Goal: Task Accomplishment & Management: Manage account settings

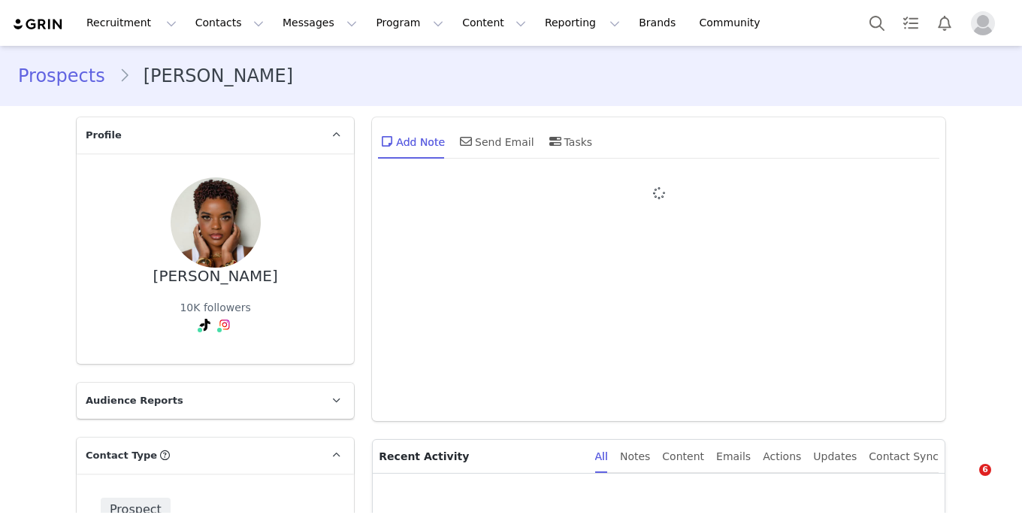
type input "+1 ([GEOGRAPHIC_DATA])"
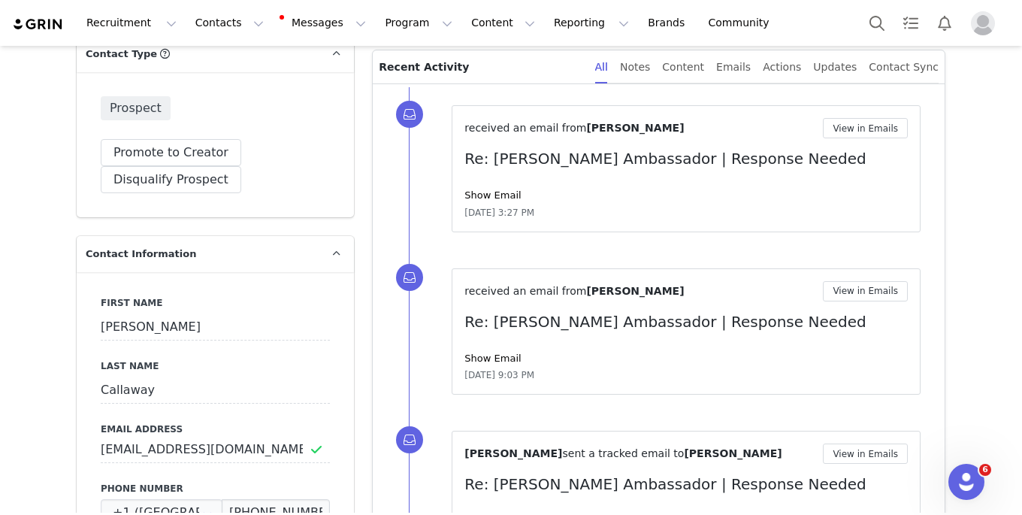
scroll to position [404, 0]
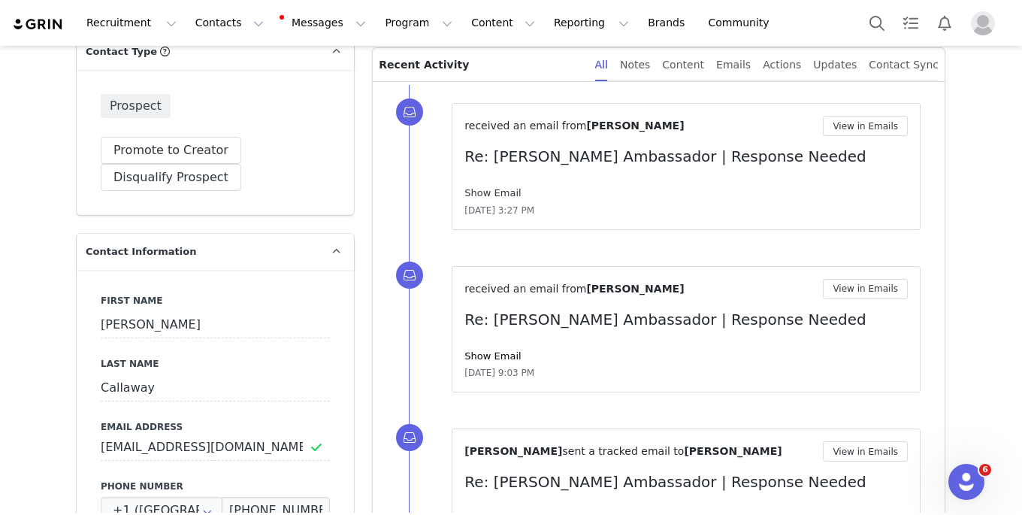
click at [502, 188] on link "Show Email" at bounding box center [493, 192] width 56 height 11
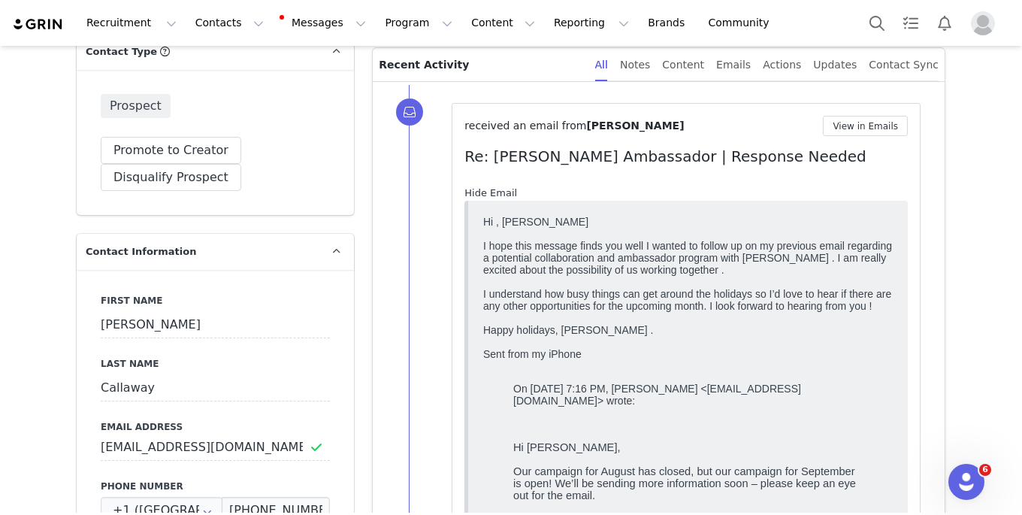
scroll to position [0, 0]
click at [502, 189] on link "Hide Email" at bounding box center [491, 192] width 53 height 11
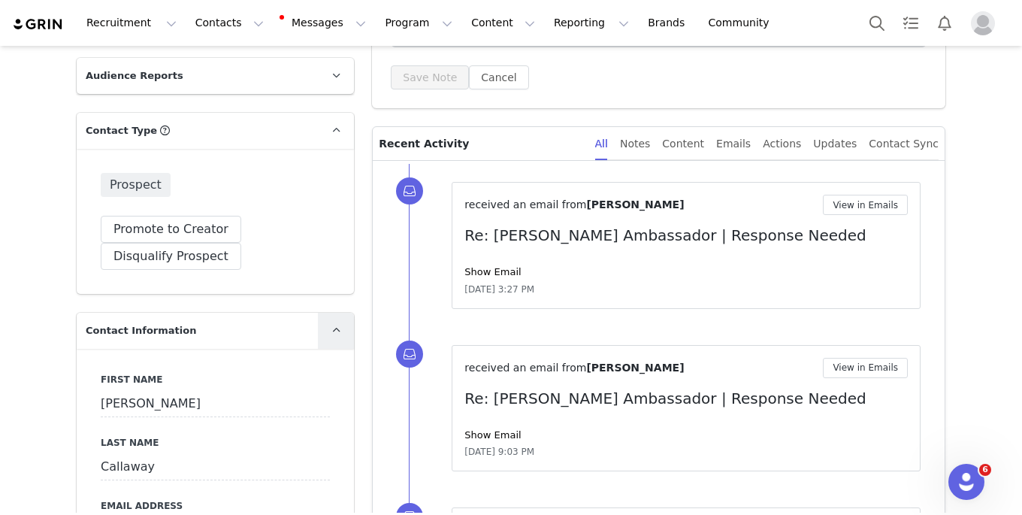
scroll to position [300, 0]
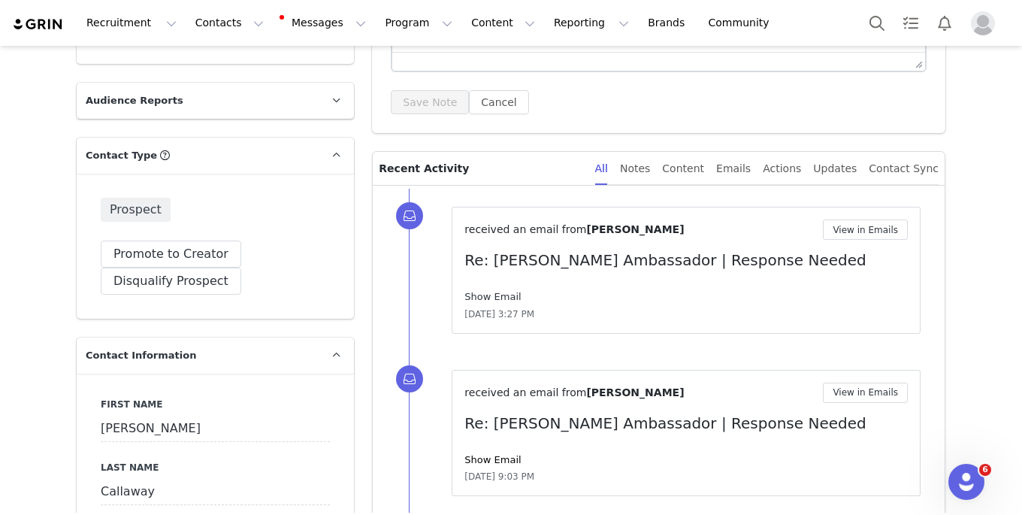
click at [476, 296] on link "Show Email" at bounding box center [493, 296] width 56 height 11
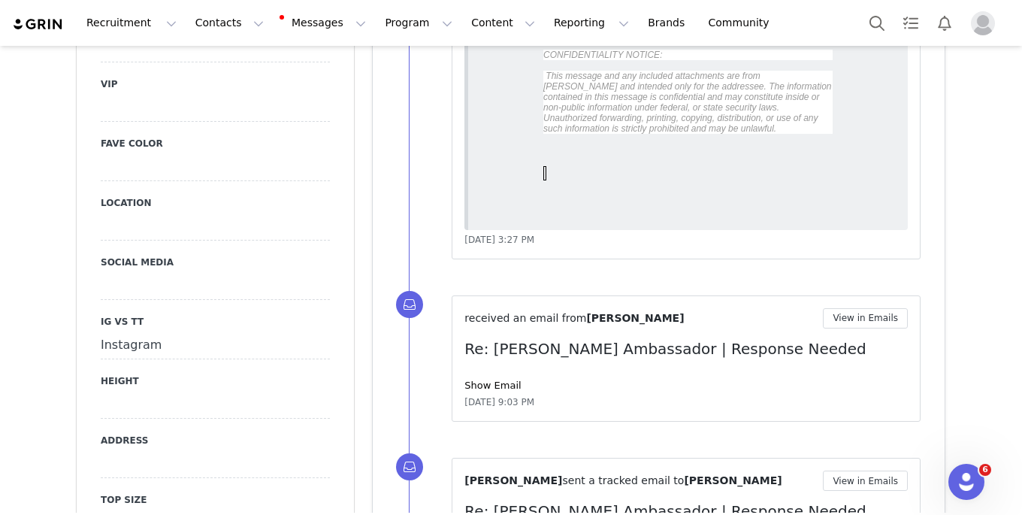
scroll to position [1680, 0]
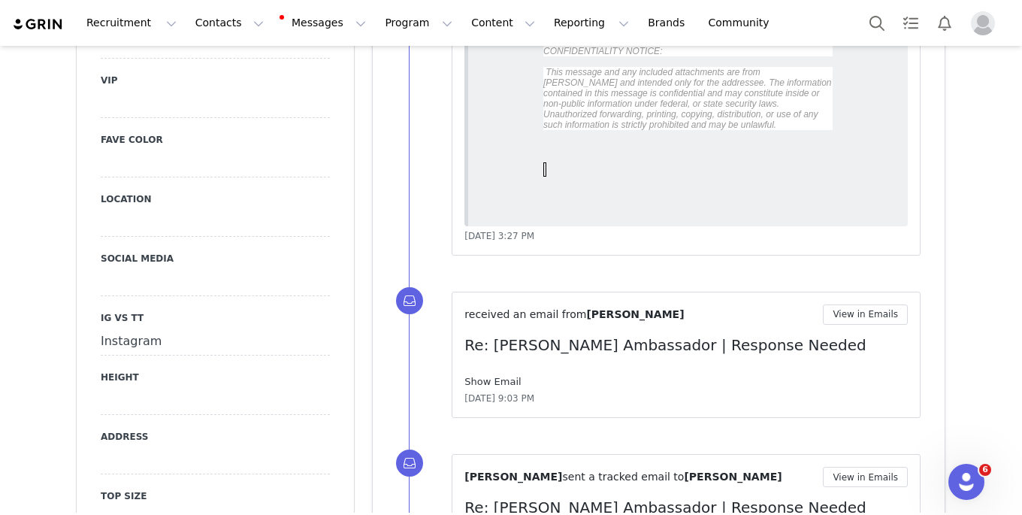
click at [508, 384] on link "Show Email" at bounding box center [493, 381] width 56 height 11
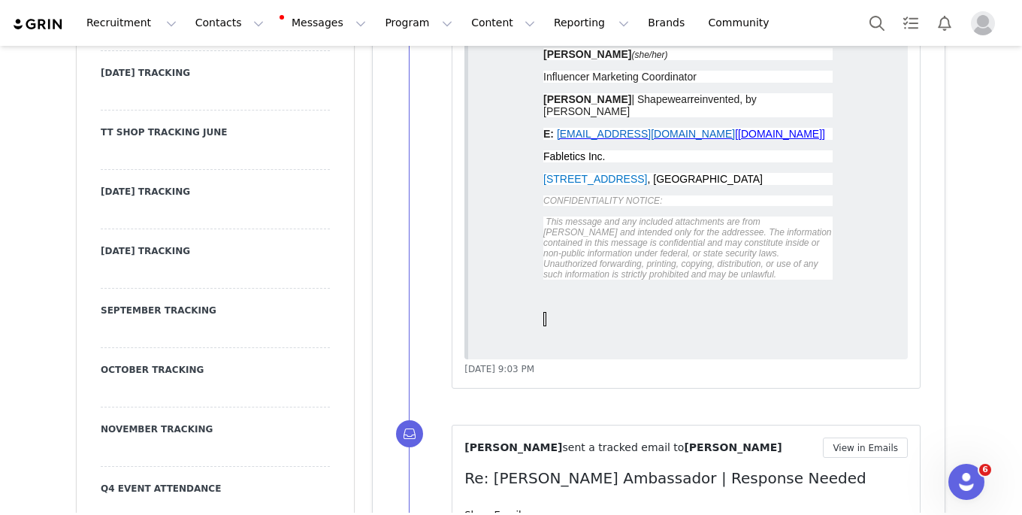
scroll to position [3461, 0]
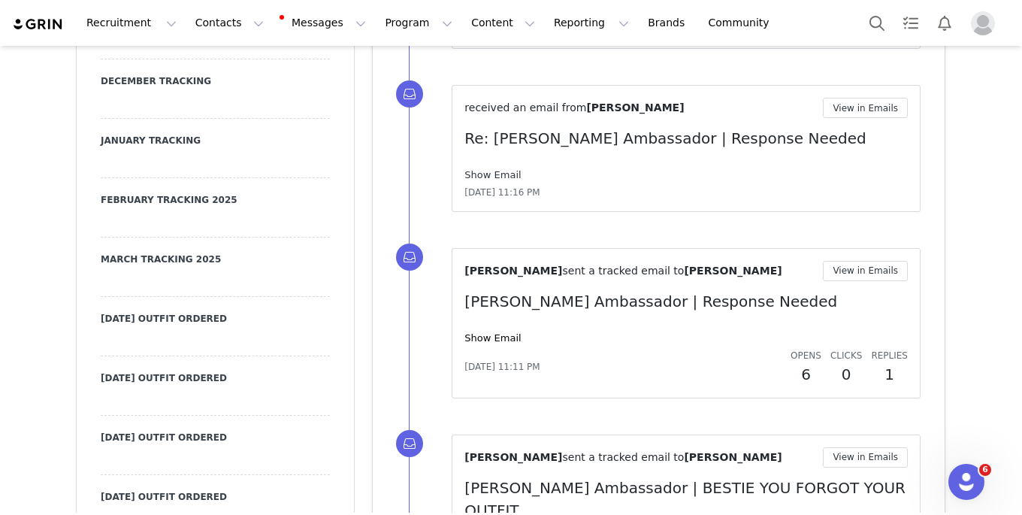
click at [506, 174] on link "Show Email" at bounding box center [493, 174] width 56 height 11
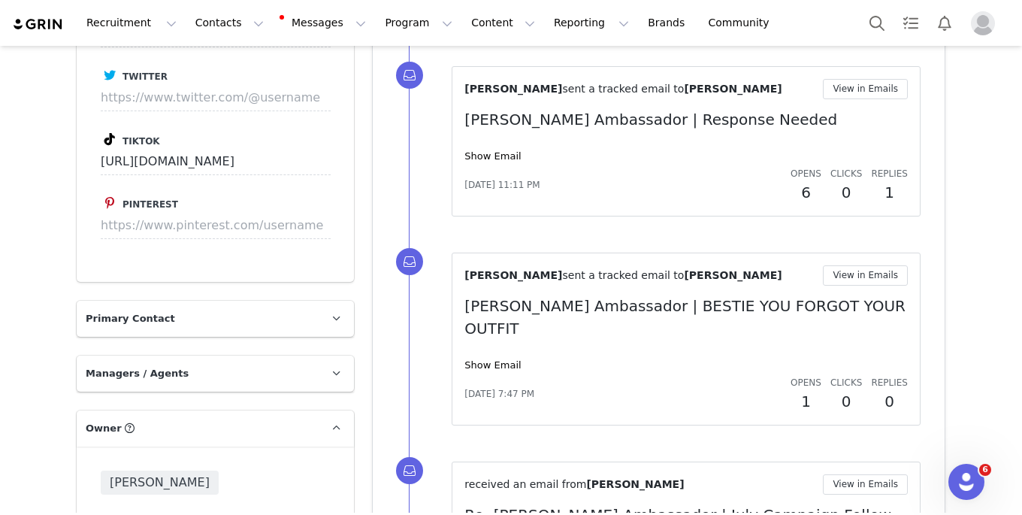
scroll to position [4309, 0]
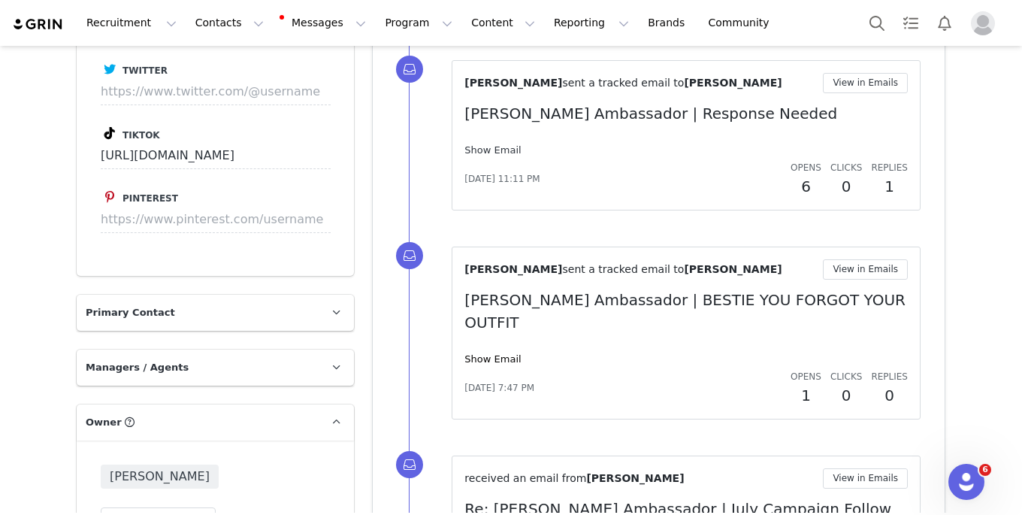
click at [505, 149] on link "Show Email" at bounding box center [493, 149] width 56 height 11
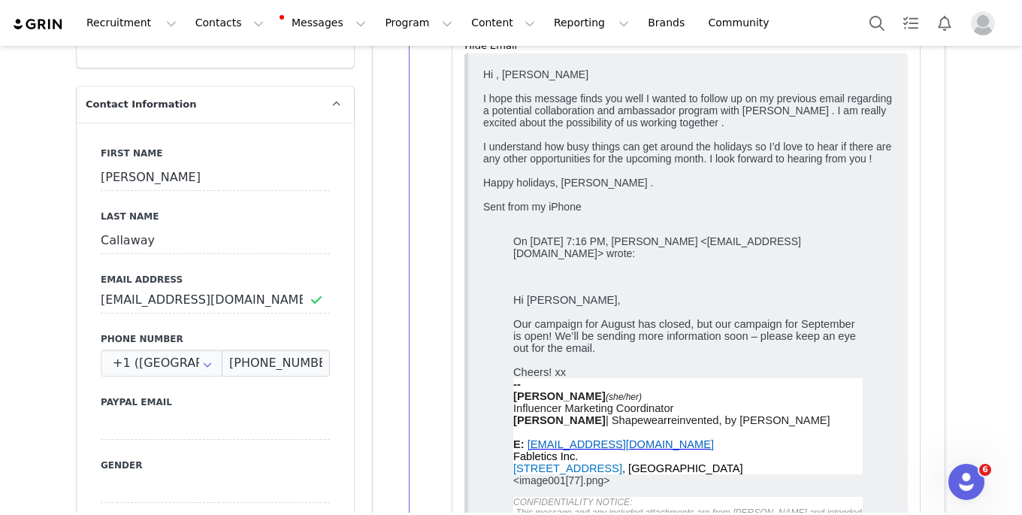
scroll to position [0, 0]
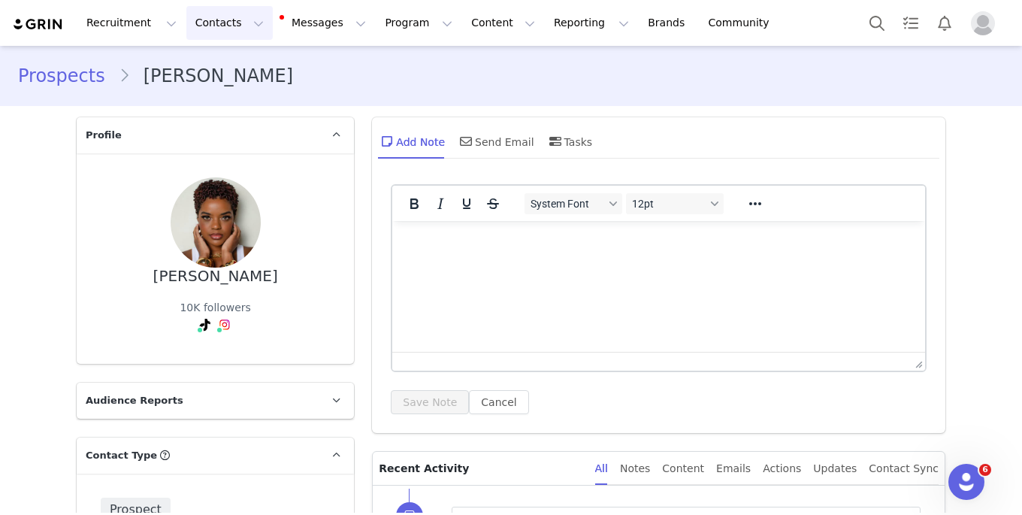
click at [204, 31] on button "Contacts Contacts" at bounding box center [229, 23] width 86 height 34
click at [217, 64] on p "Creators" at bounding box center [210, 67] width 45 height 16
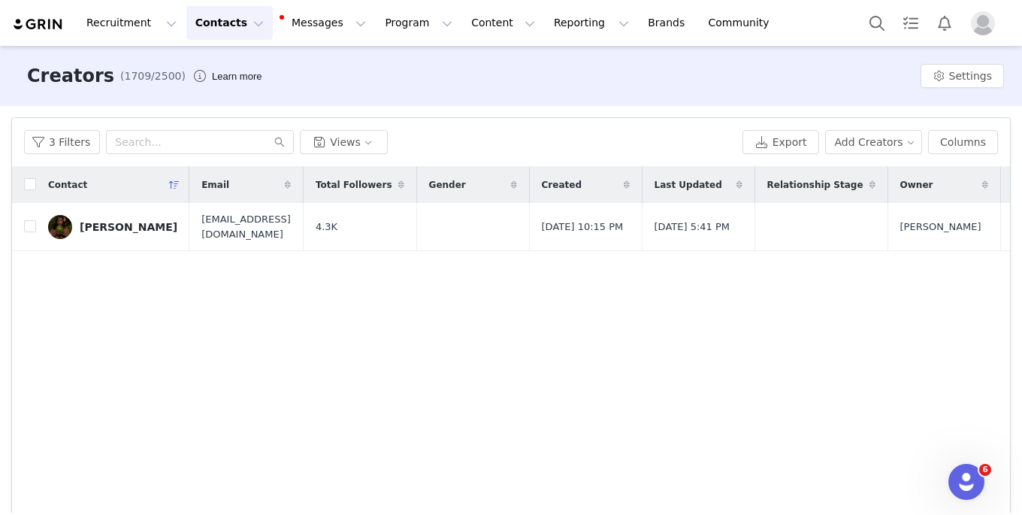
click at [235, 33] on button "Contacts Contacts" at bounding box center [229, 23] width 86 height 34
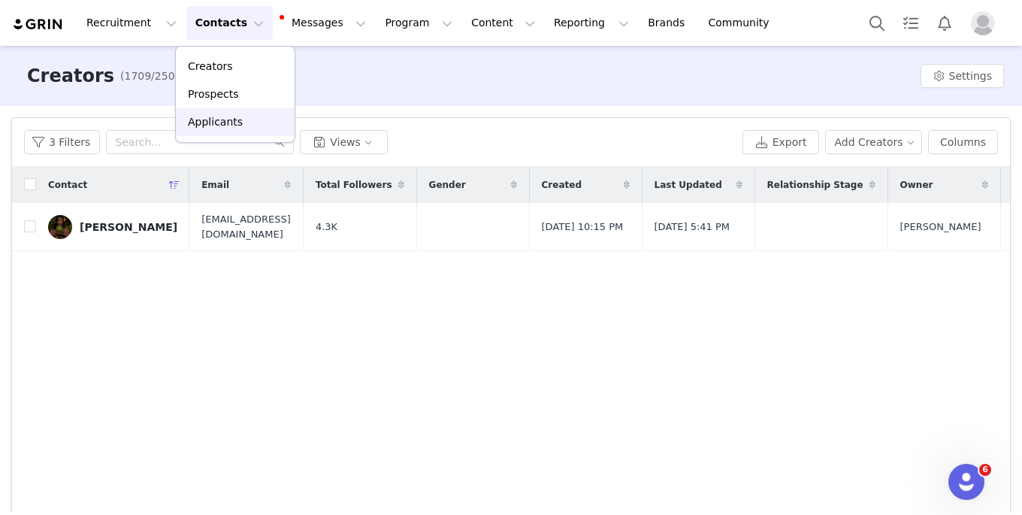
click at [212, 131] on link "Applicants" at bounding box center [235, 122] width 119 height 28
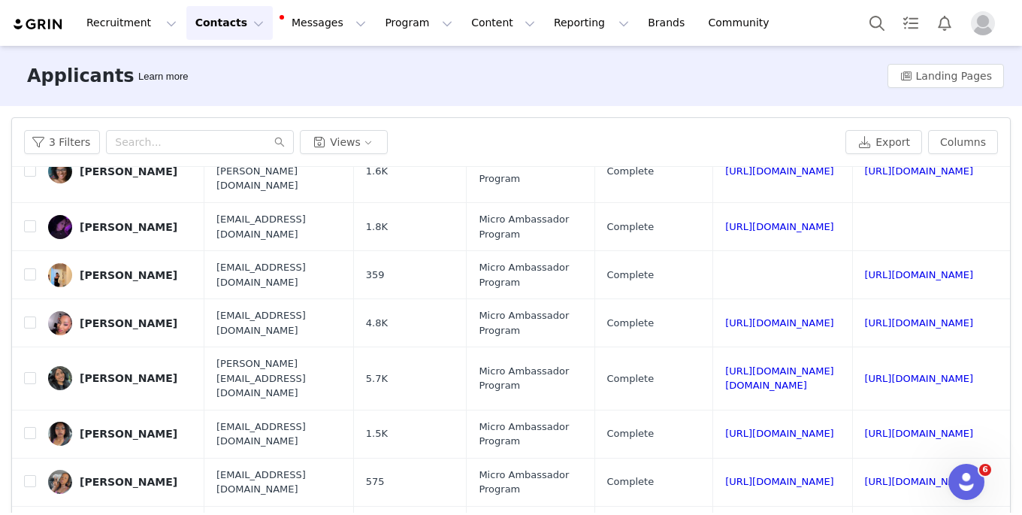
scroll to position [67, 0]
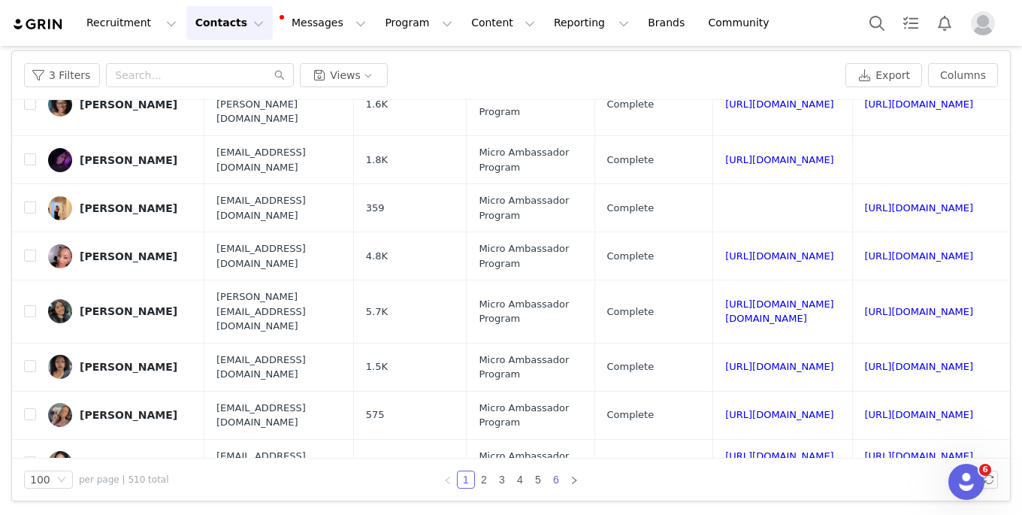
click at [555, 474] on link "6" at bounding box center [556, 479] width 17 height 17
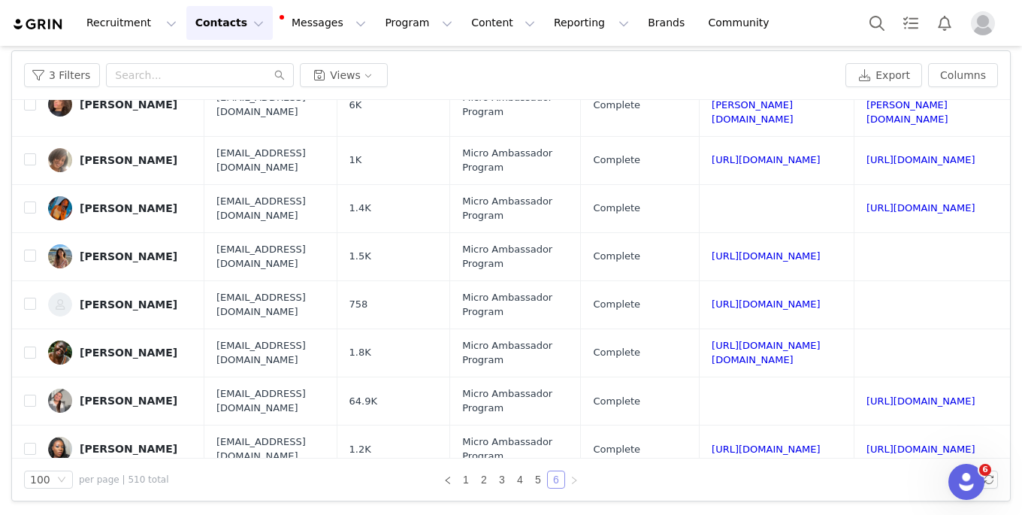
scroll to position [0, 104]
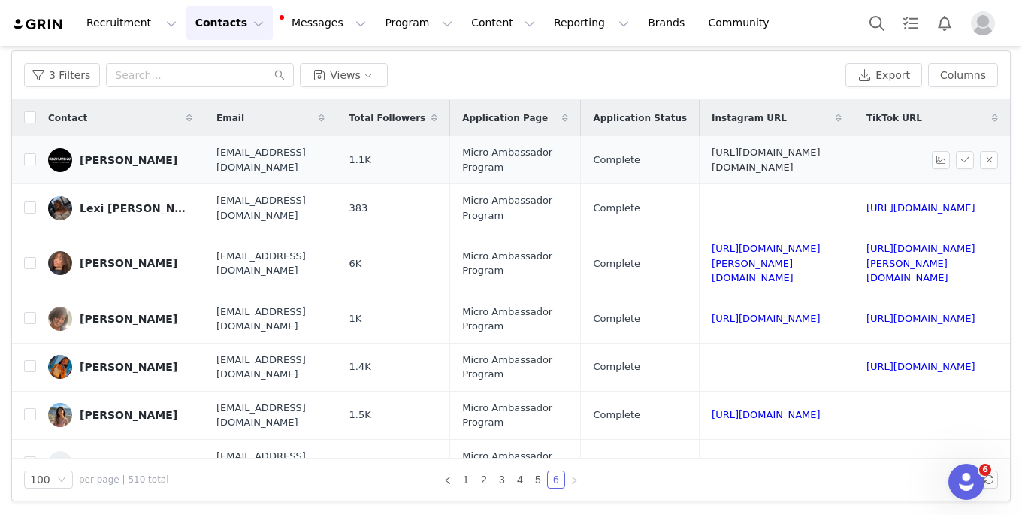
click at [712, 158] on link "https://www.instagram.com/glow.job.co" at bounding box center [766, 160] width 109 height 26
click at [28, 162] on input "checkbox" at bounding box center [30, 159] width 12 height 12
checkbox input "true"
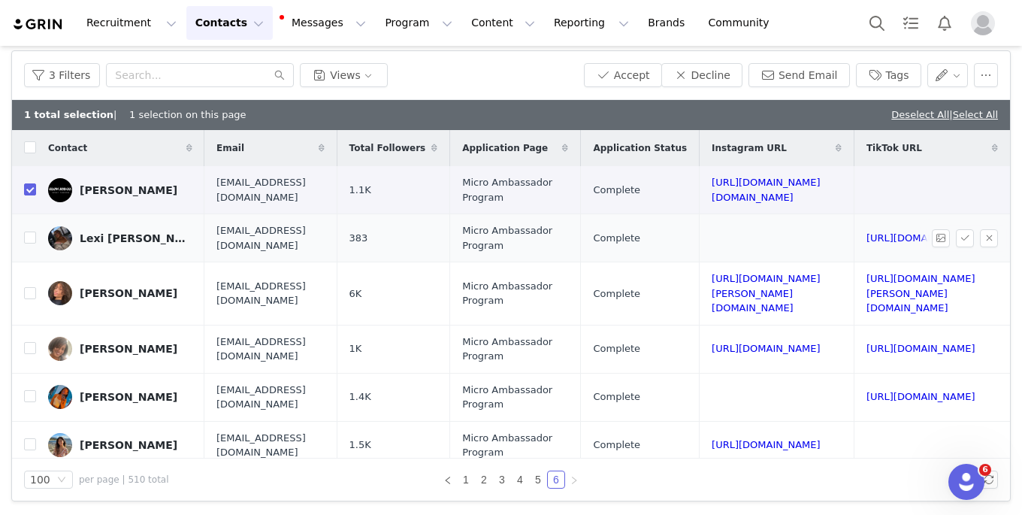
click at [854, 244] on td "https://www.tiktok.com/@704lexi" at bounding box center [929, 238] width 150 height 48
click at [867, 235] on link "https://www.tiktok.com/@704lexi" at bounding box center [921, 237] width 109 height 11
click at [35, 236] on input "checkbox" at bounding box center [30, 238] width 12 height 12
checkbox input "true"
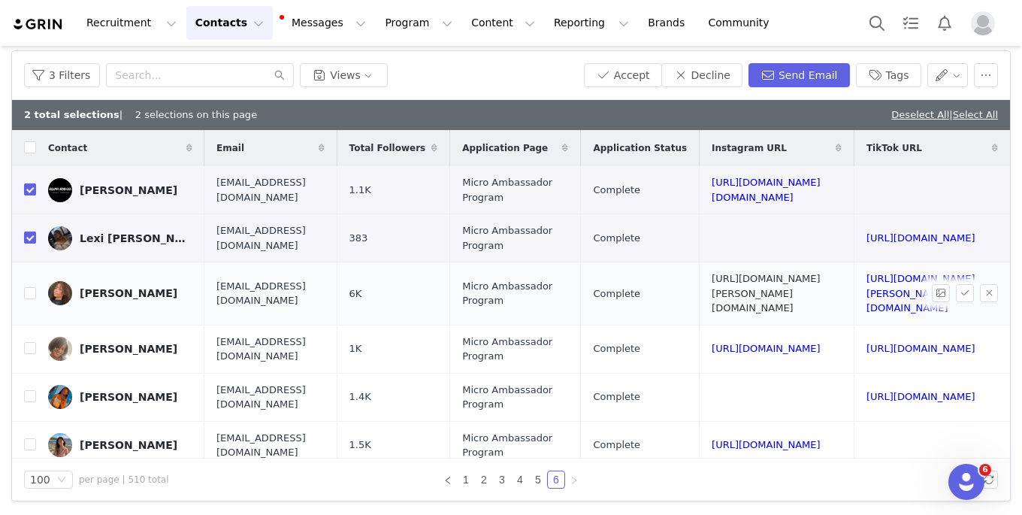
click at [712, 287] on link "https://www.instagram.com/lee.low" at bounding box center [766, 293] width 109 height 41
click at [31, 287] on input "checkbox" at bounding box center [30, 293] width 12 height 12
checkbox input "true"
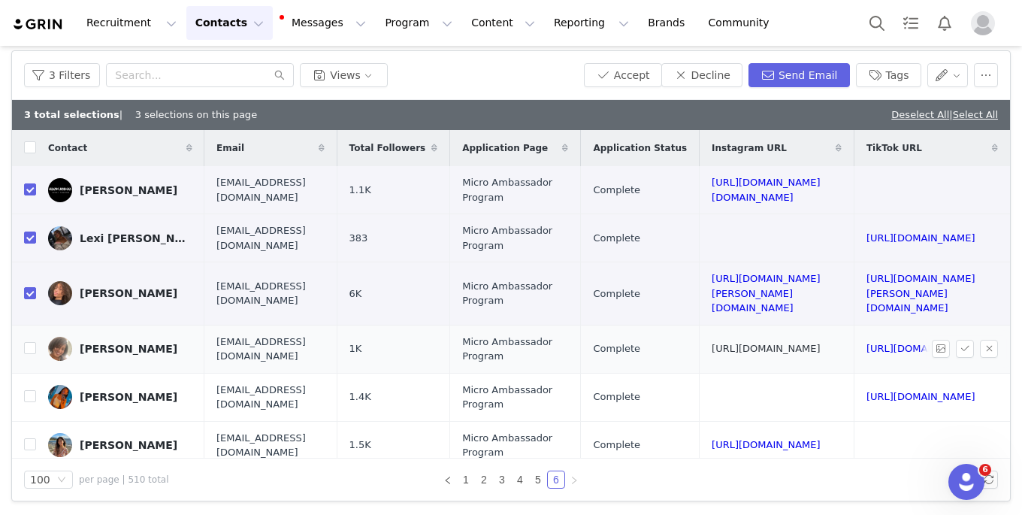
click at [712, 343] on link "https://www.instagram.com/liddia_denise" at bounding box center [766, 348] width 109 height 11
click at [28, 342] on input "checkbox" at bounding box center [30, 348] width 12 height 12
checkbox input "true"
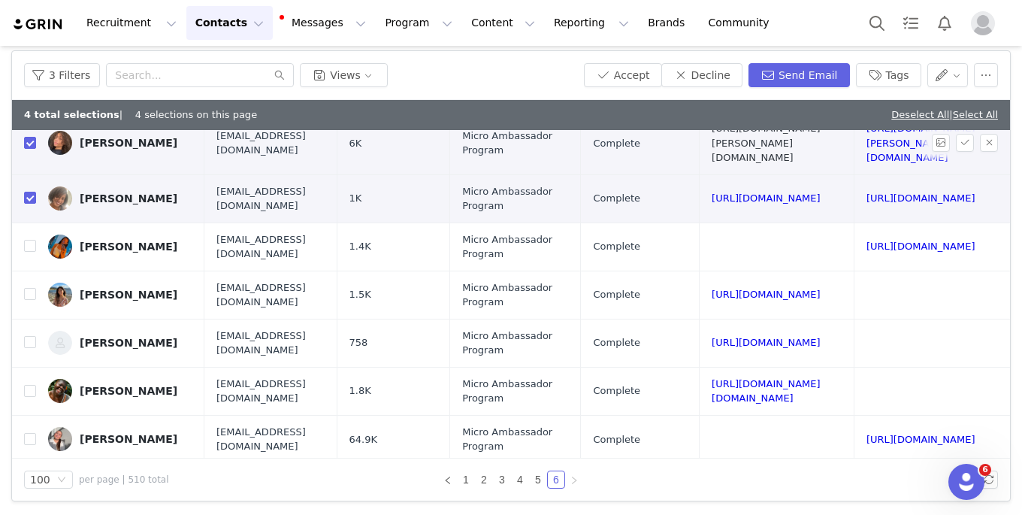
scroll to position [168, 104]
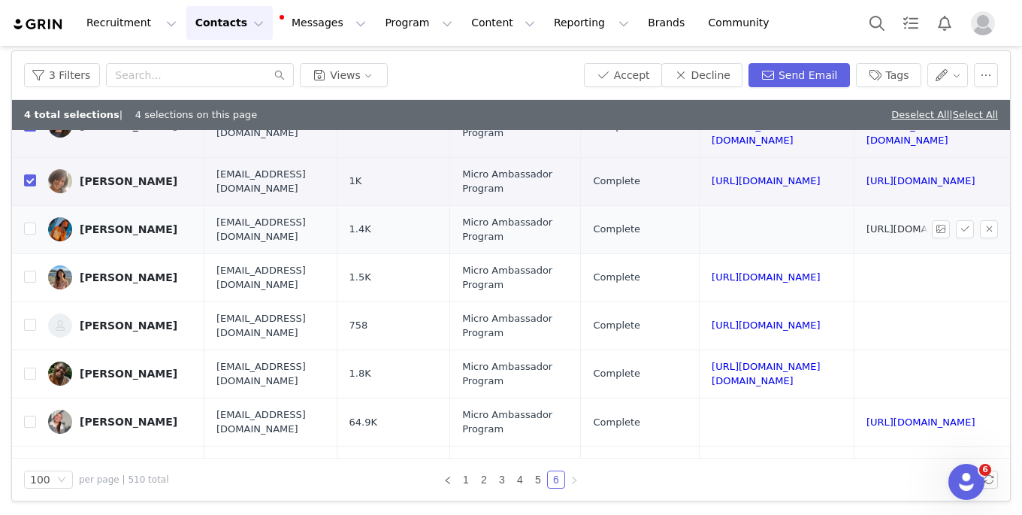
click at [867, 223] on link "https://www.tiktok.com/@goodgal_lili" at bounding box center [921, 228] width 109 height 11
click at [26, 222] on input "checkbox" at bounding box center [30, 228] width 12 height 12
checkbox input "true"
click at [712, 271] on link "https://www.instagram.com/linds_pics" at bounding box center [766, 276] width 109 height 11
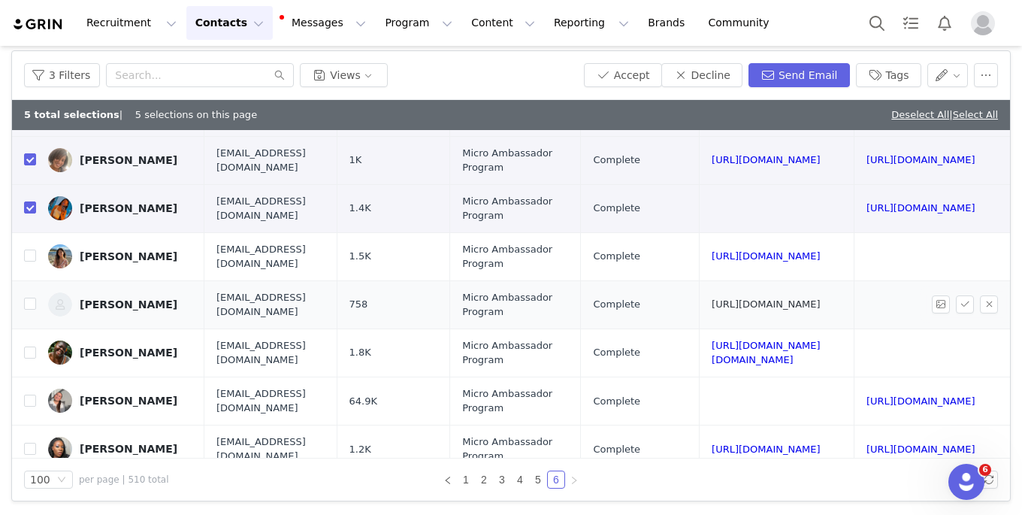
click at [712, 298] on link "https://www.instagram.com/linneathegreatest" at bounding box center [766, 303] width 109 height 11
click at [29, 298] on input "checkbox" at bounding box center [30, 304] width 12 height 12
checkbox input "true"
click at [712, 340] on link "https://www.instagram.com/le.sah" at bounding box center [766, 353] width 109 height 26
click at [30, 347] on input "checkbox" at bounding box center [30, 353] width 12 height 12
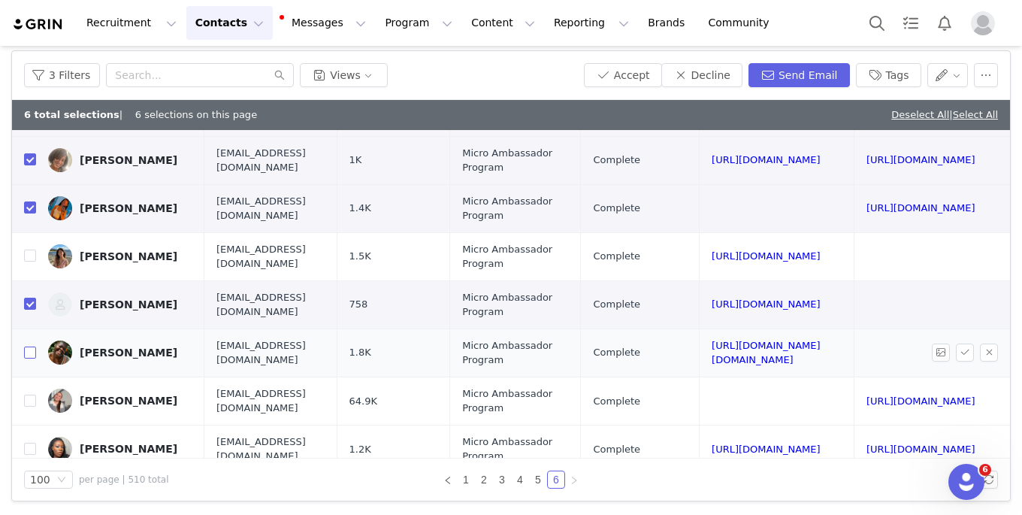
checkbox input "true"
click at [867, 395] on link "https://www.tiktok.com/@itslizraines" at bounding box center [921, 400] width 109 height 11
click at [32, 395] on input "checkbox" at bounding box center [30, 401] width 12 height 12
checkbox input "true"
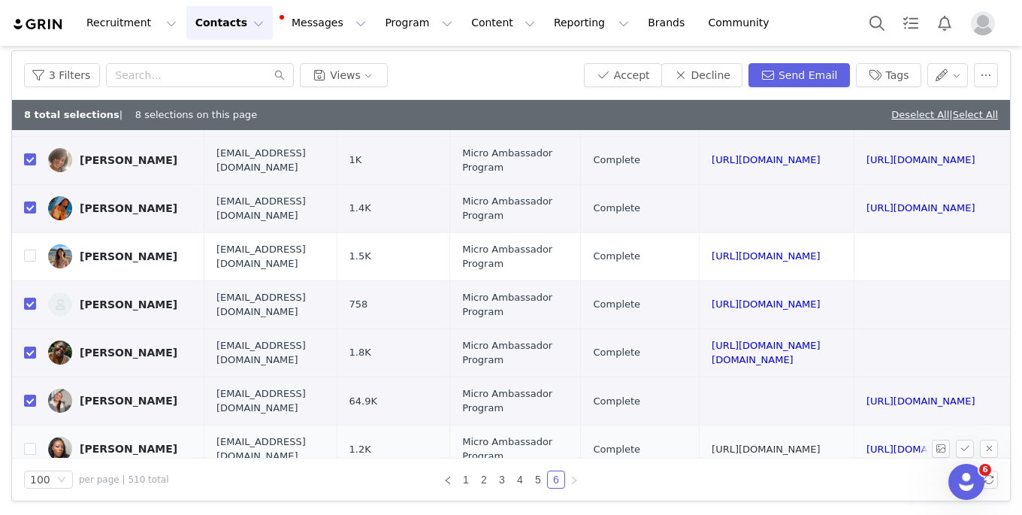
click at [726, 443] on link "https://www.instagram.com/lolaa_ojomo" at bounding box center [766, 448] width 109 height 11
click at [727, 76] on button "Decline" at bounding box center [701, 75] width 81 height 24
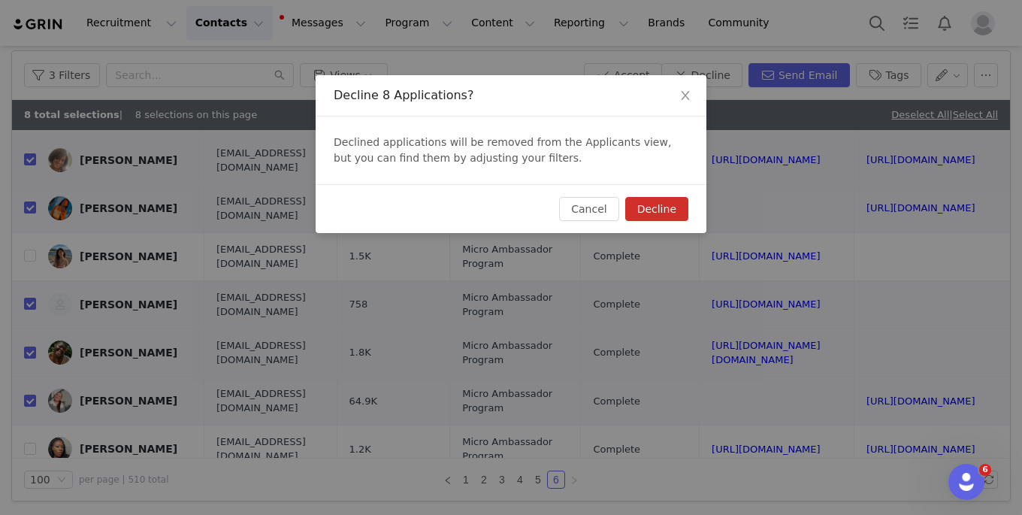
click at [666, 206] on button "Decline" at bounding box center [656, 209] width 63 height 24
checkbox input "false"
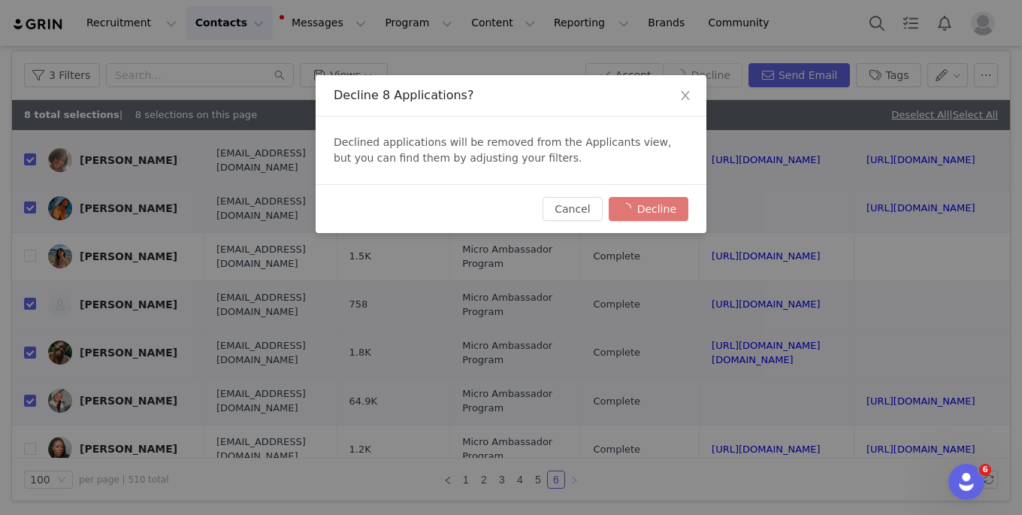
checkbox input "false"
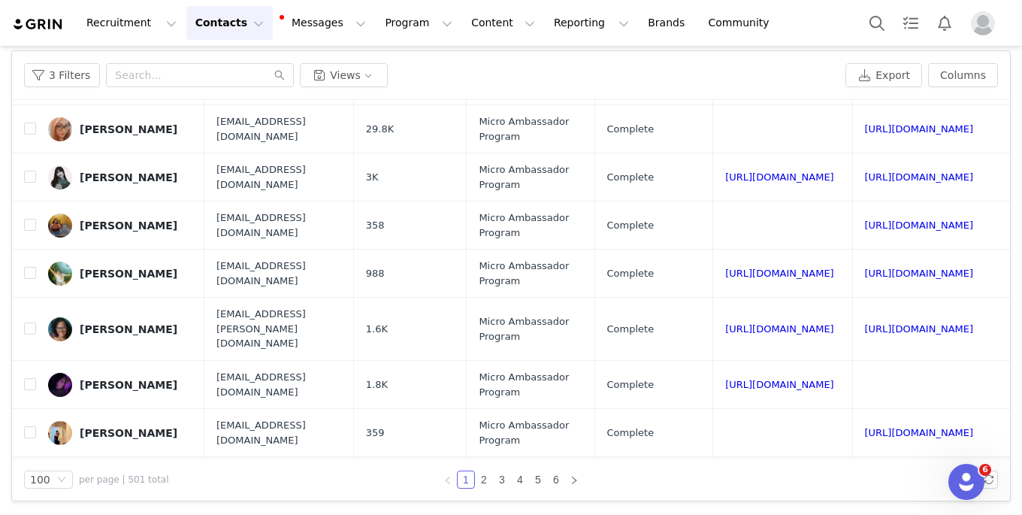
scroll to position [4489, 0]
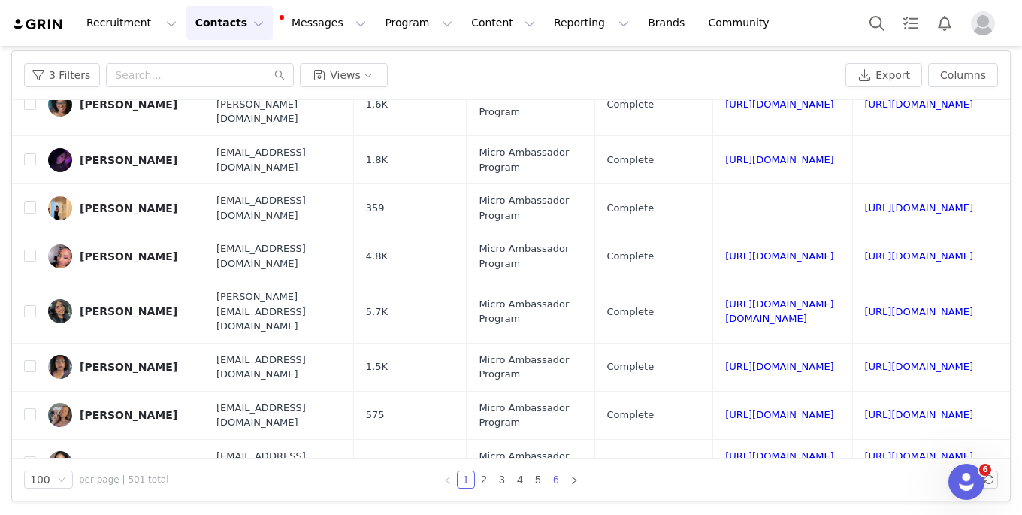
click at [556, 474] on link "6" at bounding box center [556, 479] width 17 height 17
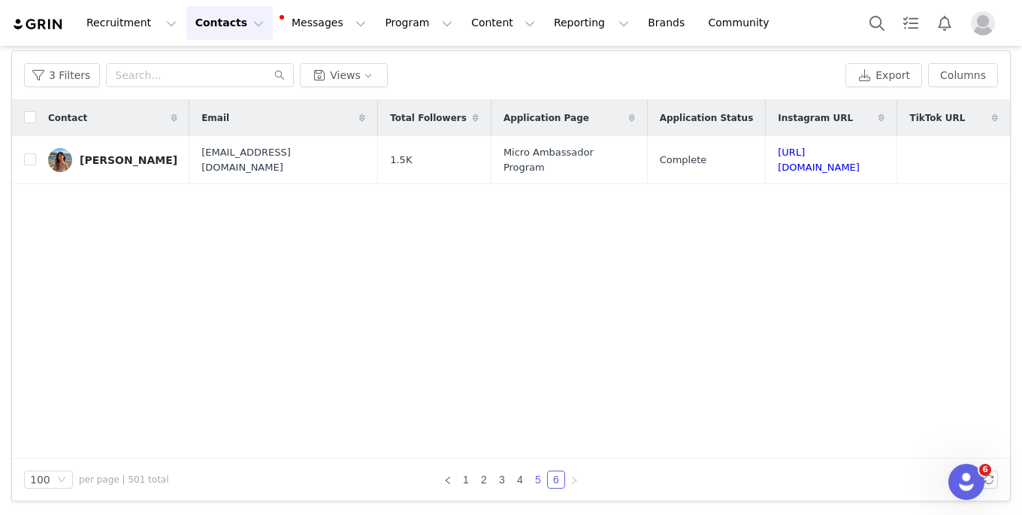
click at [544, 481] on link "5" at bounding box center [538, 479] width 17 height 17
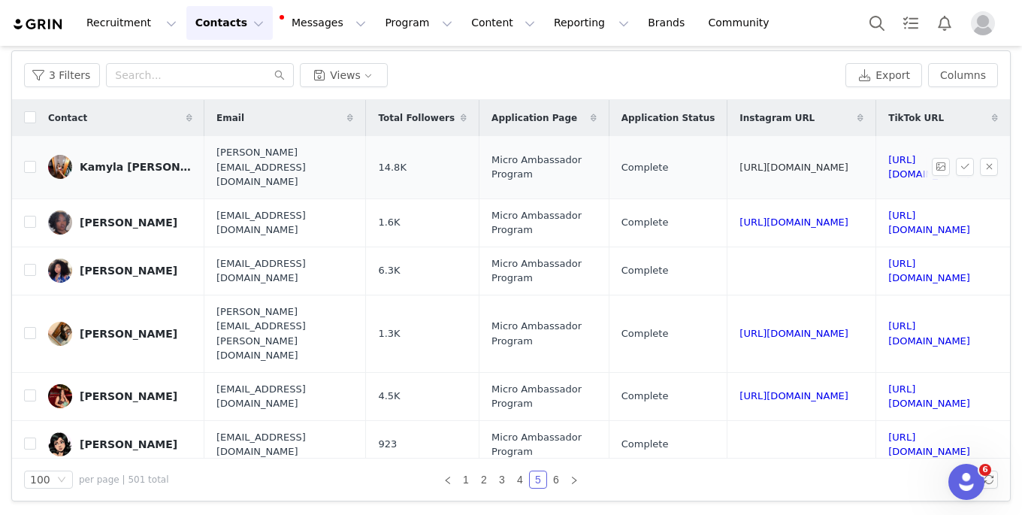
click at [801, 162] on link "https://www.instagram.com/kamyla_gooden" at bounding box center [794, 167] width 109 height 11
click at [888, 156] on link "https://www.tiktok.com/@mylagooden" at bounding box center [929, 167] width 82 height 26
click at [30, 161] on input "checkbox" at bounding box center [30, 167] width 12 height 12
checkbox input "true"
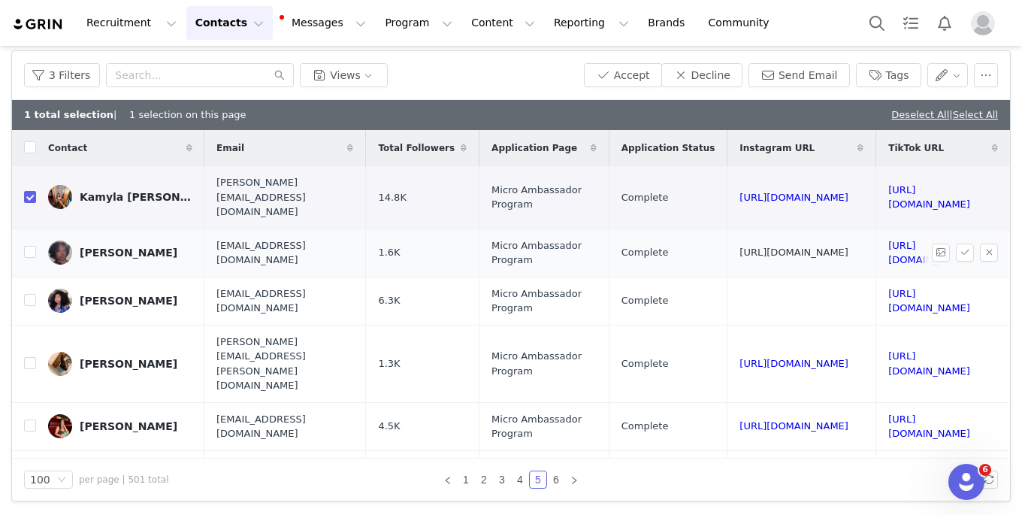
click at [740, 247] on link "https://www.instagram.com/taste_likekandy" at bounding box center [794, 252] width 109 height 11
click at [33, 246] on input "checkbox" at bounding box center [30, 252] width 12 height 12
checkbox input "true"
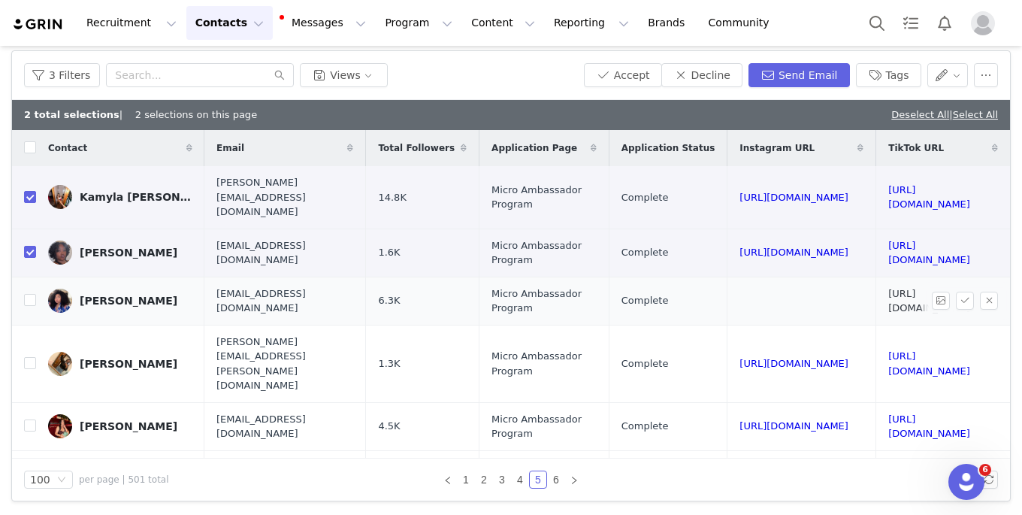
click at [888, 288] on link "https://www.tiktok.com/@_kandyceeee" at bounding box center [929, 301] width 82 height 26
click at [32, 294] on input "checkbox" at bounding box center [30, 300] width 12 height 12
checkbox input "true"
click at [740, 358] on link "https://www.instagram.com/kanika994" at bounding box center [794, 363] width 109 height 11
click at [30, 357] on input "checkbox" at bounding box center [30, 363] width 12 height 12
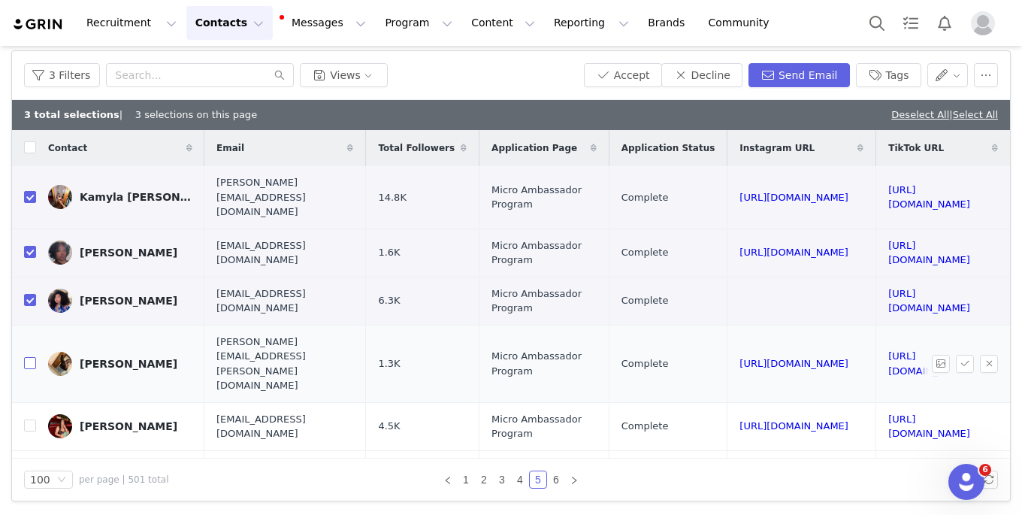
checkbox input "true"
click at [740, 420] on link "[URL][DOMAIN_NAME]" at bounding box center [794, 425] width 109 height 11
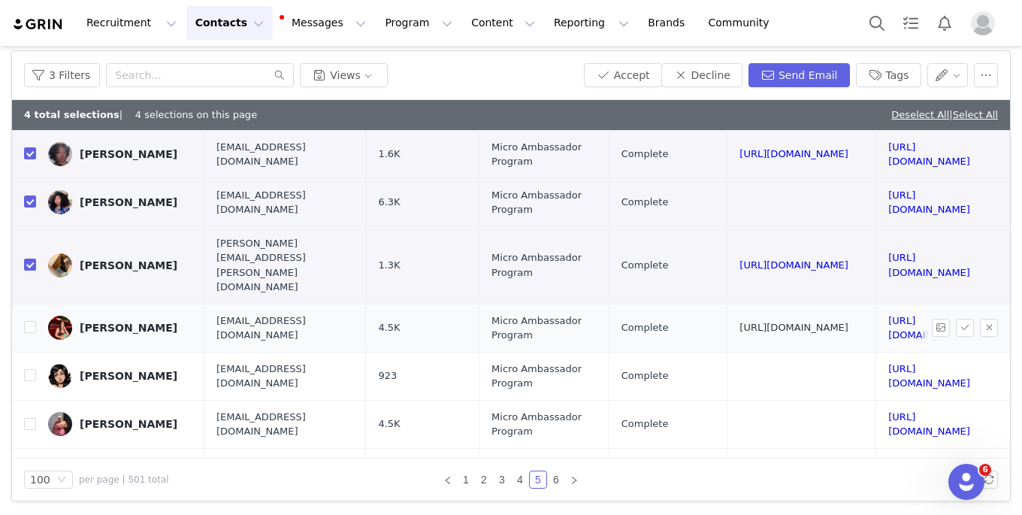
scroll to position [110, 176]
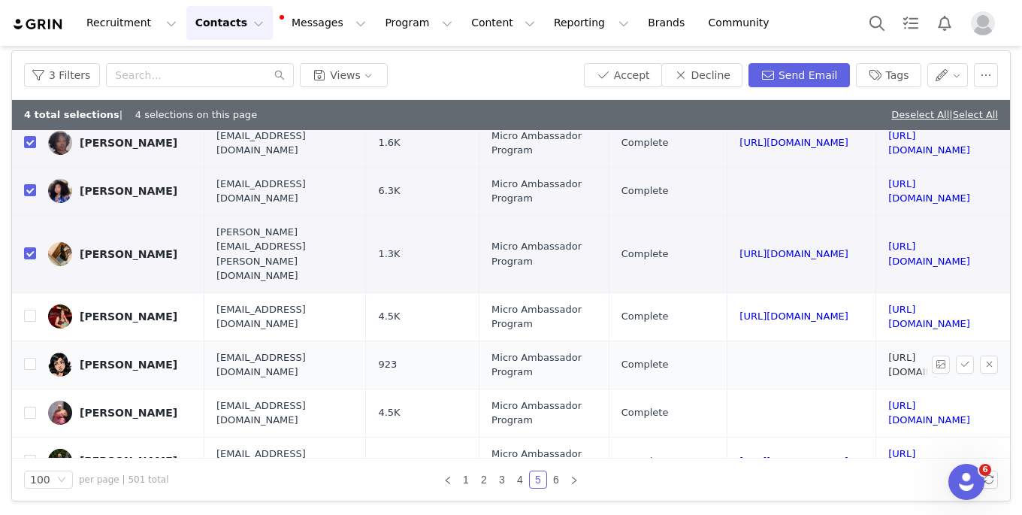
click at [888, 352] on link "https://www.tiktok.com/@itskaymae" at bounding box center [929, 365] width 82 height 26
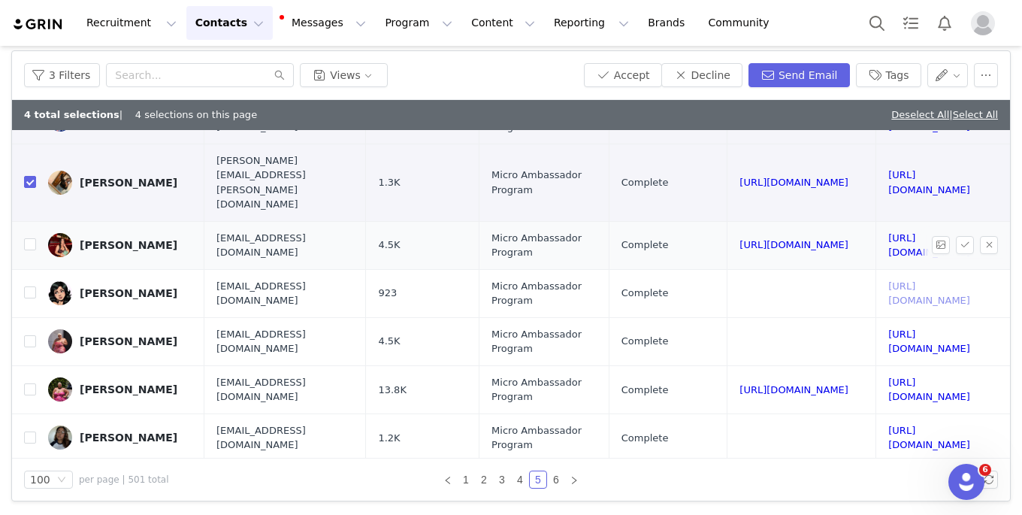
scroll to position [186, 176]
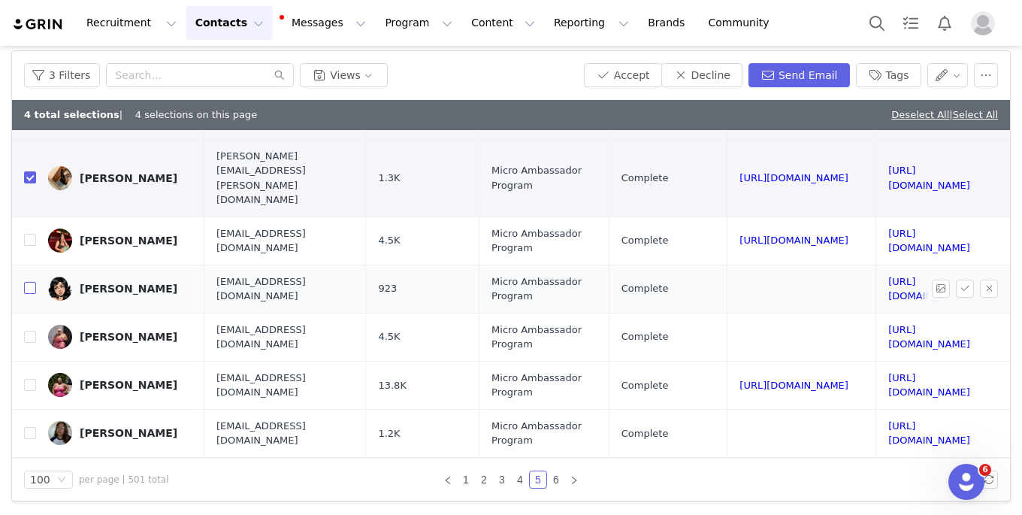
click at [32, 282] on input "checkbox" at bounding box center [30, 288] width 12 height 12
checkbox input "true"
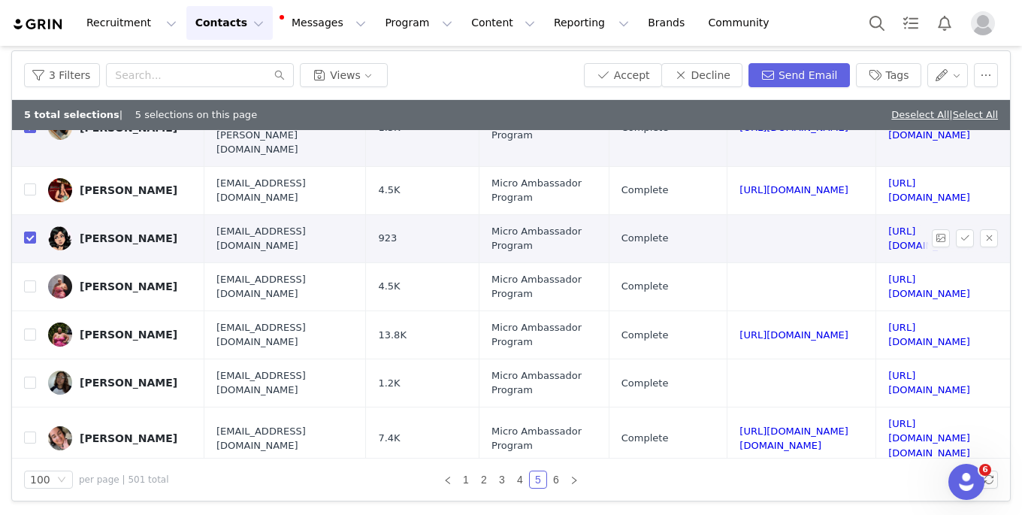
scroll to position [239, 176]
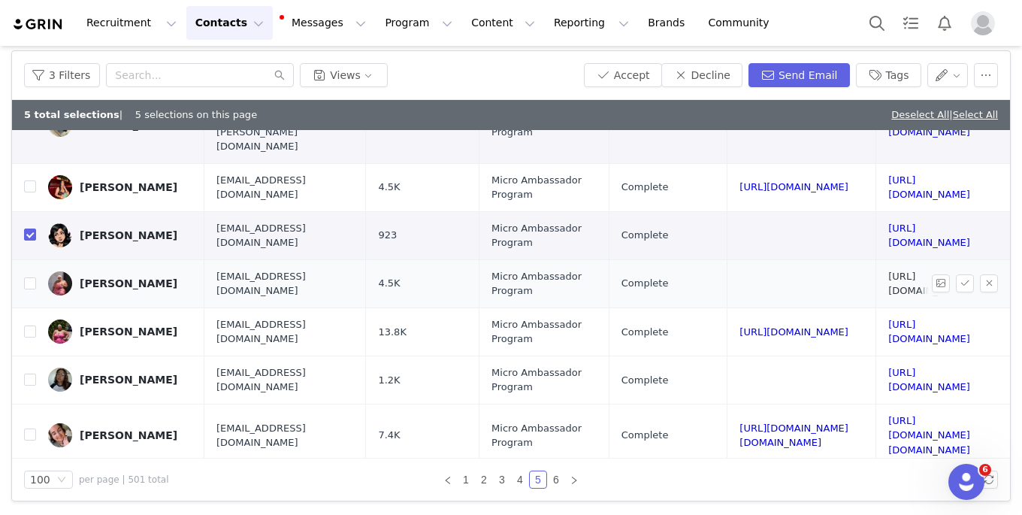
click at [888, 271] on link "[URL][DOMAIN_NAME]" at bounding box center [929, 284] width 82 height 26
click at [710, 71] on button "Decline" at bounding box center [701, 75] width 81 height 24
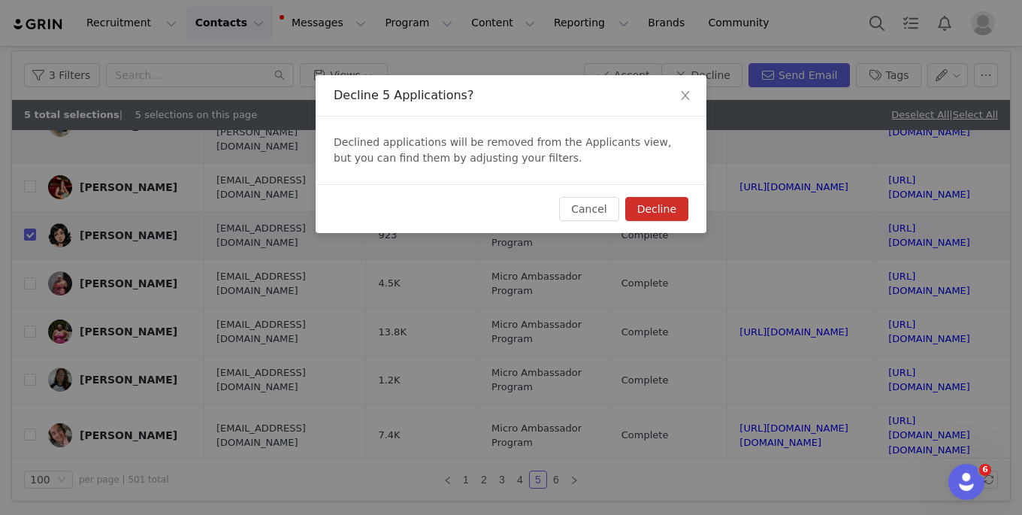
click at [656, 199] on button "Decline" at bounding box center [656, 209] width 63 height 24
checkbox input "false"
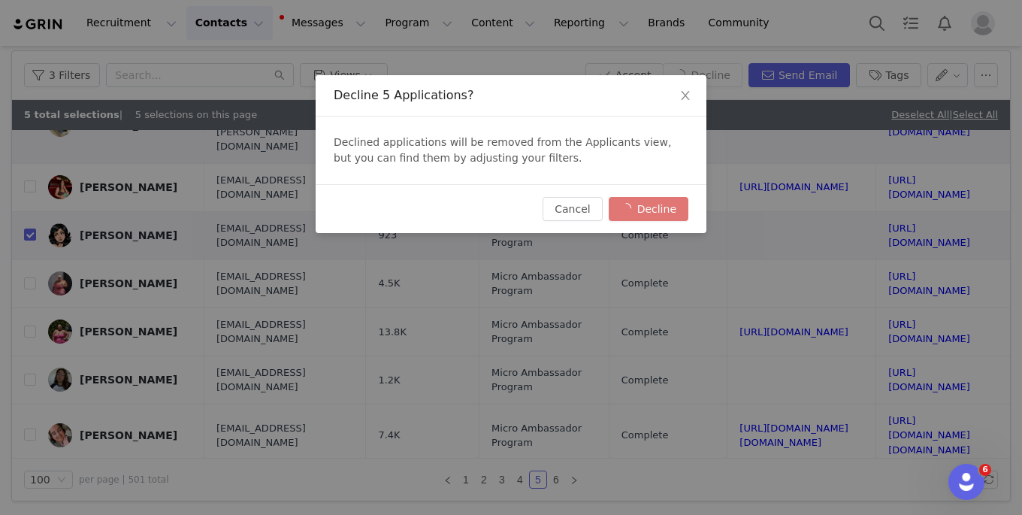
checkbox input "false"
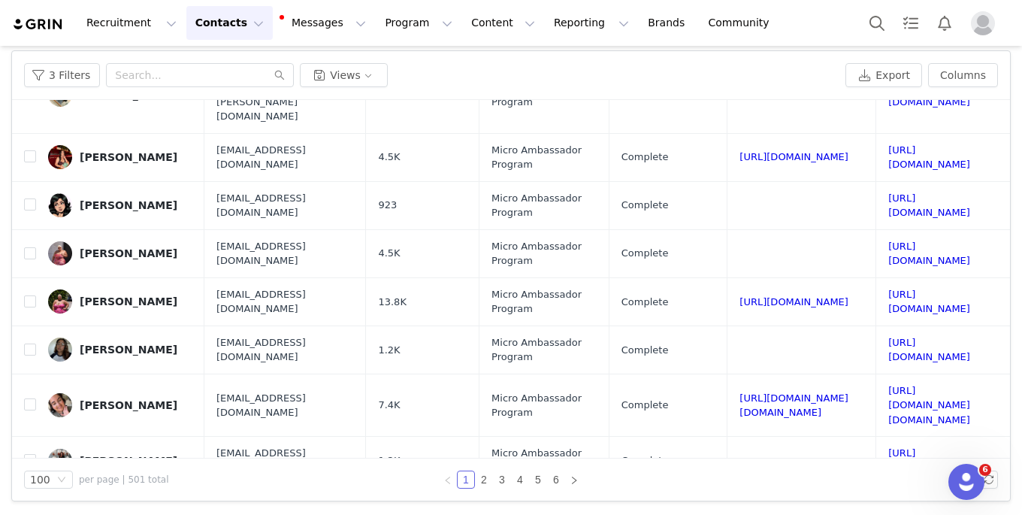
scroll to position [0, 0]
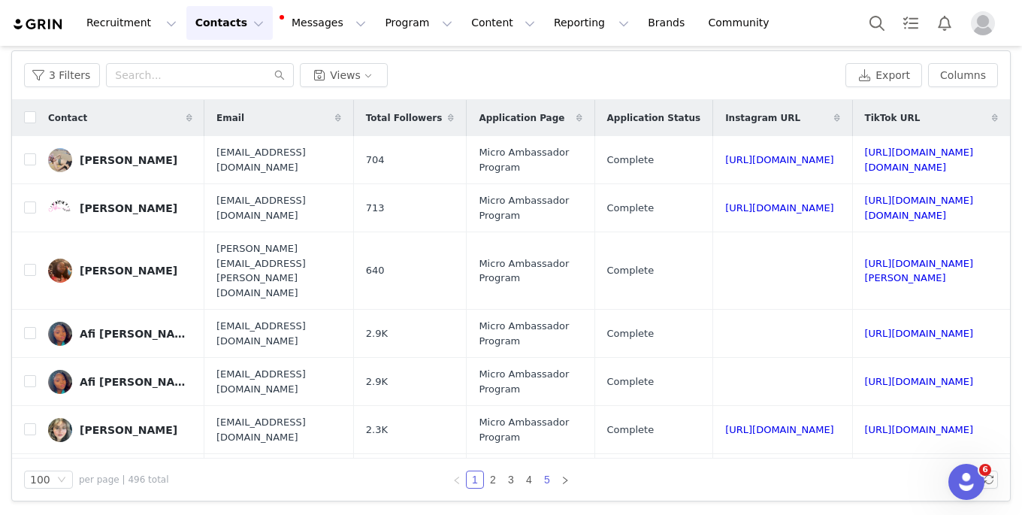
click at [549, 479] on link "5" at bounding box center [547, 479] width 17 height 17
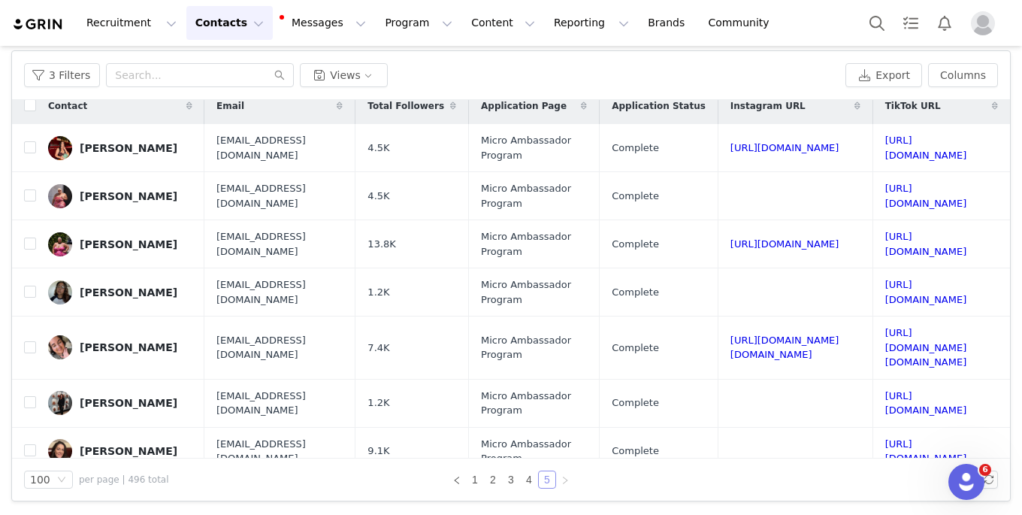
scroll to position [0, 244]
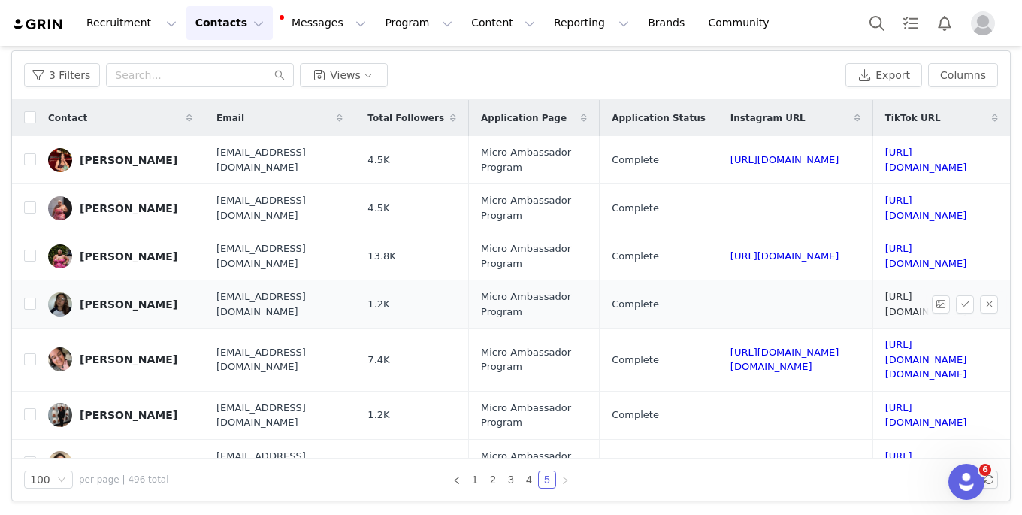
click at [885, 304] on link "[URL][DOMAIN_NAME]" at bounding box center [926, 304] width 82 height 26
click at [885, 309] on link "[URL][DOMAIN_NAME]" at bounding box center [926, 304] width 82 height 26
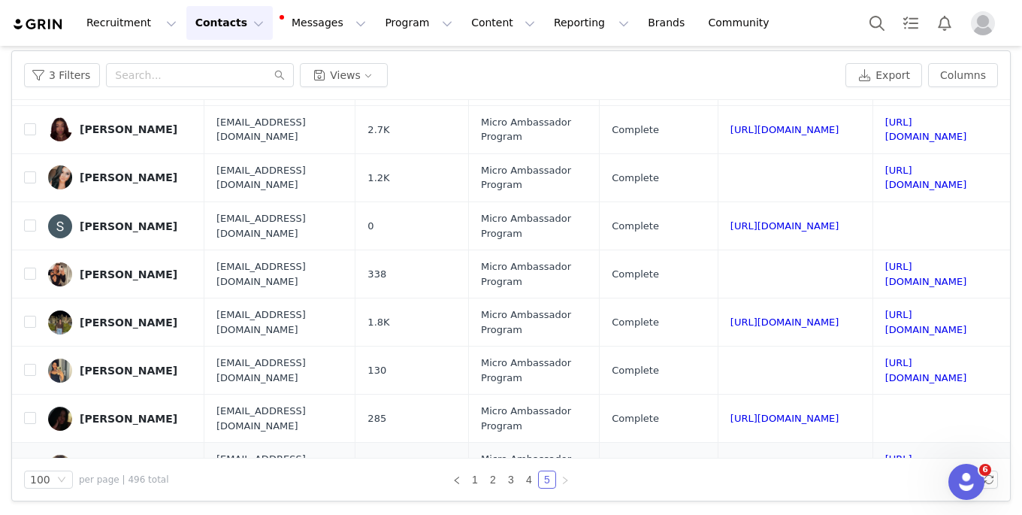
scroll to position [1407, 244]
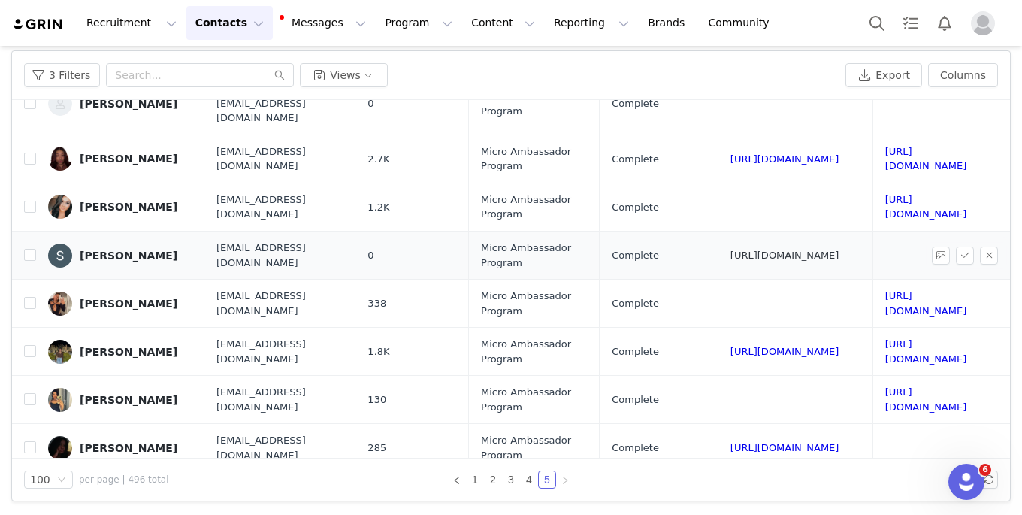
click at [731, 250] on link "[URL][DOMAIN_NAME]" at bounding box center [785, 255] width 109 height 11
click at [30, 249] on input "checkbox" at bounding box center [30, 255] width 12 height 12
checkbox input "true"
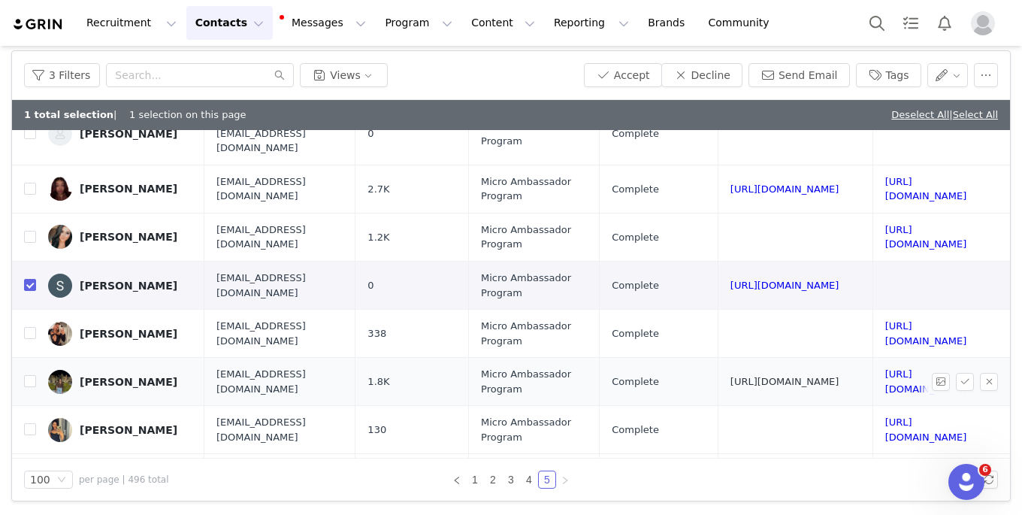
scroll to position [1552, 244]
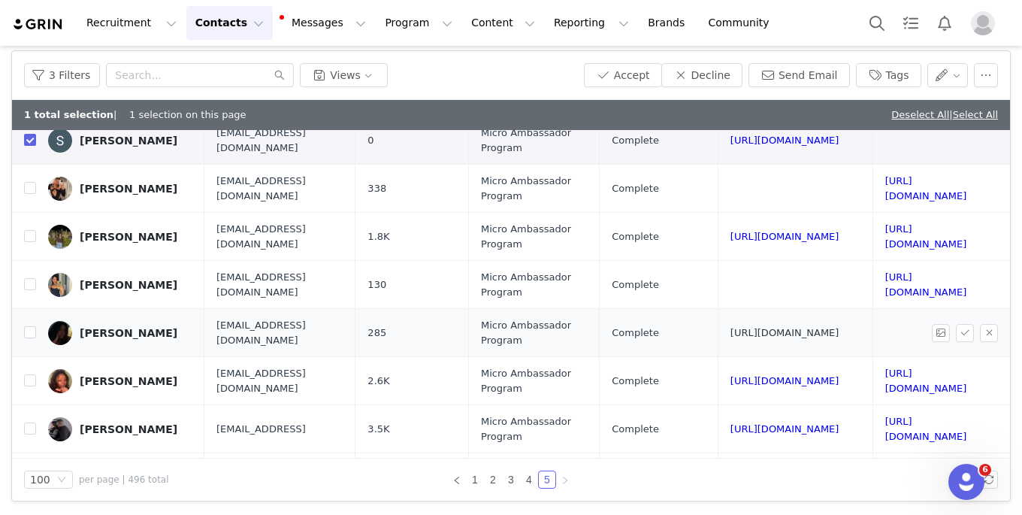
click at [731, 327] on link "[URL][DOMAIN_NAME]" at bounding box center [785, 332] width 109 height 11
click at [28, 326] on input "checkbox" at bounding box center [30, 332] width 12 height 12
checkbox input "true"
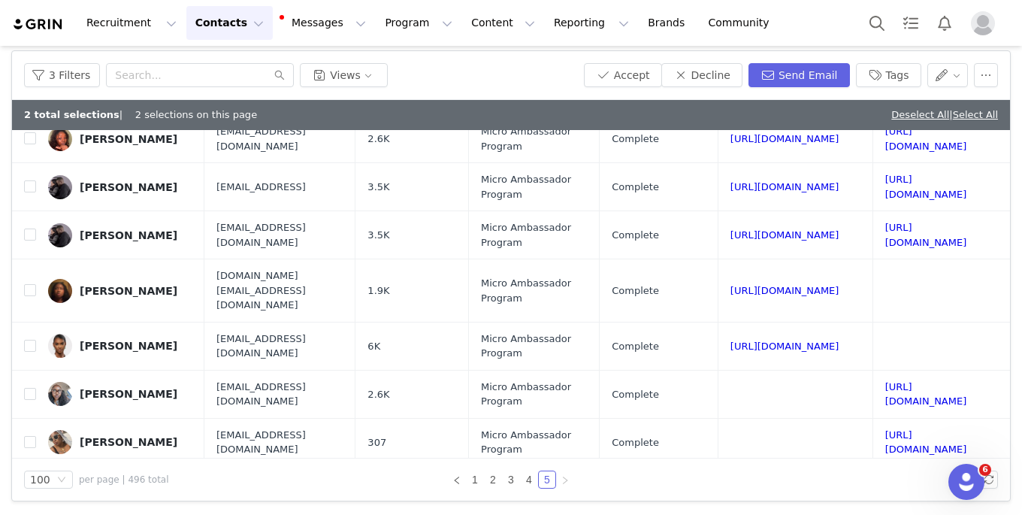
scroll to position [1808, 244]
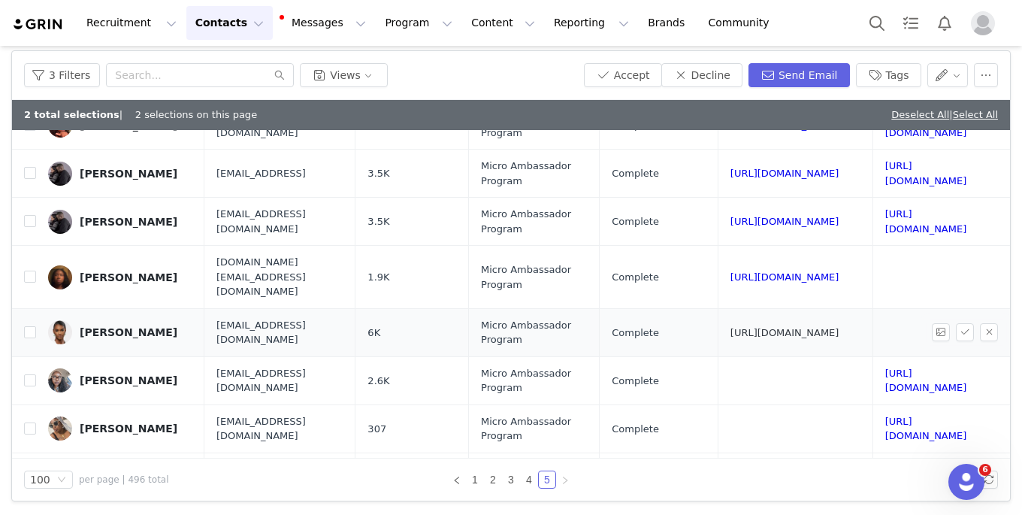
click at [731, 327] on link "[URL][DOMAIN_NAME]" at bounding box center [785, 332] width 109 height 11
click at [29, 326] on input "checkbox" at bounding box center [30, 332] width 12 height 12
checkbox input "true"
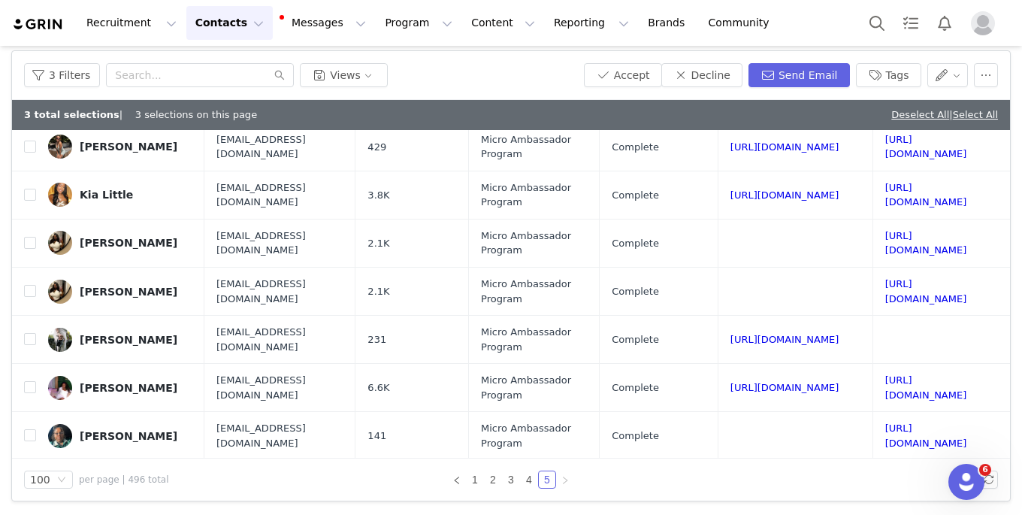
scroll to position [2141, 244]
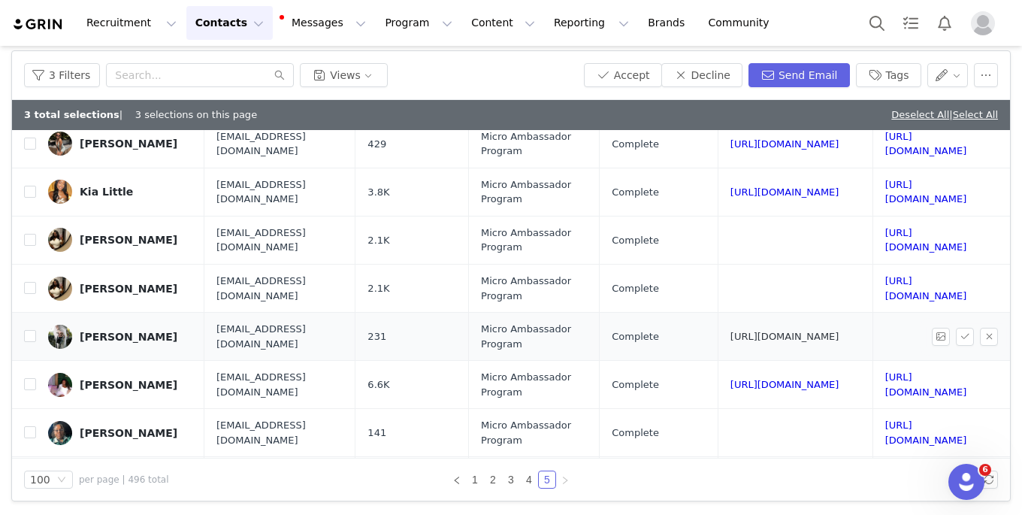
click at [731, 331] on link "[URL][DOMAIN_NAME]" at bounding box center [785, 336] width 109 height 11
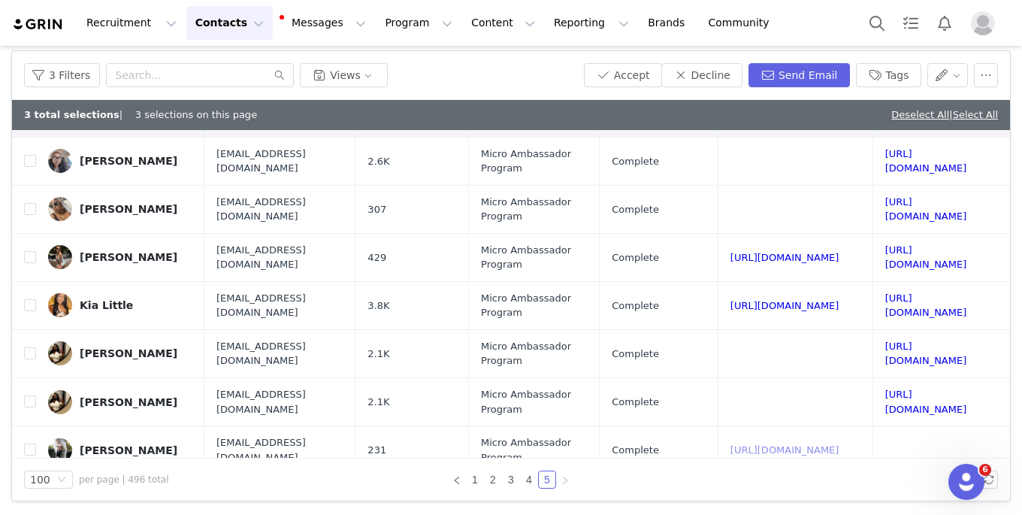
scroll to position [2130, 244]
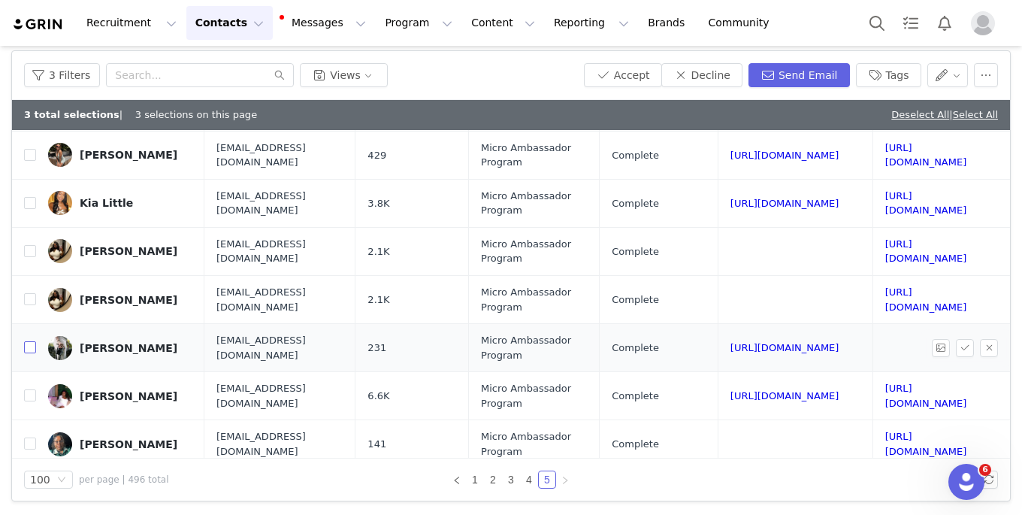
click at [33, 341] on input "checkbox" at bounding box center [30, 347] width 12 height 12
checkbox input "true"
click at [881, 9] on button "Search" at bounding box center [877, 23] width 33 height 34
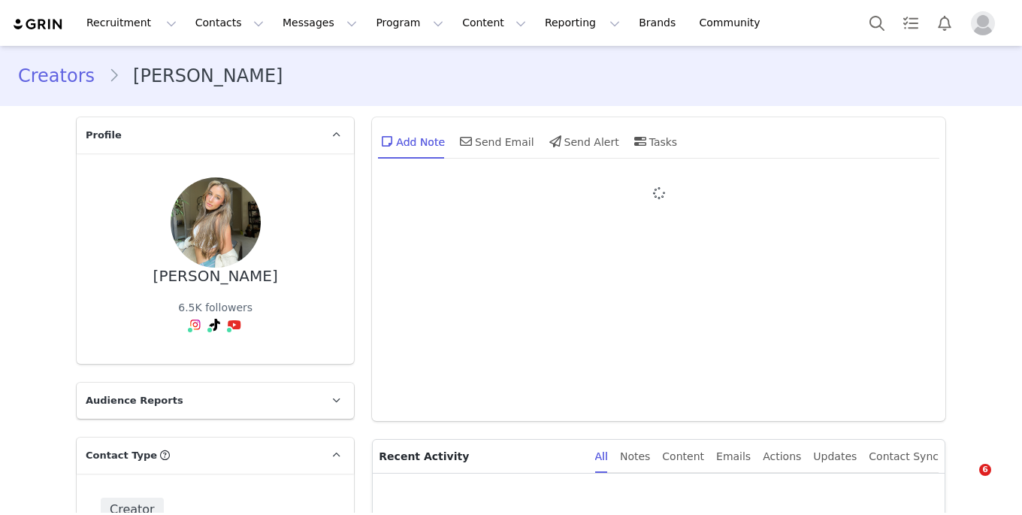
type input "+1 ([GEOGRAPHIC_DATA])"
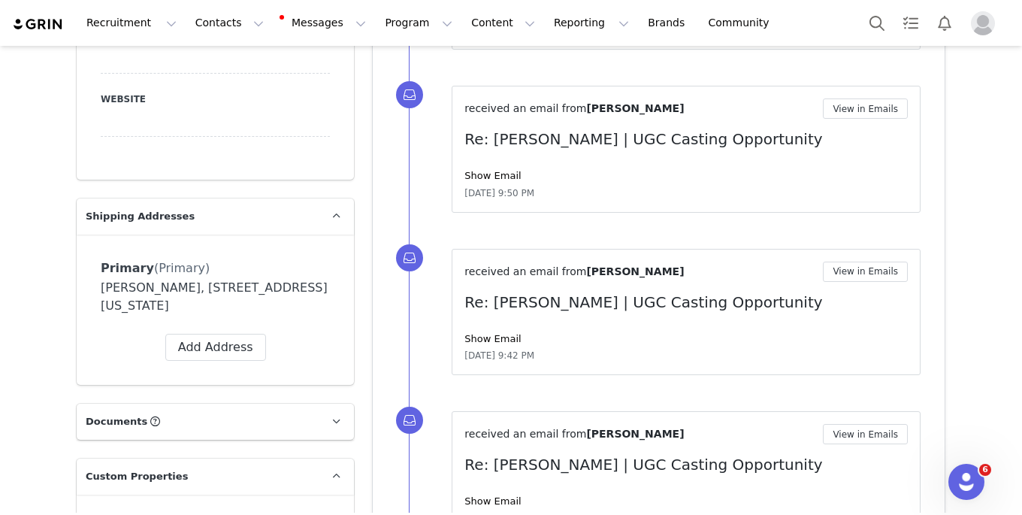
scroll to position [1044, 0]
drag, startPoint x: 100, startPoint y: 211, endPoint x: 172, endPoint y: 204, distance: 72.5
click at [172, 278] on div "[PERSON_NAME], [STREET_ADDRESS][US_STATE]" at bounding box center [215, 296] width 229 height 36
copy div "[PERSON_NAME],"
drag, startPoint x: 177, startPoint y: 208, endPoint x: 253, endPoint y: 208, distance: 75.9
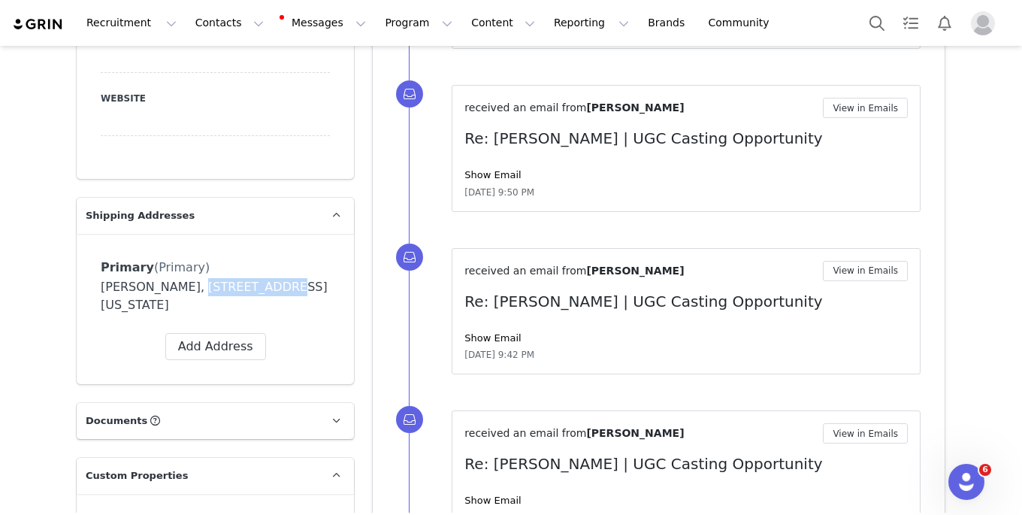
click at [253, 278] on div "[PERSON_NAME], [STREET_ADDRESS][US_STATE]" at bounding box center [215, 296] width 229 height 36
copy div "[STREET_ADDRESS]"
drag, startPoint x: 259, startPoint y: 203, endPoint x: 302, endPoint y: 206, distance: 43.0
click at [302, 278] on div "[PERSON_NAME], [STREET_ADDRESS][US_STATE]" at bounding box center [215, 296] width 229 height 36
copy div "Apt 408"
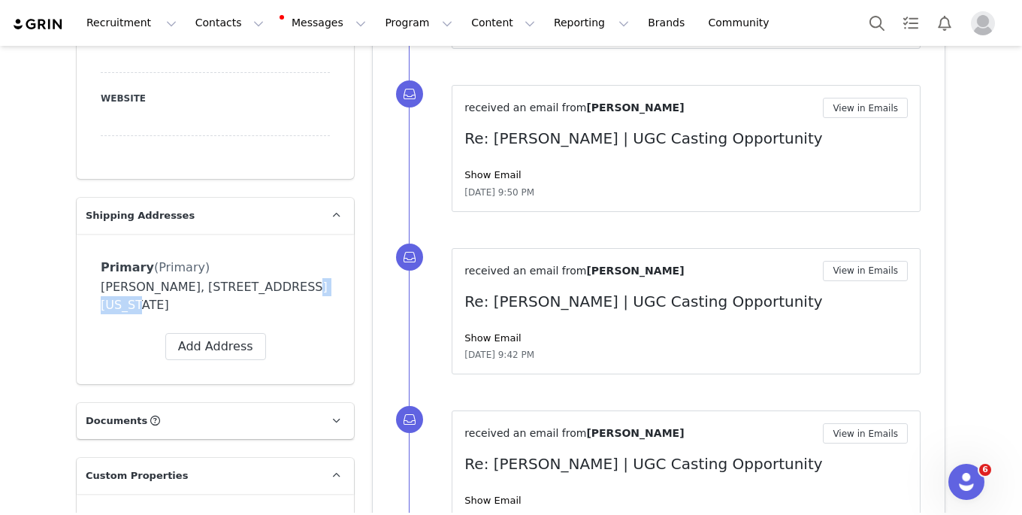
drag, startPoint x: 309, startPoint y: 204, endPoint x: 162, endPoint y: 226, distance: 148.2
click at [162, 278] on div "[PERSON_NAME], [STREET_ADDRESS][US_STATE]" at bounding box center [215, 296] width 229 height 36
copy div "[GEOGRAPHIC_DATA]"
drag, startPoint x: 206, startPoint y: 229, endPoint x: 248, endPoint y: 228, distance: 42.1
click at [248, 278] on div "[PERSON_NAME], [STREET_ADDRESS][US_STATE]" at bounding box center [215, 296] width 229 height 36
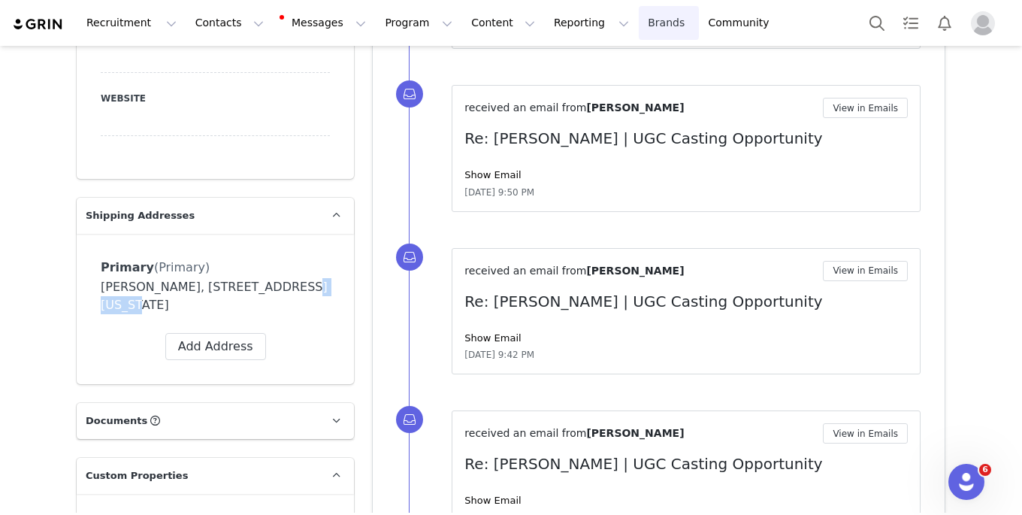
copy div "33705"
click at [212, 25] on button "Contacts Contacts" at bounding box center [229, 23] width 86 height 34
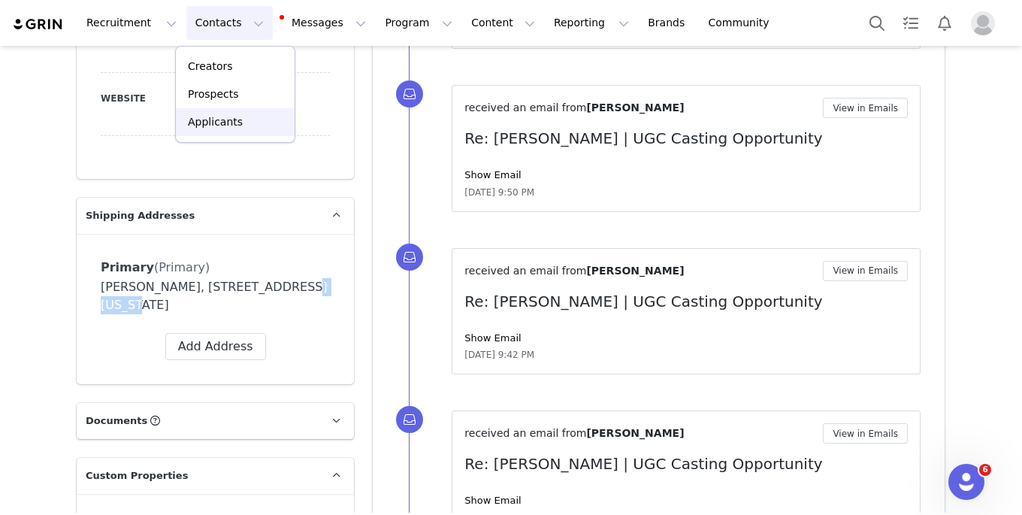
click at [239, 117] on div "Applicants" at bounding box center [235, 122] width 101 height 16
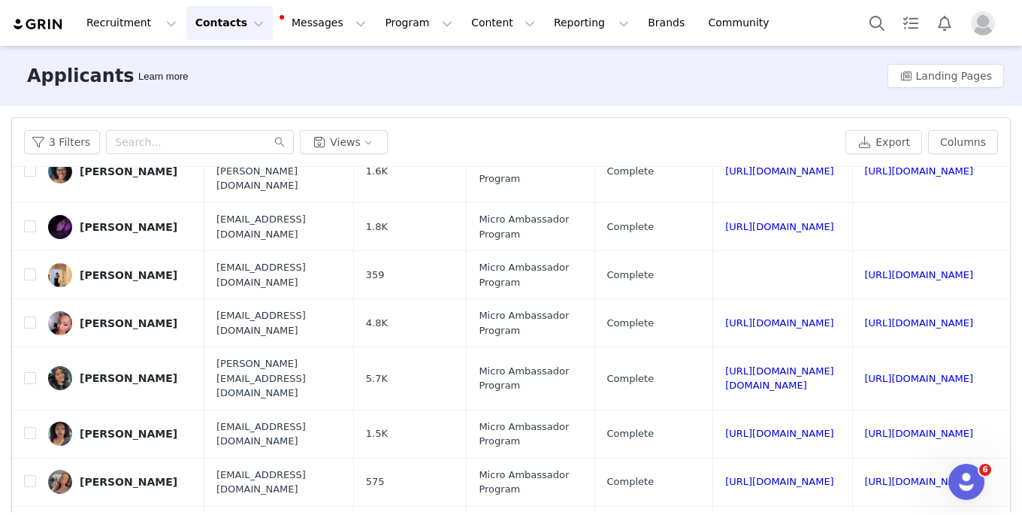
scroll to position [67, 0]
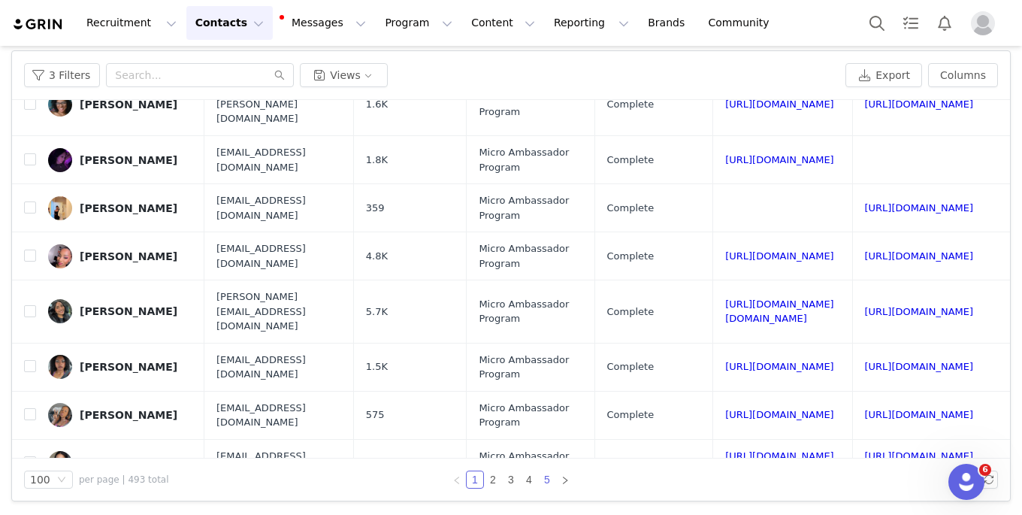
click at [542, 483] on link "5" at bounding box center [547, 479] width 17 height 17
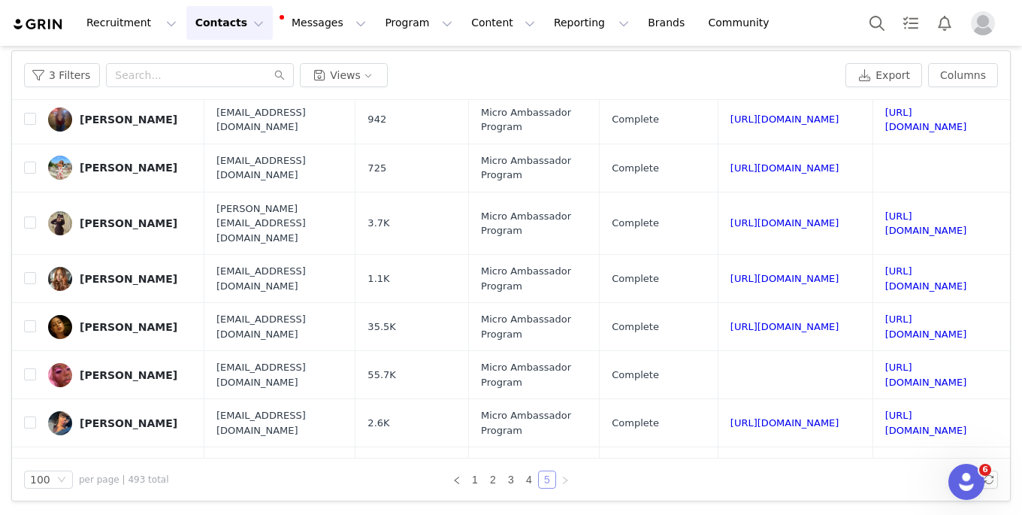
scroll to position [4152, 244]
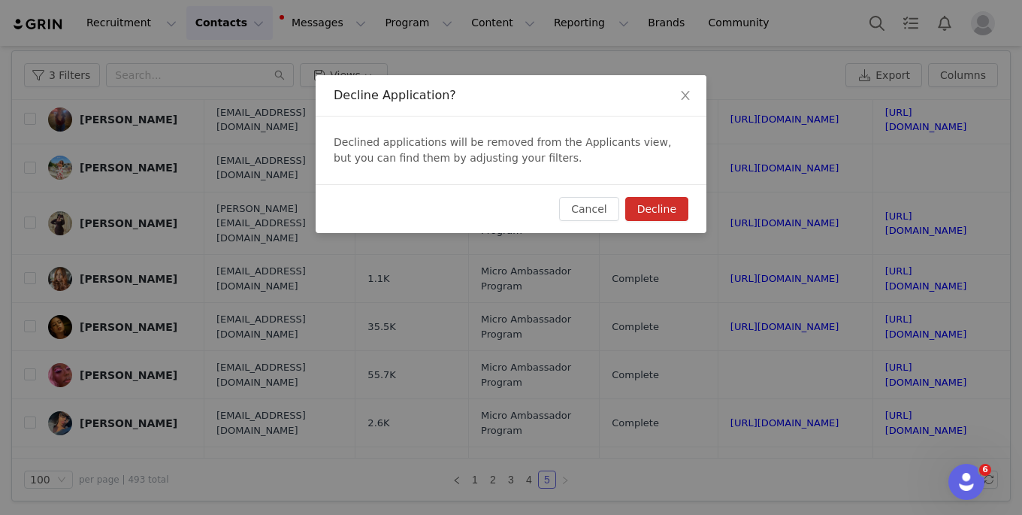
click at [676, 210] on button "Decline" at bounding box center [656, 209] width 63 height 24
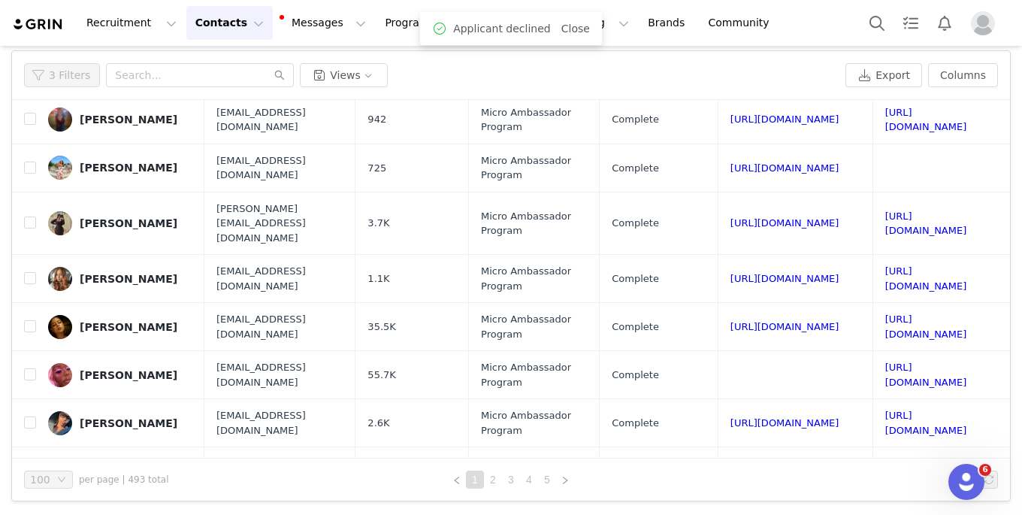
scroll to position [0, 0]
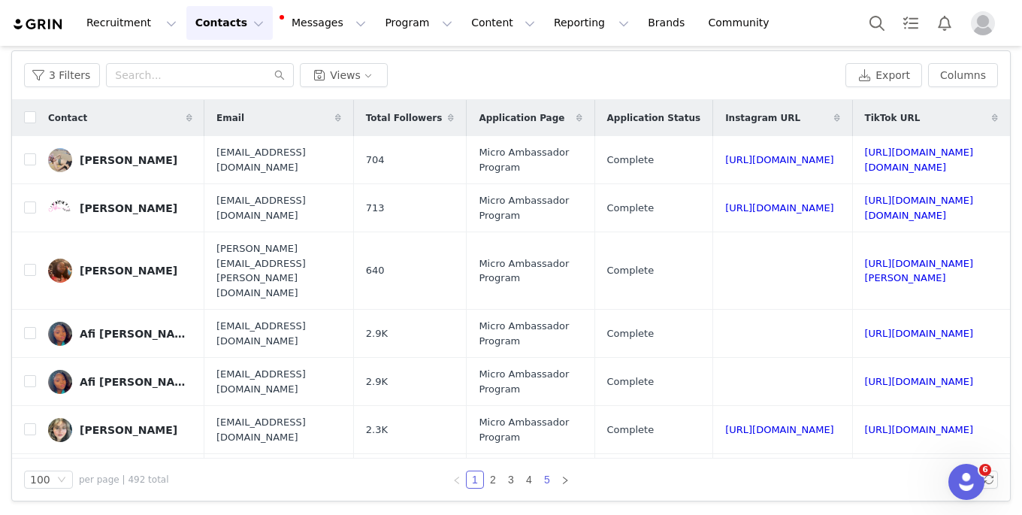
click at [547, 486] on link "5" at bounding box center [547, 479] width 17 height 17
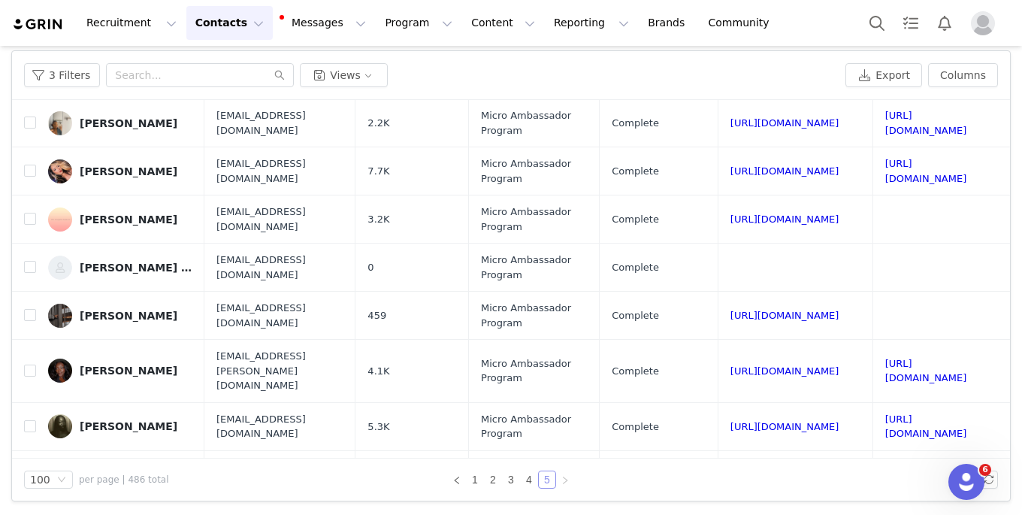
scroll to position [3816, 0]
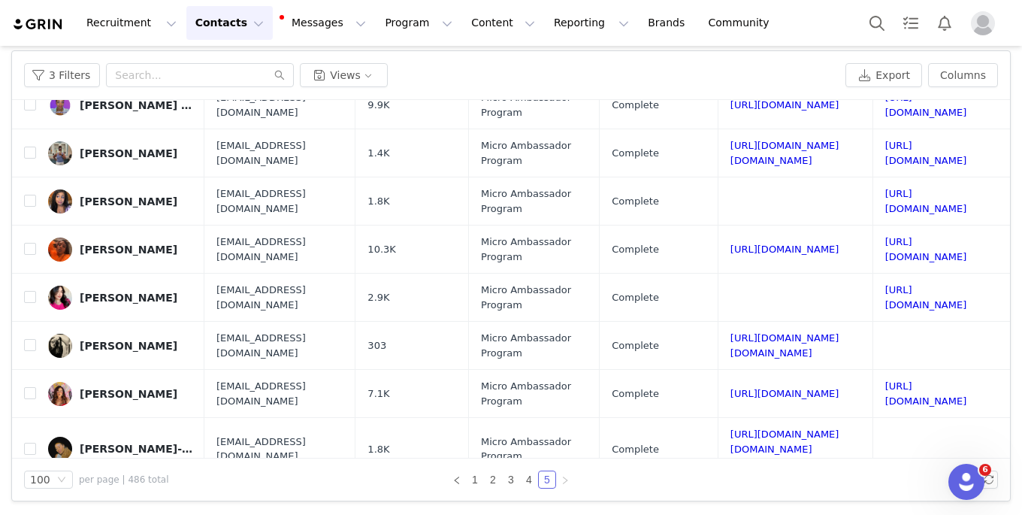
click at [211, 29] on button "Contacts Contacts" at bounding box center [229, 23] width 86 height 34
click at [243, 126] on div "Applicants" at bounding box center [235, 122] width 101 height 16
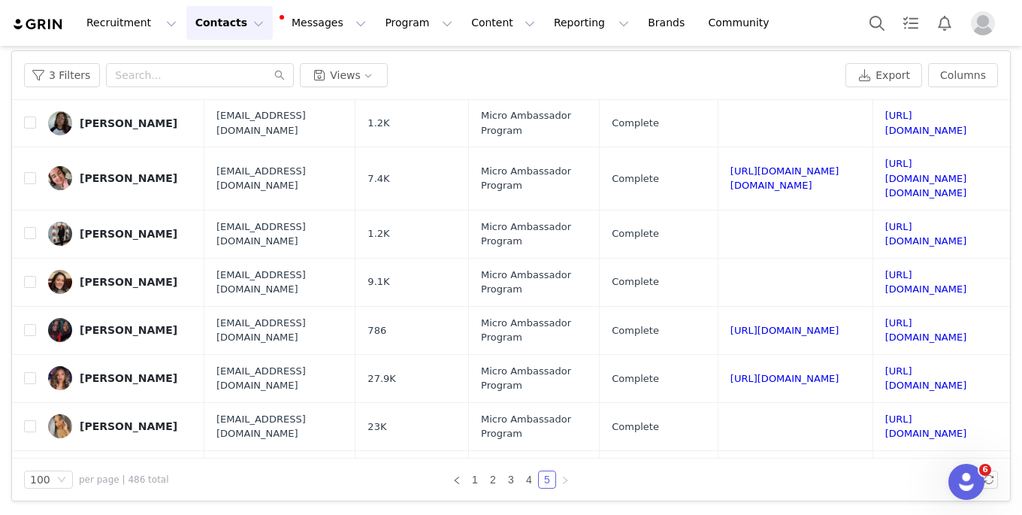
scroll to position [0, 0]
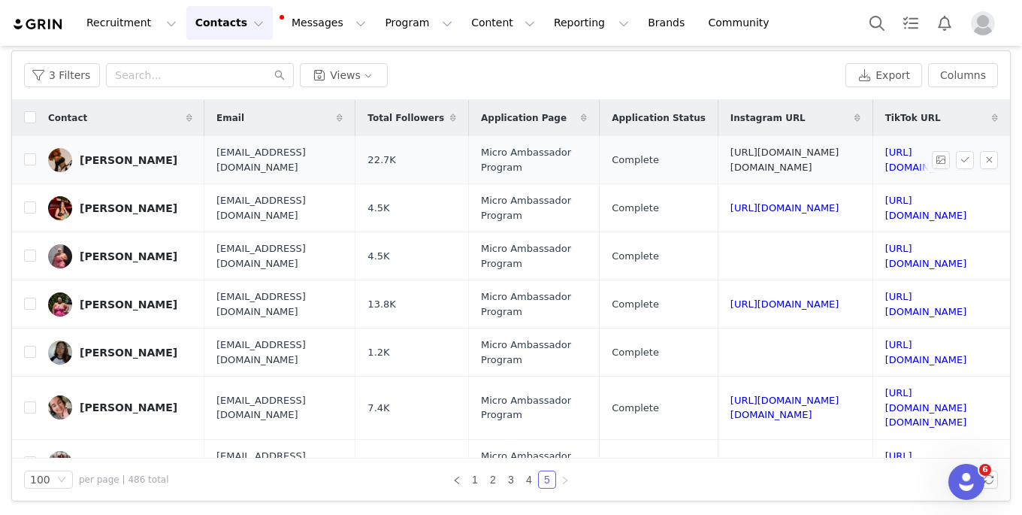
click at [838, 156] on link "[URL][DOMAIN_NAME][DOMAIN_NAME]" at bounding box center [785, 160] width 109 height 26
click at [31, 155] on input "checkbox" at bounding box center [30, 159] width 12 height 12
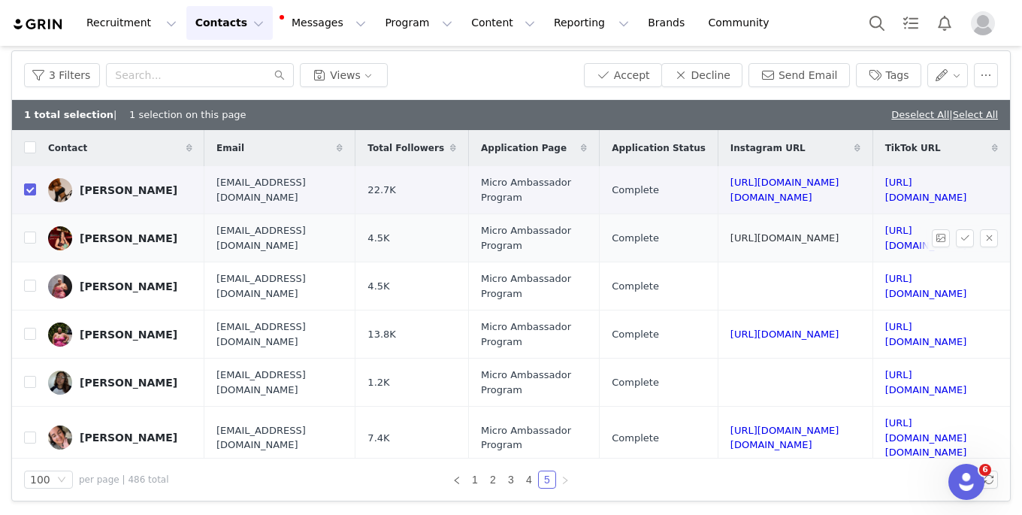
click at [792, 238] on link "[URL][DOMAIN_NAME]" at bounding box center [785, 237] width 109 height 11
click at [885, 234] on link "[URL][DOMAIN_NAME]" at bounding box center [926, 238] width 82 height 26
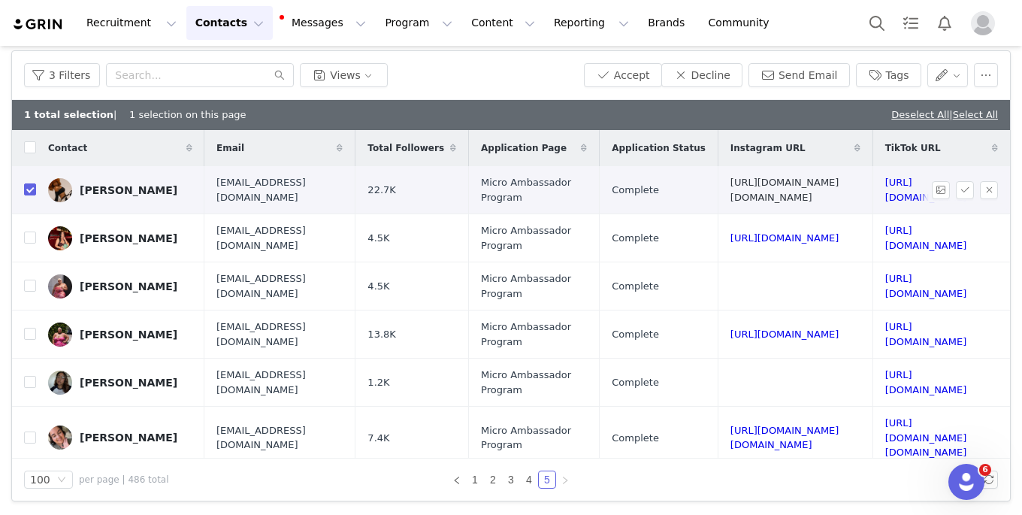
click at [731, 188] on link "[URL][DOMAIN_NAME][DOMAIN_NAME]" at bounding box center [785, 190] width 109 height 26
click at [704, 60] on div "3 Filters Views Accept Decline Send Email Tags" at bounding box center [511, 75] width 998 height 49
click at [704, 76] on button "Decline" at bounding box center [701, 75] width 81 height 24
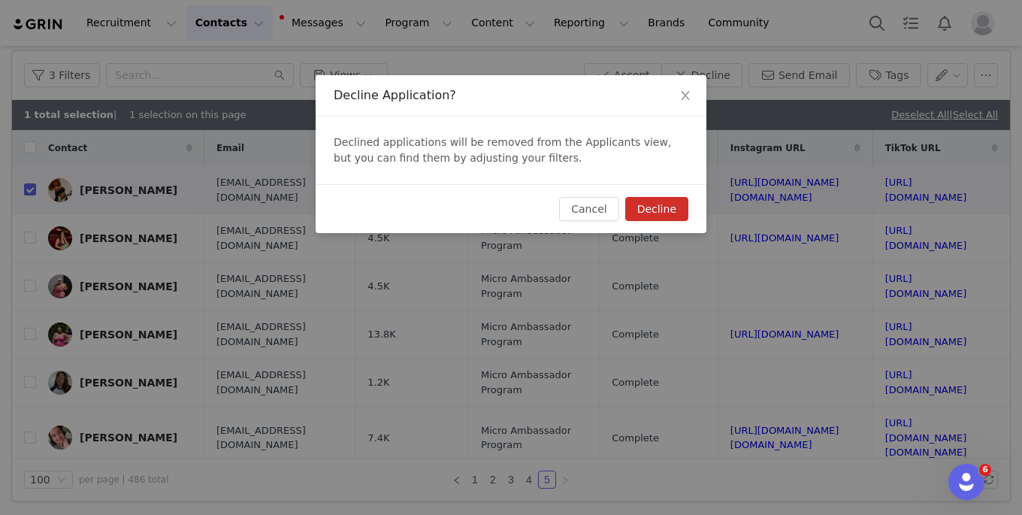
click at [645, 209] on button "Decline" at bounding box center [656, 209] width 63 height 24
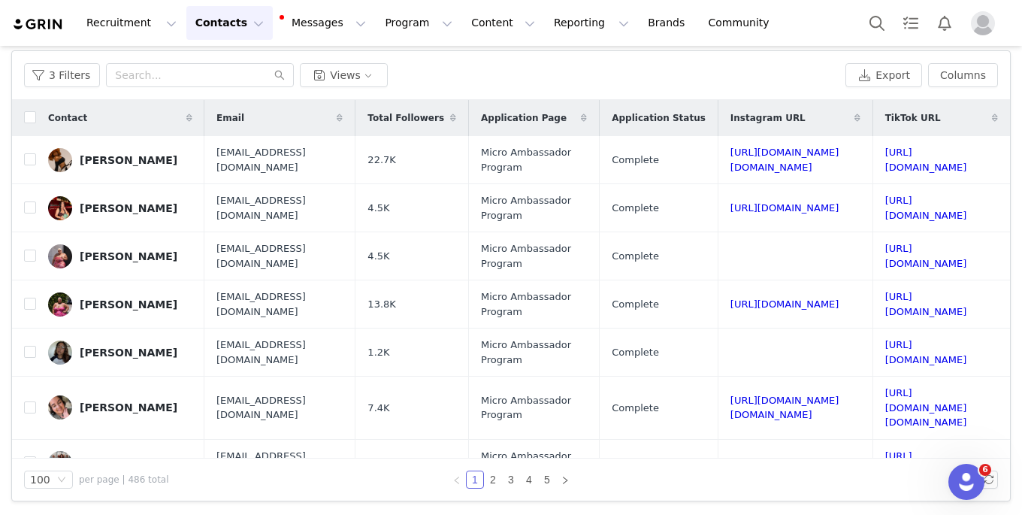
scroll to position [0, 0]
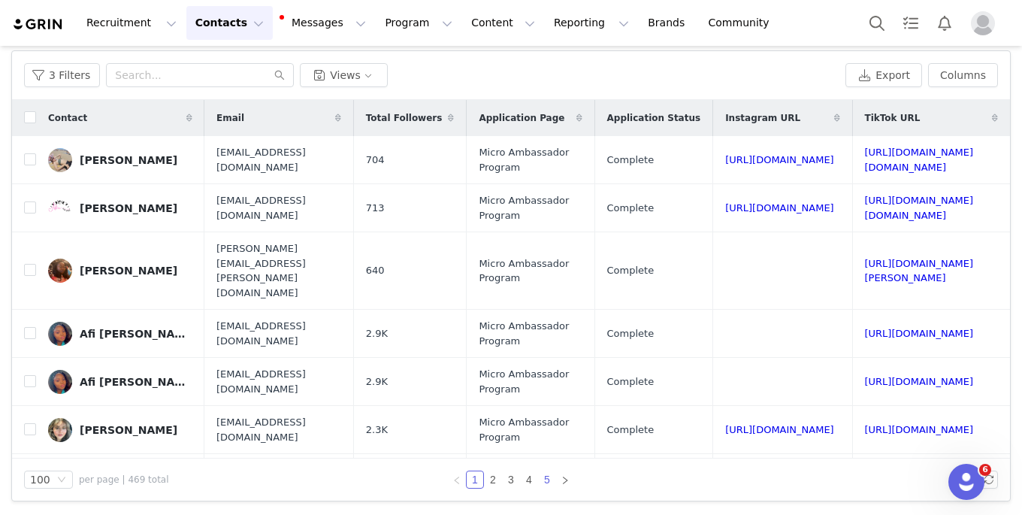
click at [551, 478] on link "5" at bounding box center [547, 479] width 17 height 17
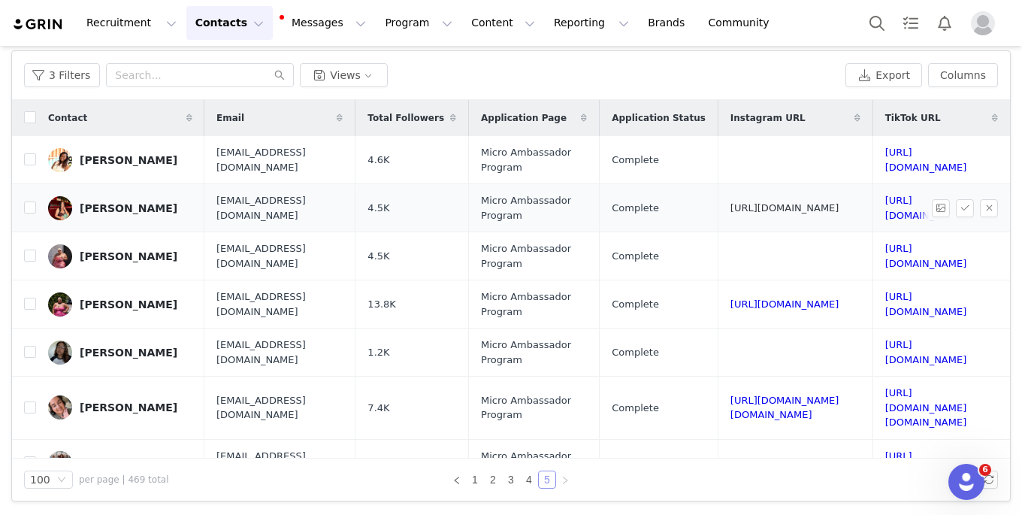
scroll to position [0, 183]
click at [885, 160] on link "[URL][DOMAIN_NAME]" at bounding box center [926, 160] width 82 height 26
click at [986, 160] on button "button" at bounding box center [989, 160] width 18 height 18
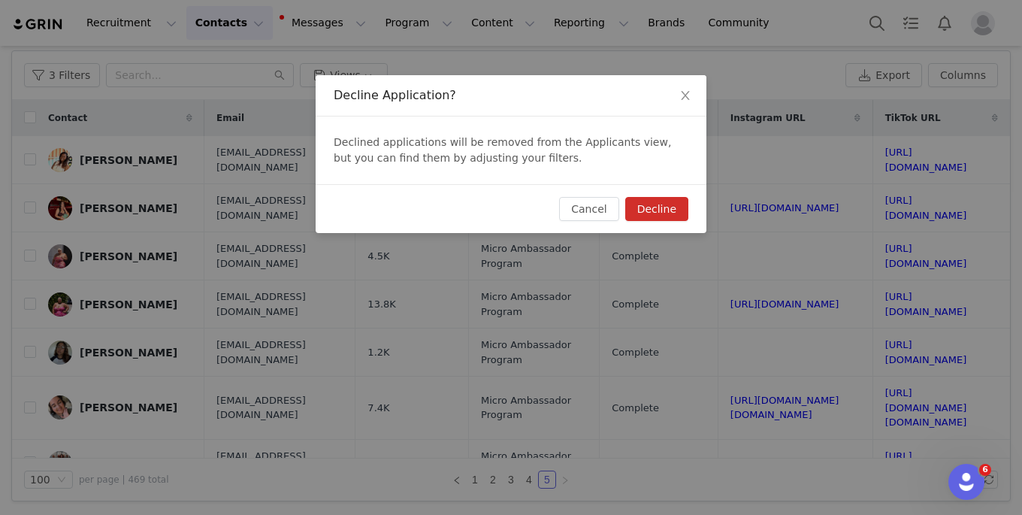
click at [673, 214] on button "Decline" at bounding box center [656, 209] width 63 height 24
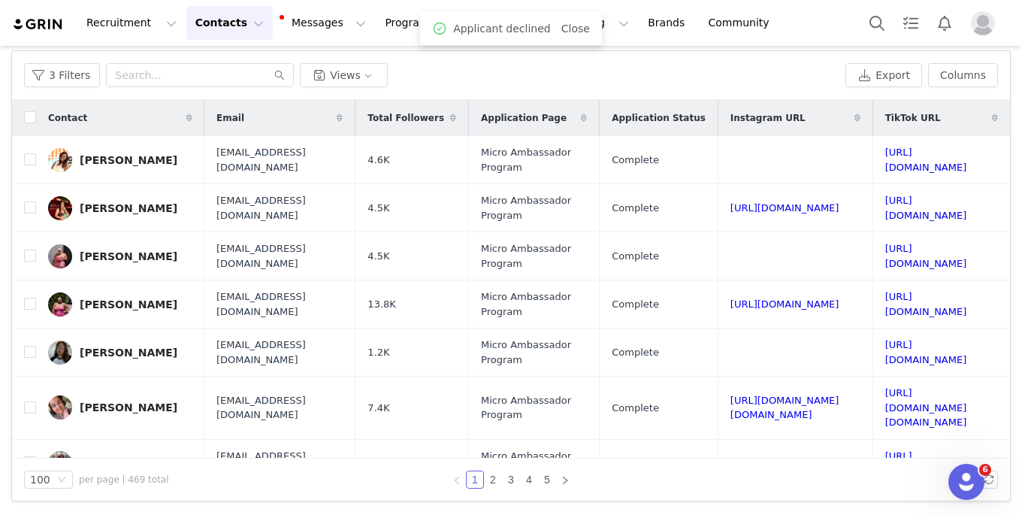
scroll to position [0, 0]
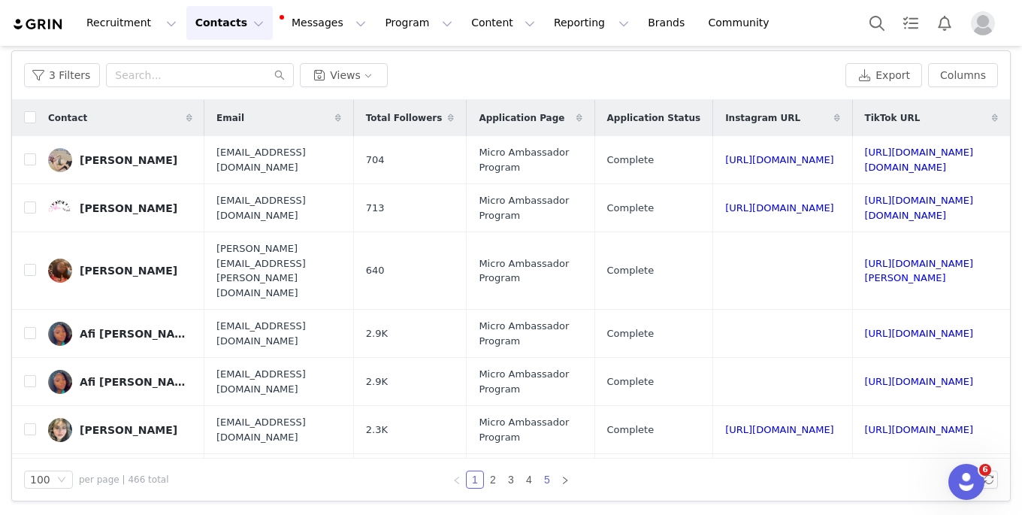
click at [548, 479] on link "5" at bounding box center [547, 479] width 17 height 17
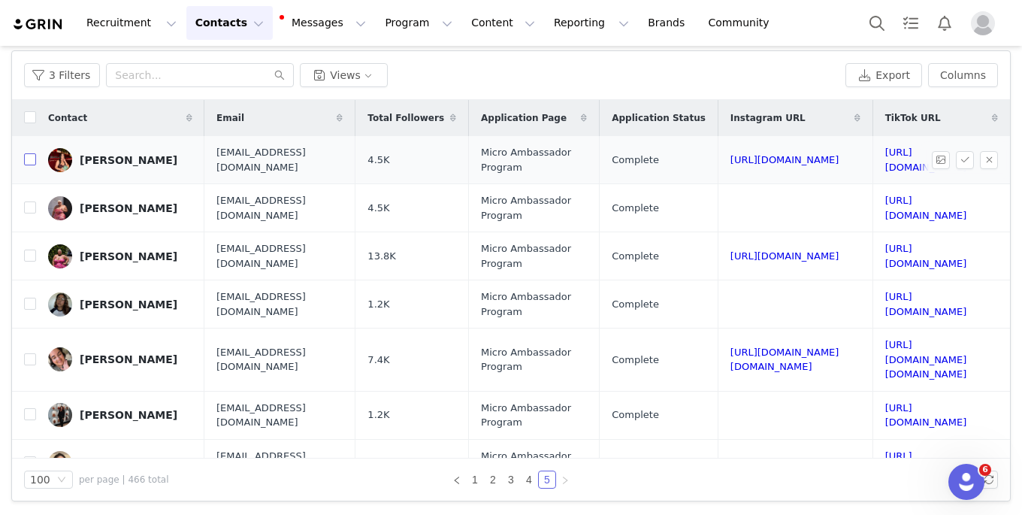
click at [32, 157] on input "checkbox" at bounding box center [30, 159] width 12 height 12
checkbox input "true"
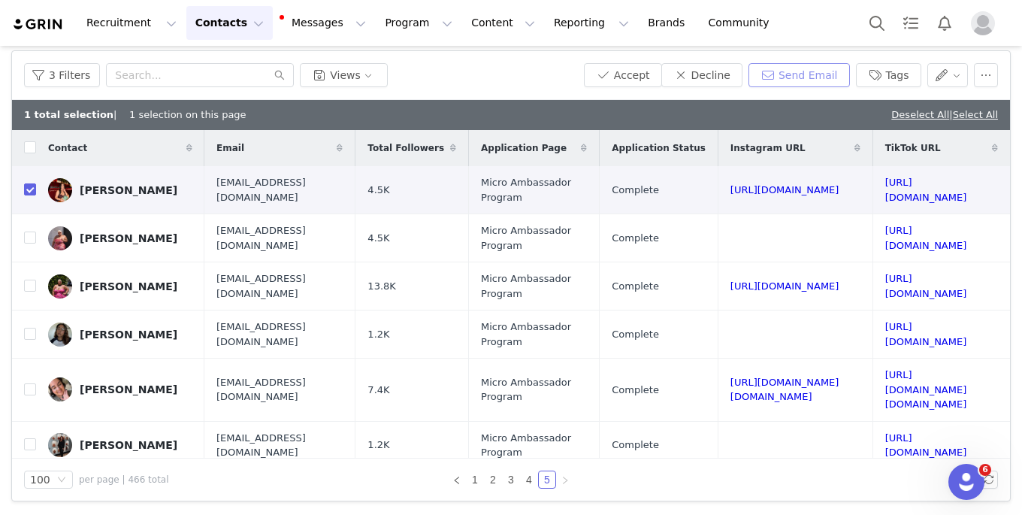
click at [803, 65] on button "Send Email" at bounding box center [799, 75] width 101 height 24
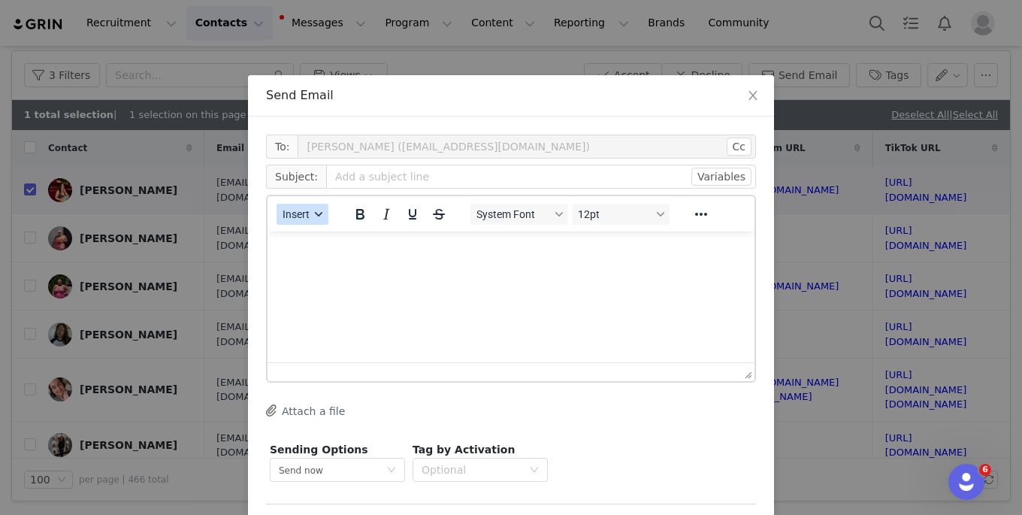
click at [320, 219] on button "Insert" at bounding box center [303, 214] width 52 height 21
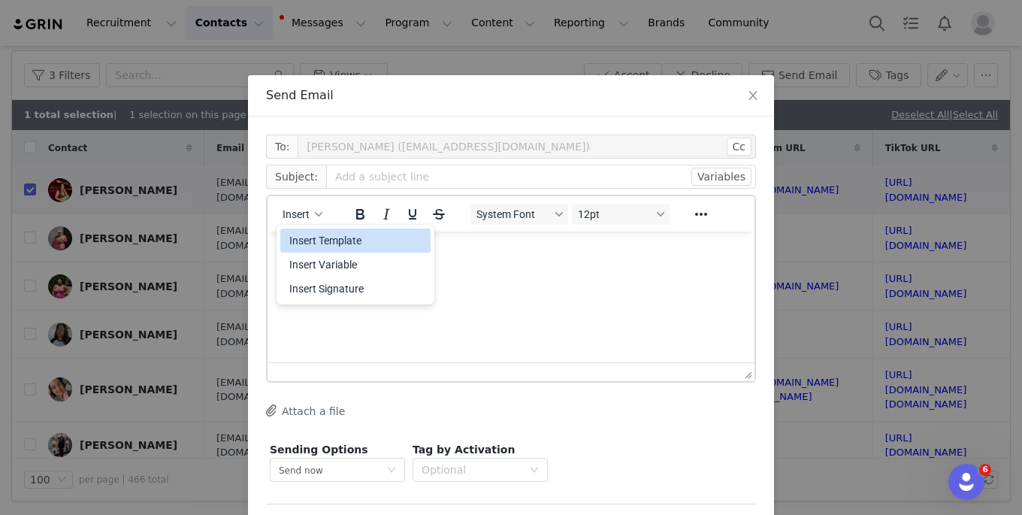
click at [329, 232] on div "Insert Template" at bounding box center [356, 241] width 135 height 18
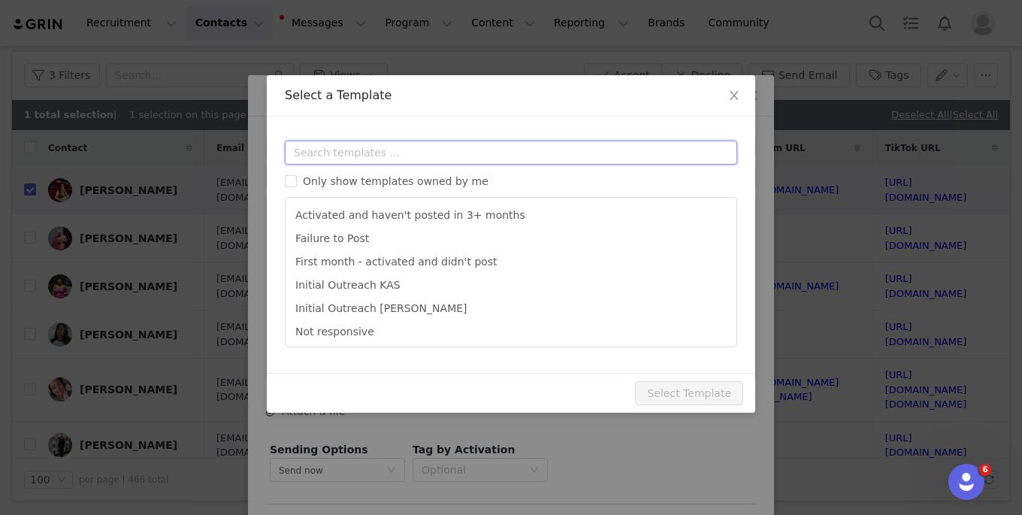
click at [334, 153] on input "text" at bounding box center [511, 153] width 453 height 24
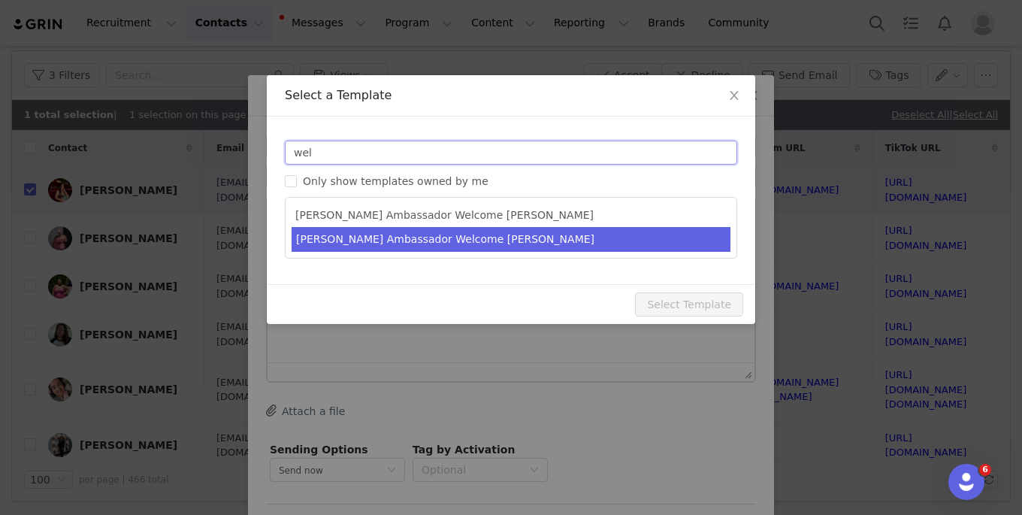
type input "wel"
type input "[PERSON_NAME] Ambassador | Welcome, it's about damn time!"
click at [362, 247] on li "[PERSON_NAME] Ambassador Welcome [PERSON_NAME]" at bounding box center [511, 239] width 439 height 25
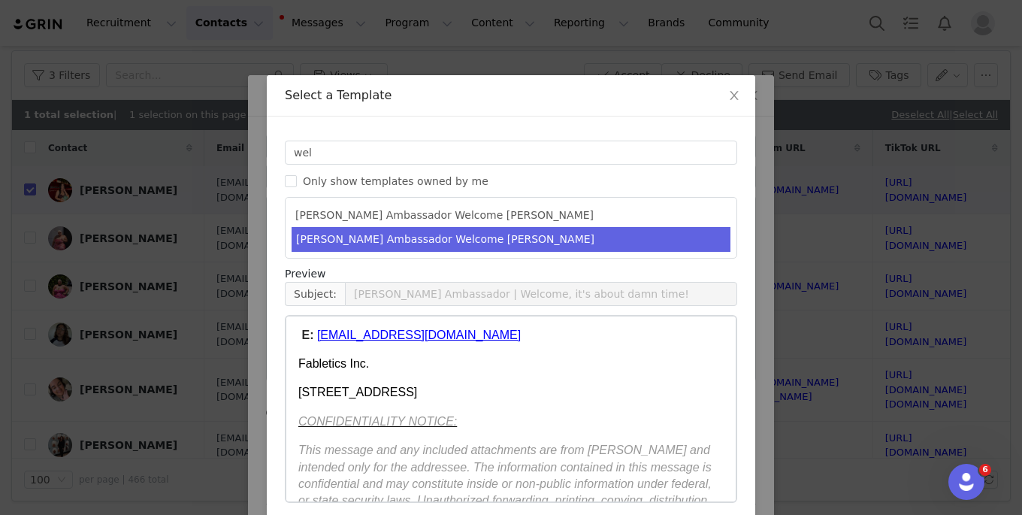
scroll to position [467, 0]
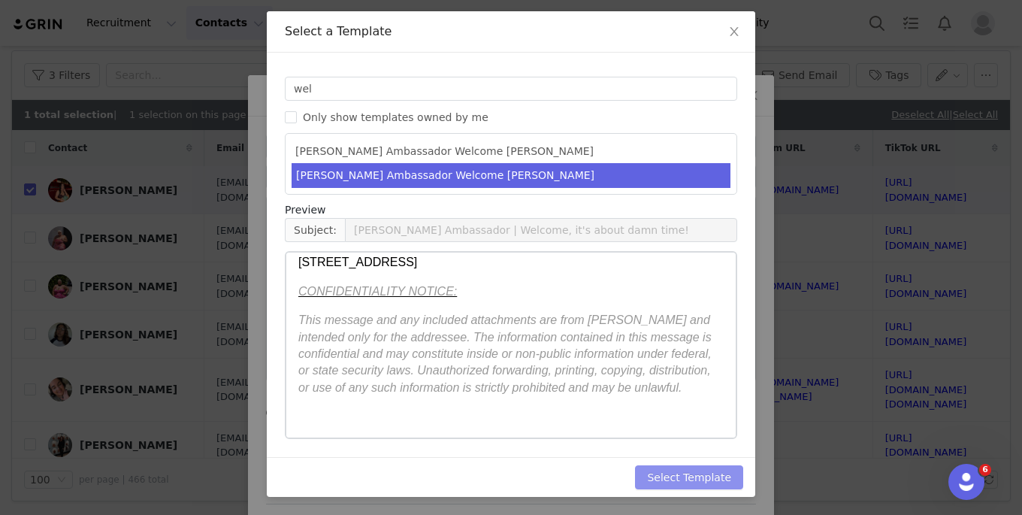
click at [684, 476] on button "Select Template" at bounding box center [689, 477] width 108 height 24
type input "[PERSON_NAME] Ambassador | Welcome, it's about damn time!"
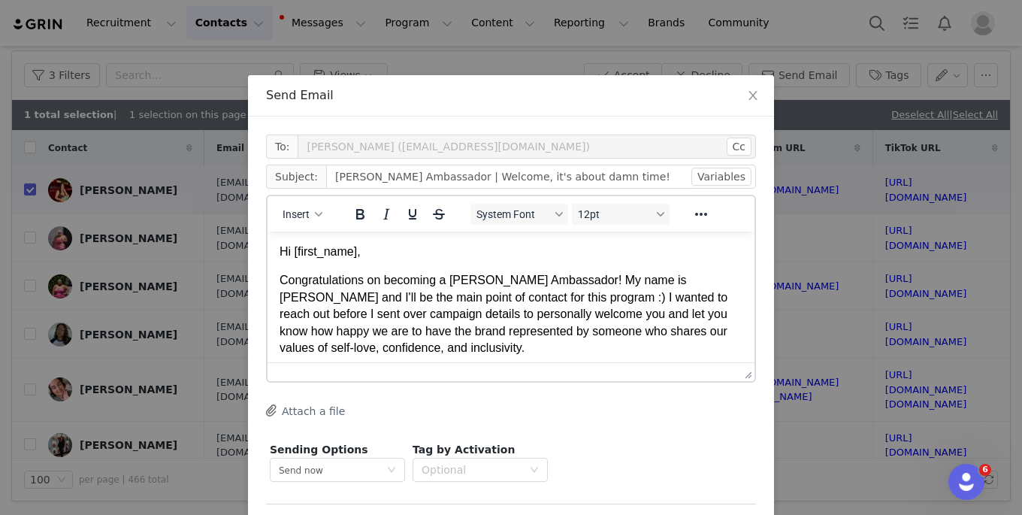
scroll to position [0, 0]
click at [659, 344] on p "Congratulations on becoming a [PERSON_NAME] Ambassador! My name is [PERSON_NAME…" at bounding box center [511, 314] width 463 height 84
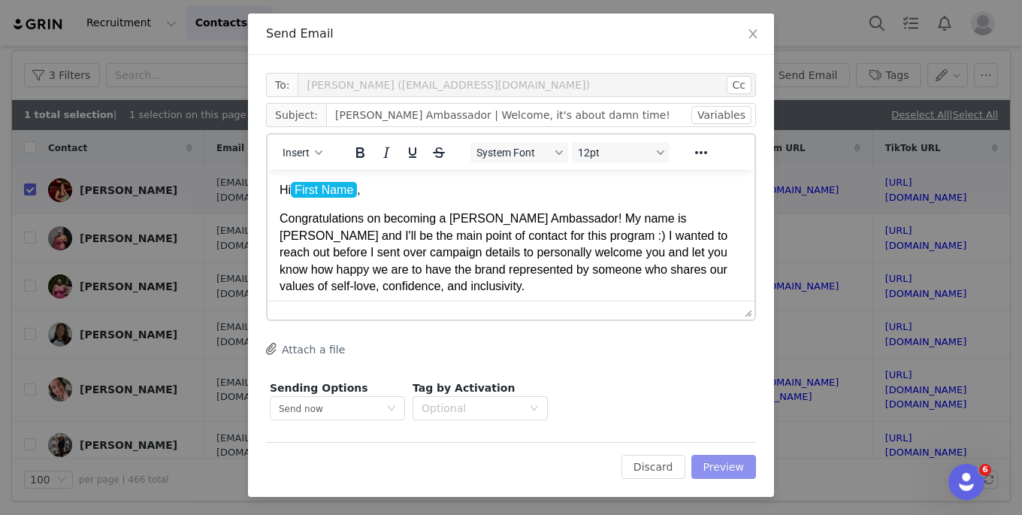
click at [733, 465] on button "Preview" at bounding box center [724, 467] width 65 height 24
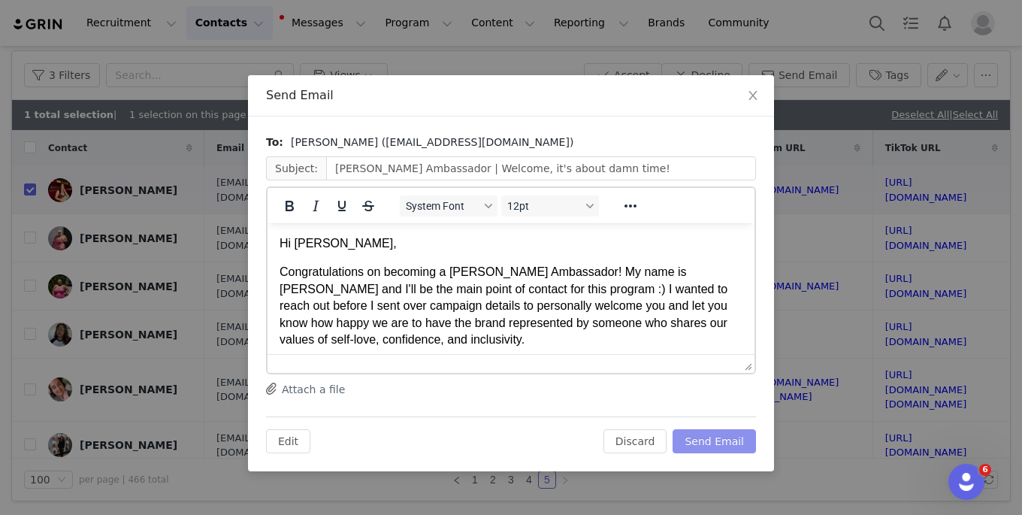
scroll to position [0, 0]
click at [725, 432] on button "Send Email" at bounding box center [714, 441] width 83 height 24
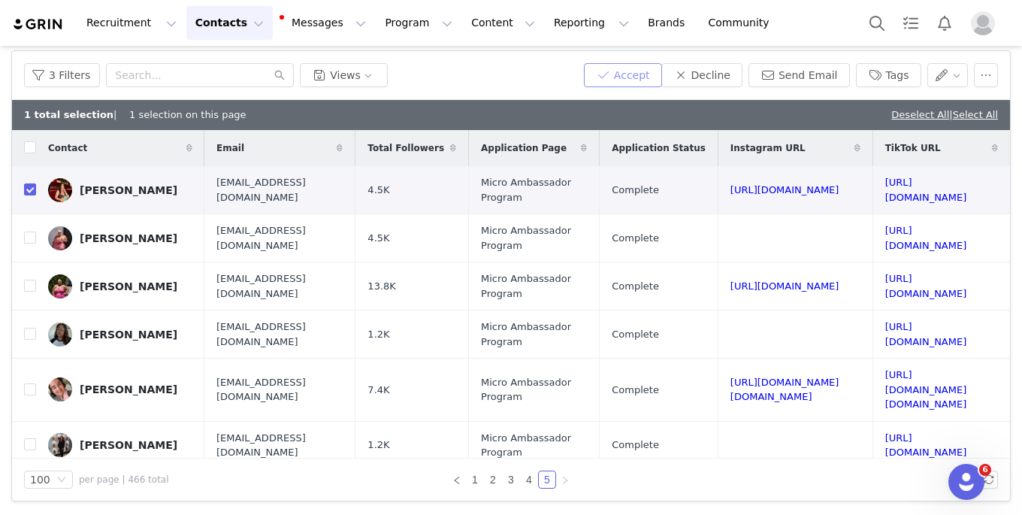
click at [631, 76] on button "Accept" at bounding box center [623, 75] width 78 height 24
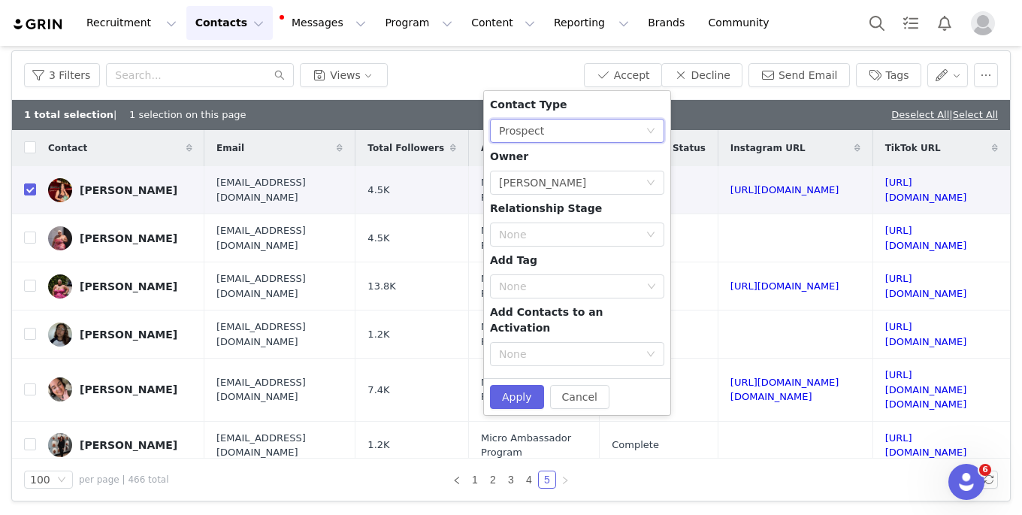
click at [534, 135] on div "Prospect" at bounding box center [521, 131] width 45 height 23
click at [544, 180] on li "Creator" at bounding box center [577, 185] width 174 height 24
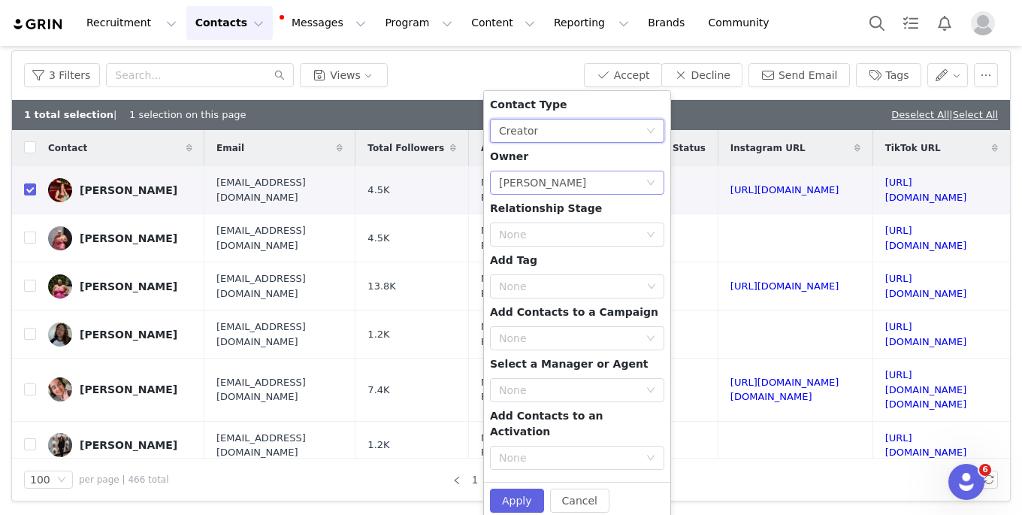
click at [536, 180] on div "[PERSON_NAME]" at bounding box center [542, 182] width 87 height 23
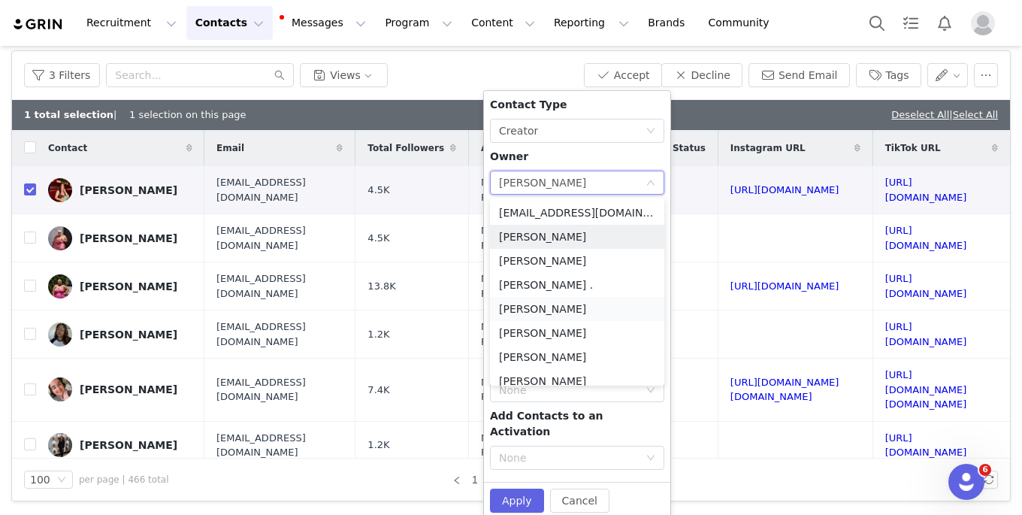
click at [537, 312] on li "[PERSON_NAME]" at bounding box center [577, 309] width 174 height 24
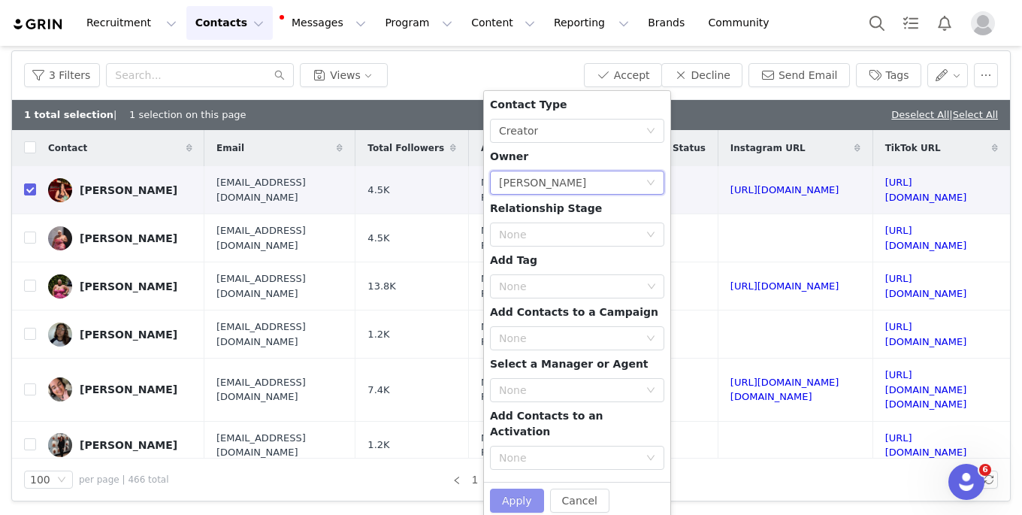
click at [525, 489] on button "Apply" at bounding box center [517, 501] width 54 height 24
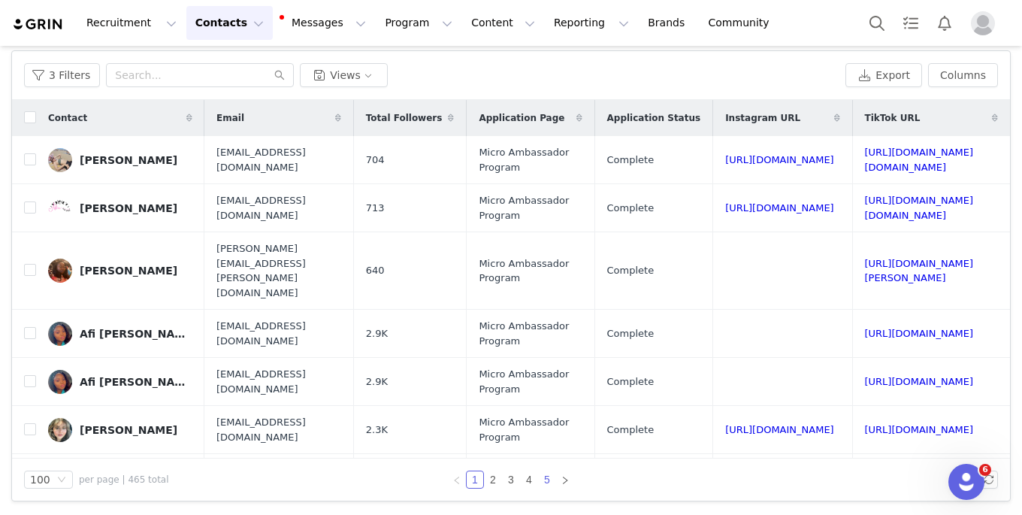
click at [548, 484] on link "5" at bounding box center [547, 479] width 17 height 17
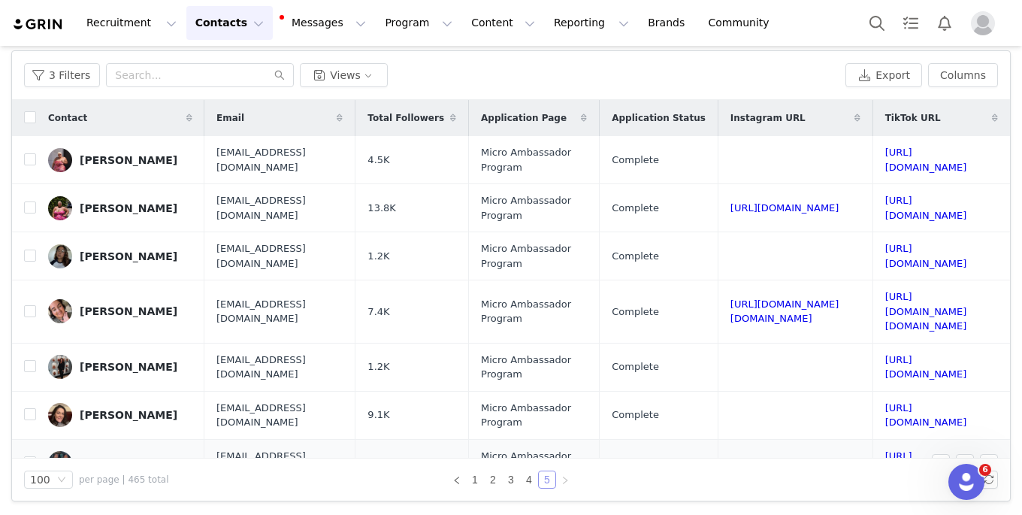
scroll to position [0, 235]
click at [885, 164] on link "[URL][DOMAIN_NAME]" at bounding box center [926, 160] width 82 height 26
click at [32, 157] on input "checkbox" at bounding box center [30, 159] width 12 height 12
checkbox input "true"
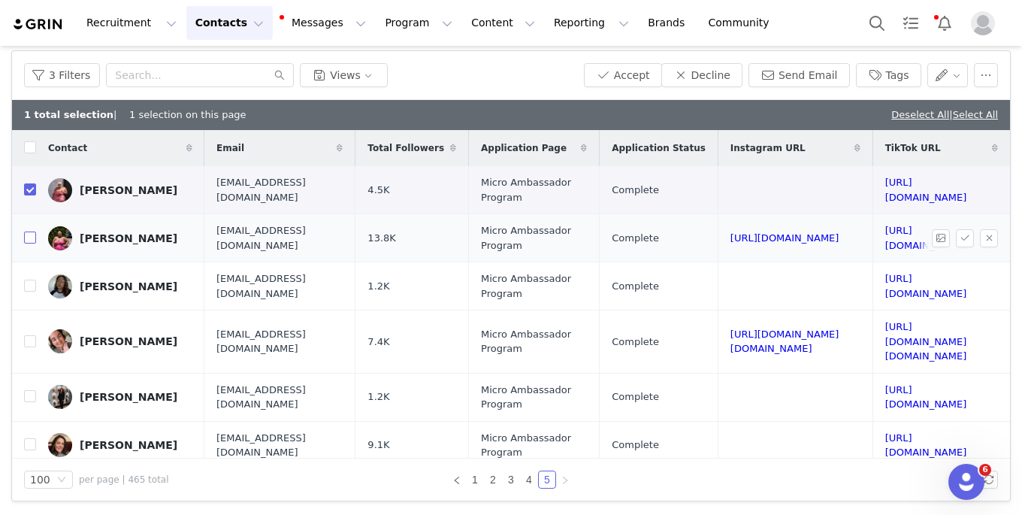
click at [29, 235] on input "checkbox" at bounding box center [30, 238] width 12 height 12
checkbox input "true"
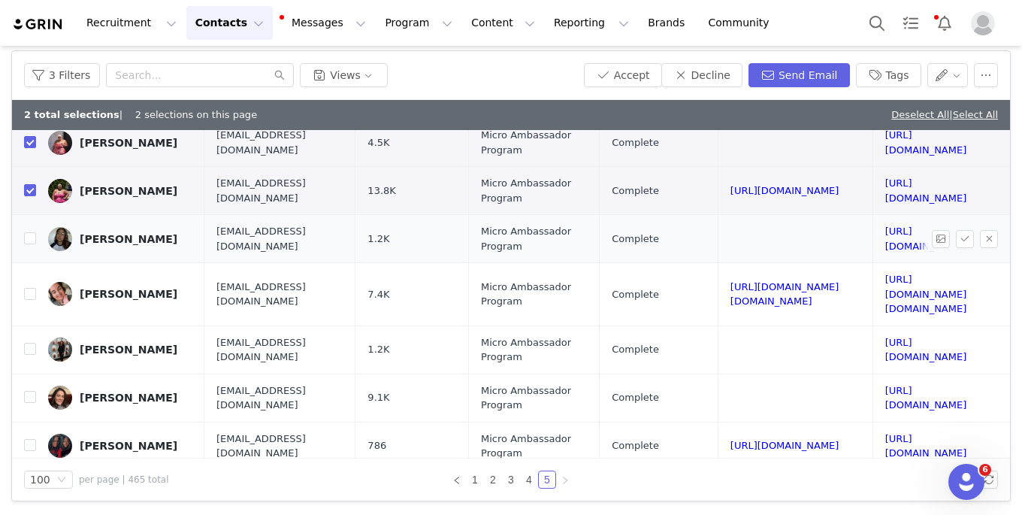
scroll to position [65, 235]
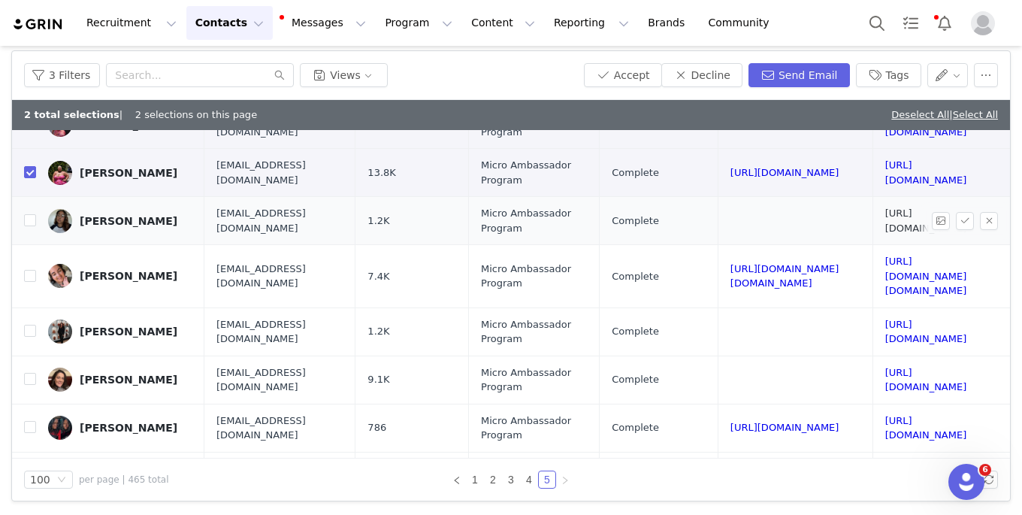
click at [885, 222] on link "[URL][DOMAIN_NAME]" at bounding box center [926, 220] width 82 height 26
click at [31, 217] on input "checkbox" at bounding box center [30, 220] width 12 height 12
checkbox input "true"
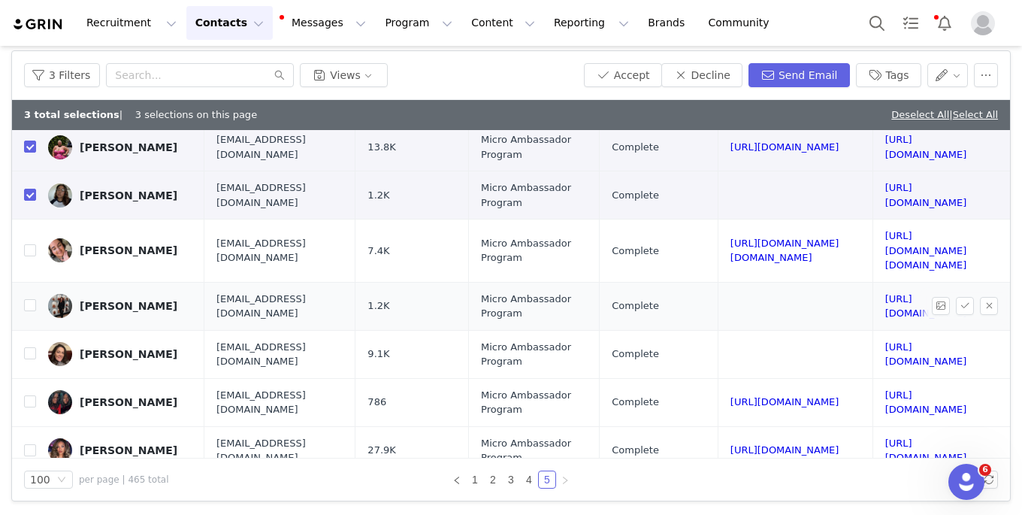
scroll to position [109, 235]
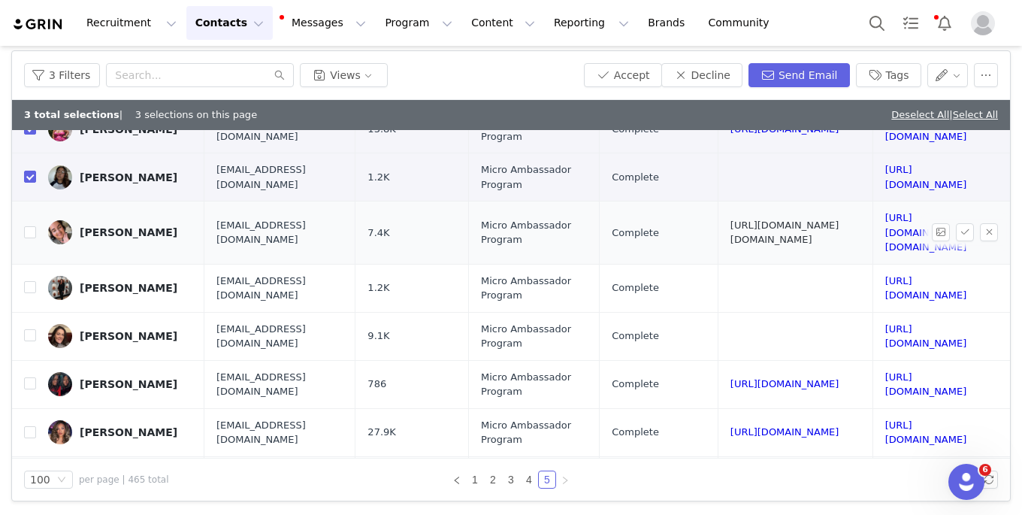
click at [731, 227] on link "[URL][DOMAIN_NAME][DOMAIN_NAME]" at bounding box center [785, 232] width 109 height 26
click at [28, 226] on input "checkbox" at bounding box center [30, 232] width 12 height 12
checkbox input "true"
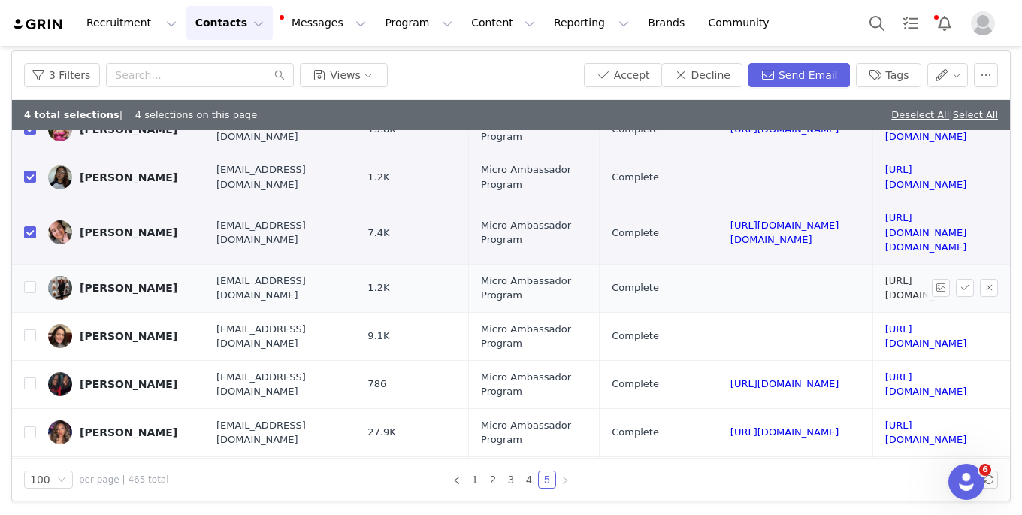
click at [885, 275] on link "[URL][DOMAIN_NAME]" at bounding box center [926, 288] width 82 height 26
click at [29, 281] on input "checkbox" at bounding box center [30, 287] width 12 height 12
checkbox input "true"
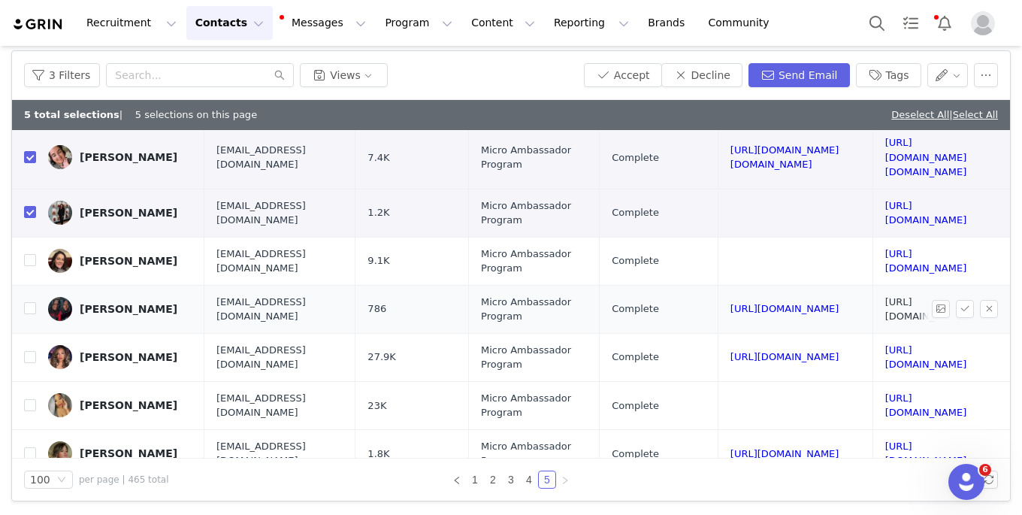
scroll to position [199, 235]
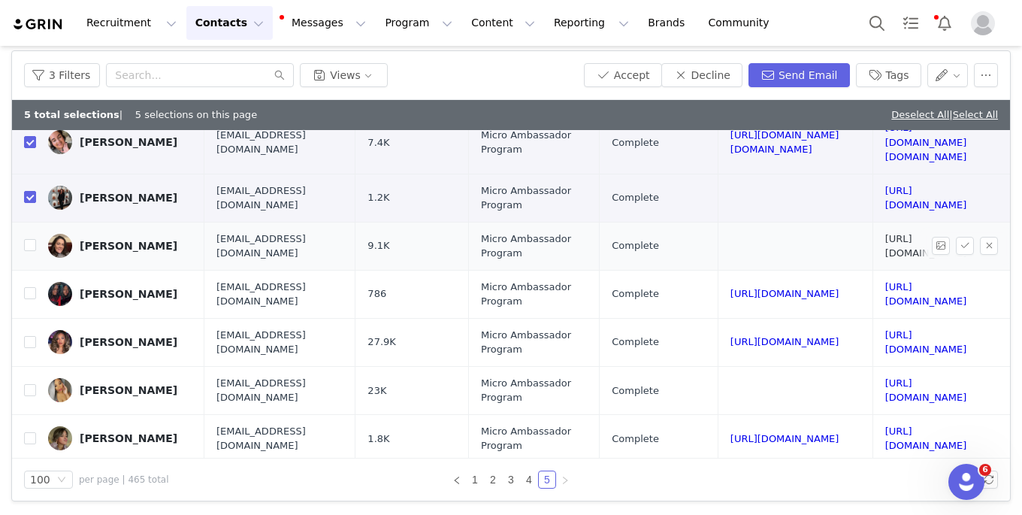
click at [885, 233] on link "[URL][DOMAIN_NAME]" at bounding box center [926, 246] width 82 height 26
click at [32, 239] on input "checkbox" at bounding box center [30, 245] width 12 height 12
checkbox input "true"
click at [731, 288] on link "[URL][DOMAIN_NAME]" at bounding box center [785, 293] width 109 height 11
click at [26, 287] on input "checkbox" at bounding box center [30, 293] width 12 height 12
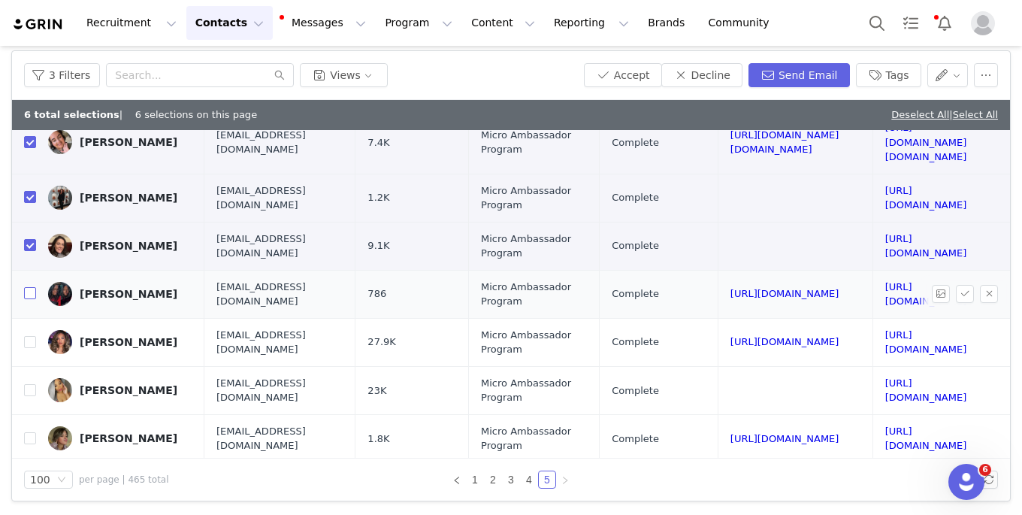
checkbox input "true"
click at [731, 336] on link "[URL][DOMAIN_NAME]" at bounding box center [785, 341] width 109 height 11
click at [31, 336] on input "checkbox" at bounding box center [30, 342] width 12 height 12
checkbox input "true"
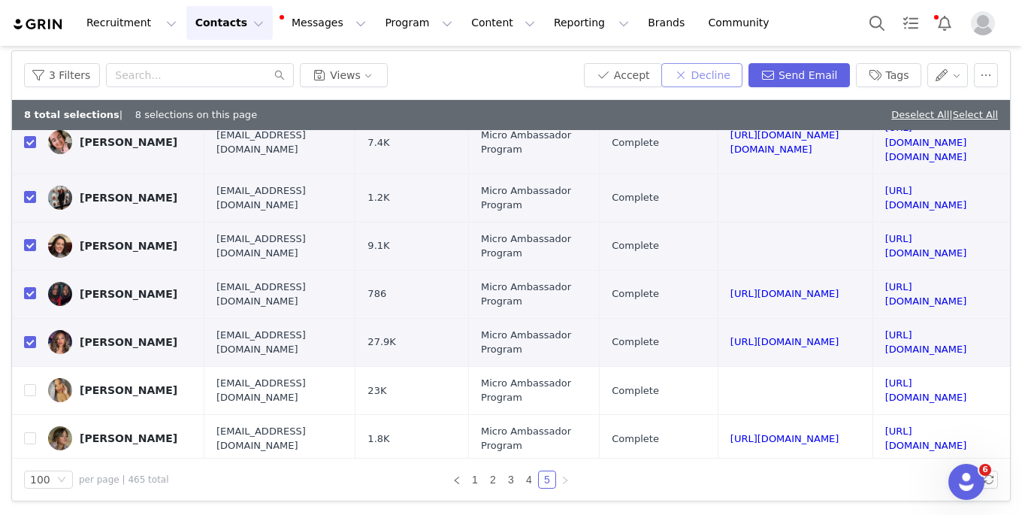
click at [717, 76] on button "Decline" at bounding box center [701, 75] width 81 height 24
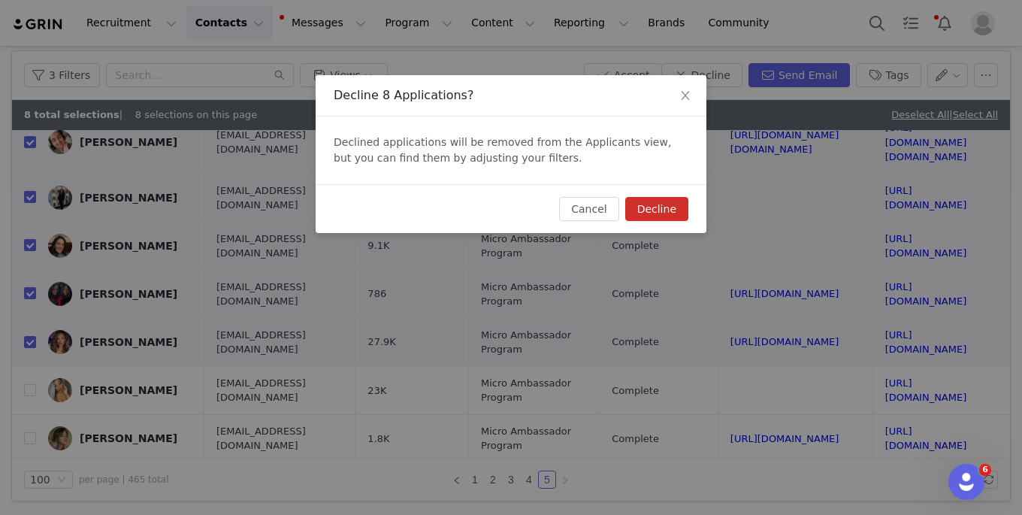
click at [659, 207] on button "Decline" at bounding box center [656, 209] width 63 height 24
checkbox input "false"
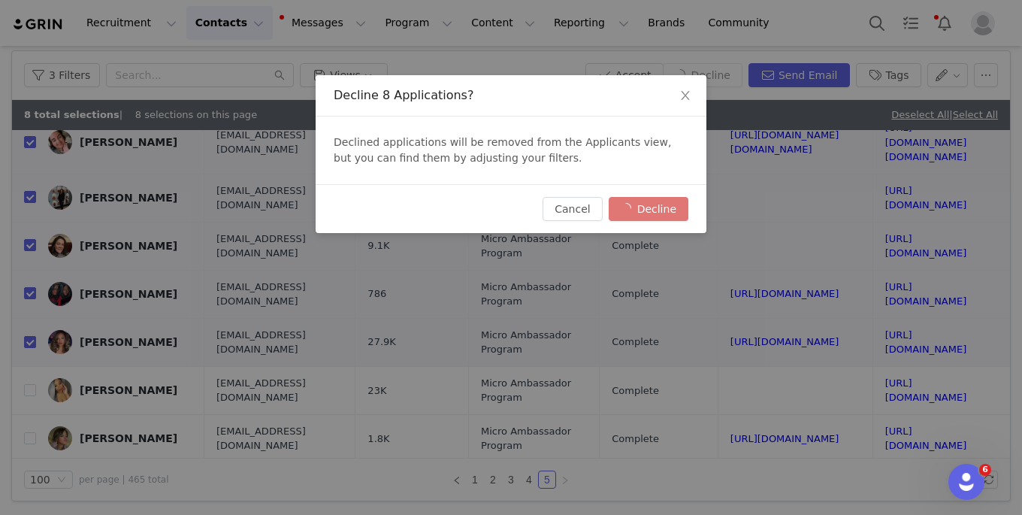
checkbox input "false"
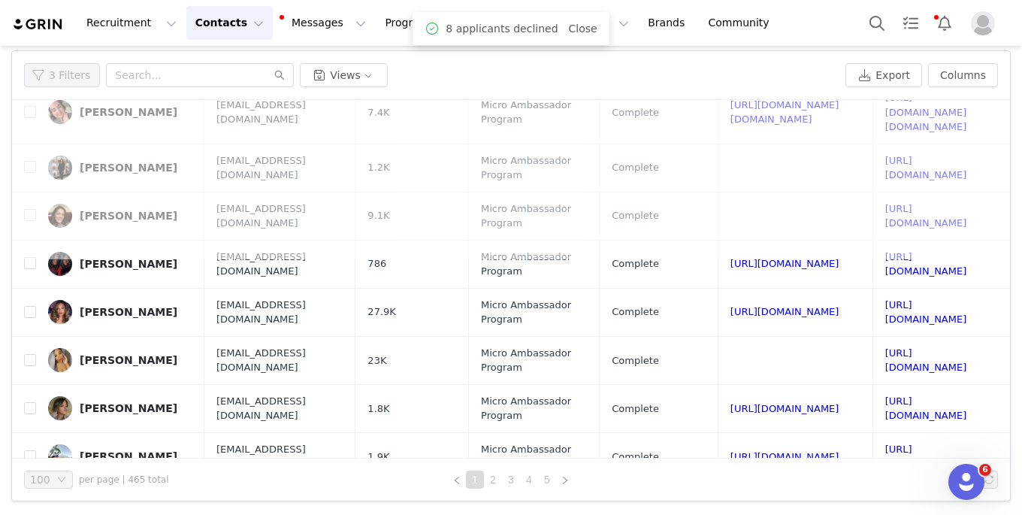
scroll to position [0, 0]
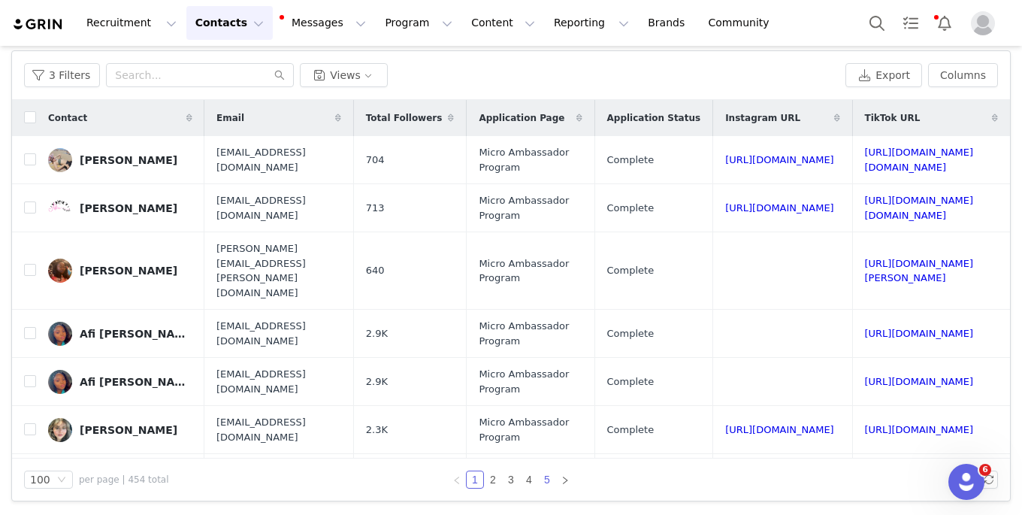
click at [551, 484] on link "5" at bounding box center [547, 479] width 17 height 17
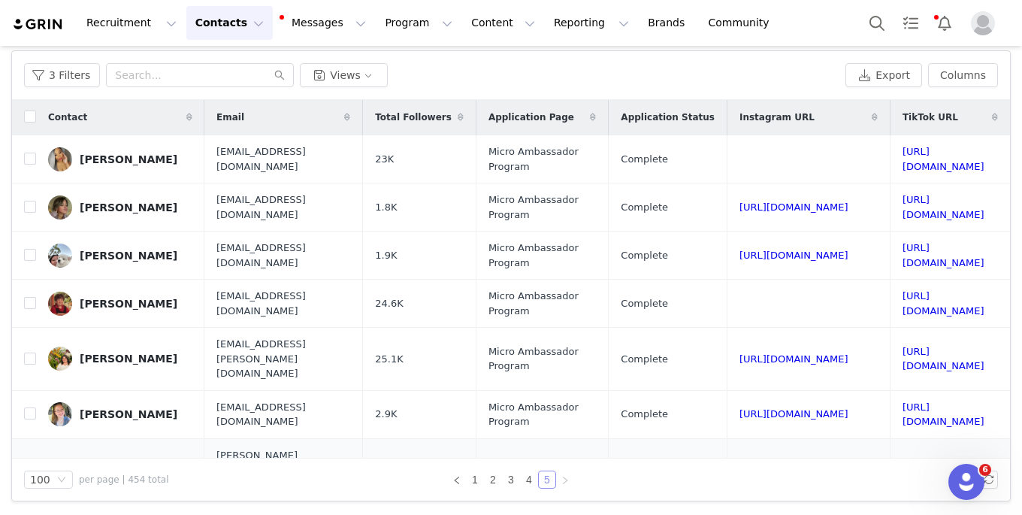
scroll to position [1, 194]
click at [903, 162] on link "[URL][DOMAIN_NAME]" at bounding box center [944, 159] width 82 height 26
click at [29, 154] on input "checkbox" at bounding box center [30, 159] width 12 height 12
checkbox input "true"
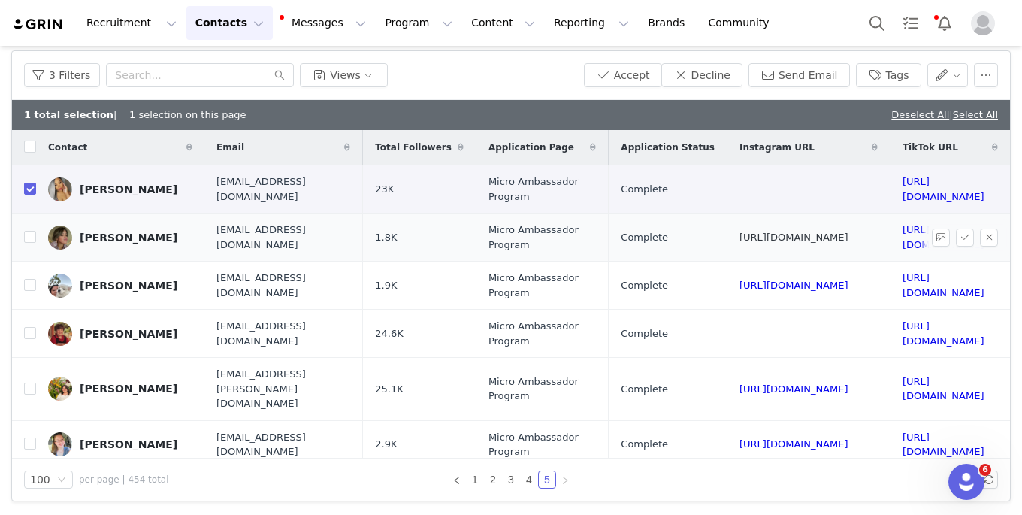
click at [740, 241] on link "[URL][DOMAIN_NAME]" at bounding box center [794, 237] width 109 height 11
click at [34, 236] on input "checkbox" at bounding box center [30, 237] width 12 height 12
checkbox input "true"
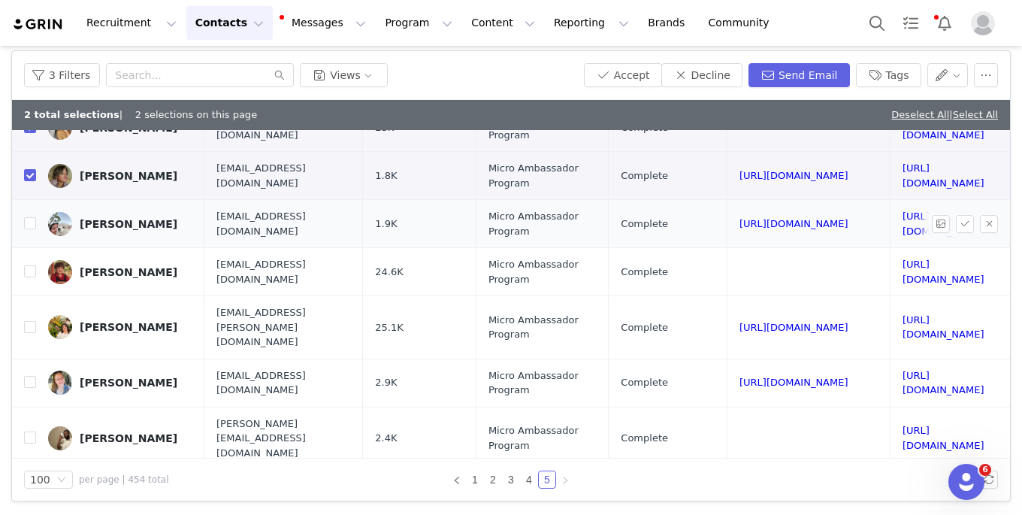
scroll to position [65, 194]
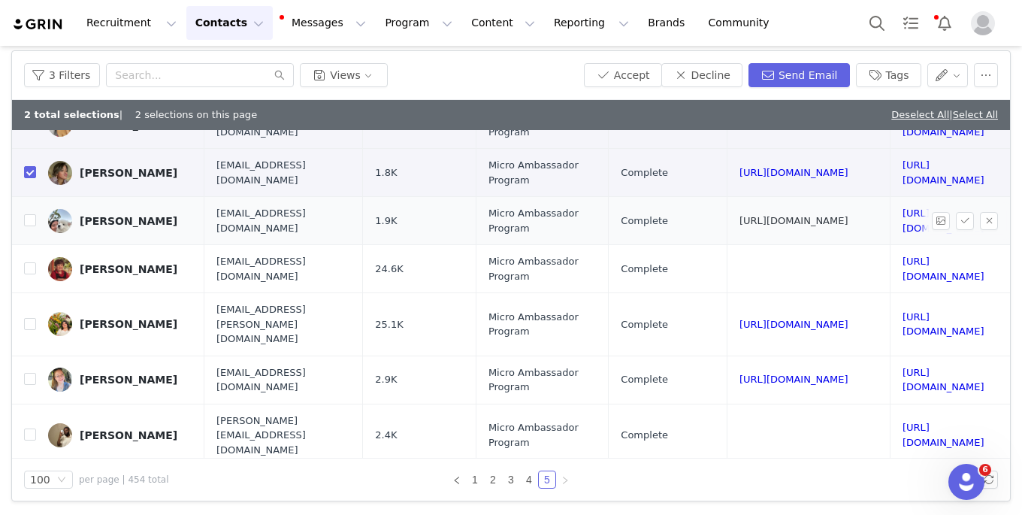
click at [740, 220] on link "[URL][DOMAIN_NAME]" at bounding box center [794, 220] width 109 height 11
click at [31, 219] on input "checkbox" at bounding box center [30, 220] width 12 height 12
checkbox input "true"
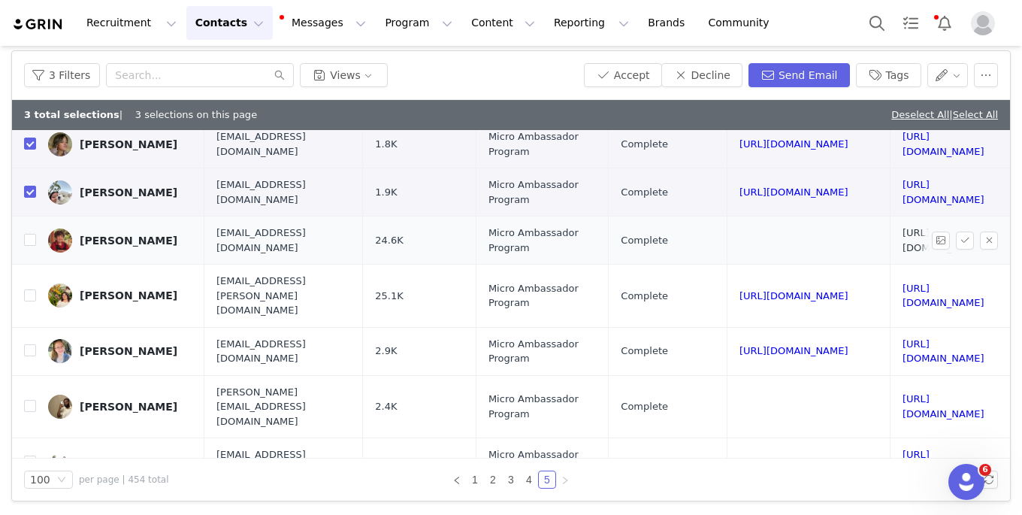
click at [903, 238] on link "[URL][DOMAIN_NAME]" at bounding box center [944, 240] width 82 height 26
click at [32, 241] on input "checkbox" at bounding box center [30, 240] width 12 height 12
checkbox input "true"
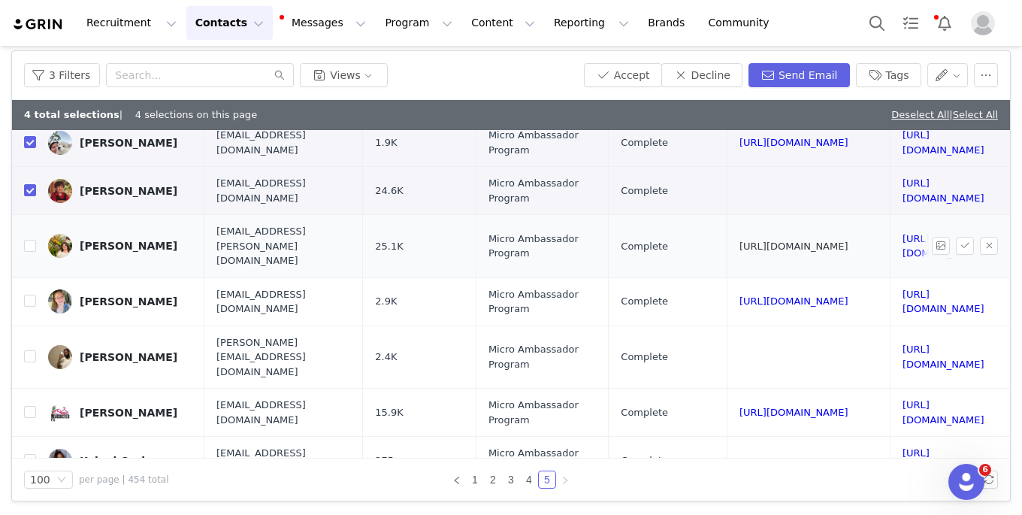
click at [740, 241] on link "[URL][DOMAIN_NAME]" at bounding box center [794, 246] width 109 height 11
click at [30, 241] on input "checkbox" at bounding box center [30, 246] width 12 height 12
checkbox input "true"
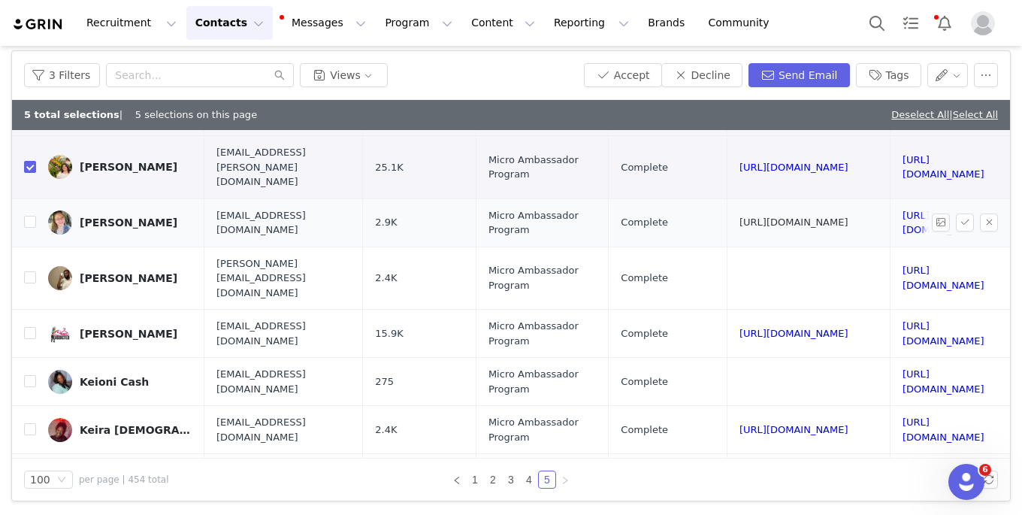
click at [740, 216] on link "[URL][DOMAIN_NAME]" at bounding box center [794, 221] width 109 height 11
click at [28, 216] on input "checkbox" at bounding box center [30, 222] width 12 height 12
checkbox input "true"
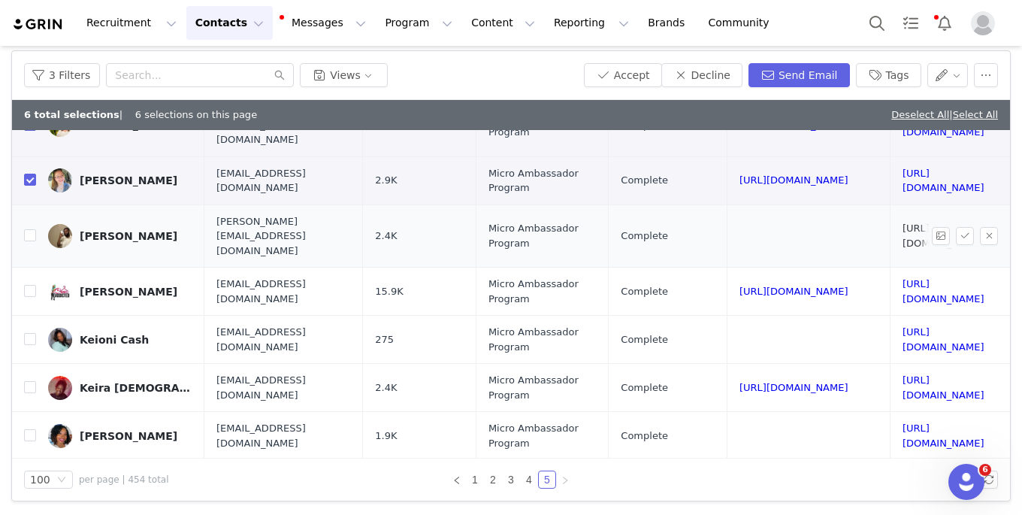
click at [903, 222] on link "[URL][DOMAIN_NAME]" at bounding box center [944, 235] width 82 height 26
click at [29, 229] on input "checkbox" at bounding box center [30, 235] width 12 height 12
checkbox input "true"
click at [740, 286] on link "[URL][DOMAIN_NAME]" at bounding box center [794, 291] width 109 height 11
click at [32, 285] on input "checkbox" at bounding box center [30, 291] width 12 height 12
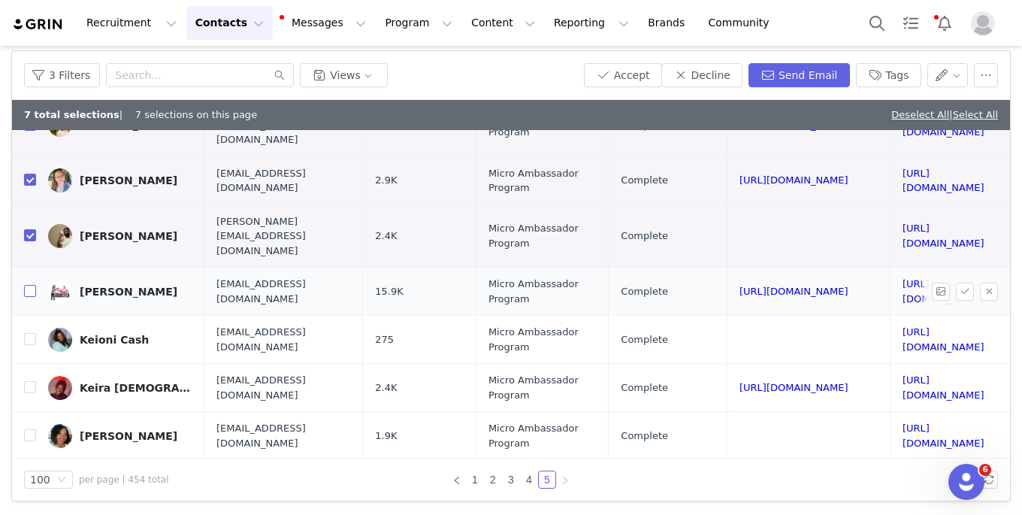
checkbox input "true"
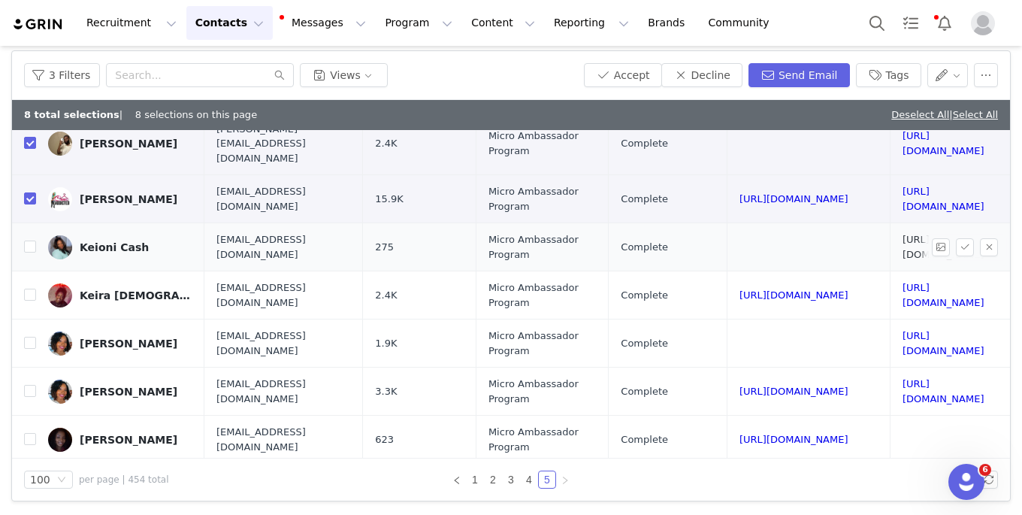
click at [903, 234] on link "[URL][DOMAIN_NAME]" at bounding box center [944, 247] width 82 height 26
click at [30, 241] on input "checkbox" at bounding box center [30, 247] width 12 height 12
checkbox input "true"
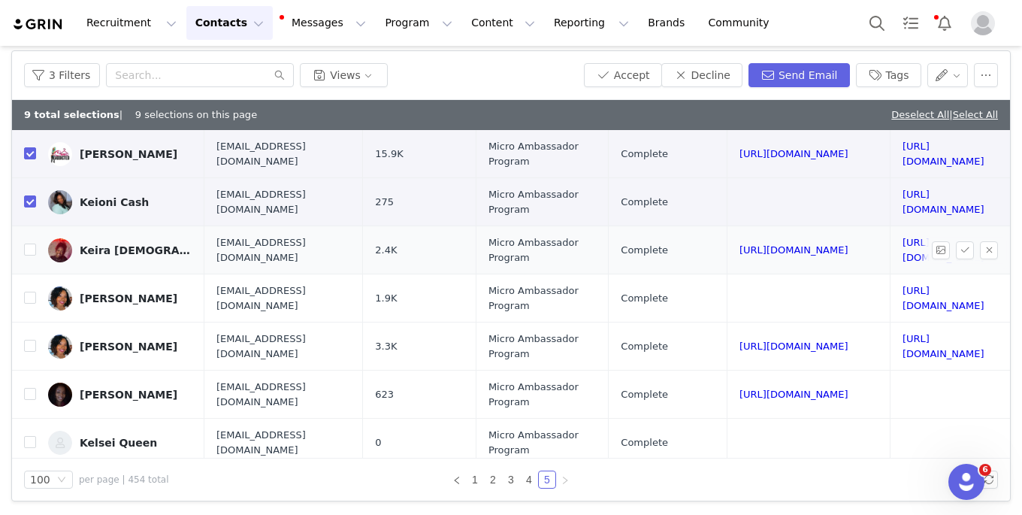
scroll to position [431, 194]
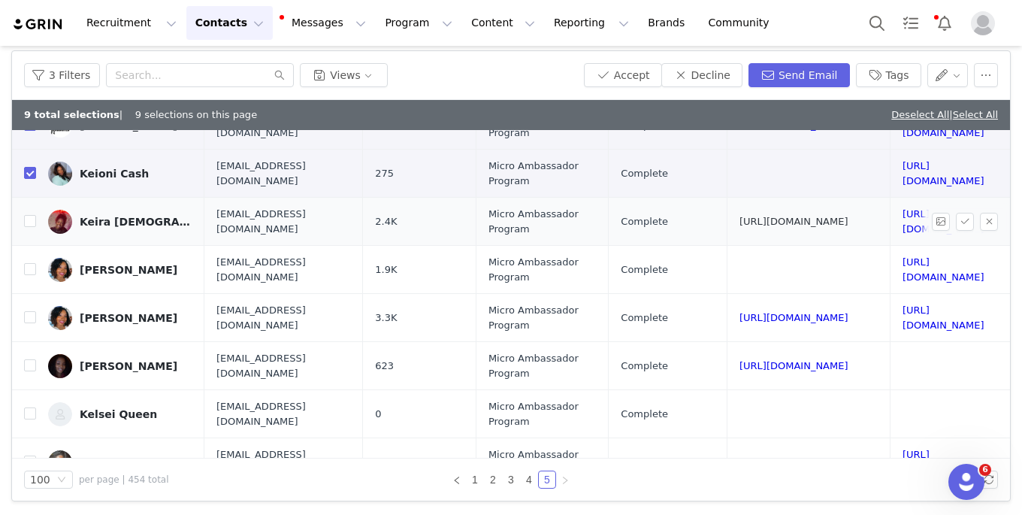
click at [740, 216] on link "[URL][DOMAIN_NAME]" at bounding box center [794, 221] width 109 height 11
click at [29, 215] on input "checkbox" at bounding box center [30, 221] width 12 height 12
checkbox input "true"
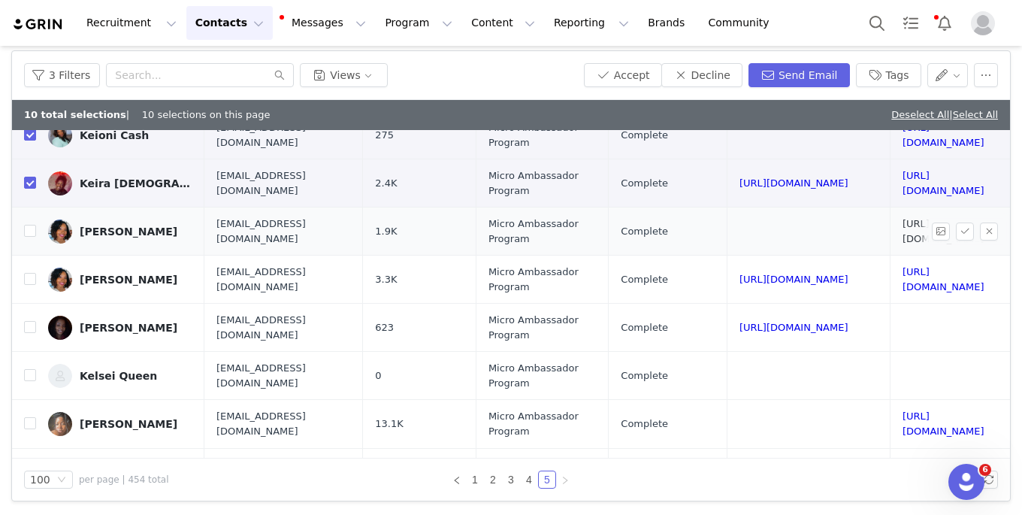
click at [903, 218] on link "[URL][DOMAIN_NAME]" at bounding box center [944, 231] width 82 height 26
click at [29, 225] on input "checkbox" at bounding box center [30, 231] width 12 height 12
checkbox input "true"
click at [30, 273] on input "checkbox" at bounding box center [30, 279] width 12 height 12
checkbox input "true"
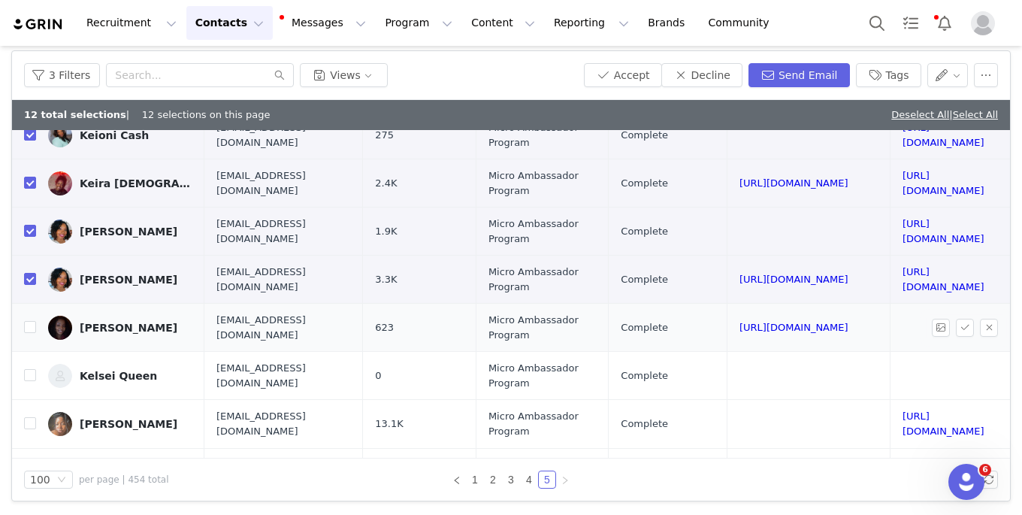
click at [727, 304] on td "[URL][DOMAIN_NAME]" at bounding box center [808, 328] width 163 height 48
click at [740, 322] on link "[URL][DOMAIN_NAME]" at bounding box center [794, 327] width 109 height 11
click at [26, 321] on input "checkbox" at bounding box center [30, 327] width 12 height 12
checkbox input "true"
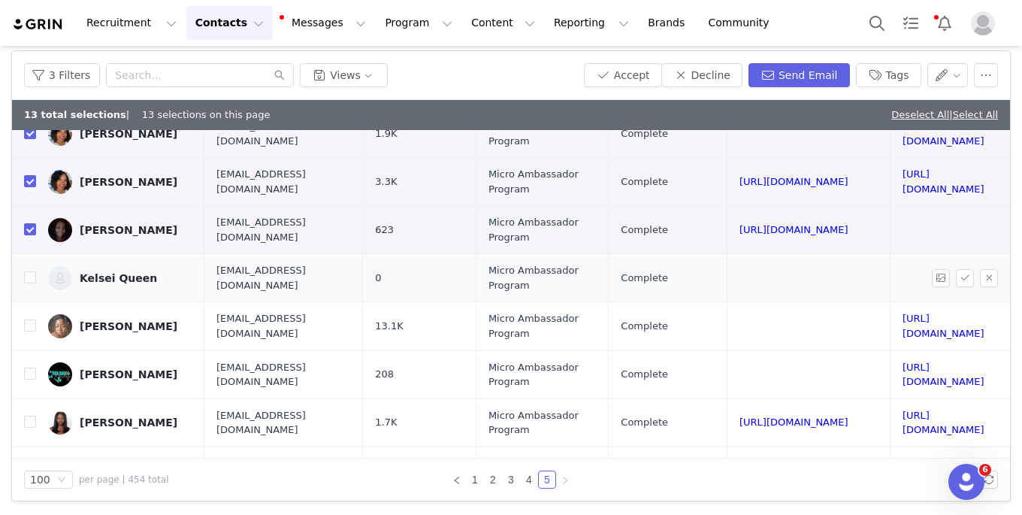
scroll to position [585, 194]
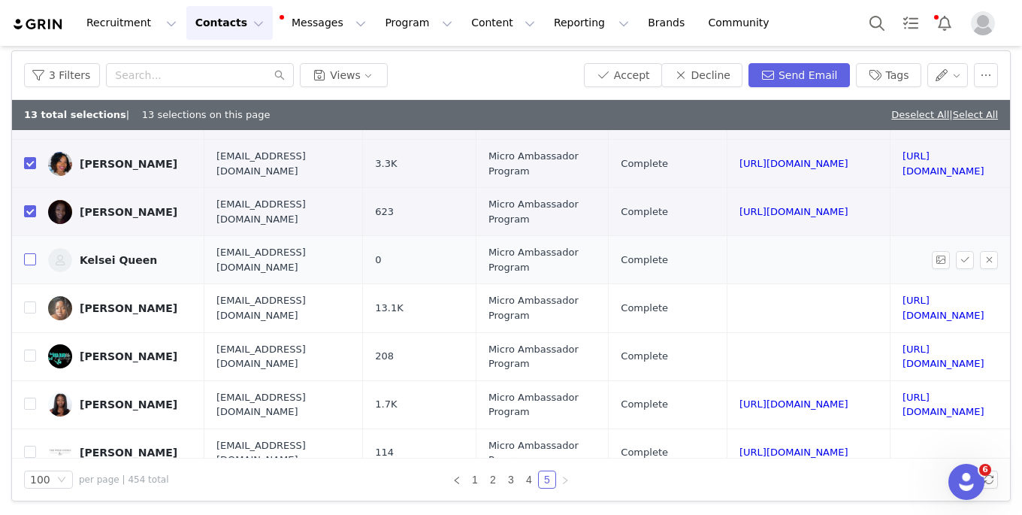
click at [31, 253] on input "checkbox" at bounding box center [30, 259] width 12 height 12
checkbox input "true"
click at [890, 286] on td "[URL][DOMAIN_NAME]" at bounding box center [947, 308] width 114 height 48
click at [903, 295] on link "[URL][DOMAIN_NAME]" at bounding box center [944, 308] width 82 height 26
click at [26, 301] on input "checkbox" at bounding box center [30, 307] width 12 height 12
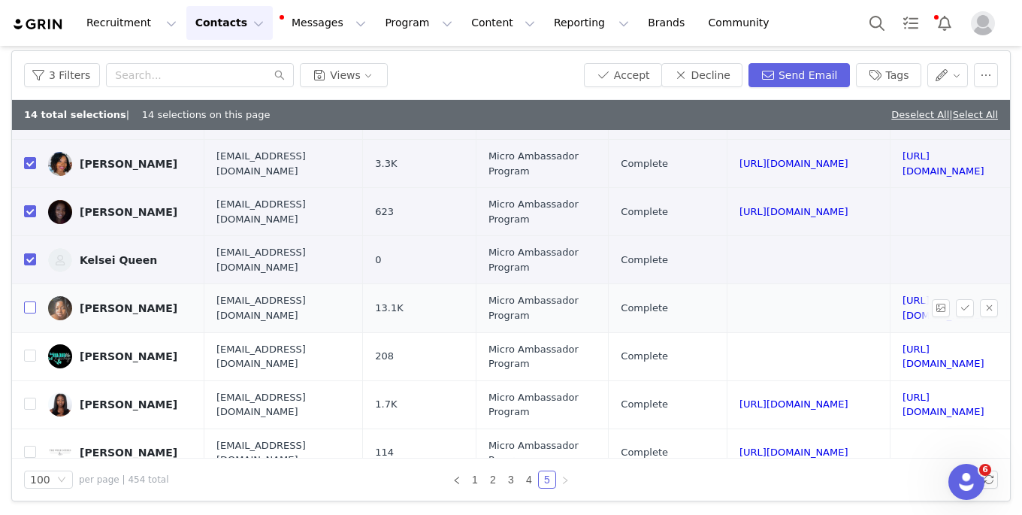
checkbox input "true"
click at [903, 344] on link "[URL][DOMAIN_NAME]" at bounding box center [944, 357] width 82 height 26
click at [28, 350] on input "checkbox" at bounding box center [30, 356] width 12 height 12
checkbox input "true"
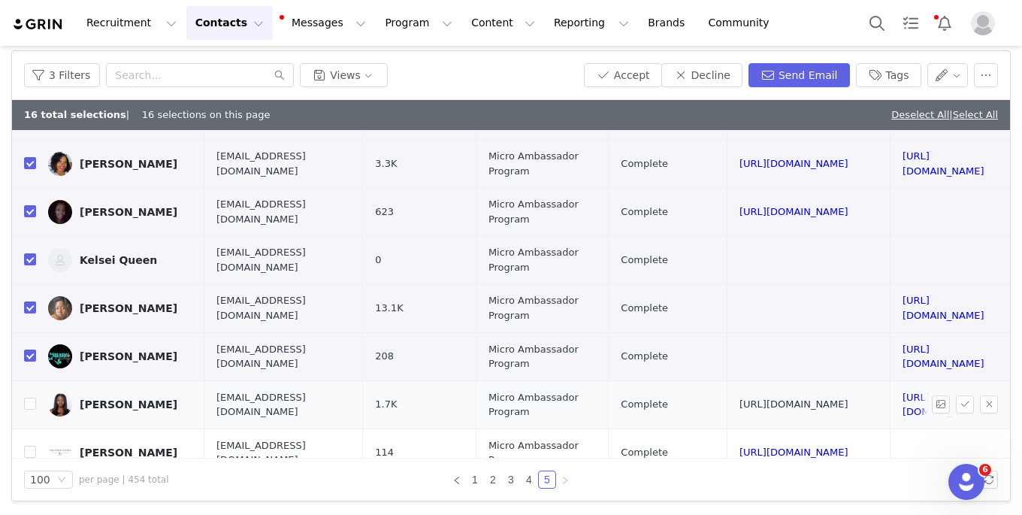
click at [740, 398] on link "[URL][DOMAIN_NAME]" at bounding box center [794, 403] width 109 height 11
click at [27, 398] on input "checkbox" at bounding box center [30, 404] width 12 height 12
checkbox input "true"
click at [740, 447] on link "[URL][DOMAIN_NAME]" at bounding box center [794, 452] width 109 height 11
click at [29, 446] on input "checkbox" at bounding box center [30, 452] width 12 height 12
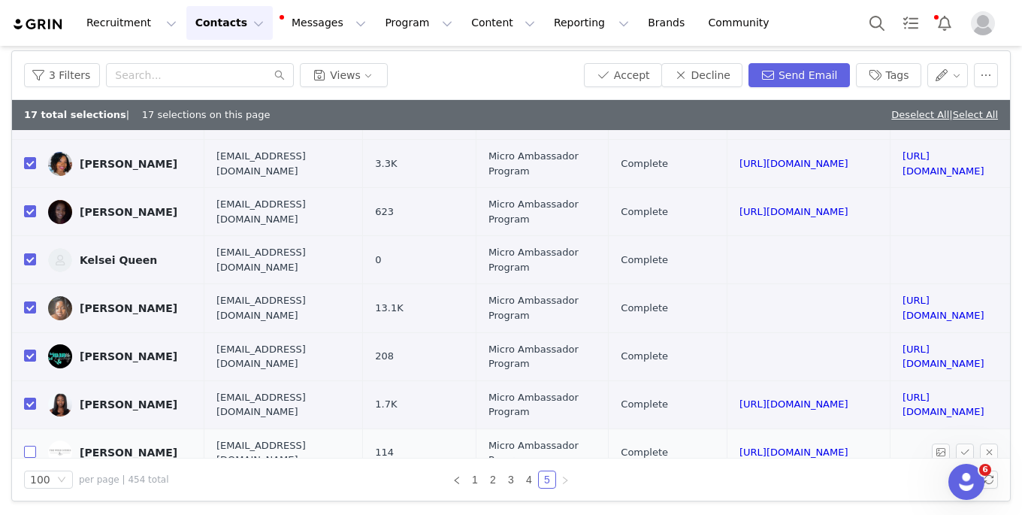
checkbox input "true"
click at [706, 74] on button "Decline" at bounding box center [701, 75] width 81 height 24
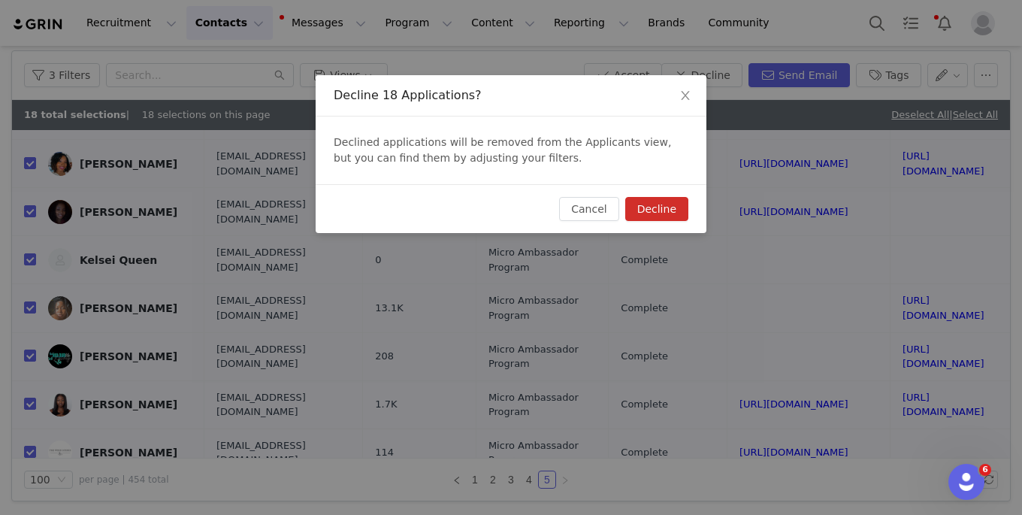
click at [646, 216] on button "Decline" at bounding box center [656, 209] width 63 height 24
checkbox input "false"
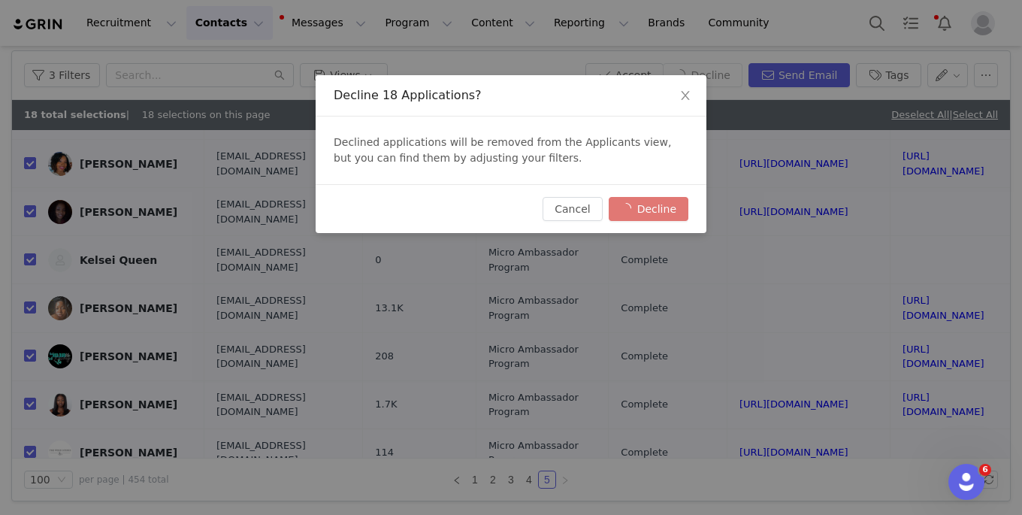
checkbox input "false"
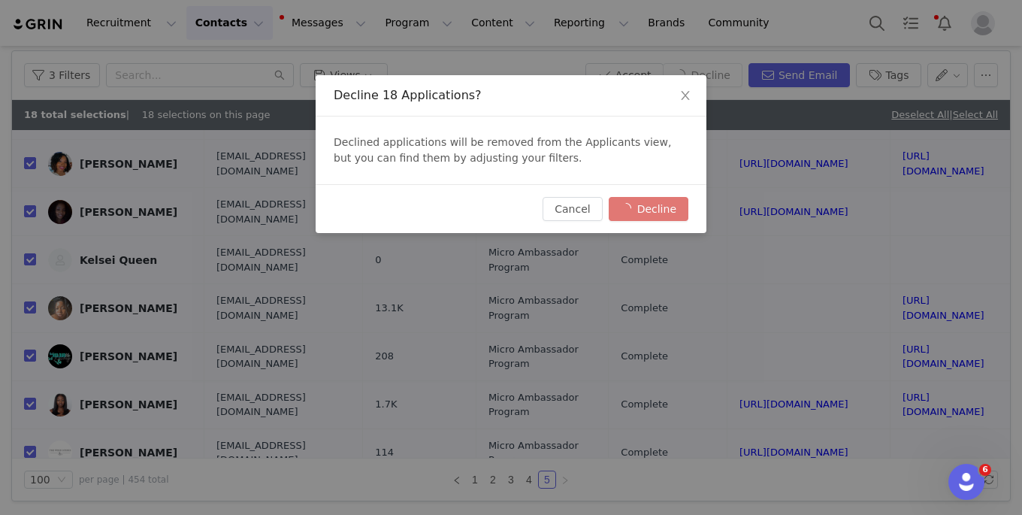
checkbox input "false"
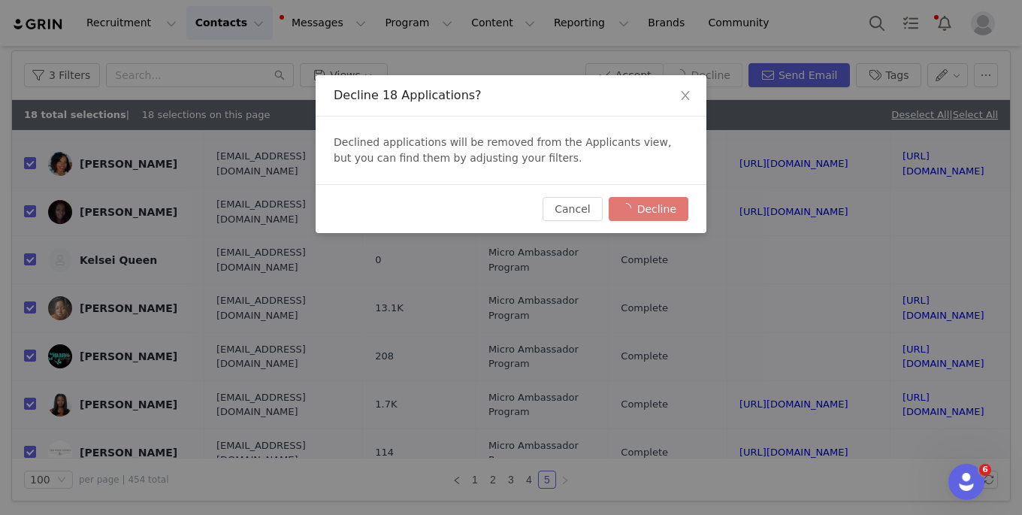
checkbox input "false"
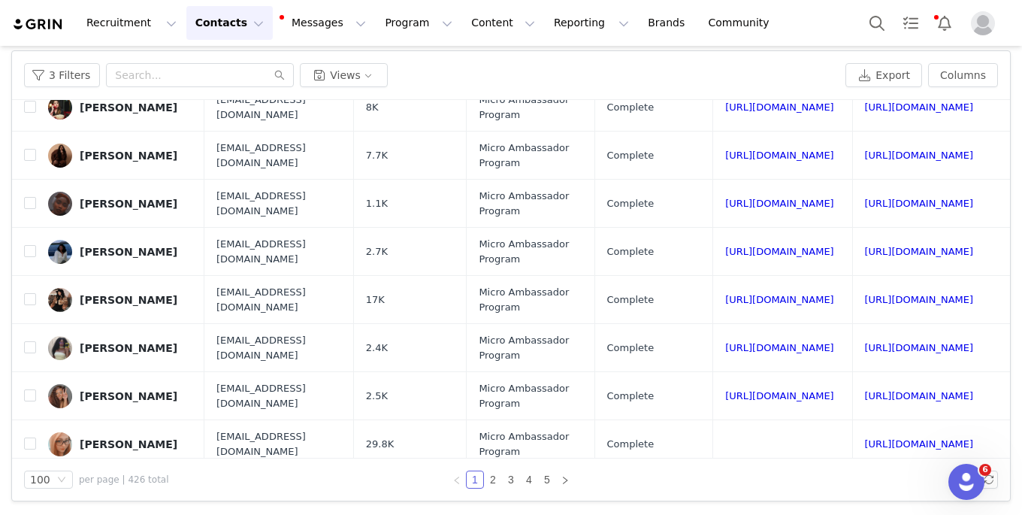
scroll to position [4489, 0]
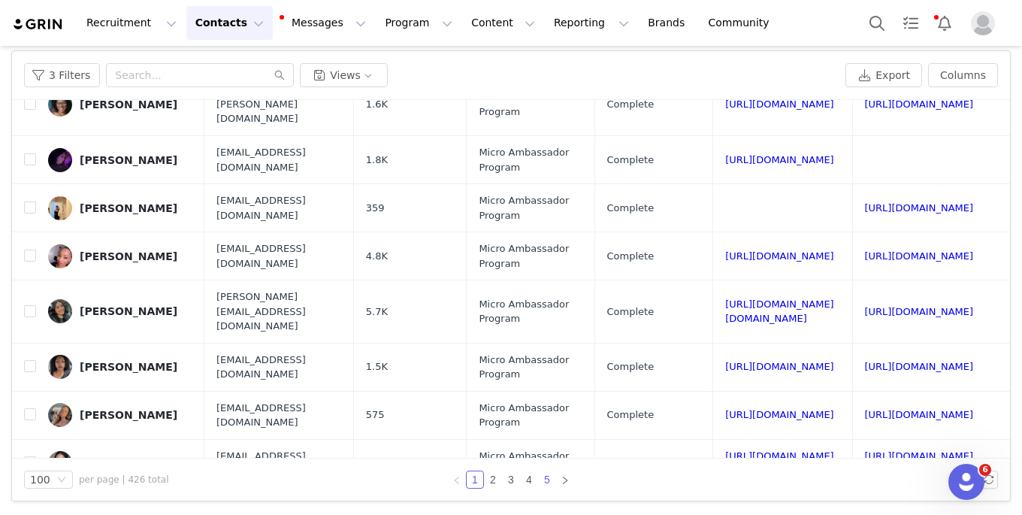
click at [549, 481] on link "5" at bounding box center [547, 479] width 17 height 17
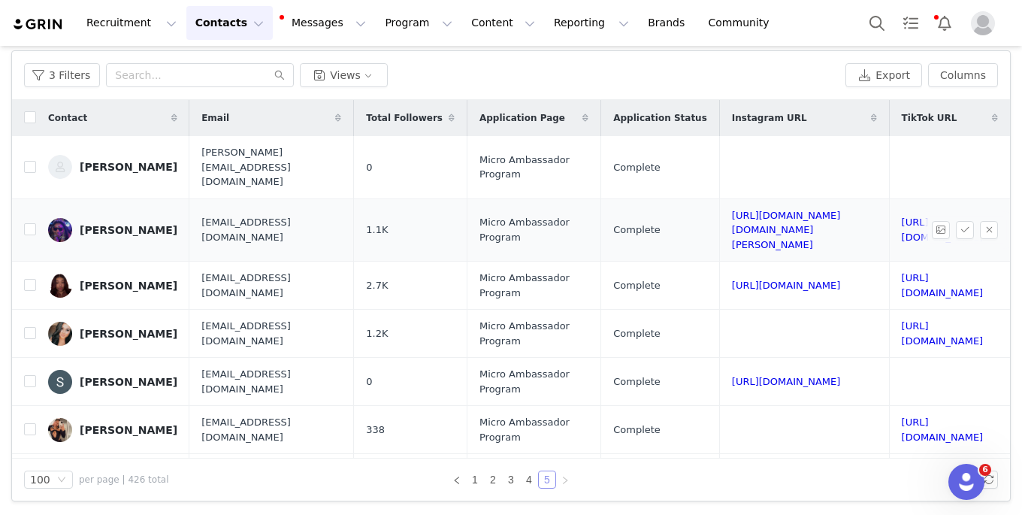
scroll to position [0, 0]
click at [988, 163] on button "button" at bounding box center [989, 167] width 18 height 18
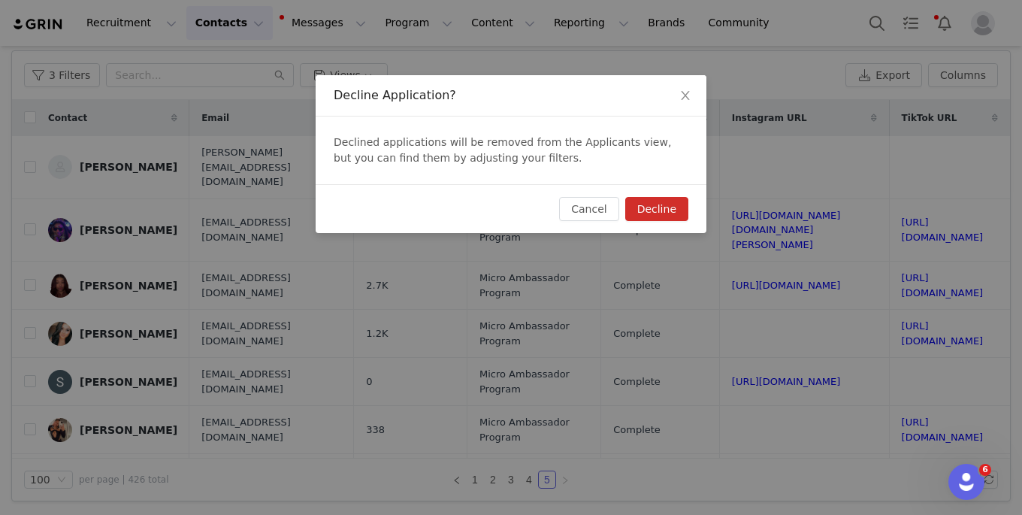
click at [665, 218] on button "Decline" at bounding box center [656, 209] width 63 height 24
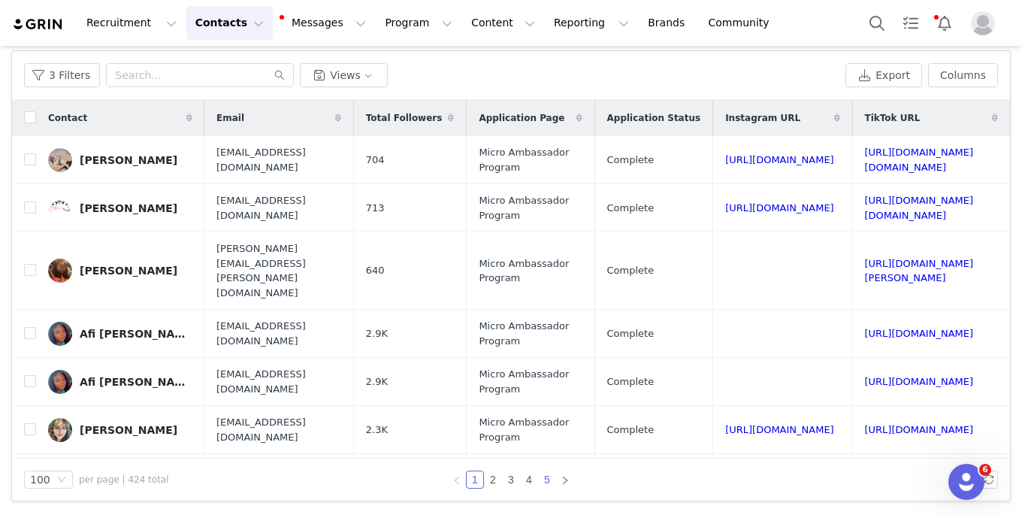
click at [542, 480] on link "5" at bounding box center [547, 479] width 17 height 17
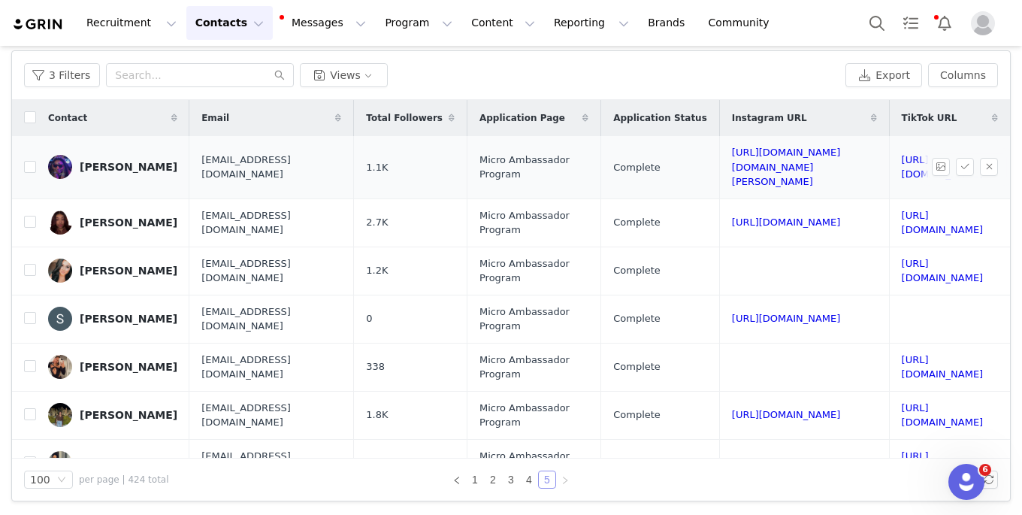
scroll to position [0, 92]
click at [732, 161] on link "[URL][DOMAIN_NAME][DOMAIN_NAME][PERSON_NAME]" at bounding box center [786, 167] width 109 height 41
click at [34, 161] on input "checkbox" at bounding box center [30, 167] width 12 height 12
checkbox input "true"
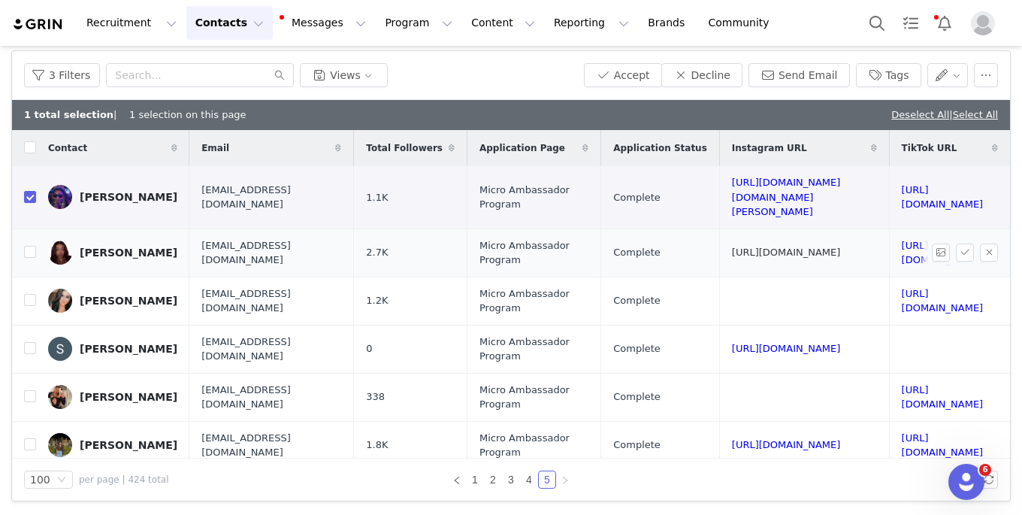
click at [740, 247] on link "[URL][DOMAIN_NAME]" at bounding box center [786, 252] width 109 height 11
click at [29, 246] on input "checkbox" at bounding box center [30, 252] width 12 height 12
checkbox input "true"
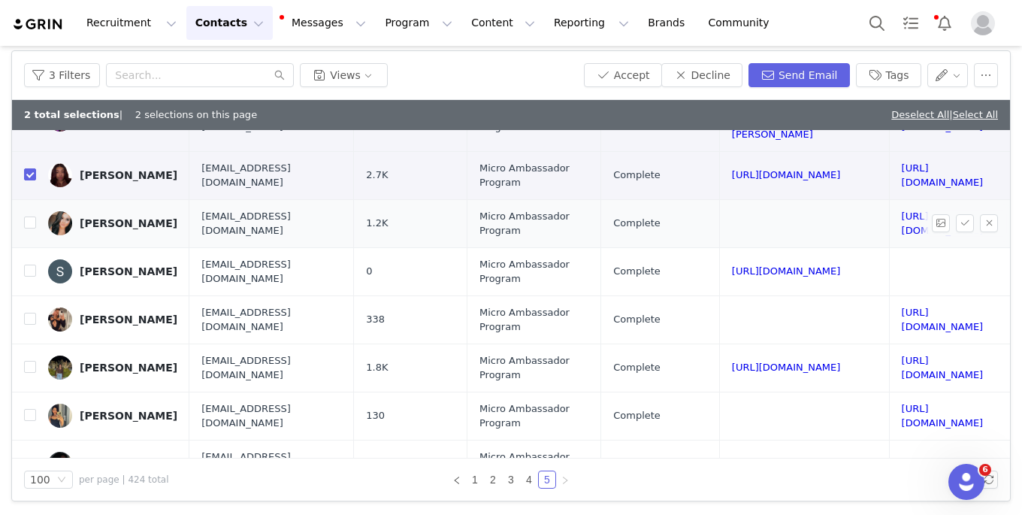
scroll to position [81, 92]
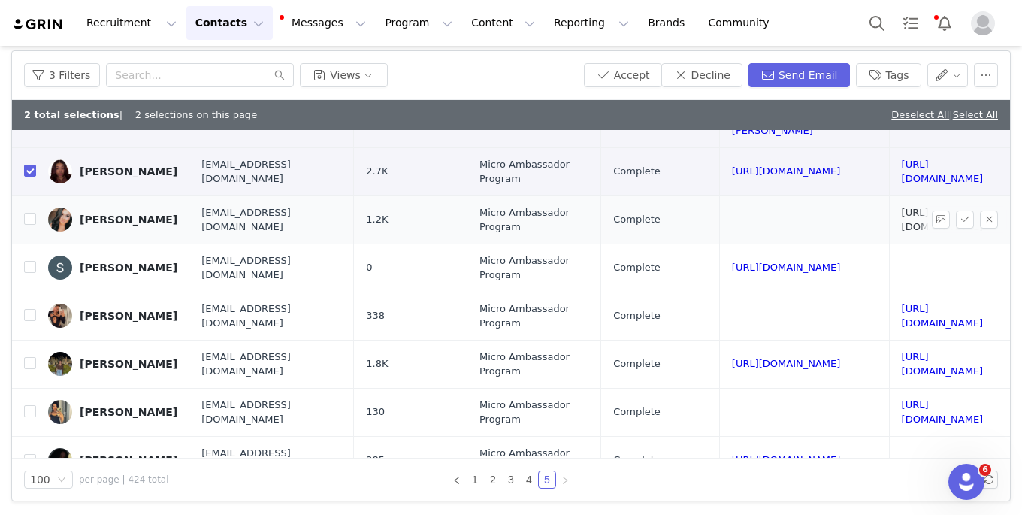
click at [902, 207] on link "[URL][DOMAIN_NAME]" at bounding box center [943, 220] width 82 height 26
click at [31, 213] on input "checkbox" at bounding box center [30, 219] width 12 height 12
checkbox input "true"
click at [732, 262] on link "[URL][DOMAIN_NAME]" at bounding box center [786, 267] width 109 height 11
click at [29, 261] on input "checkbox" at bounding box center [30, 267] width 12 height 12
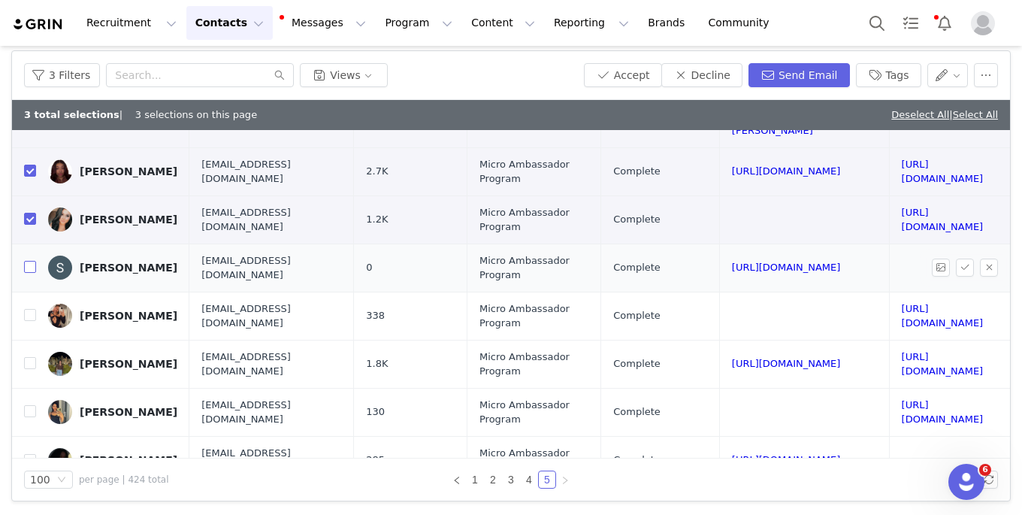
checkbox input "true"
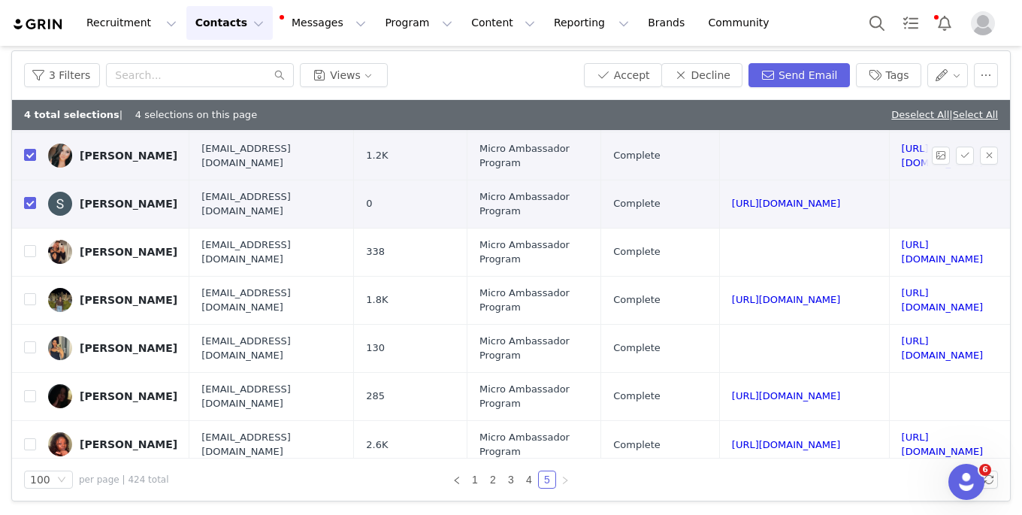
scroll to position [169, 92]
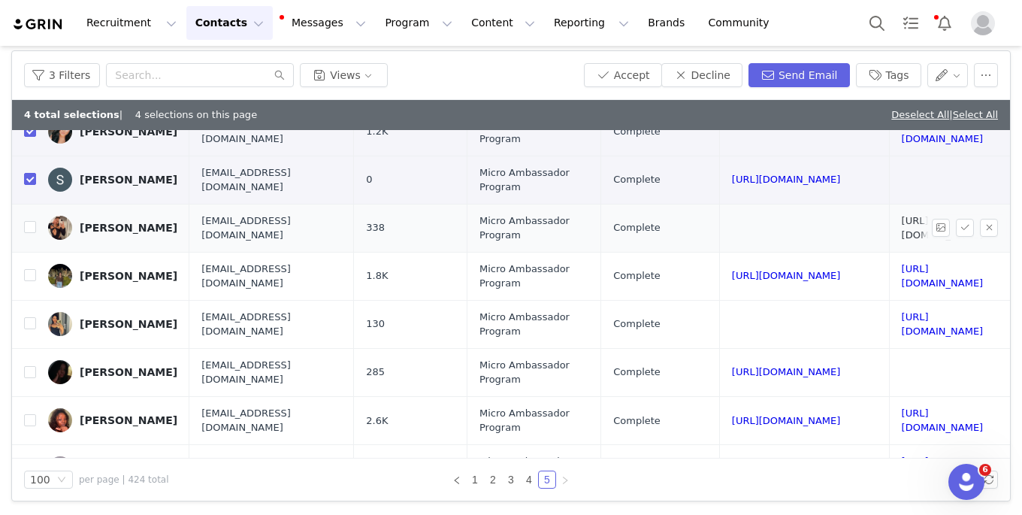
click at [902, 215] on link "[URL][DOMAIN_NAME]" at bounding box center [943, 228] width 82 height 26
click at [26, 221] on input "checkbox" at bounding box center [30, 227] width 12 height 12
checkbox input "true"
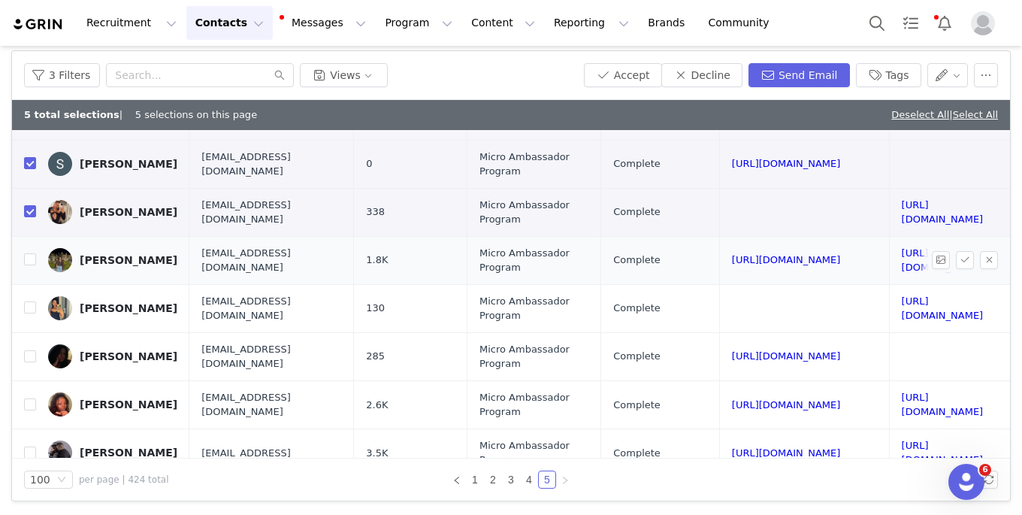
scroll to position [186, 92]
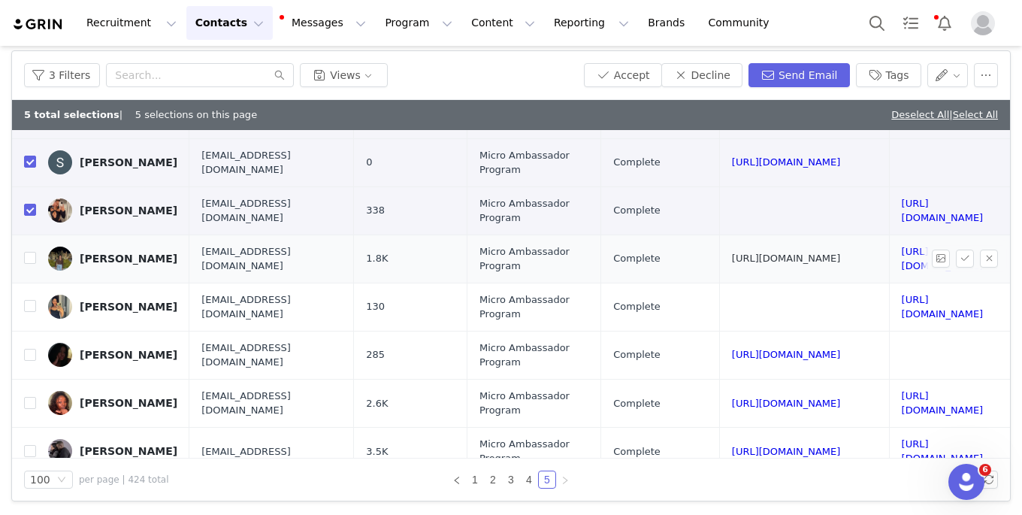
click at [732, 253] on link "[URL][DOMAIN_NAME]" at bounding box center [786, 258] width 109 height 11
click at [29, 252] on input "checkbox" at bounding box center [30, 258] width 12 height 12
checkbox input "true"
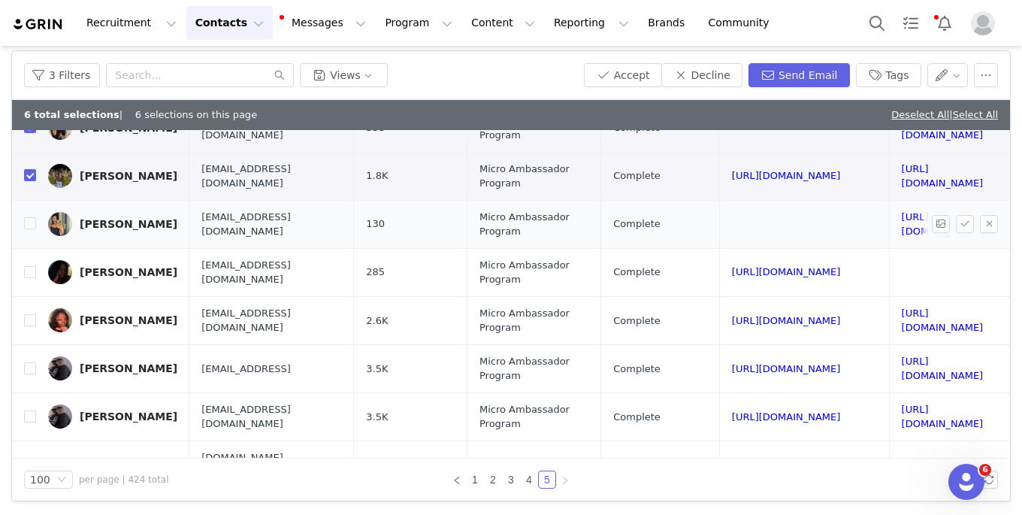
scroll to position [274, 92]
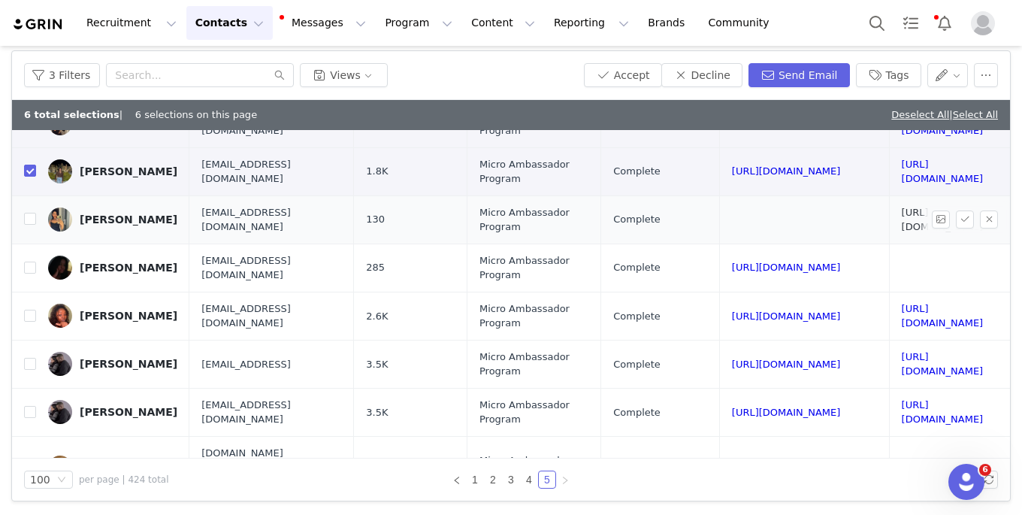
click at [902, 207] on link "[URL][DOMAIN_NAME]" at bounding box center [943, 220] width 82 height 26
click at [32, 213] on input "checkbox" at bounding box center [30, 219] width 12 height 12
checkbox input "true"
click at [732, 262] on link "[URL][DOMAIN_NAME]" at bounding box center [786, 267] width 109 height 11
click at [26, 262] on input "checkbox" at bounding box center [30, 268] width 12 height 12
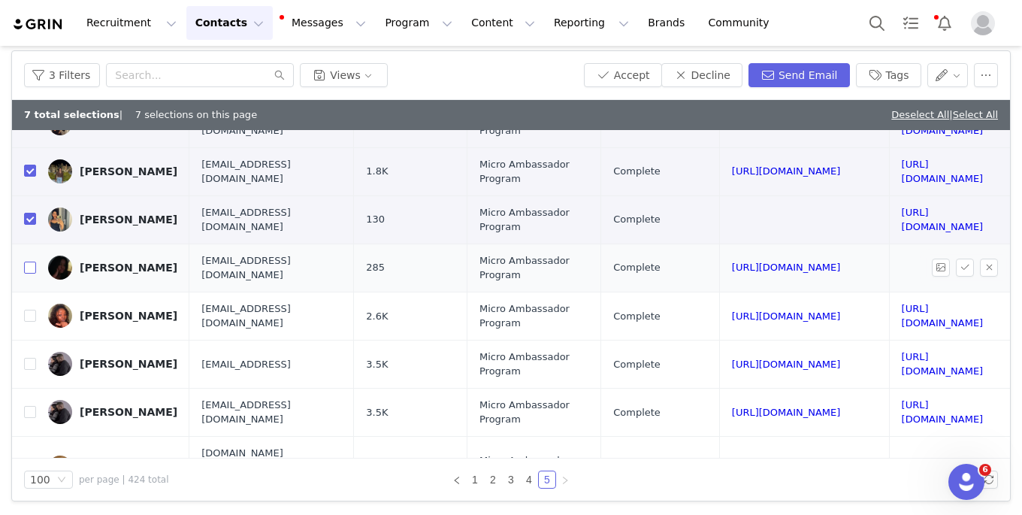
checkbox input "true"
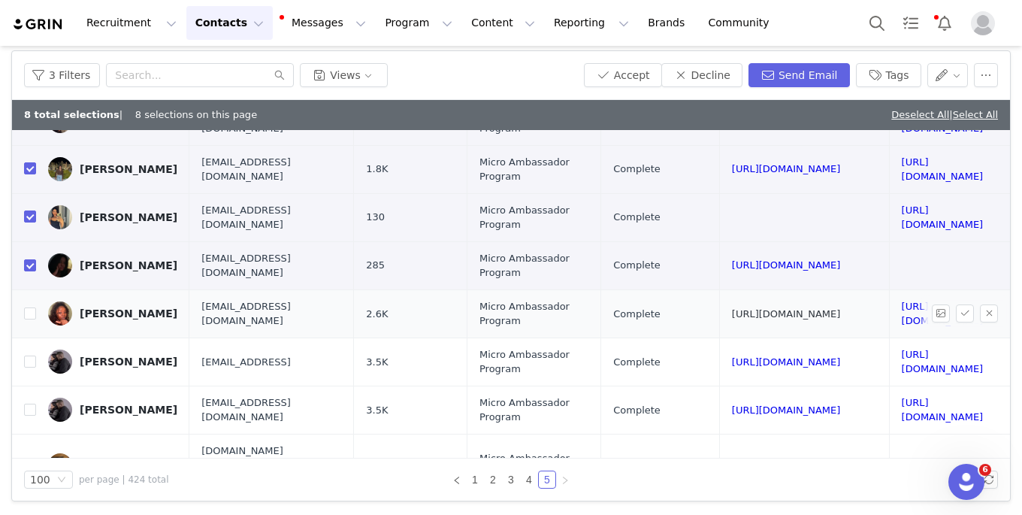
click at [732, 308] on link "[URL][DOMAIN_NAME]" at bounding box center [786, 313] width 109 height 11
click at [29, 307] on input "checkbox" at bounding box center [30, 313] width 12 height 12
checkbox input "true"
click at [732, 356] on link "[URL][DOMAIN_NAME]" at bounding box center [786, 361] width 109 height 11
click at [30, 356] on input "checkbox" at bounding box center [30, 362] width 12 height 12
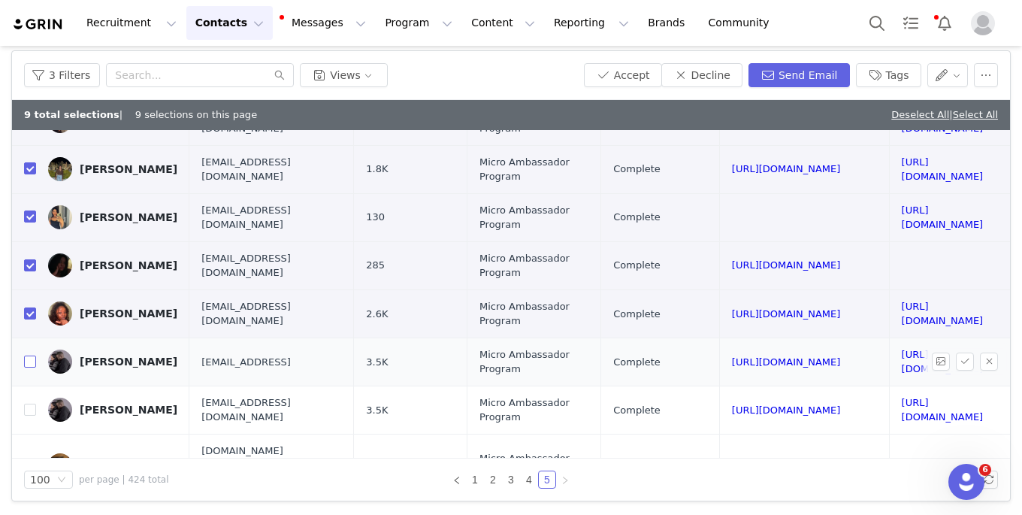
checkbox input "true"
click at [32, 404] on input "checkbox" at bounding box center [30, 410] width 12 height 12
checkbox input "true"
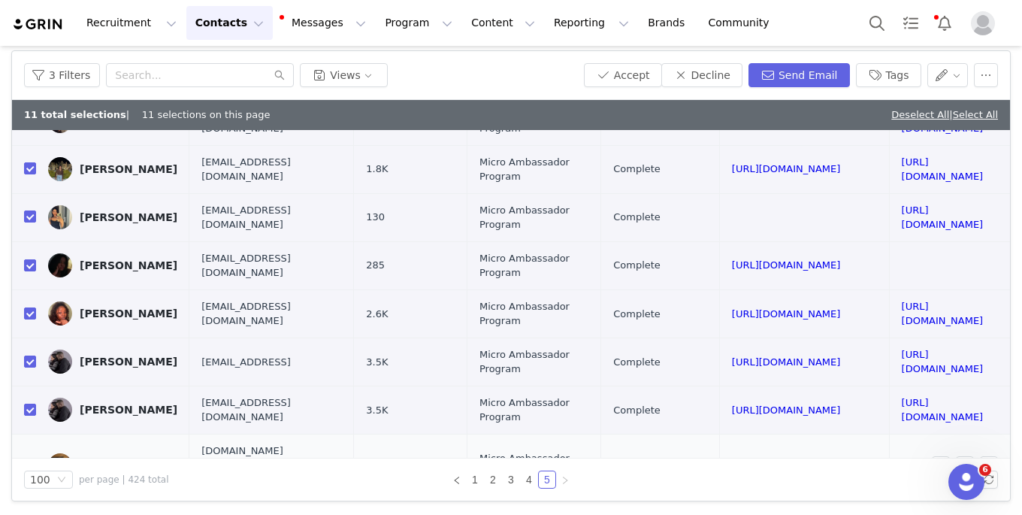
click at [732, 459] on link "[URL][DOMAIN_NAME]" at bounding box center [786, 464] width 109 height 11
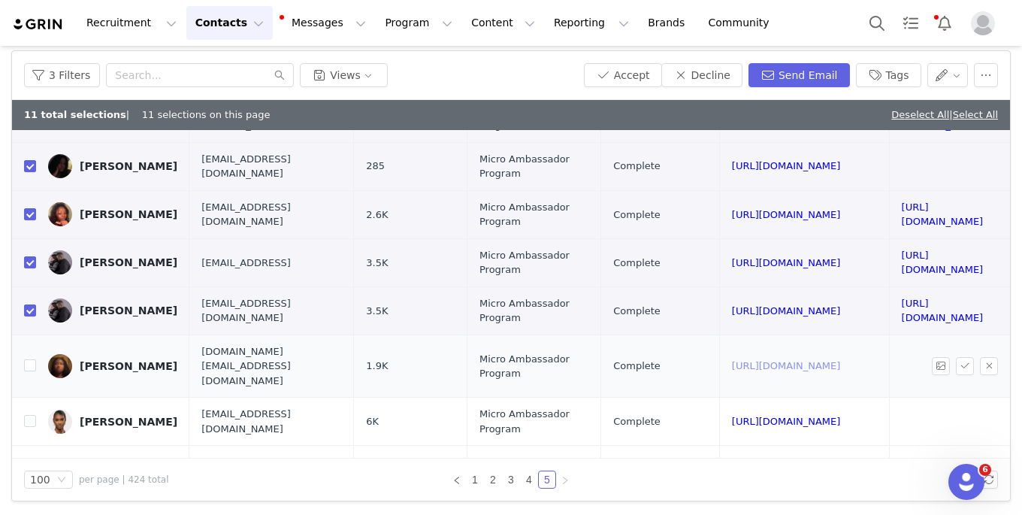
scroll to position [392, 92]
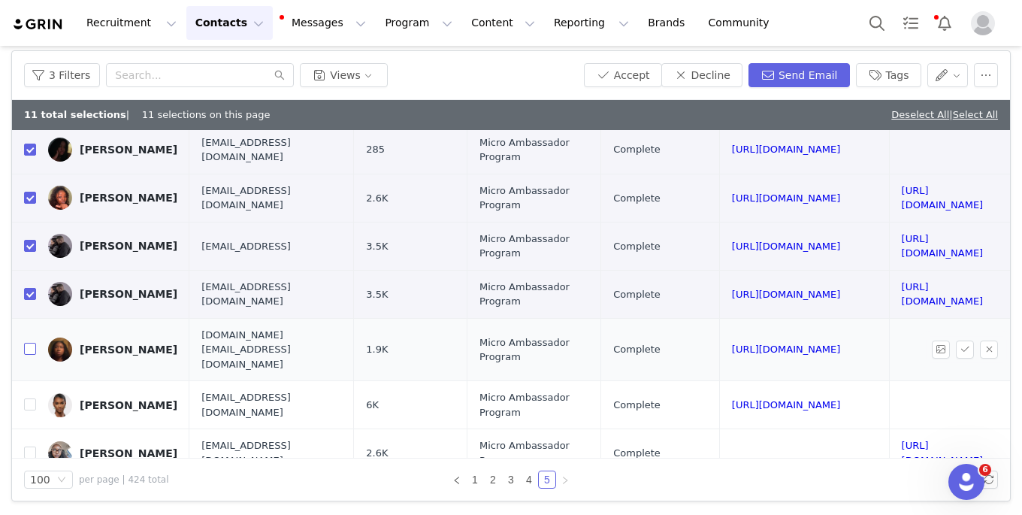
click at [34, 343] on input "checkbox" at bounding box center [30, 349] width 12 height 12
checkbox input "true"
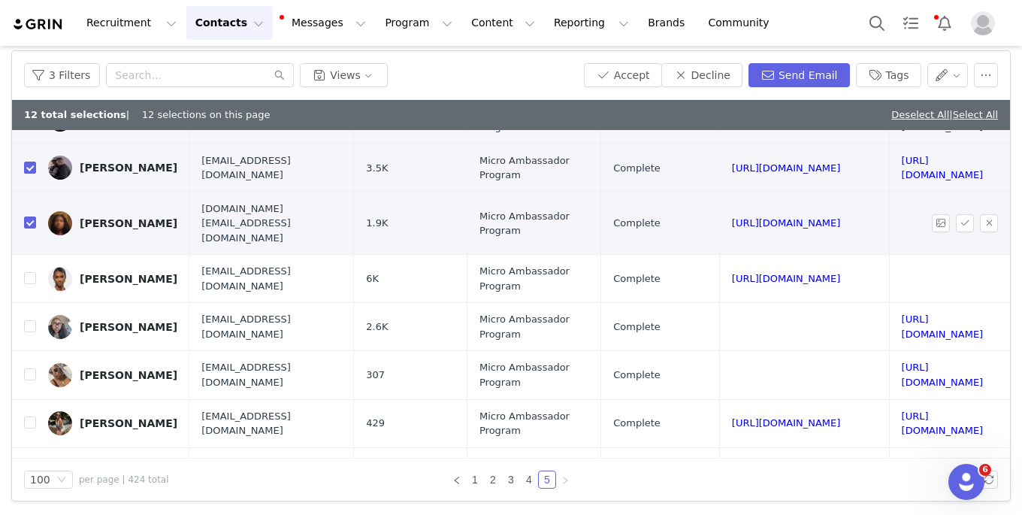
scroll to position [519, 92]
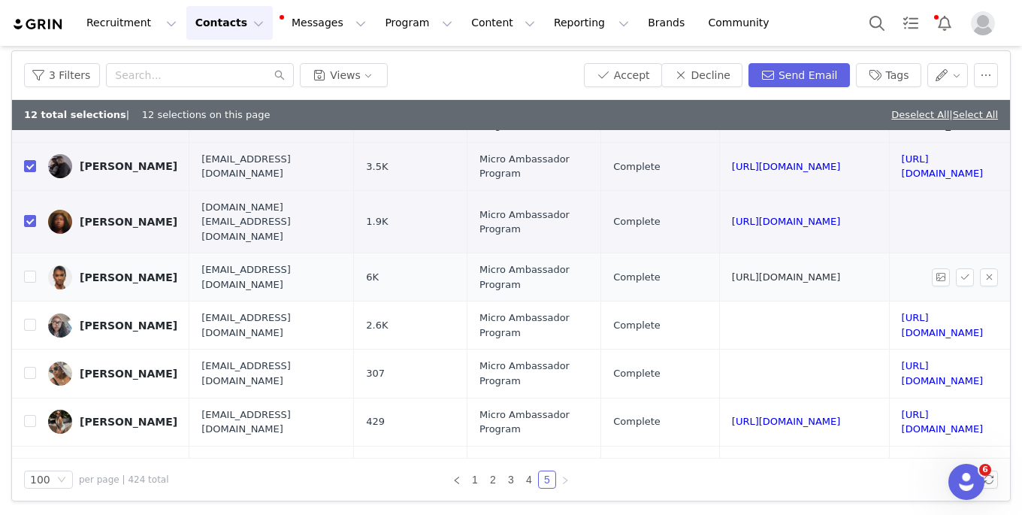
click at [732, 271] on link "[URL][DOMAIN_NAME]" at bounding box center [786, 276] width 109 height 11
click at [29, 271] on input "checkbox" at bounding box center [30, 277] width 12 height 12
checkbox input "true"
click at [902, 312] on link "[URL][DOMAIN_NAME]" at bounding box center [943, 325] width 82 height 26
click at [37, 301] on td "[PERSON_NAME]" at bounding box center [112, 325] width 153 height 48
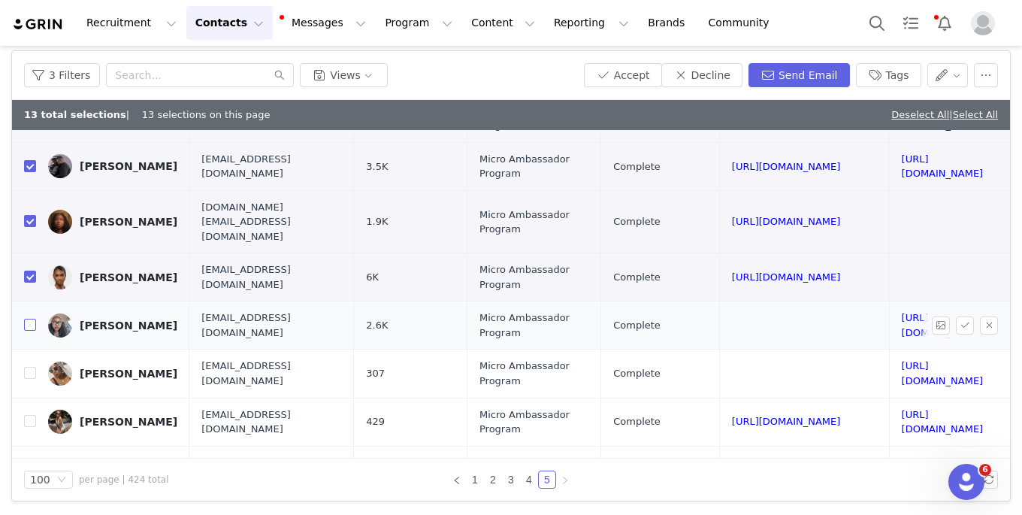
click at [32, 319] on input "checkbox" at bounding box center [30, 325] width 12 height 12
checkbox input "true"
click at [902, 360] on link "[URL][DOMAIN_NAME]" at bounding box center [943, 373] width 82 height 26
click at [32, 367] on input "checkbox" at bounding box center [30, 373] width 12 height 12
checkbox input "true"
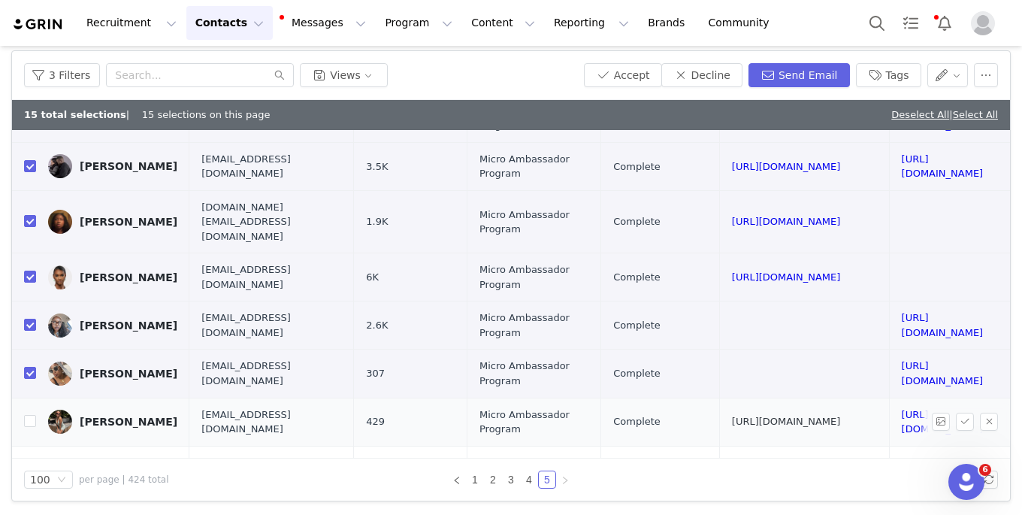
click at [732, 416] on link "[URL][DOMAIN_NAME]" at bounding box center [786, 421] width 109 height 11
click at [30, 415] on input "checkbox" at bounding box center [30, 421] width 12 height 12
checkbox input "true"
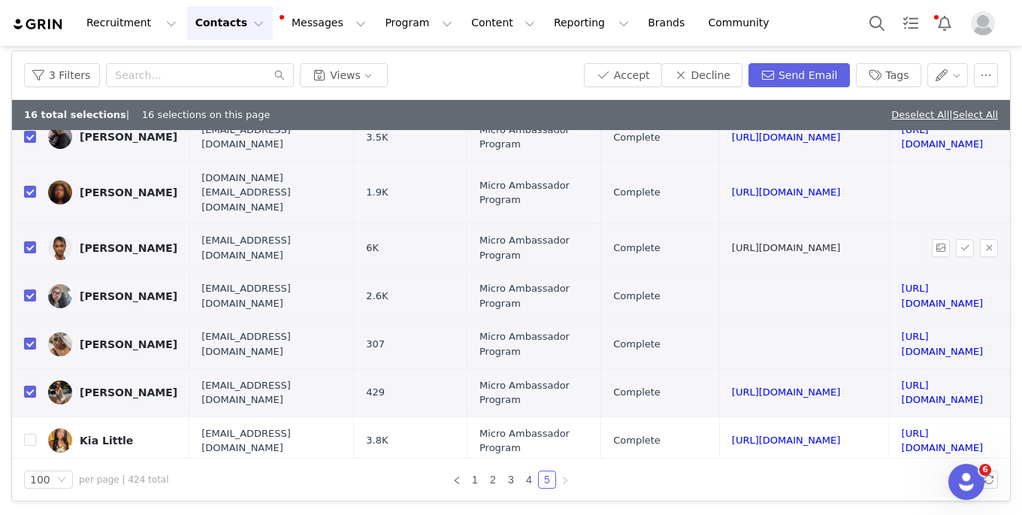
scroll to position [560, 92]
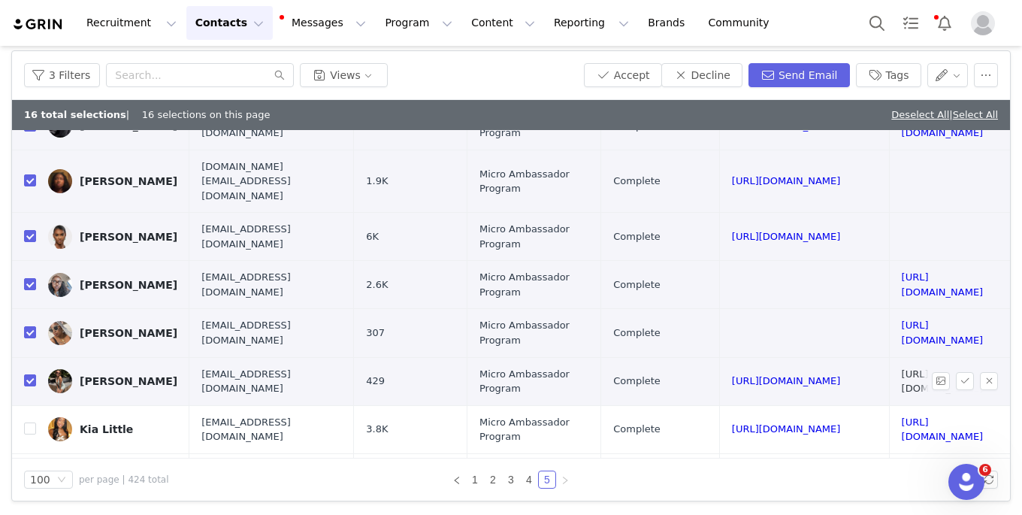
click at [902, 368] on link "[URL][DOMAIN_NAME]" at bounding box center [943, 381] width 82 height 26
click at [34, 422] on input "checkbox" at bounding box center [30, 428] width 12 height 12
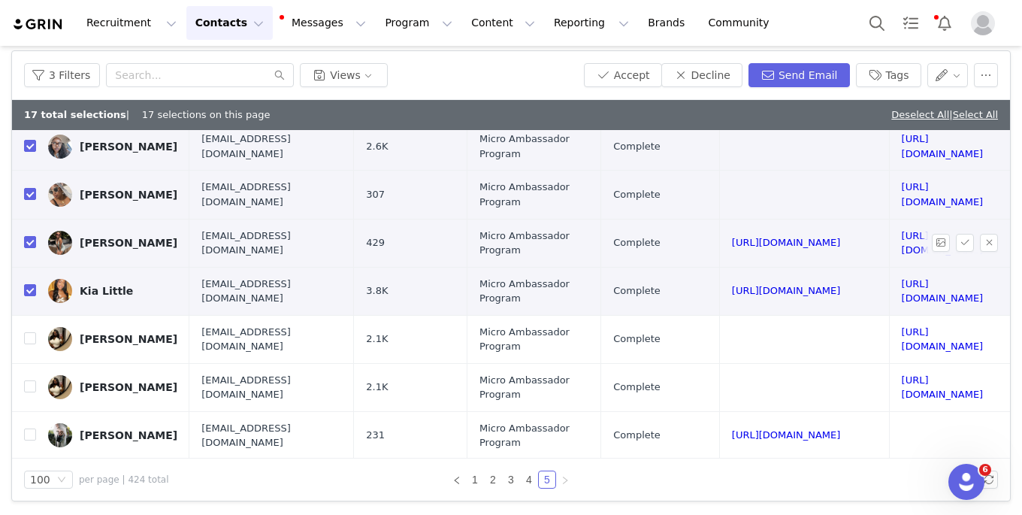
scroll to position [720, 92]
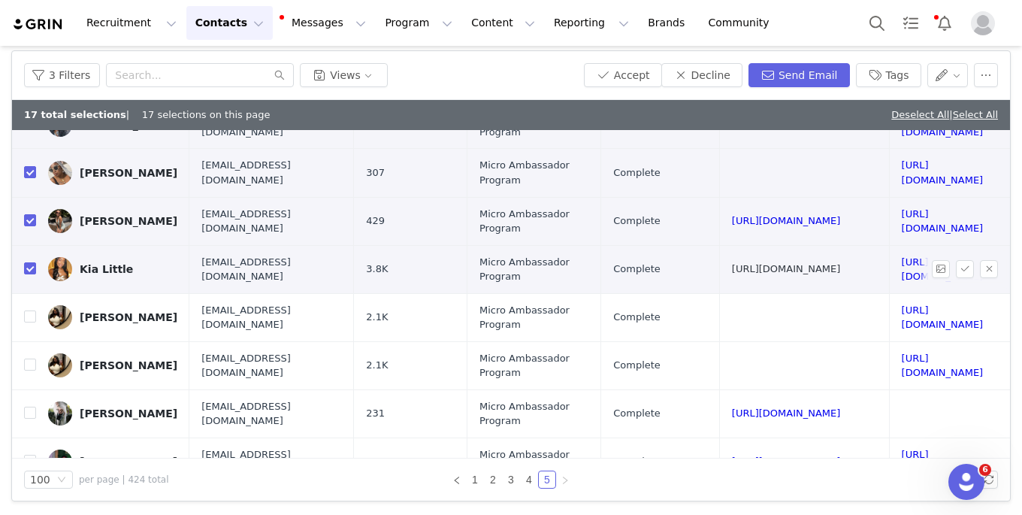
click at [732, 263] on link "[URL][DOMAIN_NAME]" at bounding box center [786, 268] width 109 height 11
click at [30, 262] on input "checkbox" at bounding box center [30, 268] width 12 height 12
checkbox input "false"
click at [902, 256] on link "[URL][DOMAIN_NAME]" at bounding box center [943, 269] width 82 height 26
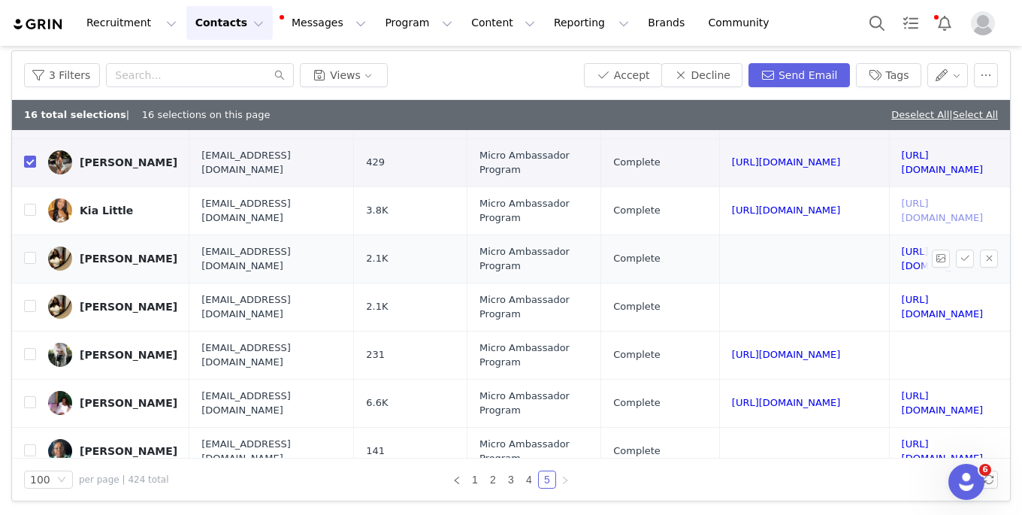
scroll to position [779, 92]
click at [902, 245] on link "[URL][DOMAIN_NAME]" at bounding box center [943, 258] width 82 height 26
click at [29, 251] on input "checkbox" at bounding box center [30, 257] width 12 height 12
checkbox input "true"
click at [33, 299] on input "checkbox" at bounding box center [30, 305] width 12 height 12
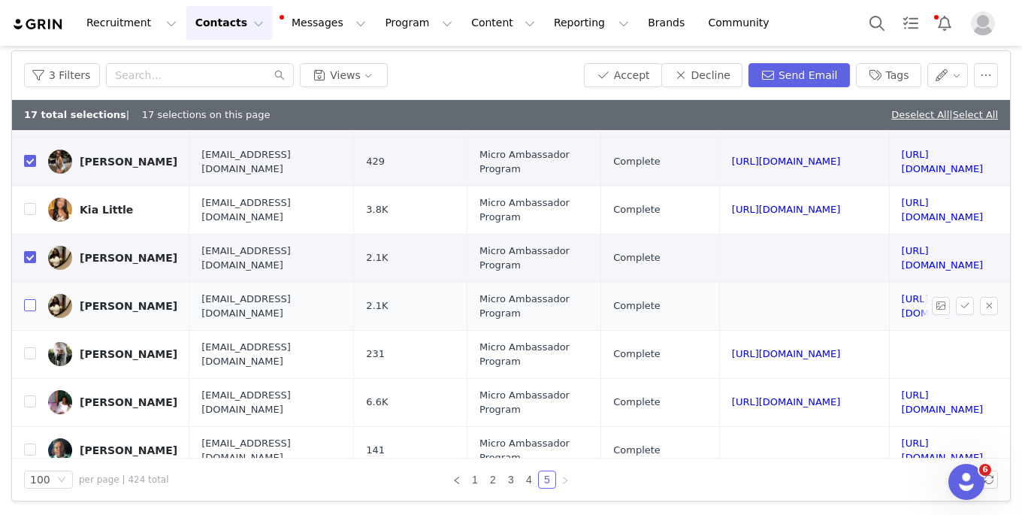
checkbox input "true"
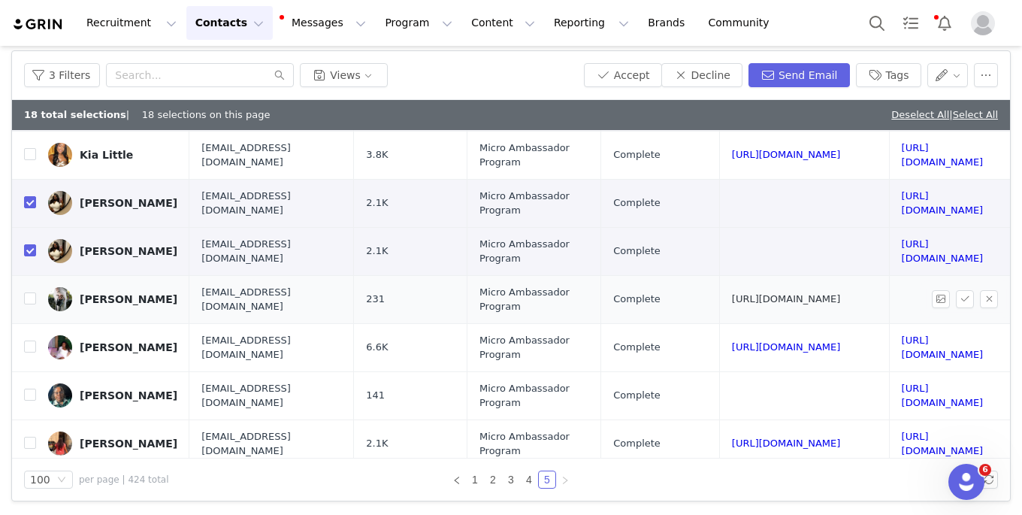
click at [732, 293] on link "[URL][DOMAIN_NAME]" at bounding box center [786, 298] width 109 height 11
click at [25, 292] on input "checkbox" at bounding box center [30, 298] width 12 height 12
checkbox input "true"
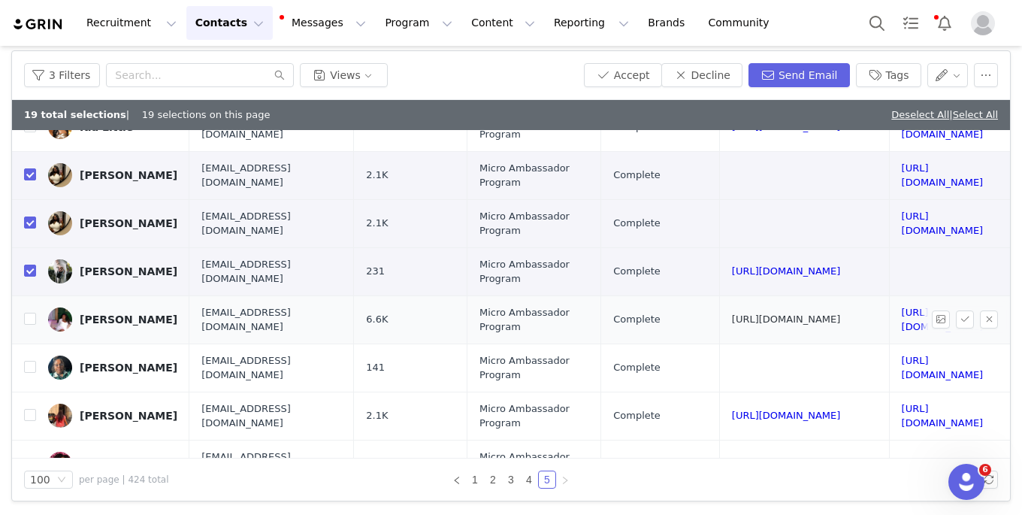
click at [732, 313] on link "[URL][DOMAIN_NAME]" at bounding box center [786, 318] width 109 height 11
click at [34, 313] on input "checkbox" at bounding box center [30, 319] width 12 height 12
checkbox input "true"
click at [902, 355] on link "[URL][DOMAIN_NAME]" at bounding box center [943, 368] width 82 height 26
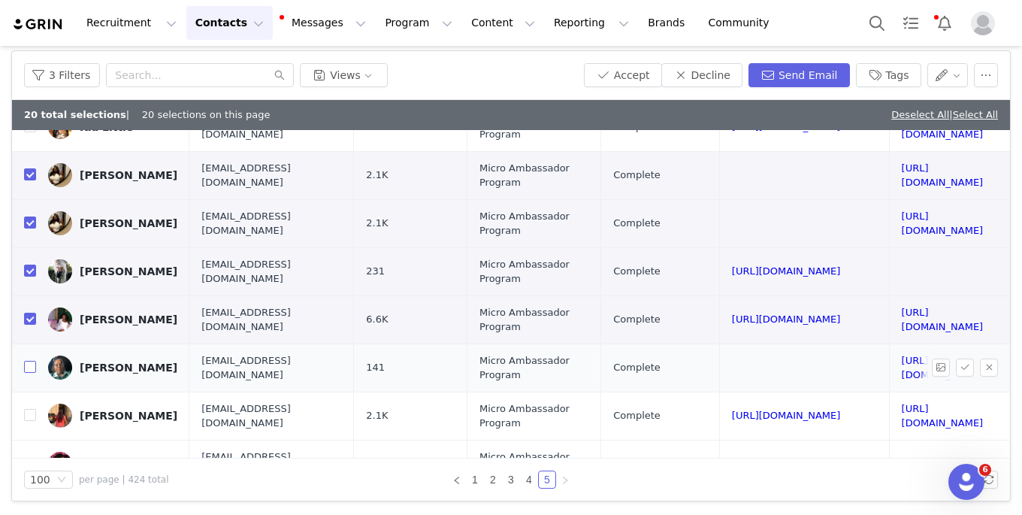
click at [26, 361] on input "checkbox" at bounding box center [30, 367] width 12 height 12
checkbox input "true"
click at [732, 410] on link "[URL][DOMAIN_NAME]" at bounding box center [786, 415] width 109 height 11
click at [27, 408] on label at bounding box center [30, 416] width 12 height 16
click at [27, 409] on input "checkbox" at bounding box center [30, 415] width 12 height 12
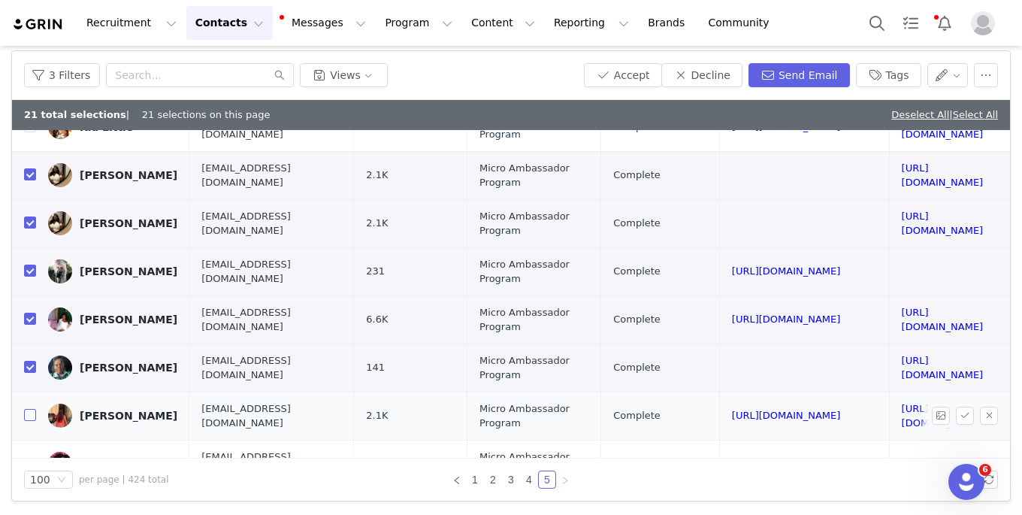
checkbox input "true"
click at [732, 459] on link "[URL][DOMAIN_NAME]" at bounding box center [786, 464] width 109 height 11
click at [31, 458] on input "checkbox" at bounding box center [30, 464] width 12 height 12
checkbox input "true"
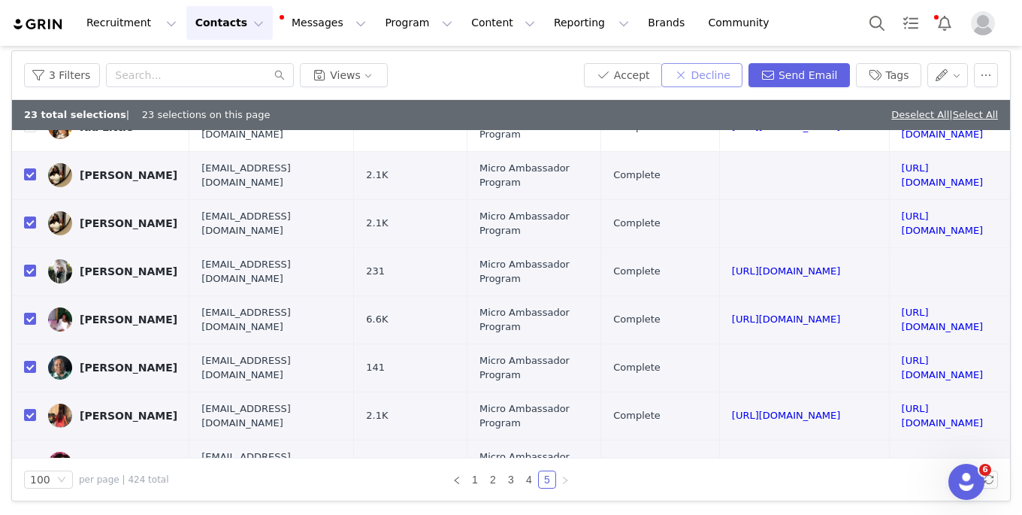
click at [717, 71] on button "Decline" at bounding box center [701, 75] width 81 height 24
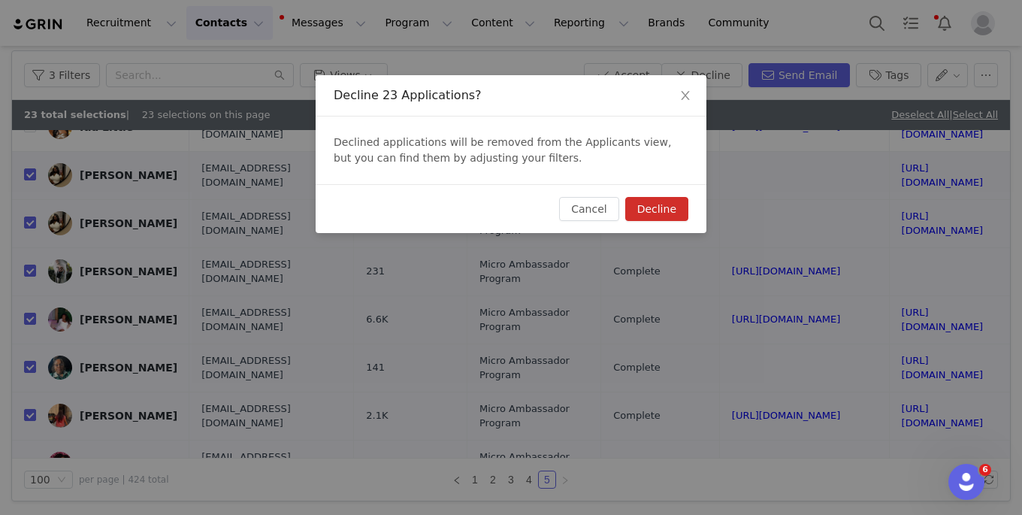
click at [651, 204] on button "Decline" at bounding box center [656, 209] width 63 height 24
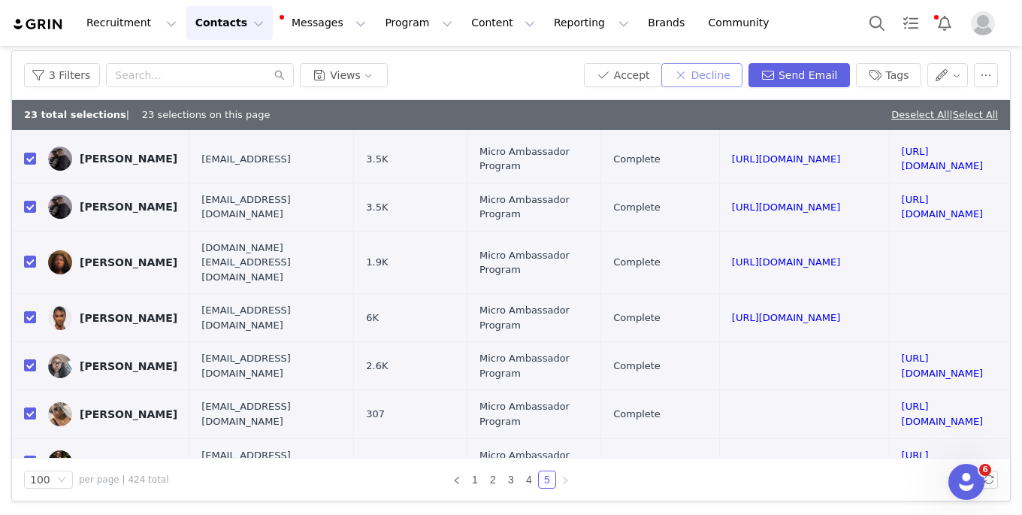
scroll to position [322, 92]
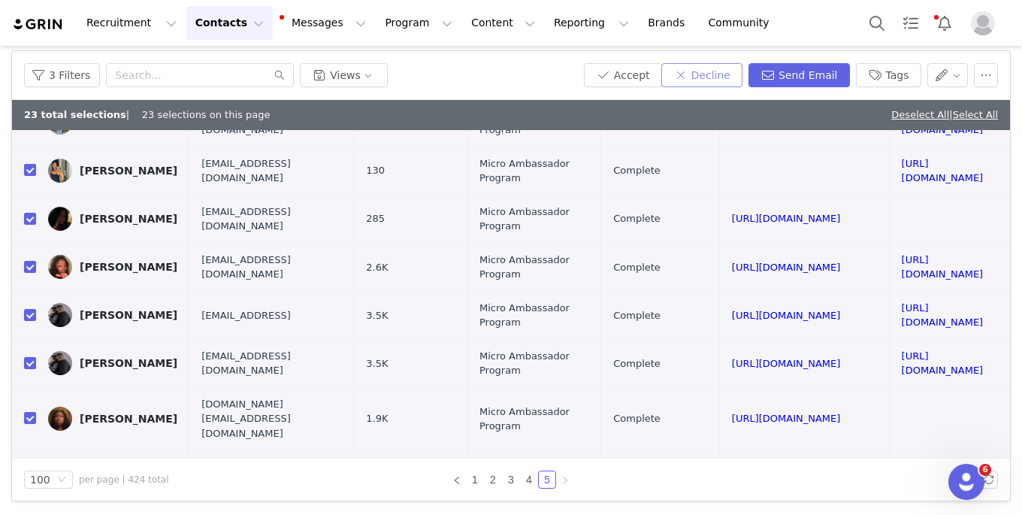
click at [701, 72] on button "Decline" at bounding box center [701, 75] width 81 height 24
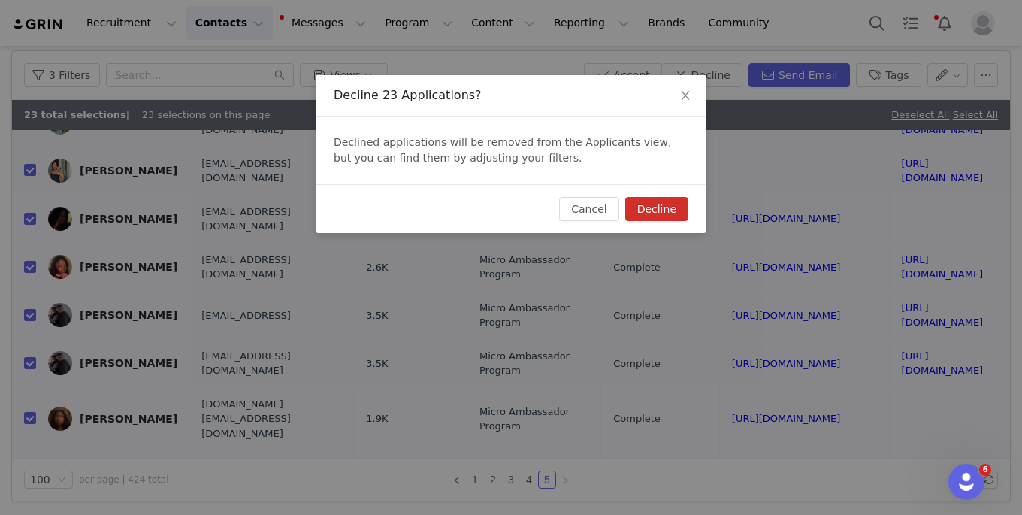
click at [657, 201] on button "Decline" at bounding box center [656, 209] width 63 height 24
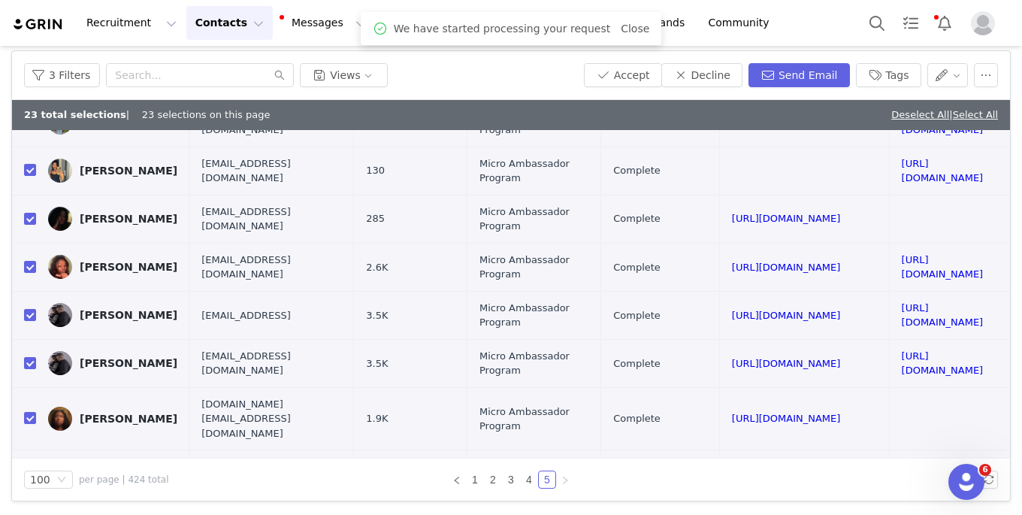
click at [50, 20] on img at bounding box center [38, 24] width 53 height 14
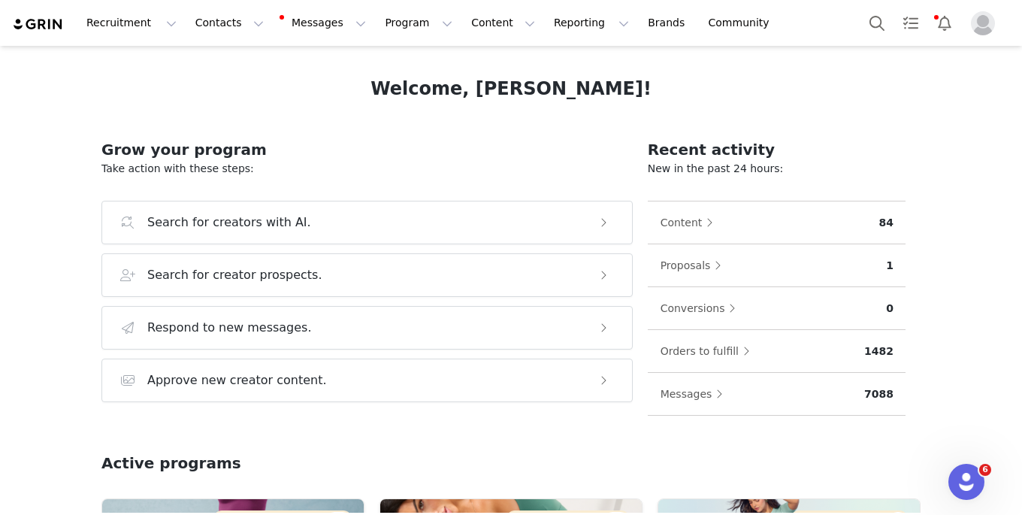
click at [975, 22] on img "Profile" at bounding box center [983, 23] width 24 height 24
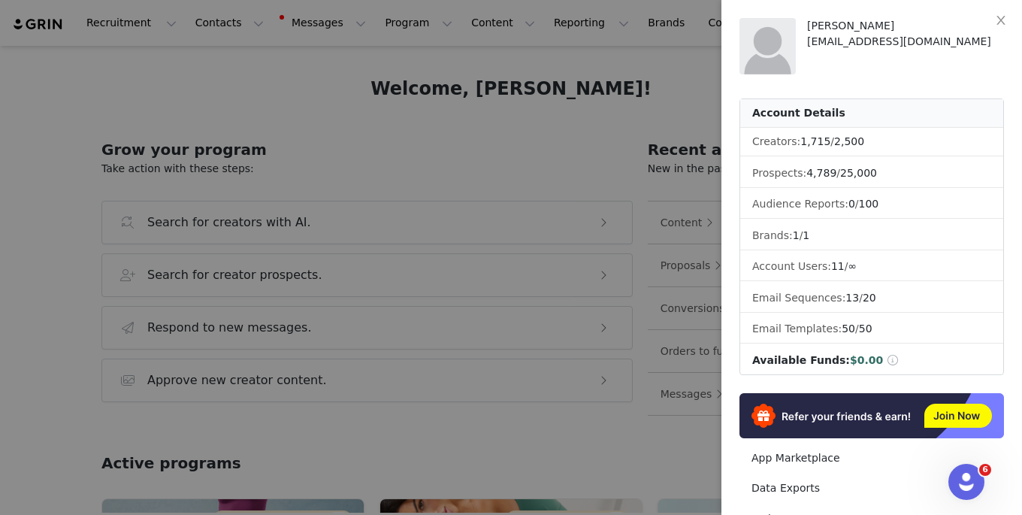
scroll to position [247, 0]
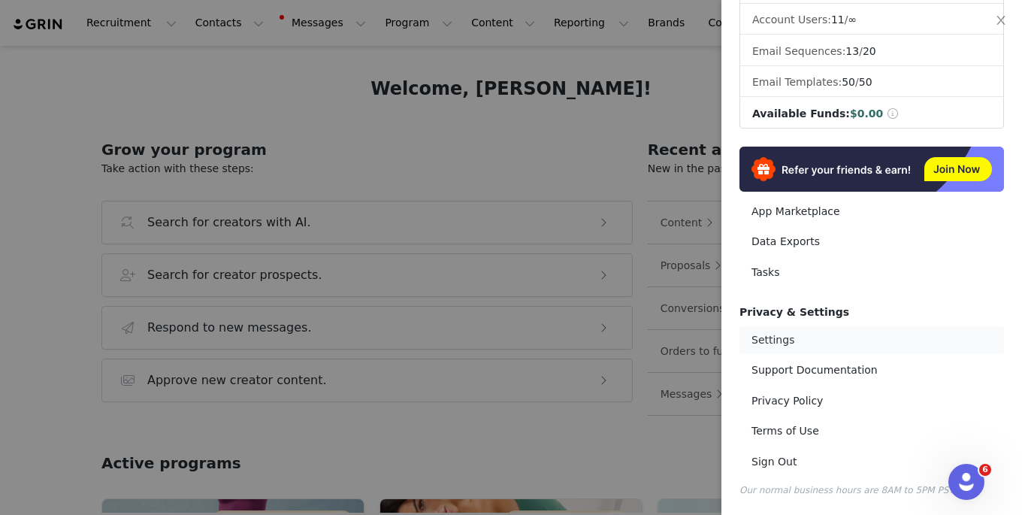
click at [803, 334] on link "Settings" at bounding box center [872, 340] width 265 height 28
select select "UTC"
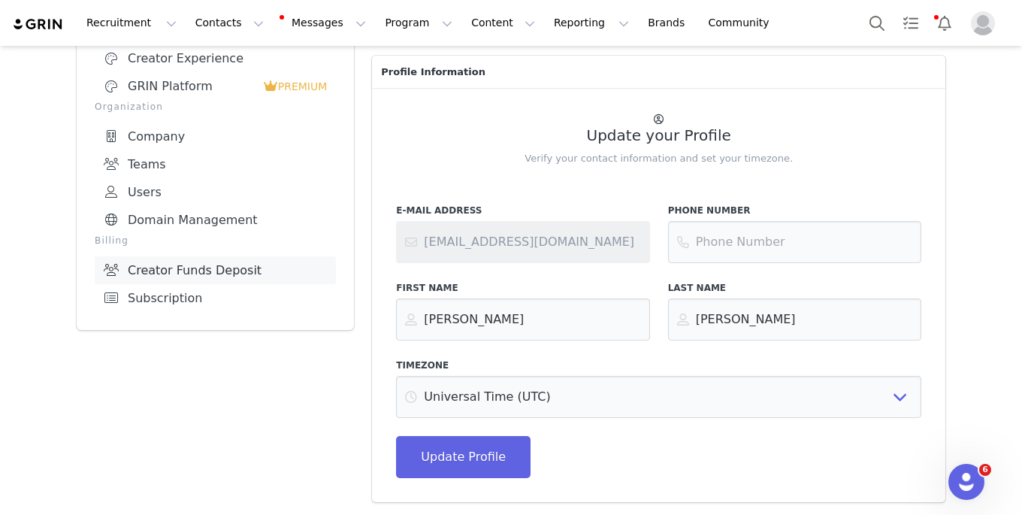
click at [211, 263] on link "Creator Funds Deposit" at bounding box center [215, 270] width 241 height 28
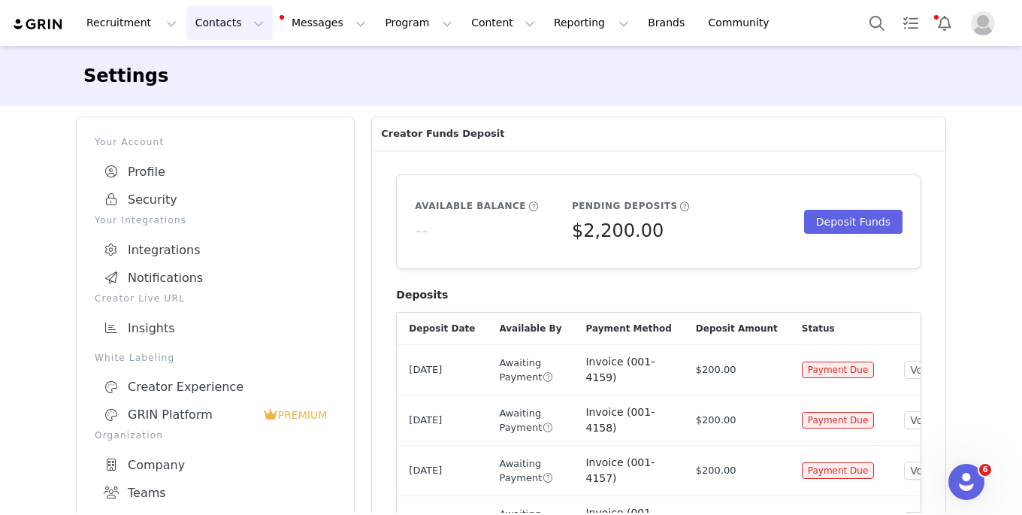
click at [195, 27] on button "Contacts Contacts" at bounding box center [229, 23] width 86 height 34
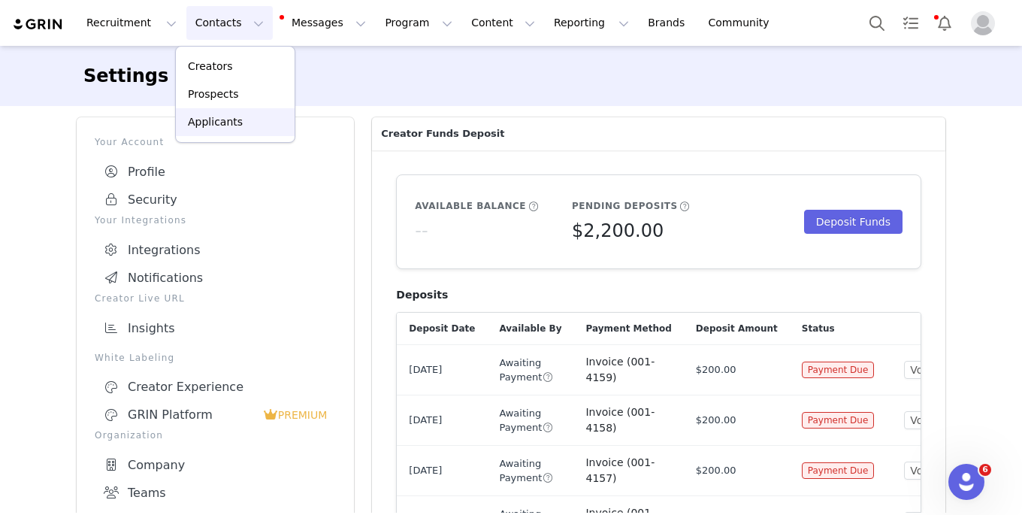
click at [209, 119] on p "Applicants" at bounding box center [215, 122] width 55 height 16
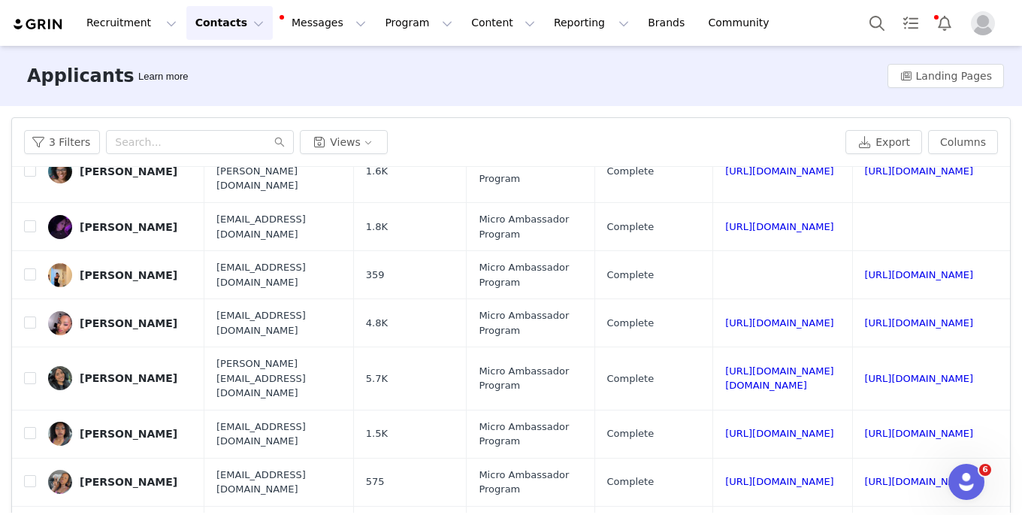
scroll to position [67, 0]
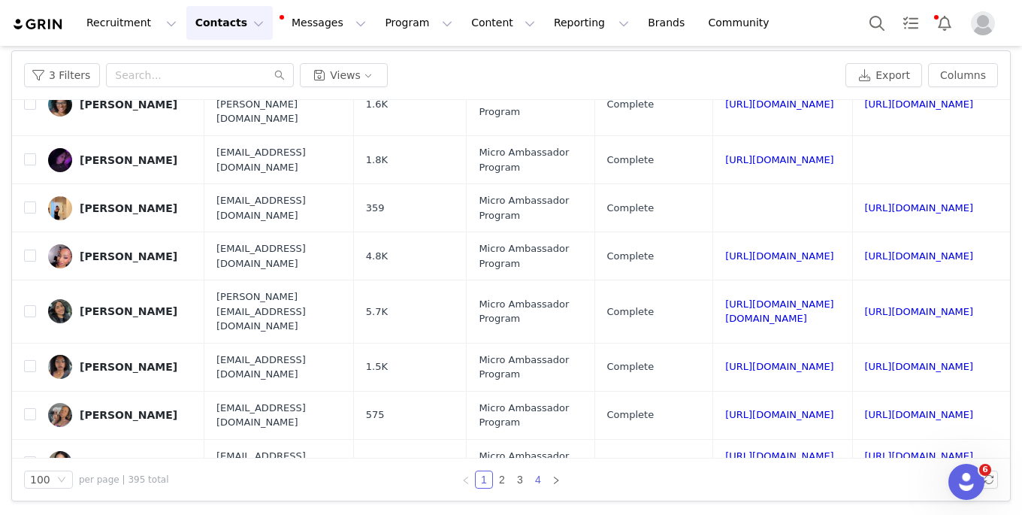
click at [538, 477] on link "4" at bounding box center [538, 479] width 17 height 17
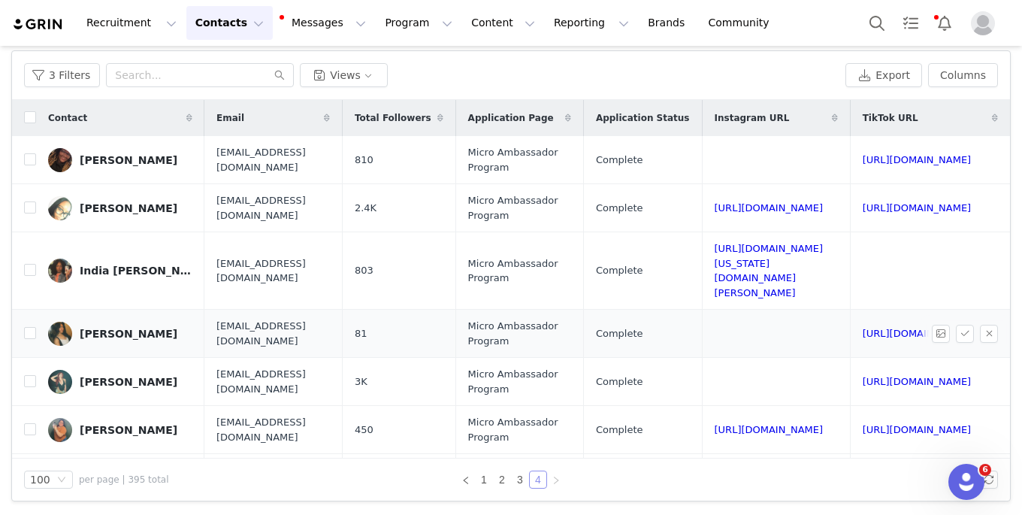
scroll to position [2, 232]
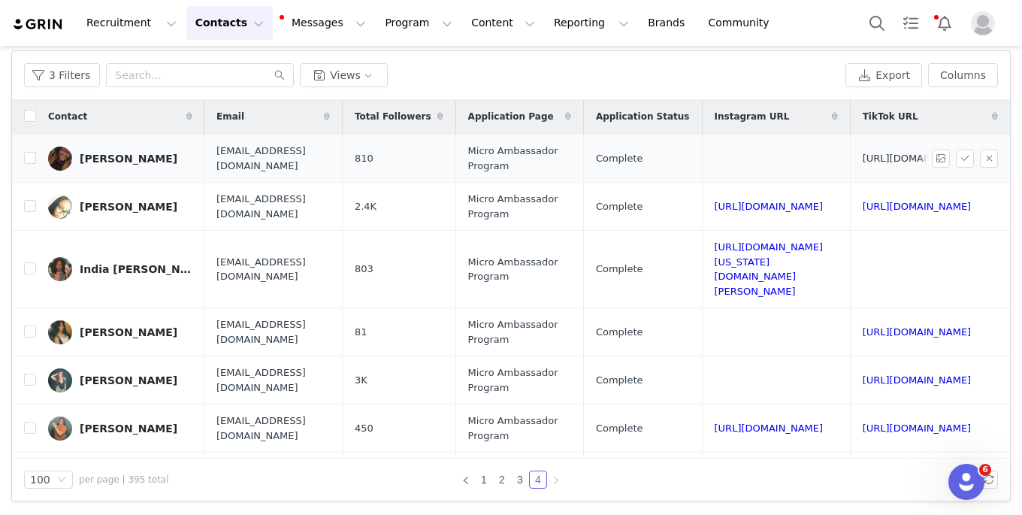
click at [863, 157] on link "[URL][DOMAIN_NAME]" at bounding box center [917, 158] width 109 height 11
click at [31, 161] on input "checkbox" at bounding box center [30, 158] width 12 height 12
checkbox input "true"
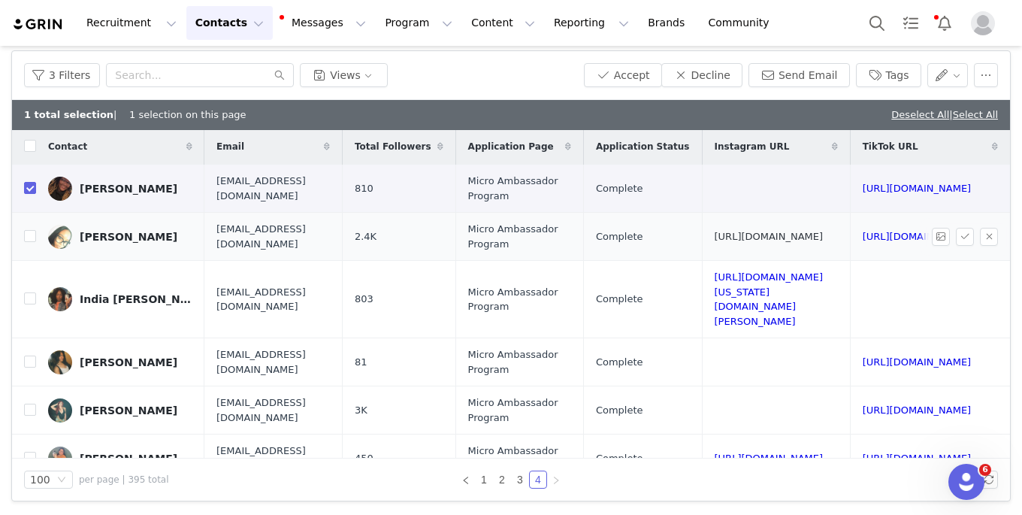
click at [715, 236] on link "[URL][DOMAIN_NAME]" at bounding box center [769, 236] width 109 height 11
click at [850, 249] on td "[URL][DOMAIN_NAME]" at bounding box center [927, 237] width 154 height 48
click at [863, 239] on link "[URL][DOMAIN_NAME]" at bounding box center [917, 236] width 109 height 11
click at [30, 232] on input "checkbox" at bounding box center [30, 236] width 12 height 12
checkbox input "true"
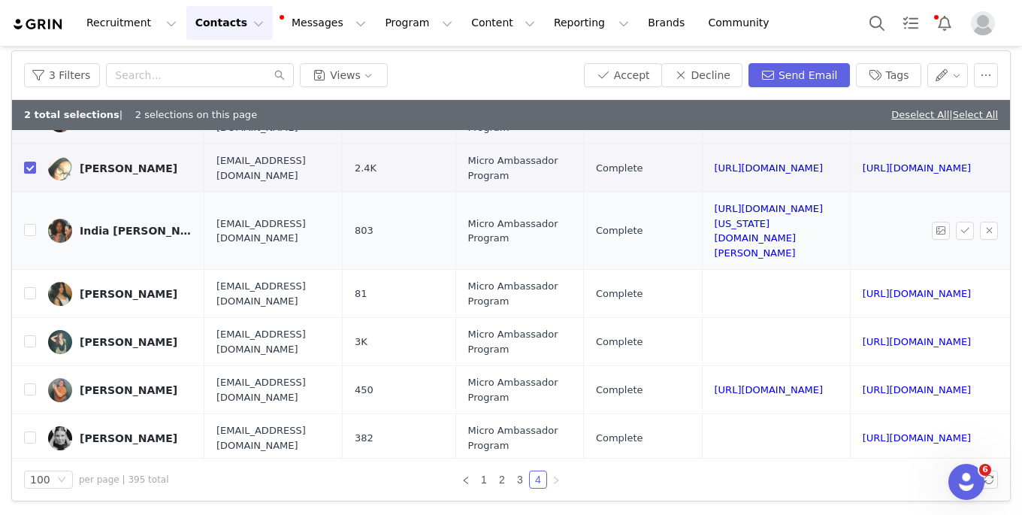
scroll to position [77, 232]
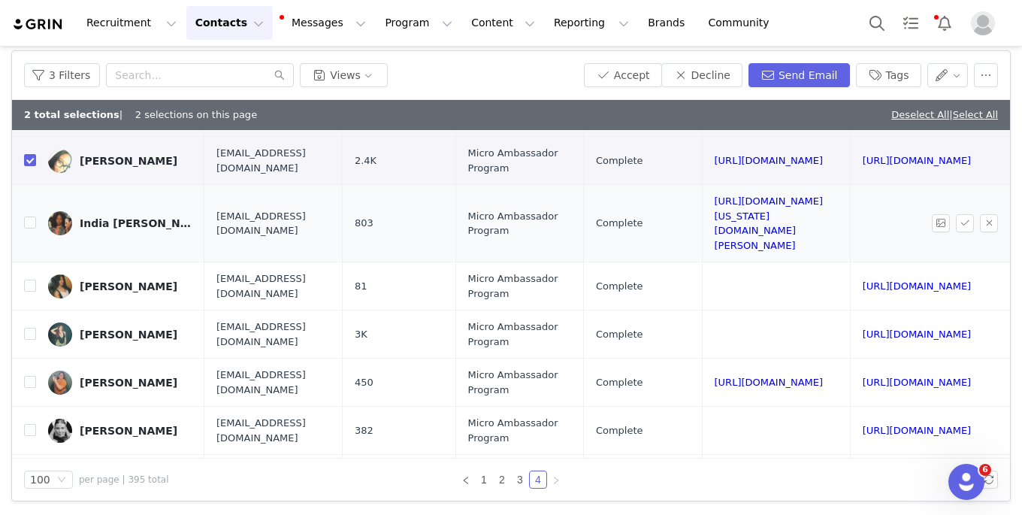
click at [702, 218] on td "[URL][DOMAIN_NAME][US_STATE][DOMAIN_NAME][PERSON_NAME]" at bounding box center [776, 223] width 148 height 77
click at [715, 207] on link "[URL][DOMAIN_NAME][US_STATE][DOMAIN_NAME][PERSON_NAME]" at bounding box center [769, 223] width 109 height 56
click at [31, 216] on input "checkbox" at bounding box center [30, 222] width 12 height 12
checkbox input "true"
click at [863, 280] on link "[URL][DOMAIN_NAME]" at bounding box center [917, 285] width 109 height 11
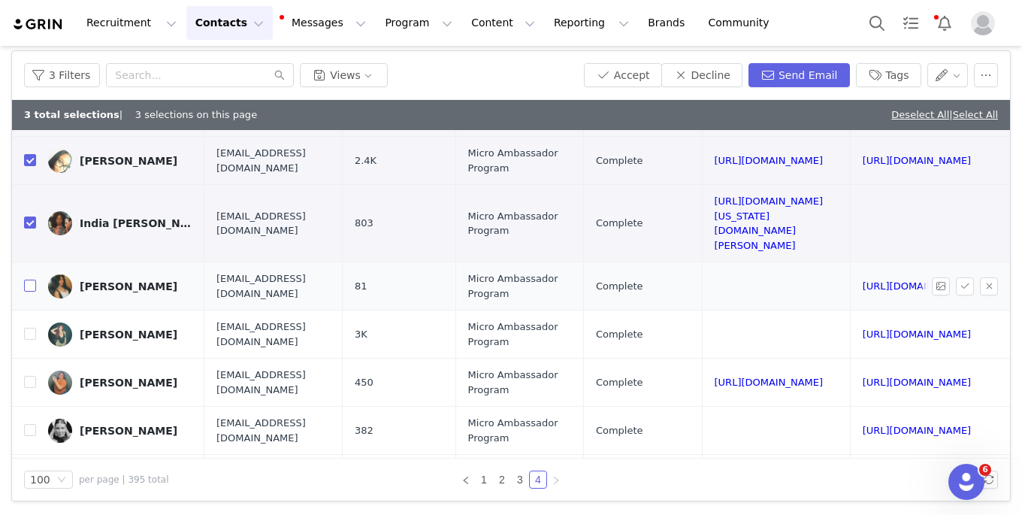
click at [26, 280] on input "checkbox" at bounding box center [30, 286] width 12 height 12
checkbox input "true"
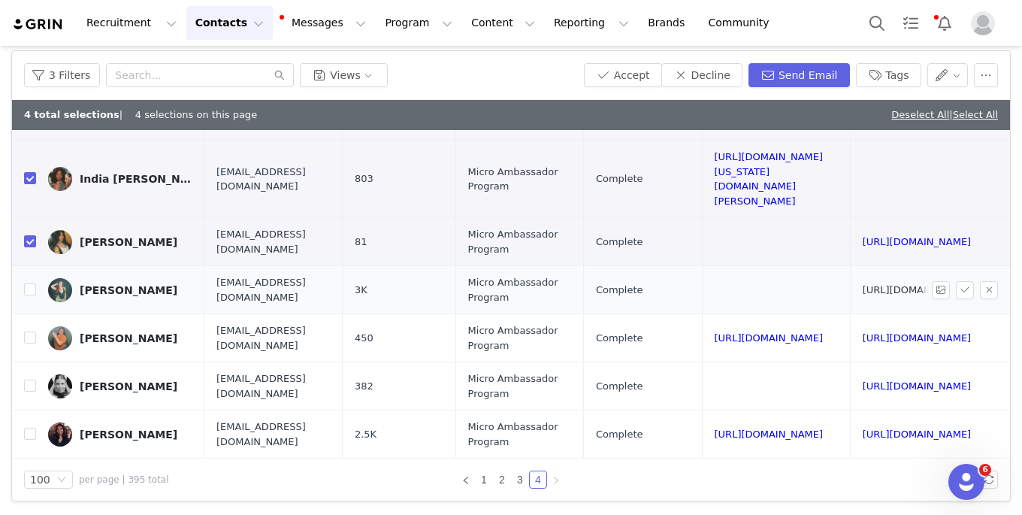
click at [863, 284] on link "[URL][DOMAIN_NAME]" at bounding box center [917, 289] width 109 height 11
click at [28, 283] on input "checkbox" at bounding box center [30, 289] width 12 height 12
checkbox input "true"
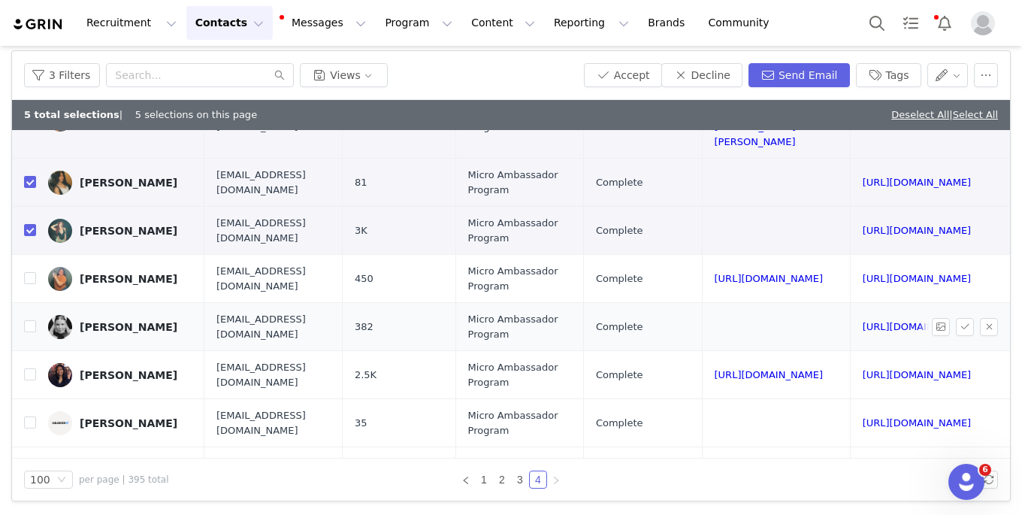
scroll to position [190, 232]
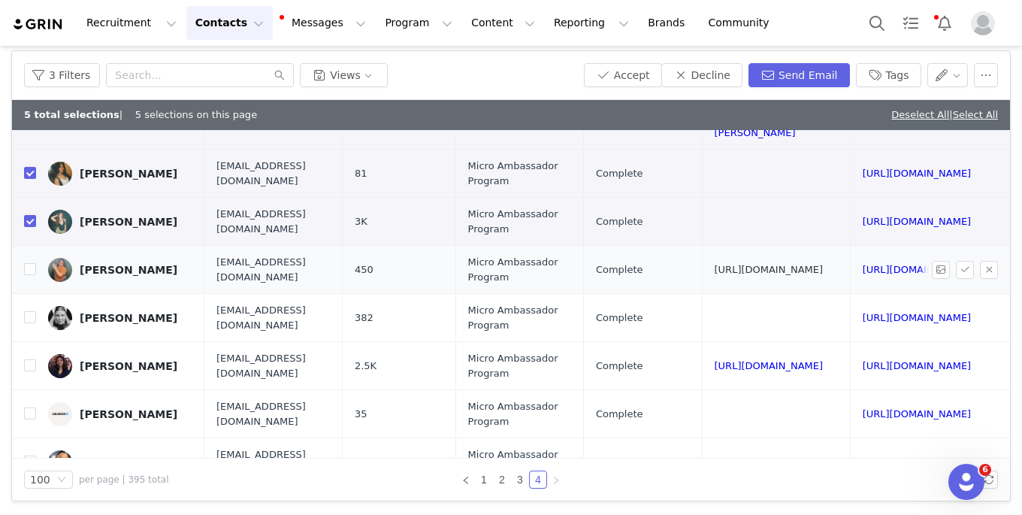
click at [715, 264] on link "[URL][DOMAIN_NAME]" at bounding box center [769, 269] width 109 height 11
click at [30, 263] on input "checkbox" at bounding box center [30, 269] width 12 height 12
checkbox input "true"
click at [863, 312] on link "[URL][DOMAIN_NAME]" at bounding box center [917, 317] width 109 height 11
click at [29, 311] on input "checkbox" at bounding box center [30, 317] width 12 height 12
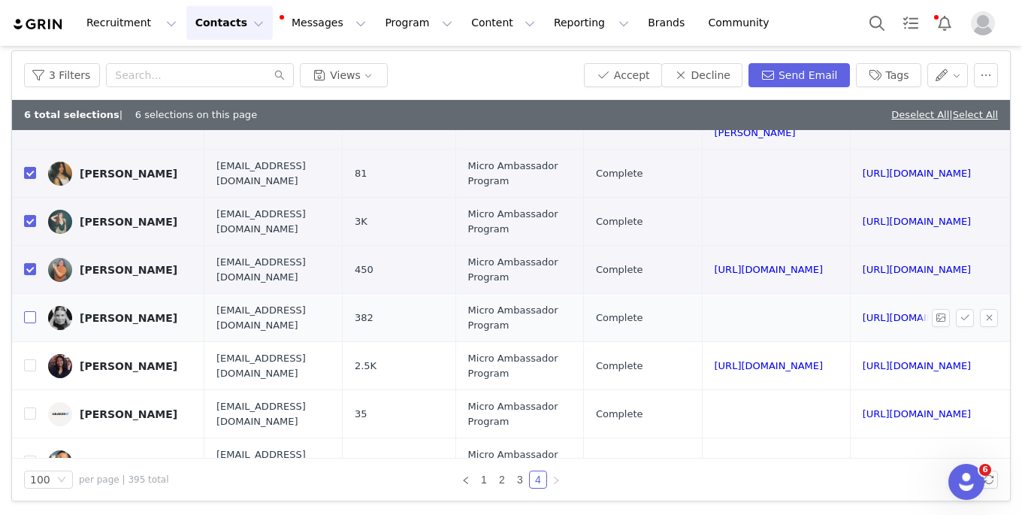
checkbox input "true"
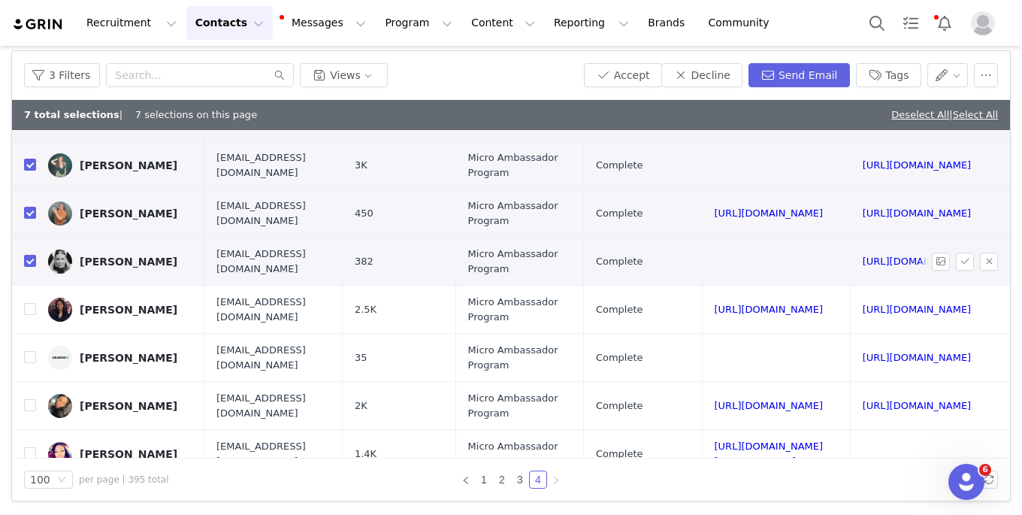
scroll to position [277, 232]
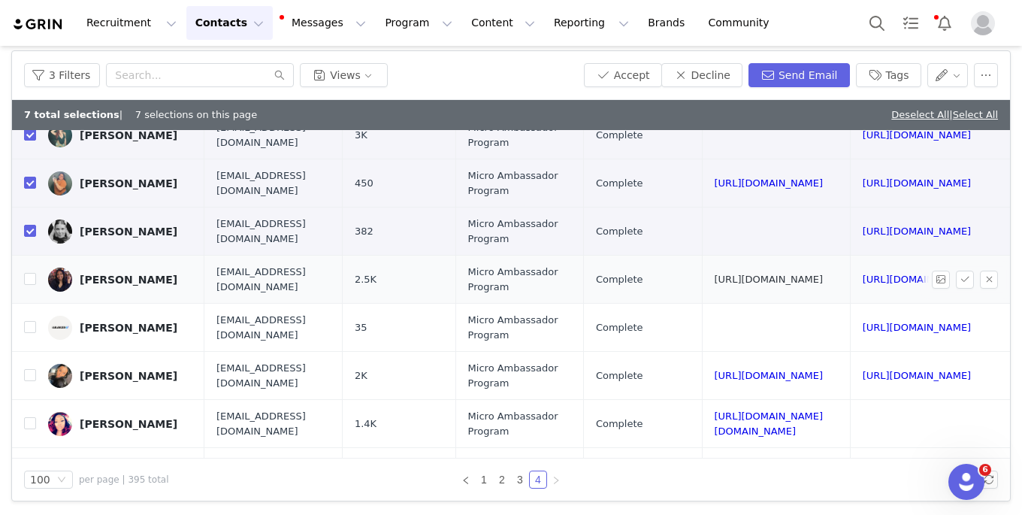
click at [715, 274] on link "[URL][DOMAIN_NAME]" at bounding box center [769, 279] width 109 height 11
click at [32, 273] on input "checkbox" at bounding box center [30, 279] width 12 height 12
checkbox input "true"
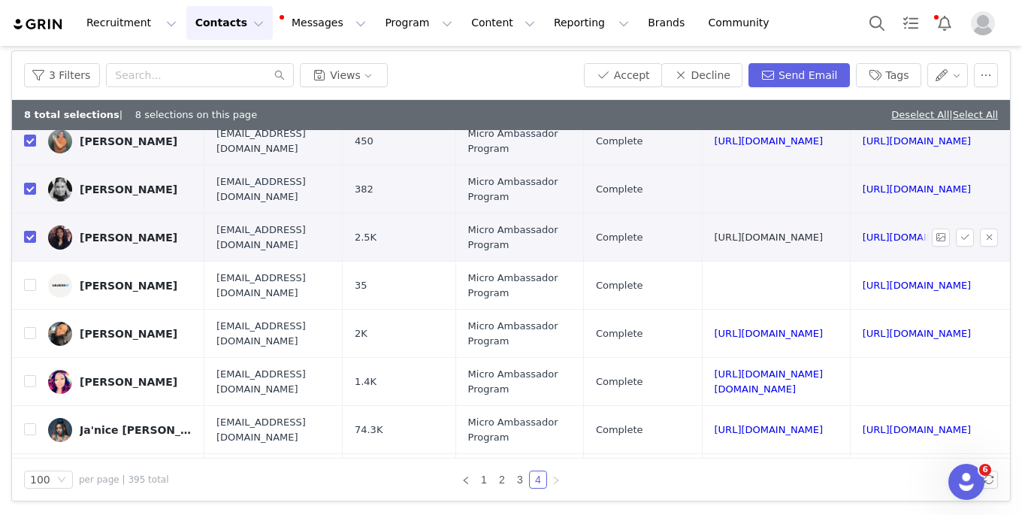
scroll to position [323, 232]
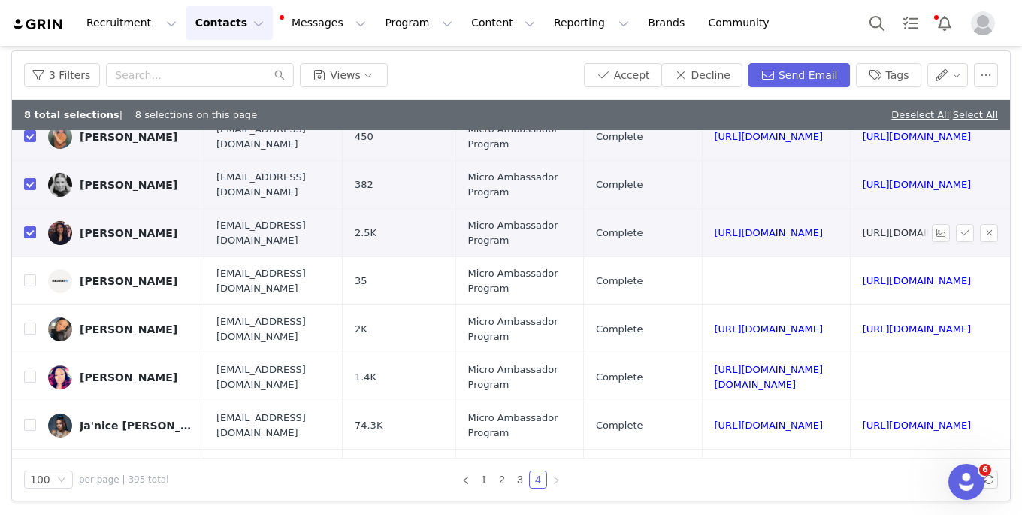
click at [863, 227] on link "[URL][DOMAIN_NAME]" at bounding box center [917, 232] width 109 height 11
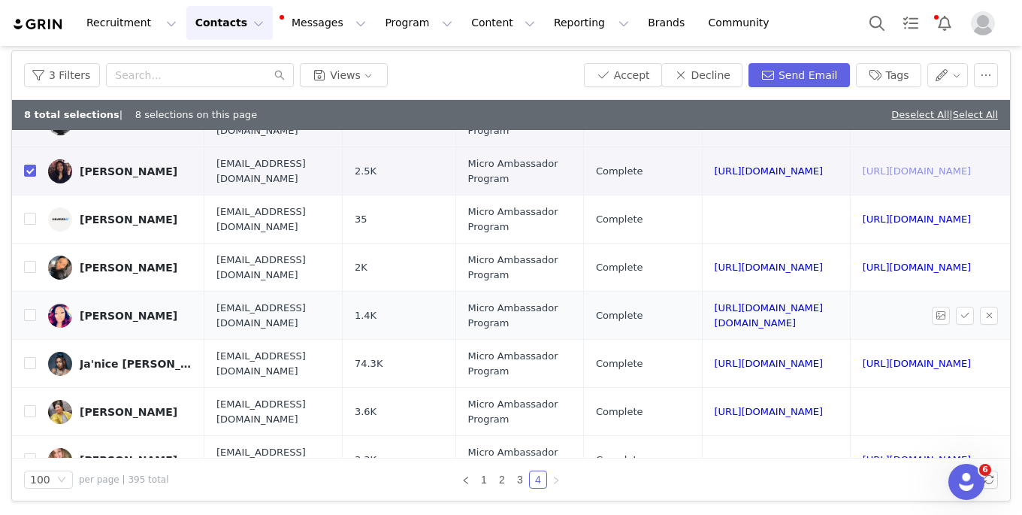
scroll to position [392, 232]
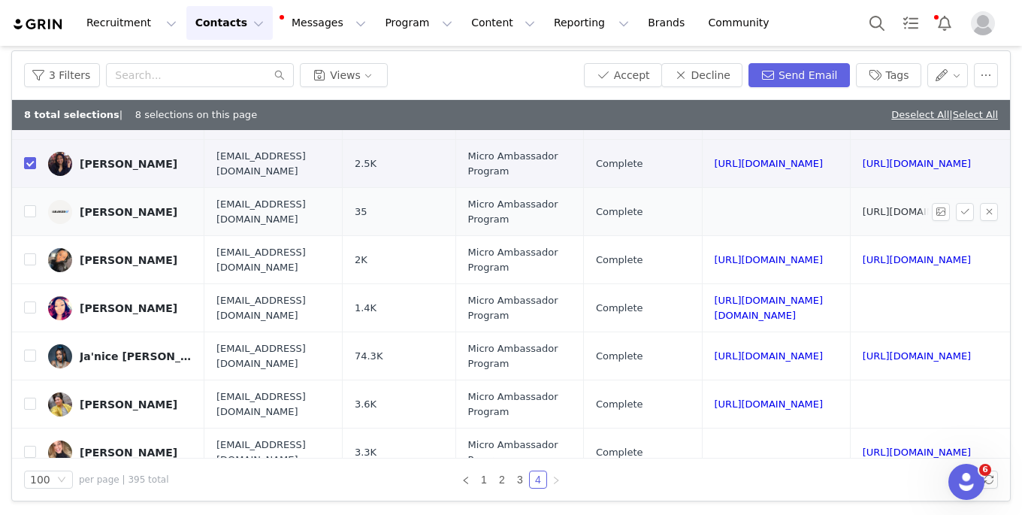
click at [863, 206] on link "[URL][DOMAIN_NAME]" at bounding box center [917, 211] width 109 height 11
click at [32, 205] on input "checkbox" at bounding box center [30, 211] width 12 height 12
checkbox input "true"
click at [715, 254] on link "[URL][DOMAIN_NAME]" at bounding box center [769, 259] width 109 height 11
click at [32, 253] on input "checkbox" at bounding box center [30, 259] width 12 height 12
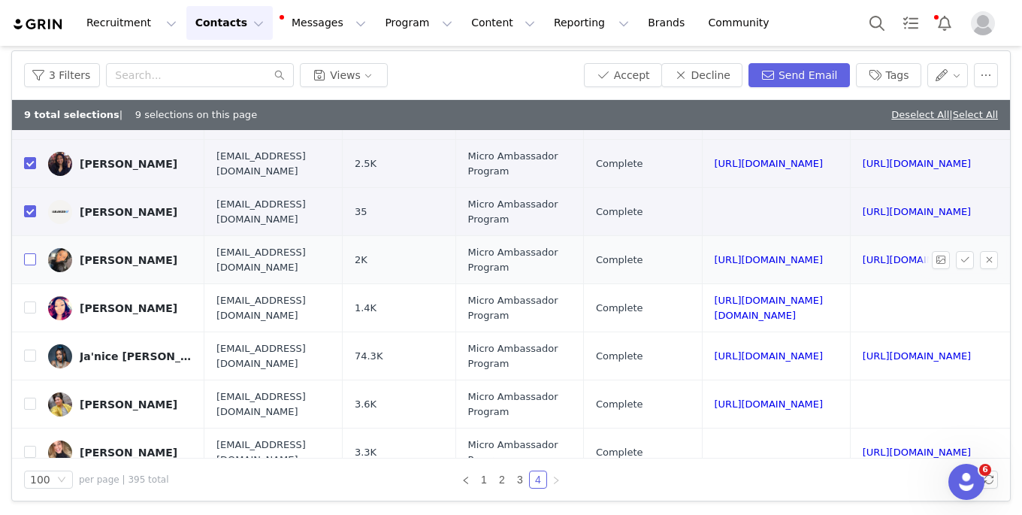
checkbox input "true"
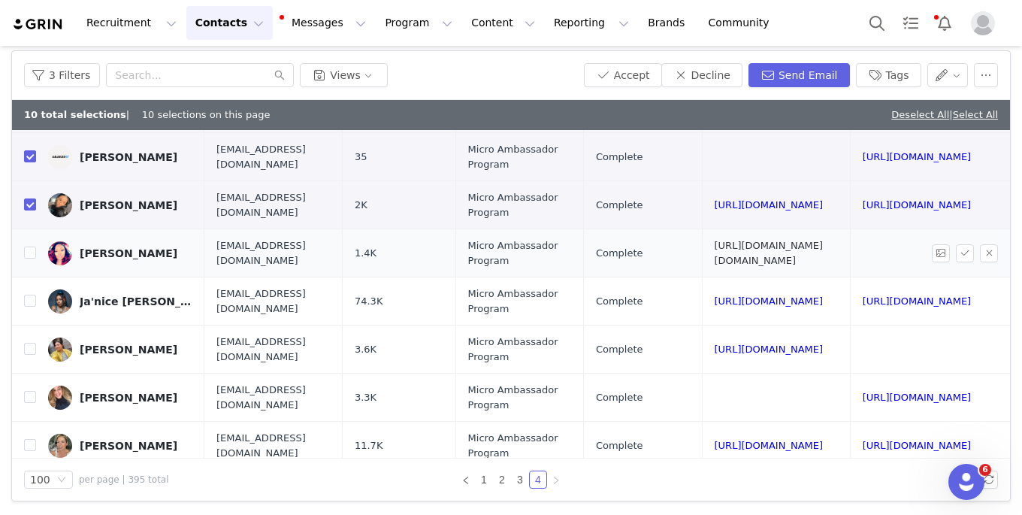
click at [715, 240] on link "[URL][DOMAIN_NAME][DOMAIN_NAME]" at bounding box center [769, 253] width 109 height 26
click at [28, 247] on input "checkbox" at bounding box center [30, 253] width 12 height 12
checkbox input "true"
click at [715, 295] on link "[URL][DOMAIN_NAME]" at bounding box center [769, 300] width 109 height 11
click at [30, 295] on input "checkbox" at bounding box center [30, 301] width 12 height 12
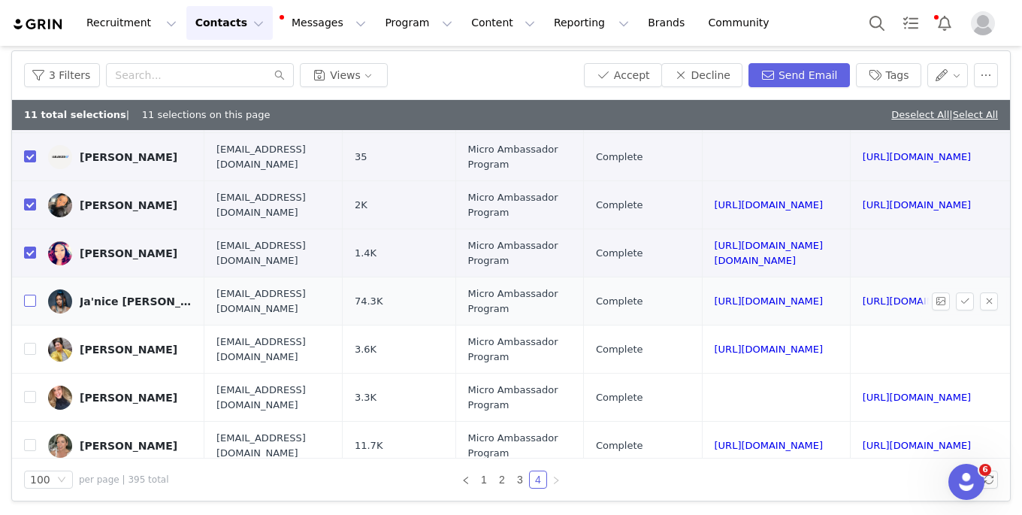
checkbox input "true"
click at [715, 344] on link "[URL][DOMAIN_NAME]" at bounding box center [769, 349] width 109 height 11
click at [32, 343] on input "checkbox" at bounding box center [30, 349] width 12 height 12
checkbox input "true"
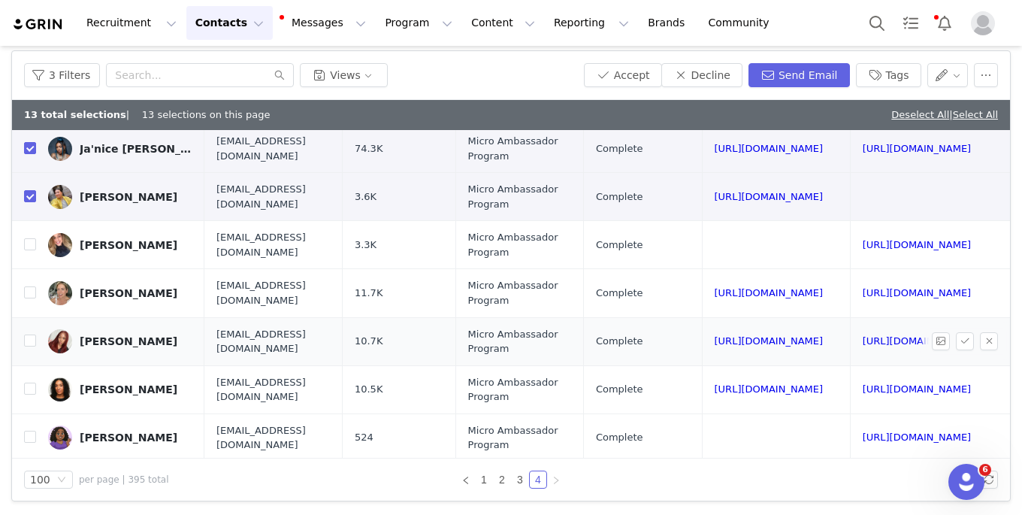
scroll to position [616, 232]
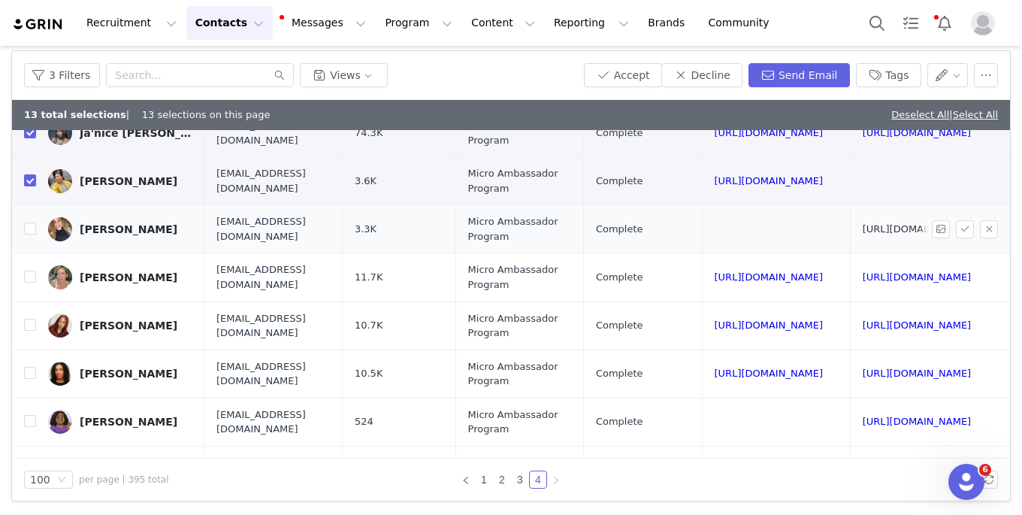
click at [863, 223] on link "[URL][DOMAIN_NAME]" at bounding box center [917, 228] width 109 height 11
click at [715, 271] on link "[URL][DOMAIN_NAME]" at bounding box center [769, 276] width 109 height 11
click at [32, 271] on input "checkbox" at bounding box center [30, 277] width 12 height 12
checkbox input "true"
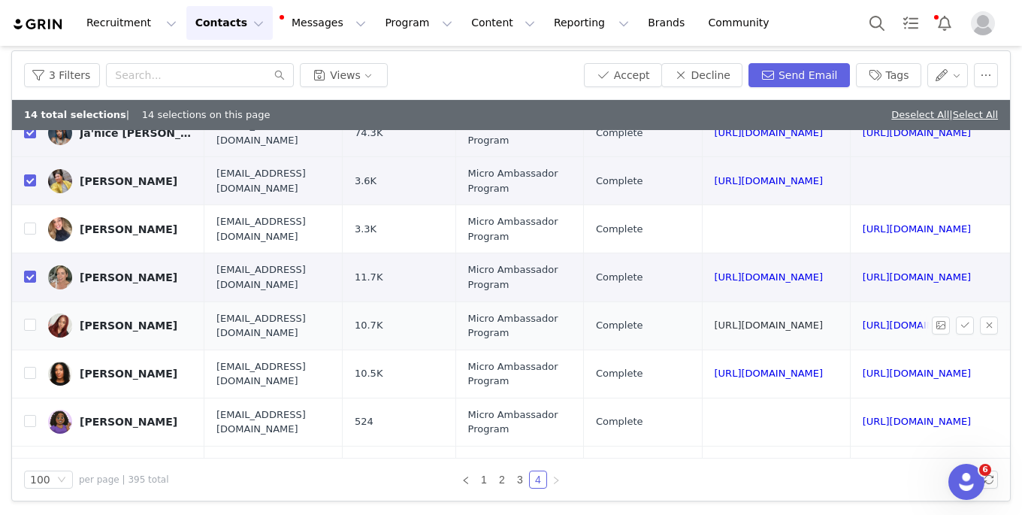
click at [715, 319] on link "[URL][DOMAIN_NAME]" at bounding box center [769, 324] width 109 height 11
click at [26, 318] on label at bounding box center [30, 326] width 12 height 16
click at [26, 319] on input "checkbox" at bounding box center [30, 325] width 12 height 12
checkbox input "true"
click at [863, 223] on link "[URL][DOMAIN_NAME]" at bounding box center [917, 228] width 109 height 11
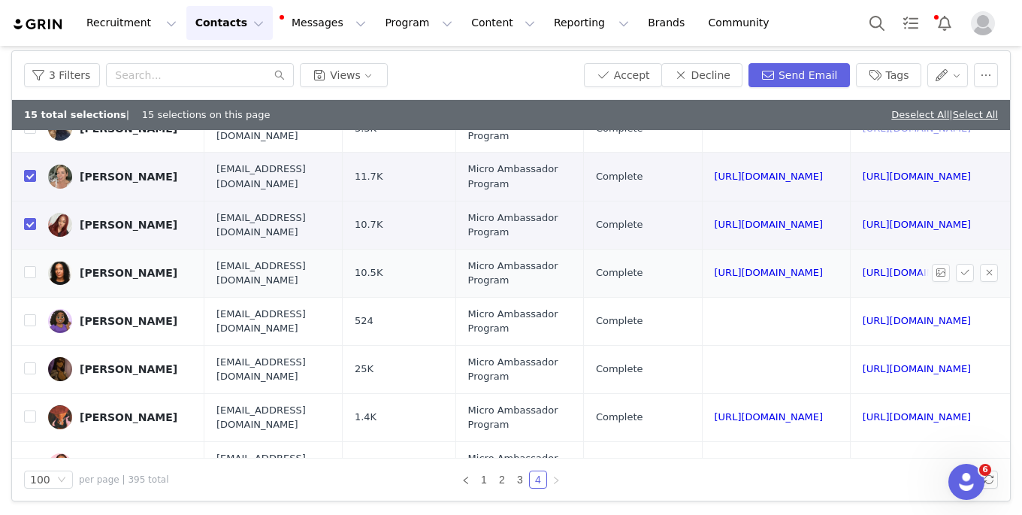
scroll to position [732, 232]
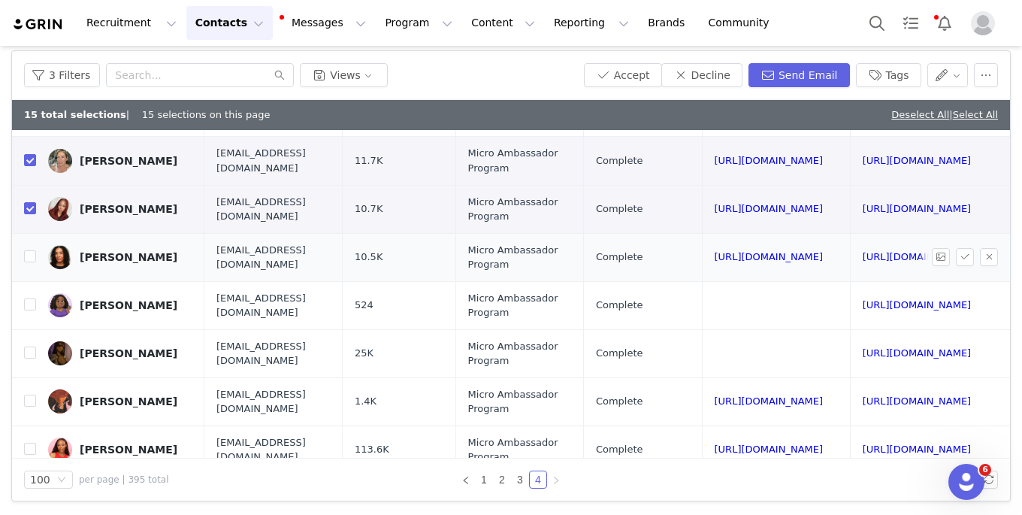
click at [702, 233] on td "[URL][DOMAIN_NAME]" at bounding box center [776, 257] width 148 height 48
click at [715, 251] on link "[URL][DOMAIN_NAME]" at bounding box center [769, 256] width 109 height 11
click at [32, 298] on input "checkbox" at bounding box center [30, 304] width 12 height 12
checkbox input "true"
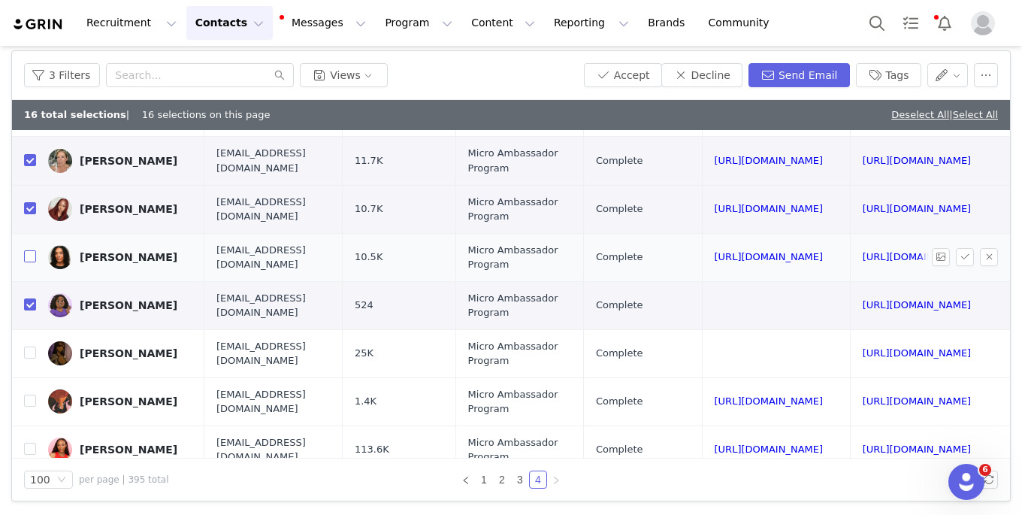
click at [28, 250] on input "checkbox" at bounding box center [30, 256] width 12 height 12
checkbox input "true"
click at [863, 299] on link "[URL][DOMAIN_NAME]" at bounding box center [917, 304] width 109 height 11
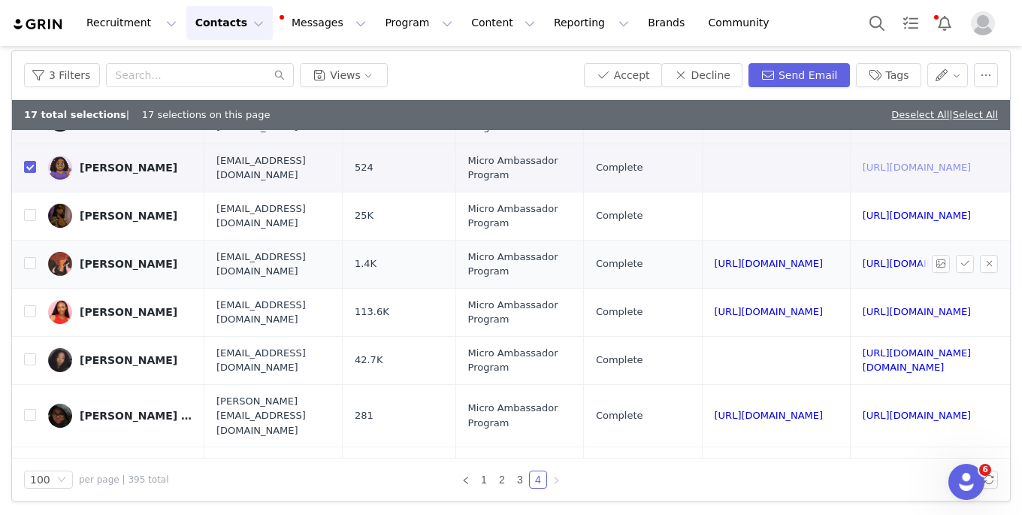
scroll to position [881, 232]
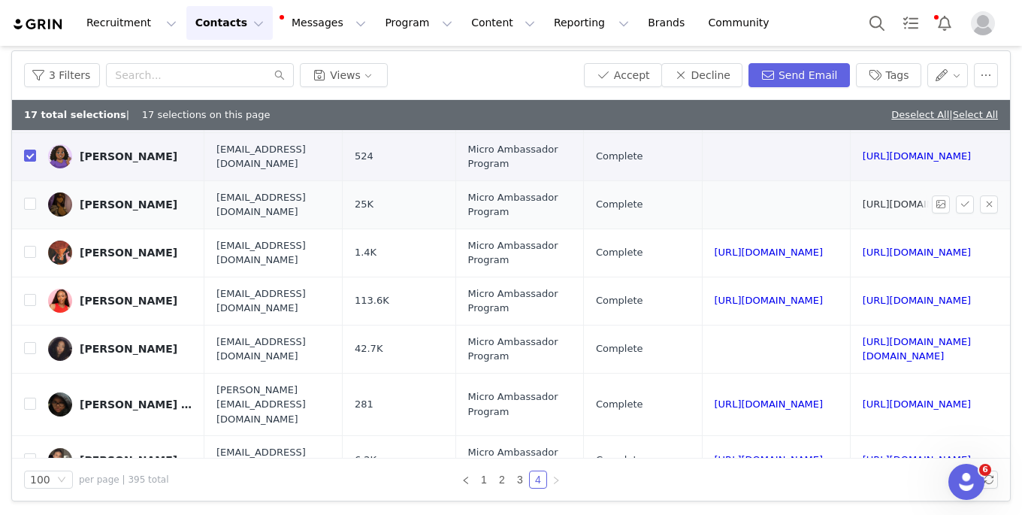
click at [863, 198] on link "[URL][DOMAIN_NAME]" at bounding box center [917, 203] width 109 height 11
click at [722, 82] on button "Decline" at bounding box center [701, 75] width 81 height 24
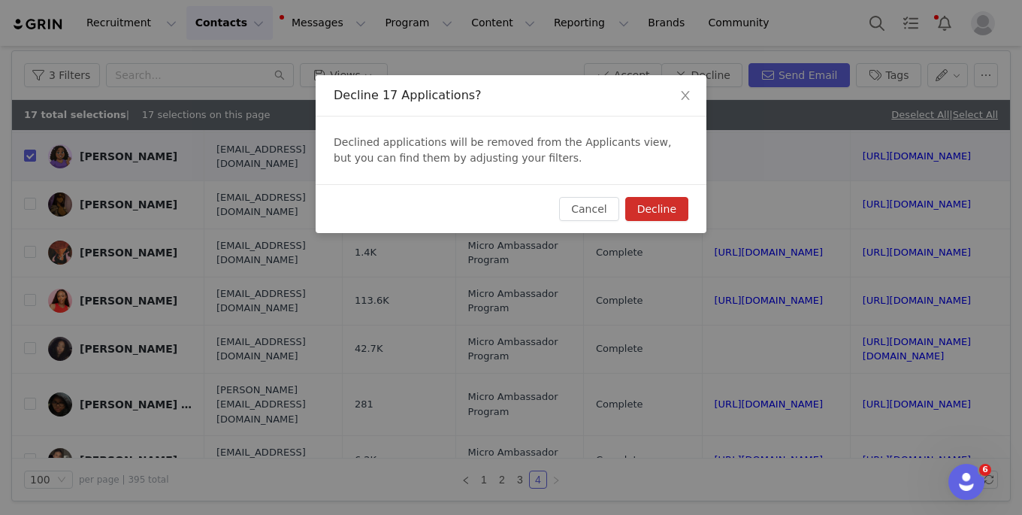
click at [656, 207] on button "Decline" at bounding box center [656, 209] width 63 height 24
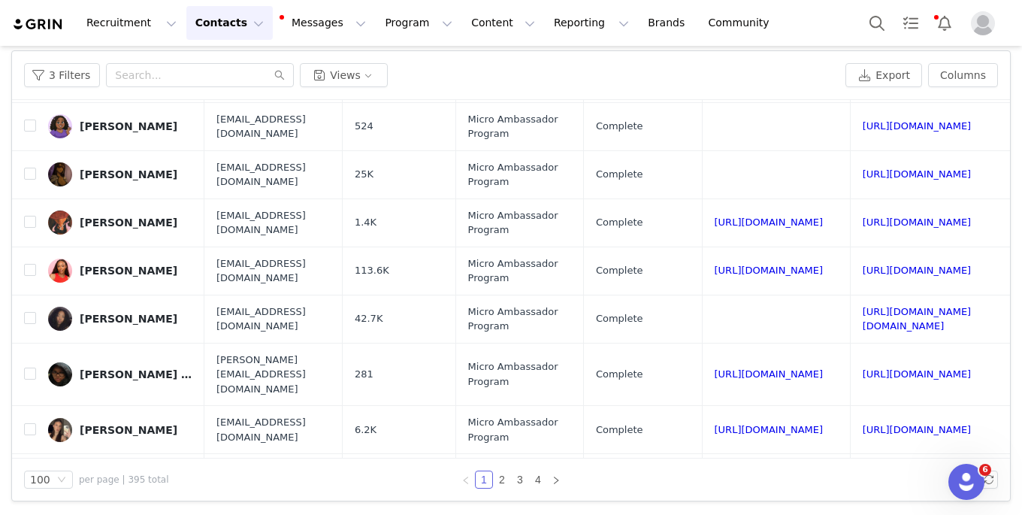
checkbox input "false"
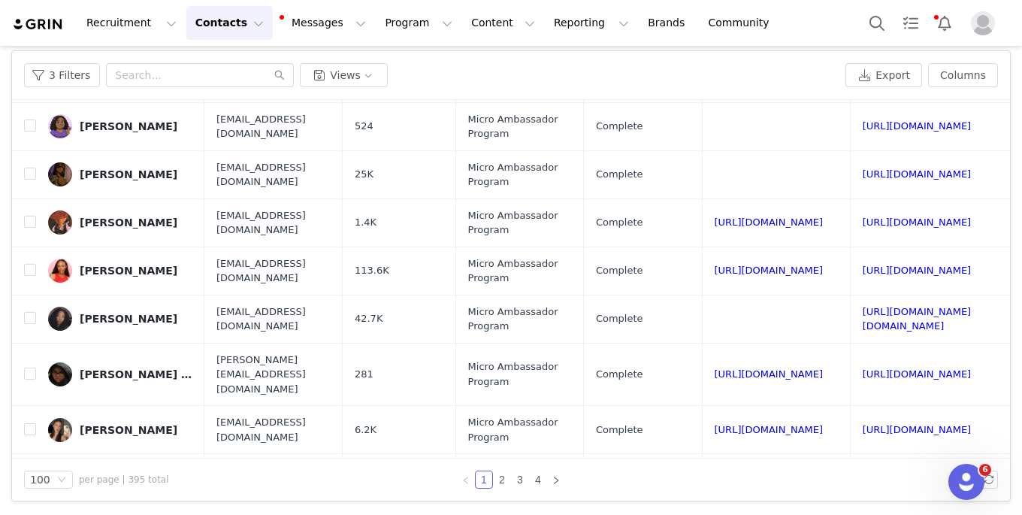
checkbox input "false"
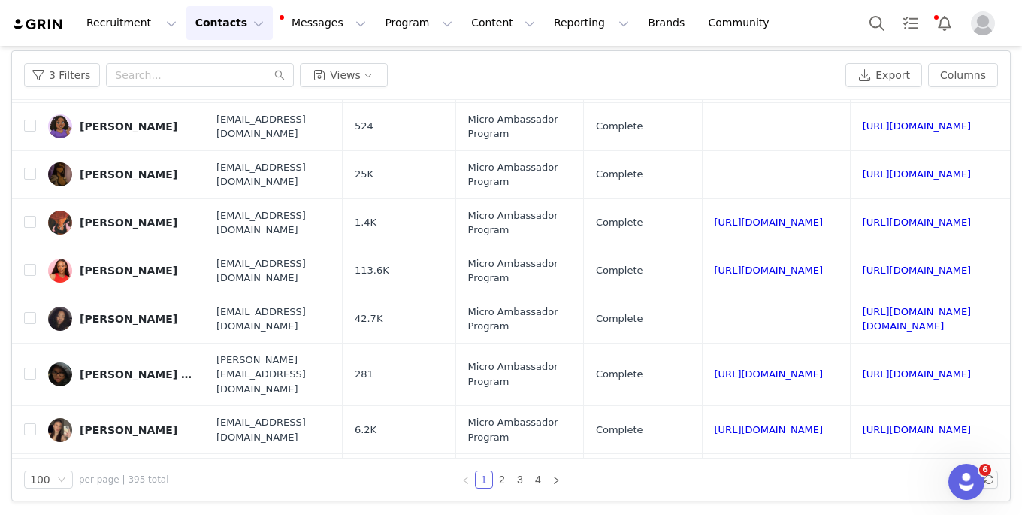
checkbox input "false"
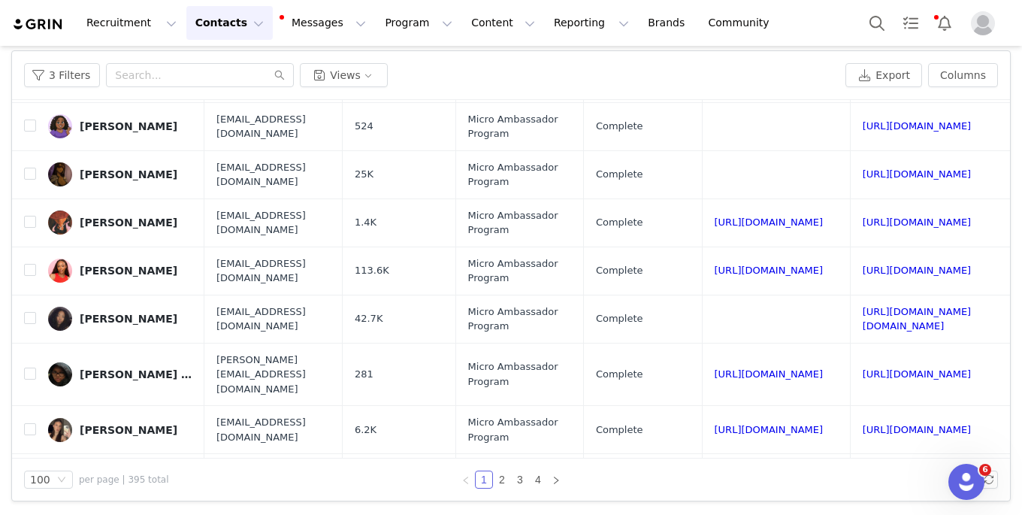
checkbox input "false"
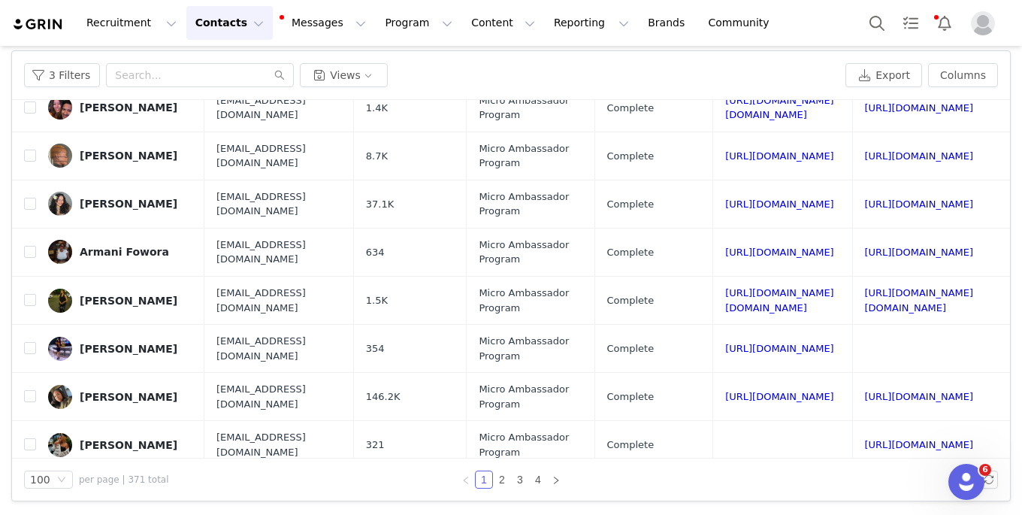
scroll to position [4489, 0]
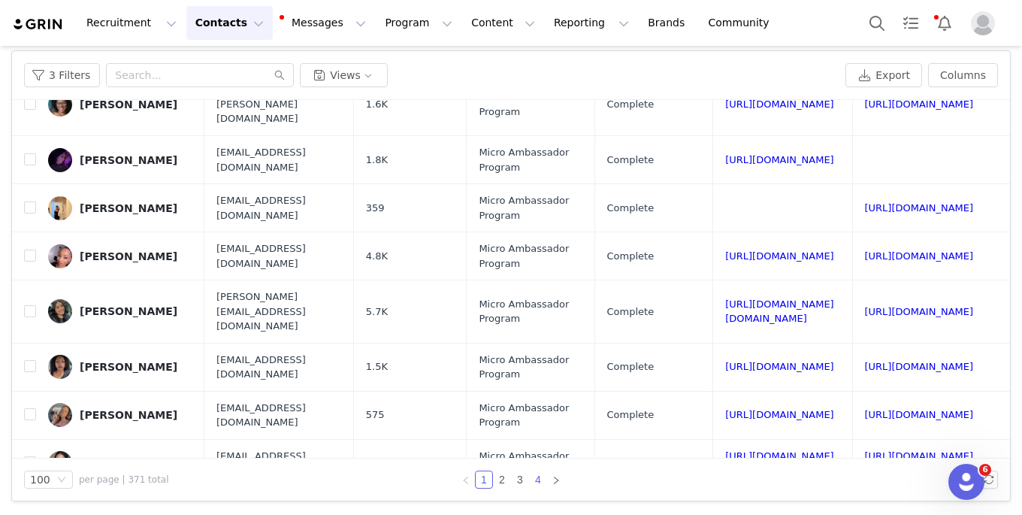
click at [540, 475] on link "4" at bounding box center [538, 479] width 17 height 17
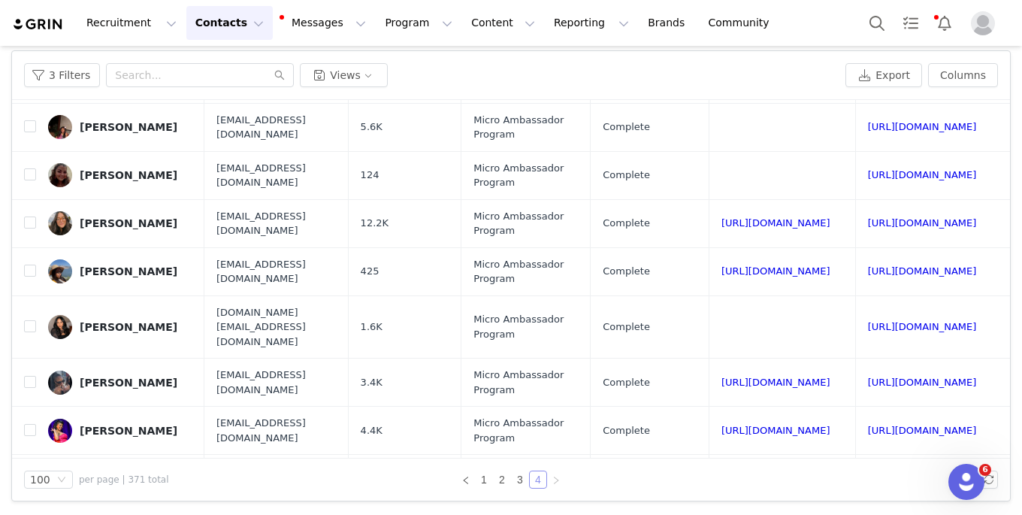
scroll to position [3094, 190]
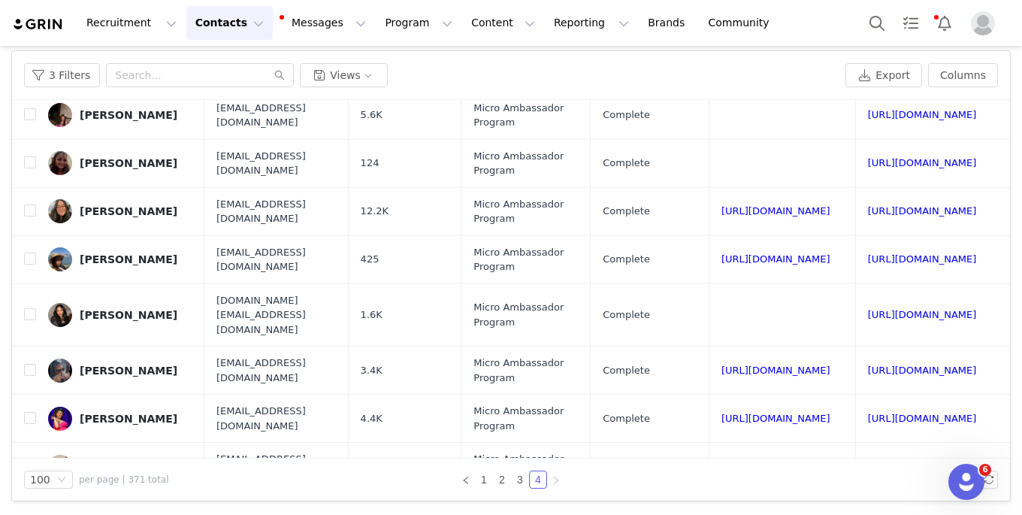
checkbox input "true"
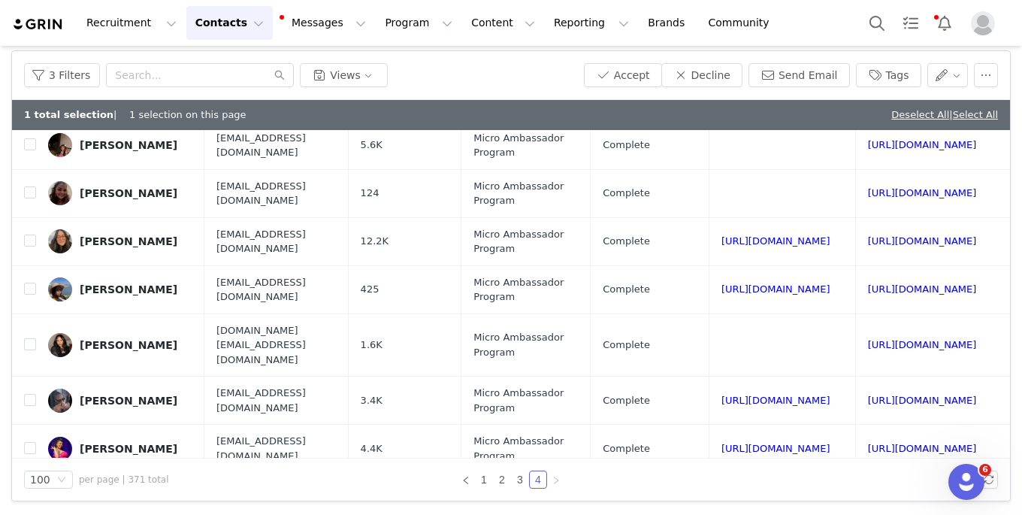
checkbox input "true"
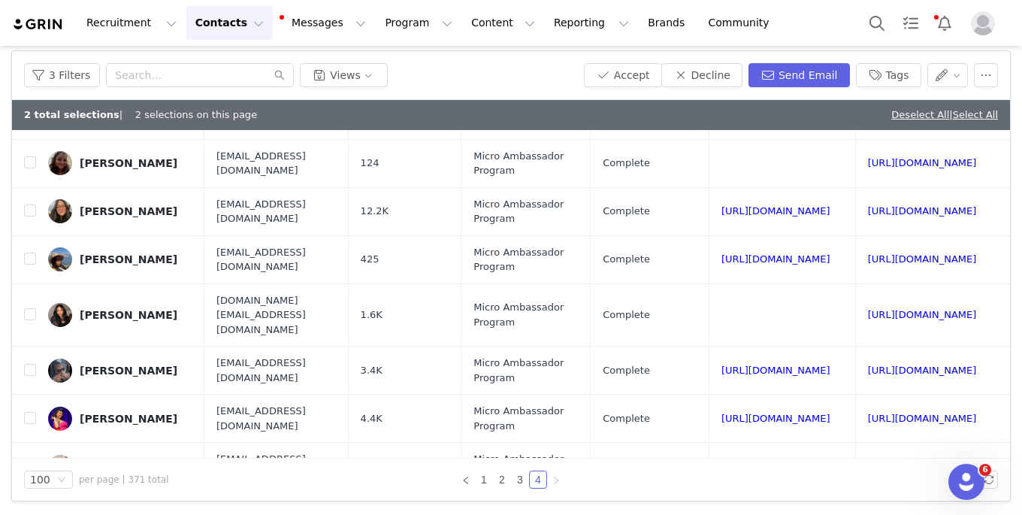
checkbox input "true"
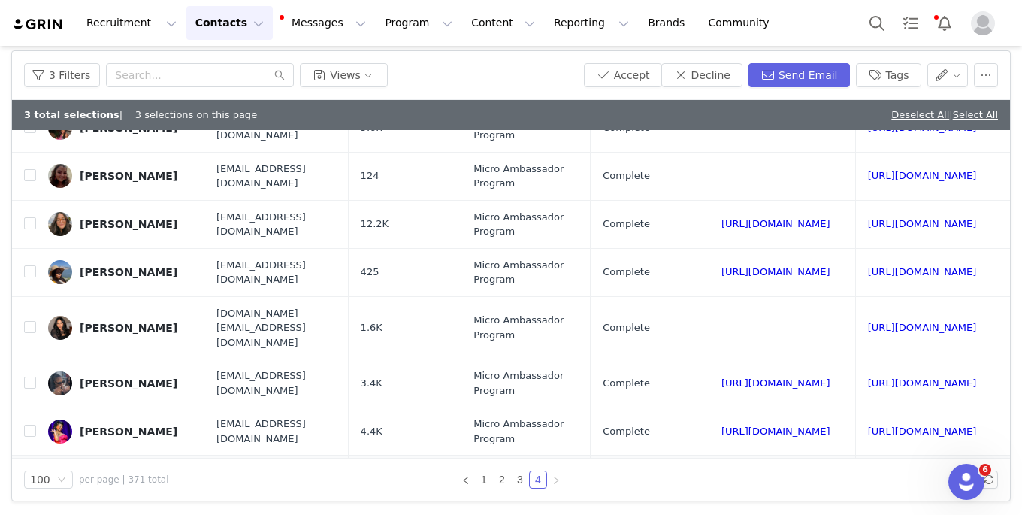
click at [722, 474] on link "[URL][DOMAIN_NAME]" at bounding box center [776, 479] width 109 height 11
click at [30, 473] on input "checkbox" at bounding box center [30, 479] width 12 height 12
checkbox input "true"
click at [722, 425] on link "[URL][DOMAIN_NAME]" at bounding box center [776, 430] width 109 height 11
click at [28, 425] on input "checkbox" at bounding box center [30, 431] width 12 height 12
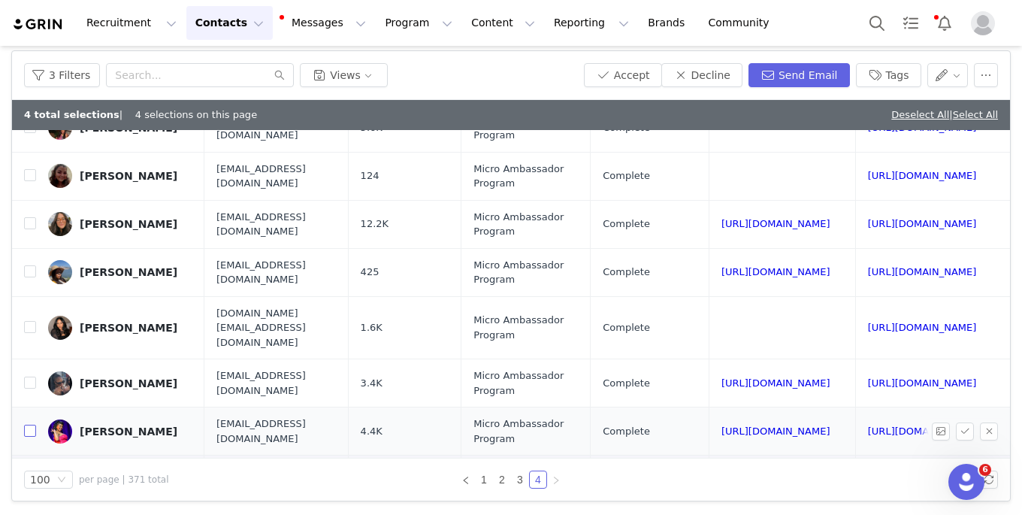
checkbox input "true"
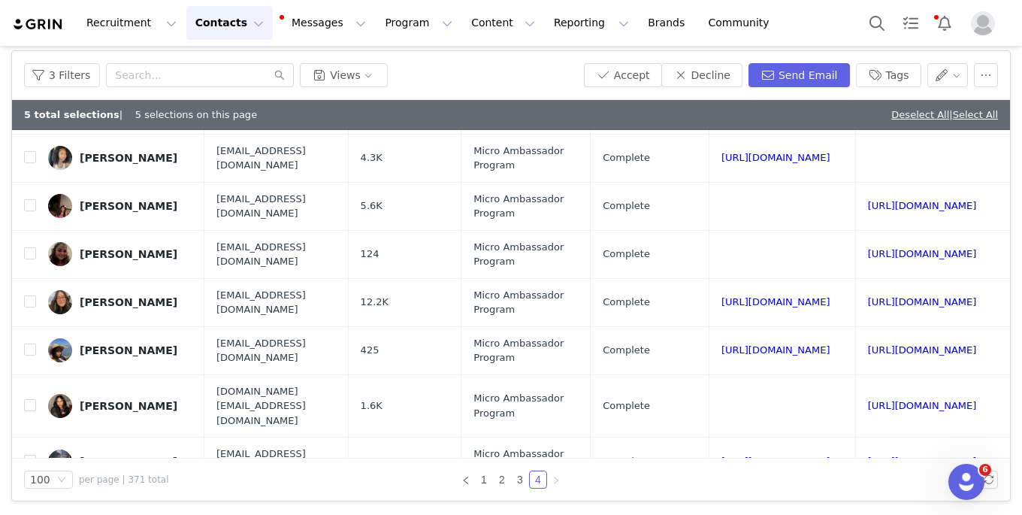
scroll to position [3019, 190]
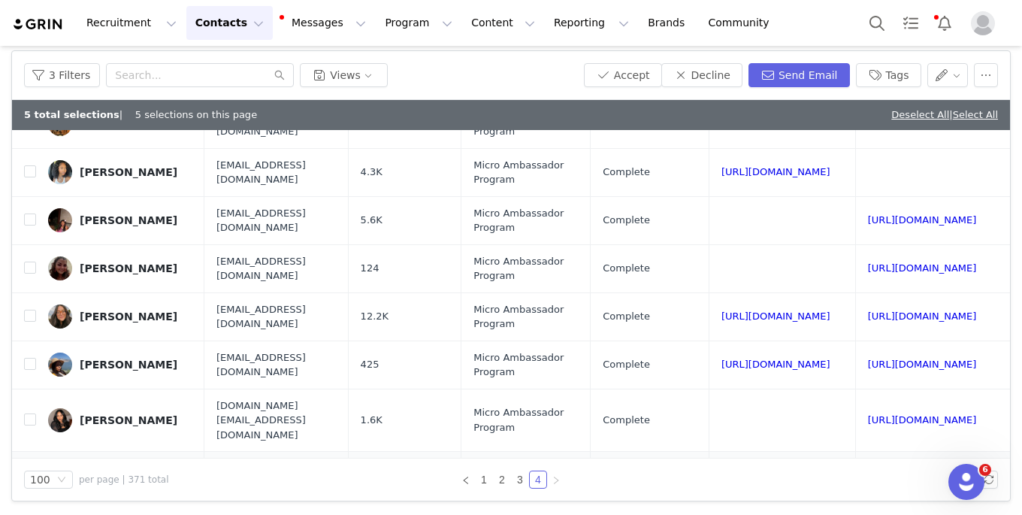
click at [722, 470] on link "[URL][DOMAIN_NAME]" at bounding box center [776, 475] width 109 height 11
click at [34, 469] on input "checkbox" at bounding box center [30, 475] width 12 height 12
checkbox input "true"
click at [868, 414] on link "[URL][DOMAIN_NAME]" at bounding box center [922, 419] width 109 height 11
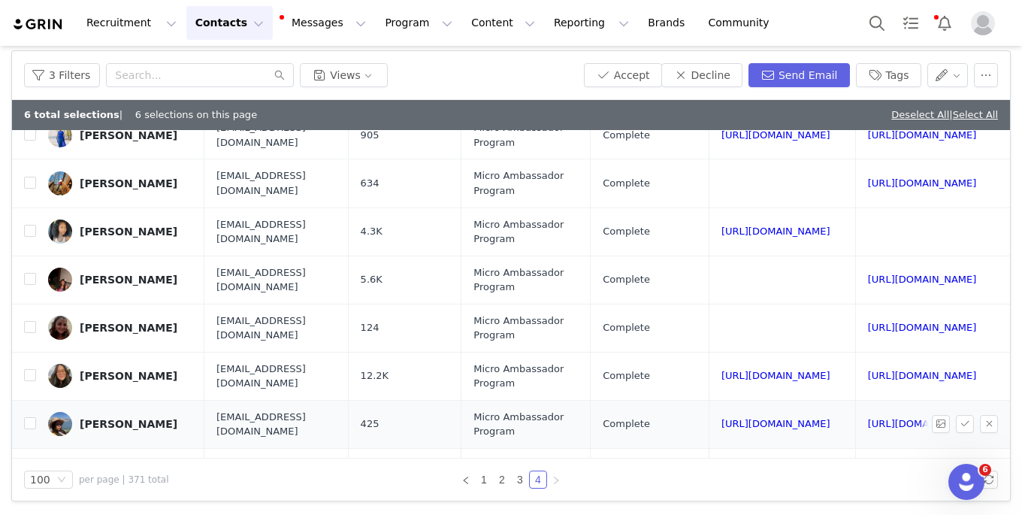
scroll to position [2952, 190]
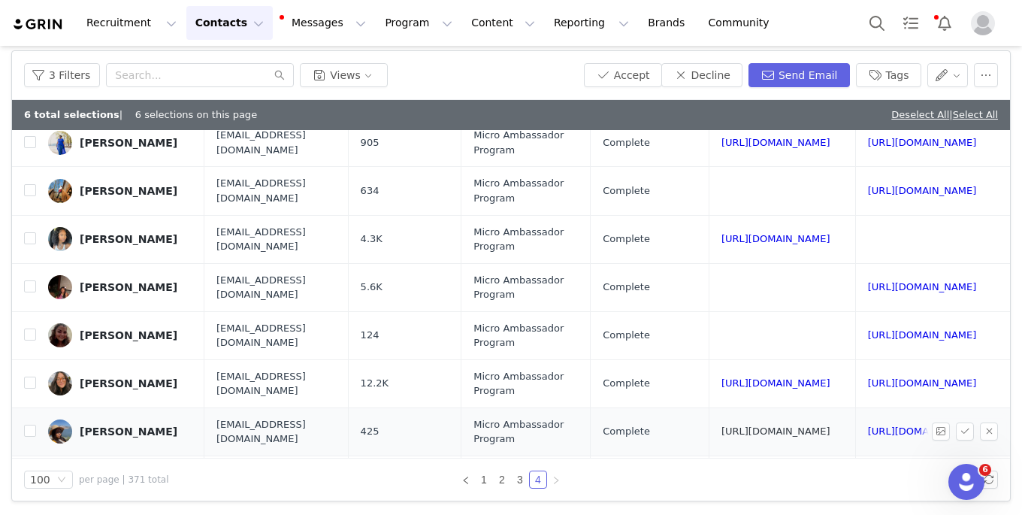
click at [722, 425] on link "[URL][DOMAIN_NAME]" at bounding box center [776, 430] width 109 height 11
click at [31, 425] on input "checkbox" at bounding box center [30, 431] width 12 height 12
checkbox input "true"
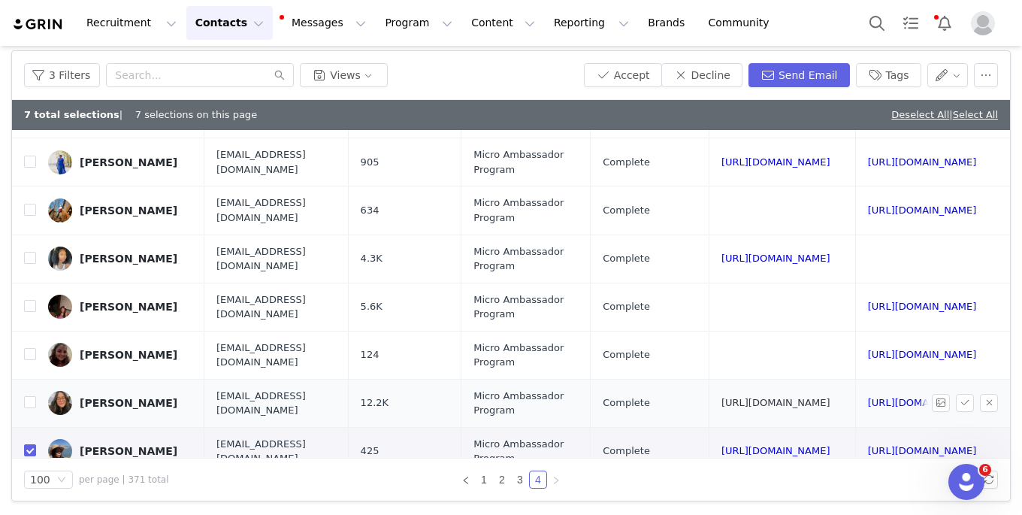
click at [722, 397] on link "[URL][DOMAIN_NAME]" at bounding box center [776, 402] width 109 height 11
click at [30, 396] on input "checkbox" at bounding box center [30, 402] width 12 height 12
checkbox input "true"
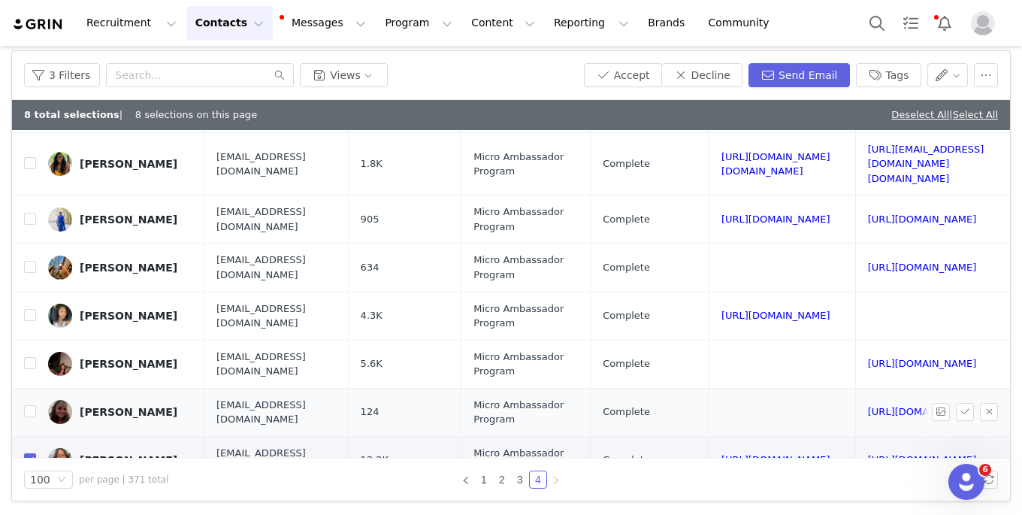
scroll to position [2871, 190]
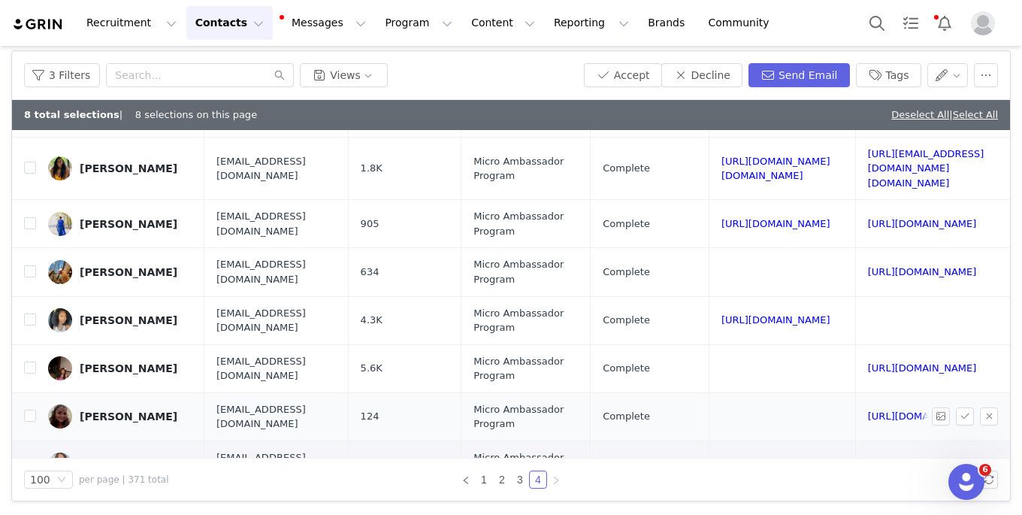
click at [855, 392] on td "[URL][DOMAIN_NAME]" at bounding box center [929, 416] width 149 height 48
click at [868, 410] on link "[URL][DOMAIN_NAME]" at bounding box center [922, 415] width 109 height 11
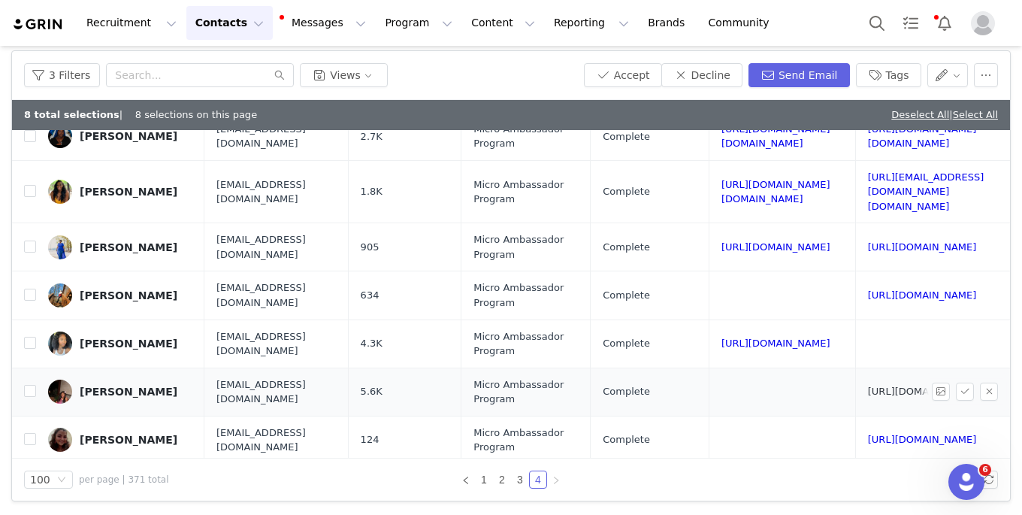
click at [868, 386] on link "[URL][DOMAIN_NAME]" at bounding box center [922, 391] width 109 height 11
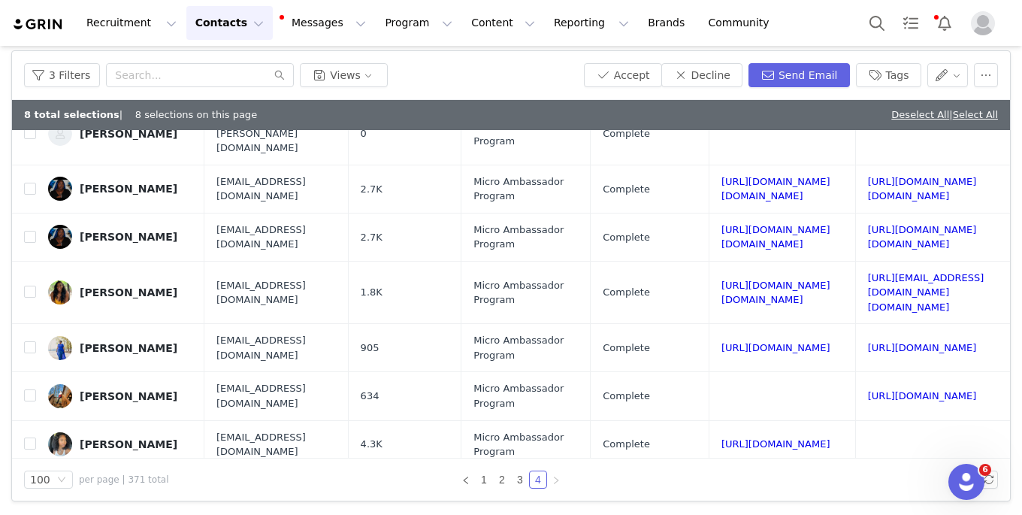
scroll to position [2744, 190]
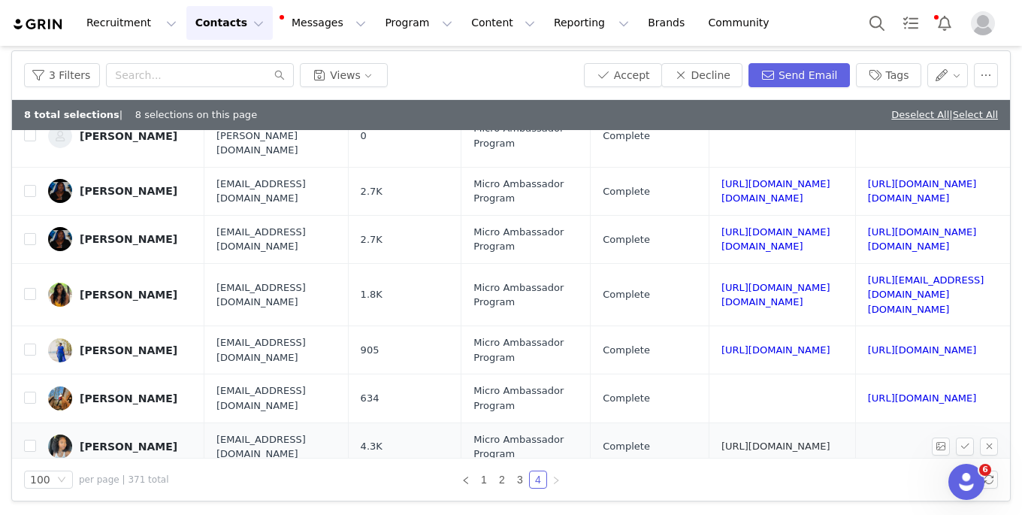
click at [722, 440] on link "[URL][DOMAIN_NAME]" at bounding box center [776, 445] width 109 height 11
click at [29, 440] on input "checkbox" at bounding box center [30, 446] width 12 height 12
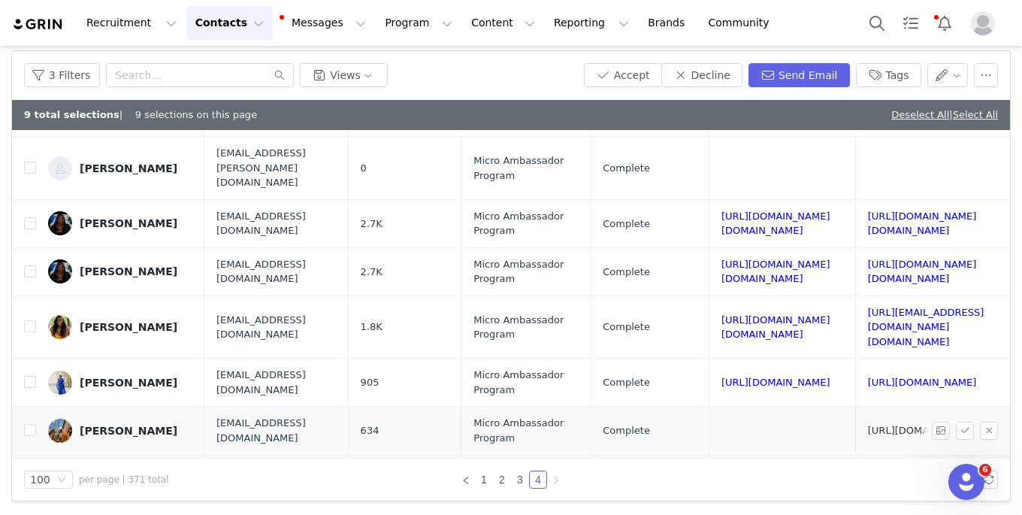
click at [868, 425] on link "[URL][DOMAIN_NAME]" at bounding box center [922, 430] width 109 height 11
click at [718, 67] on button "Decline" at bounding box center [701, 75] width 81 height 24
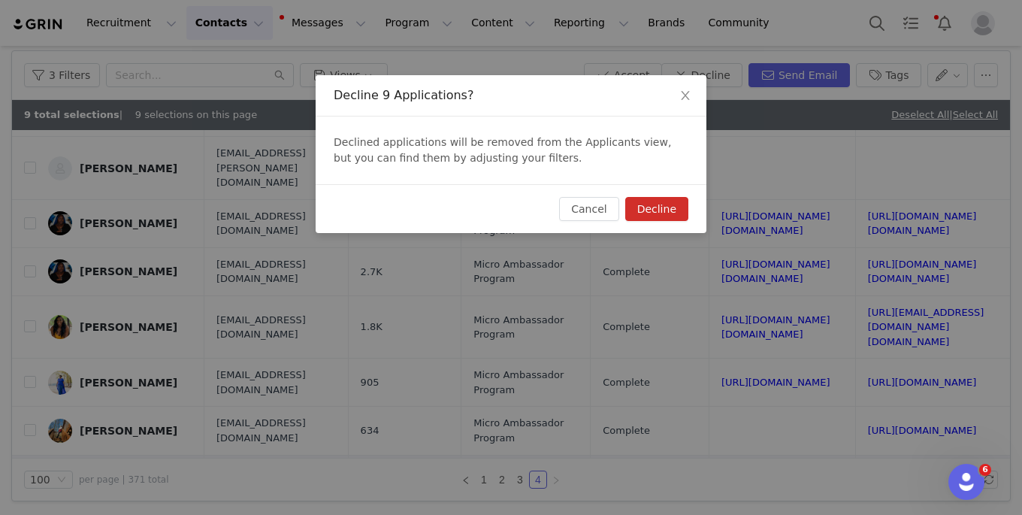
click at [652, 211] on button "Decline" at bounding box center [656, 209] width 63 height 24
checkbox input "false"
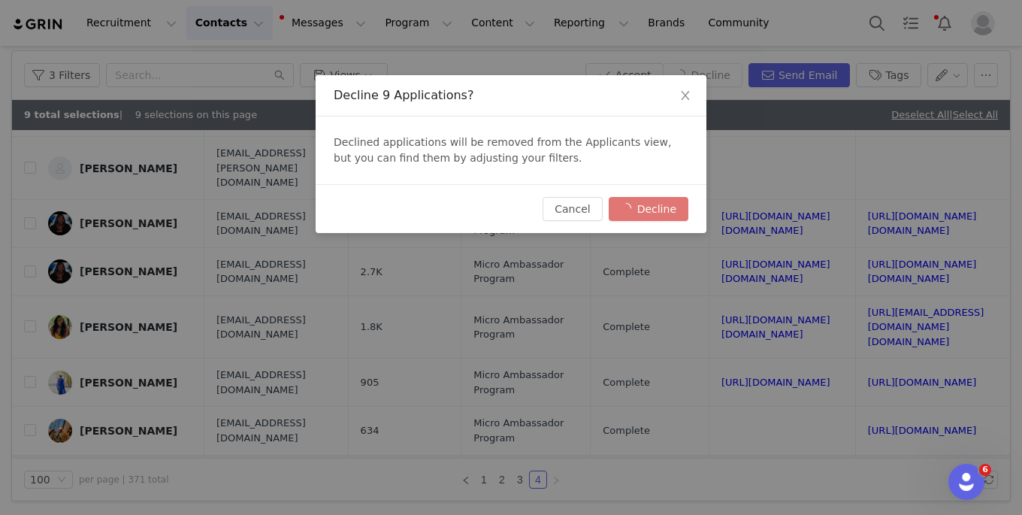
checkbox input "false"
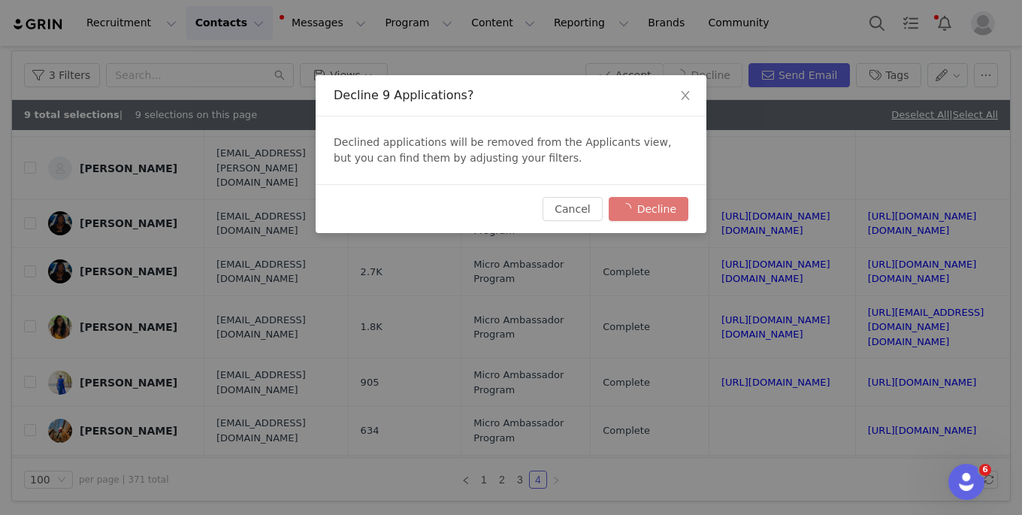
scroll to position [0, 0]
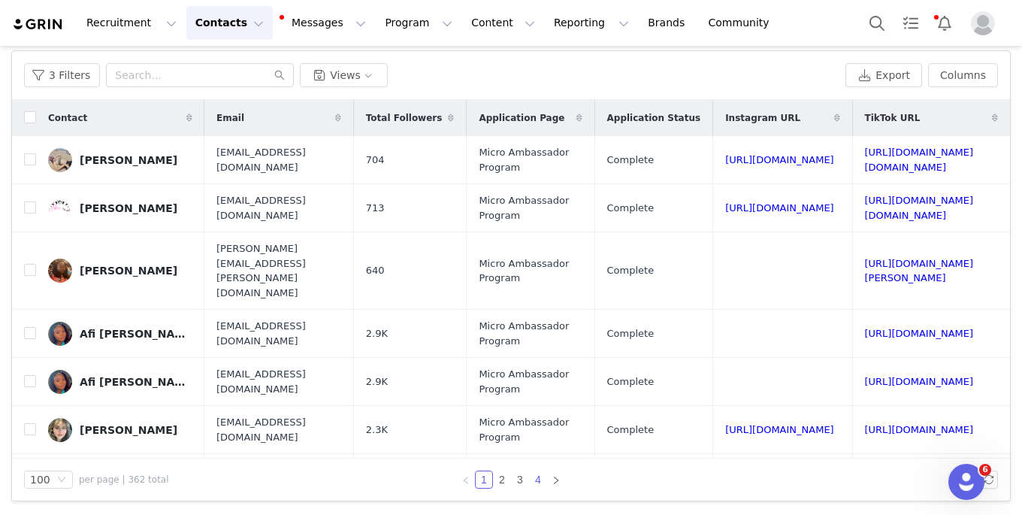
click at [538, 477] on link "4" at bounding box center [538, 479] width 17 height 17
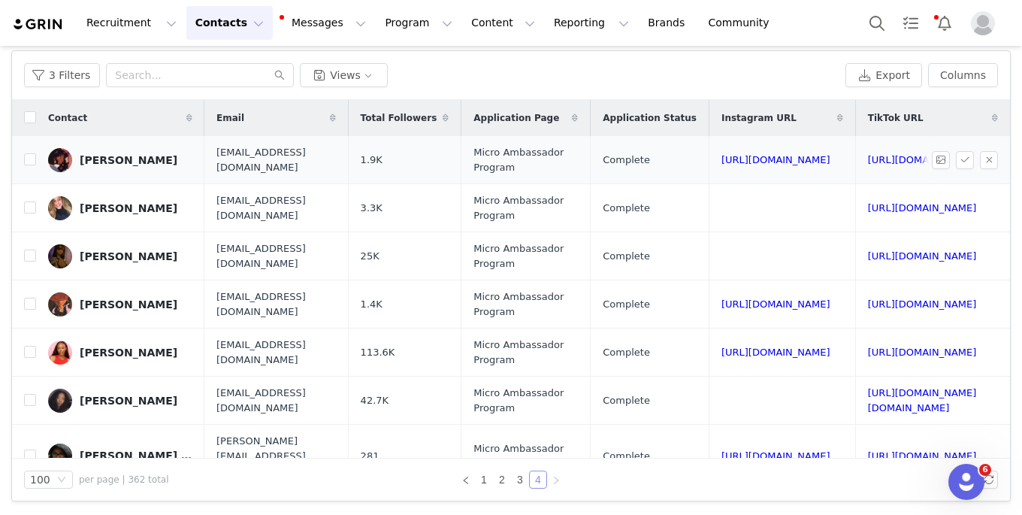
scroll to position [0, 49]
click at [764, 161] on link "[URL][DOMAIN_NAME]" at bounding box center [776, 159] width 109 height 11
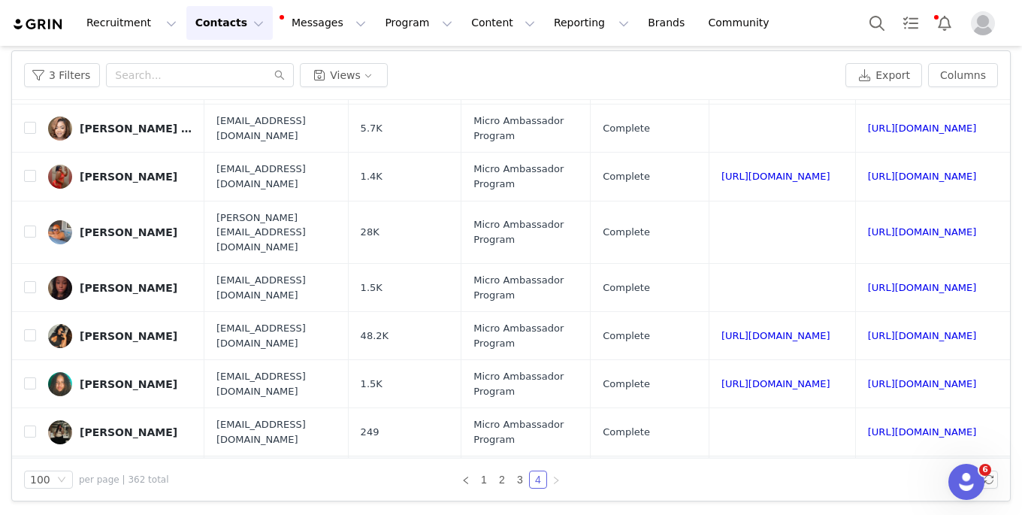
scroll to position [2172, 190]
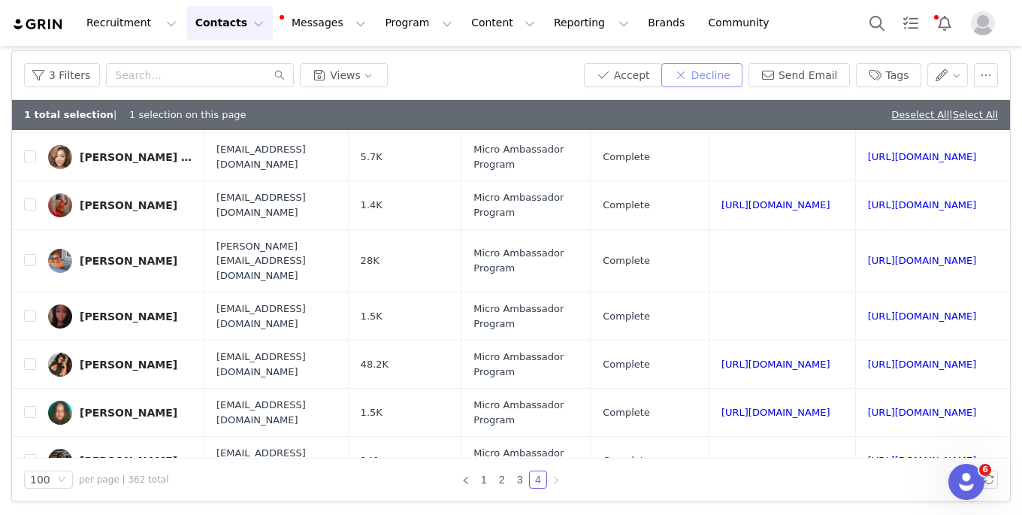
click at [722, 83] on button "Decline" at bounding box center [701, 75] width 81 height 24
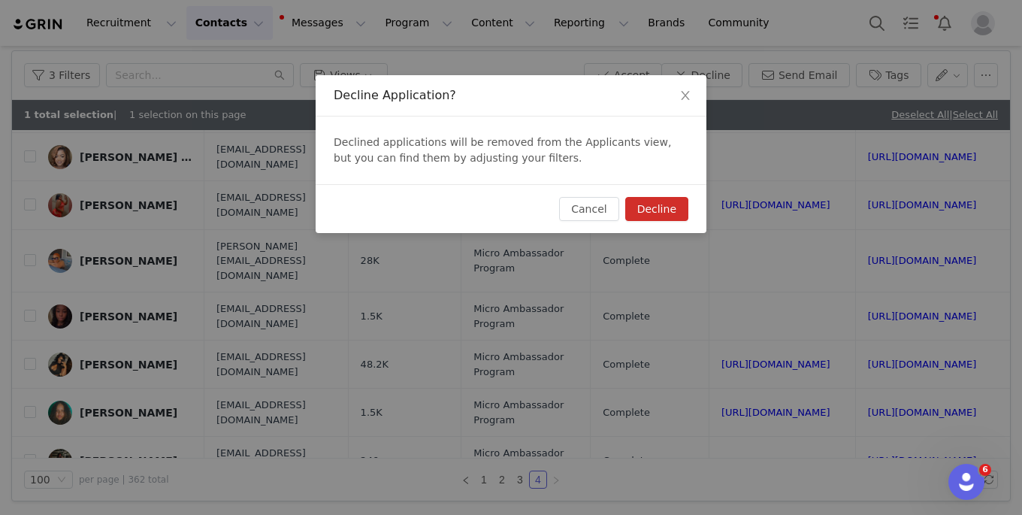
click at [671, 198] on button "Decline" at bounding box center [656, 209] width 63 height 24
checkbox input "false"
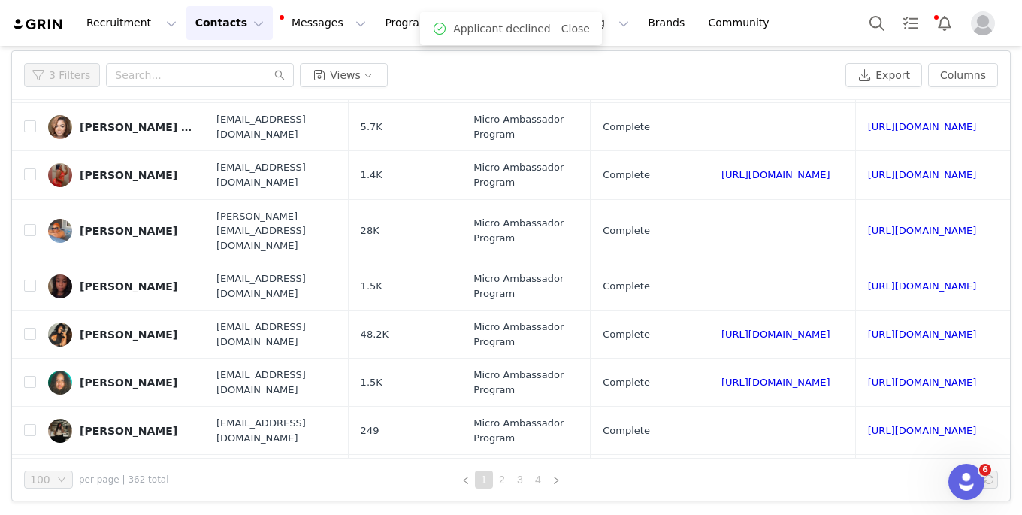
scroll to position [0, 0]
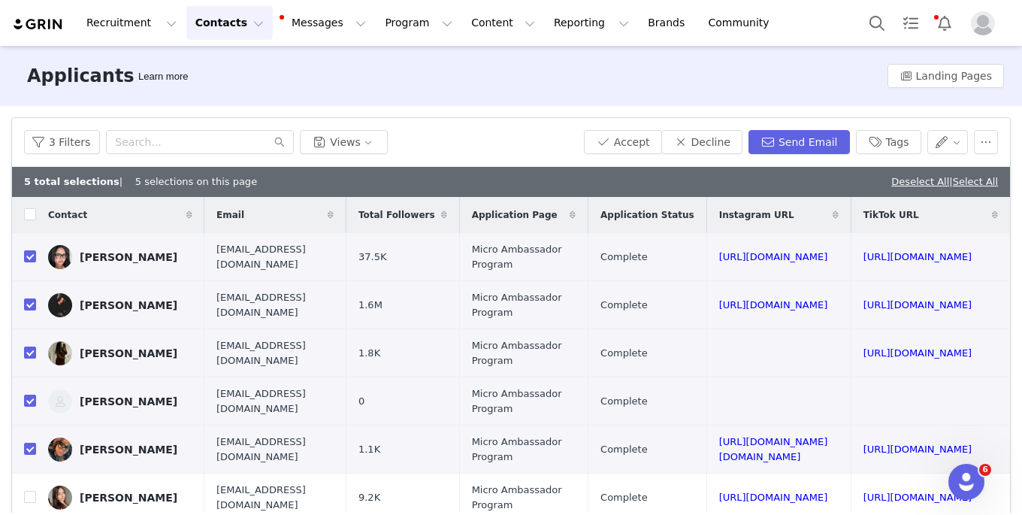
scroll to position [247, 0]
